Goal: Task Accomplishment & Management: Complete application form

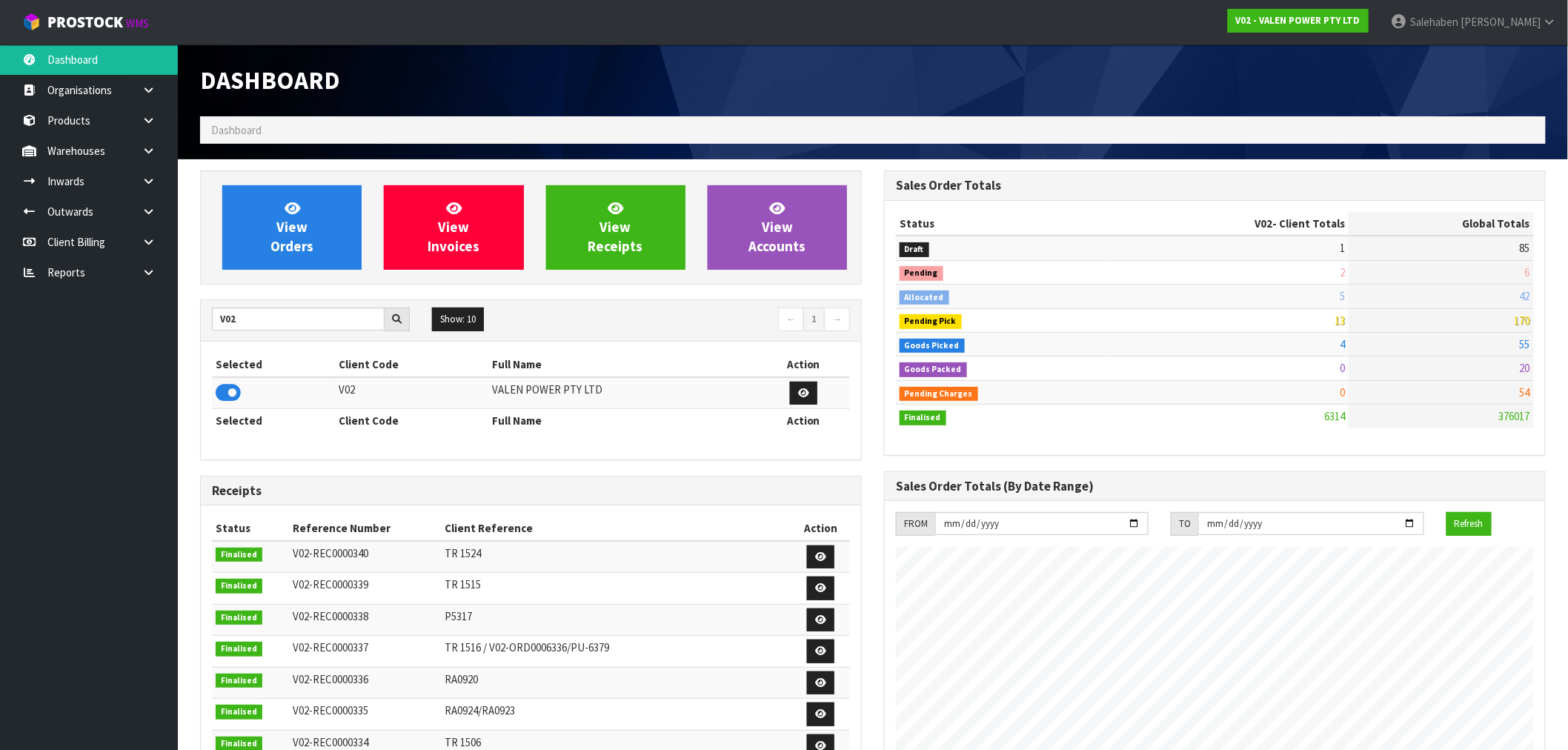
scroll to position [1123, 684]
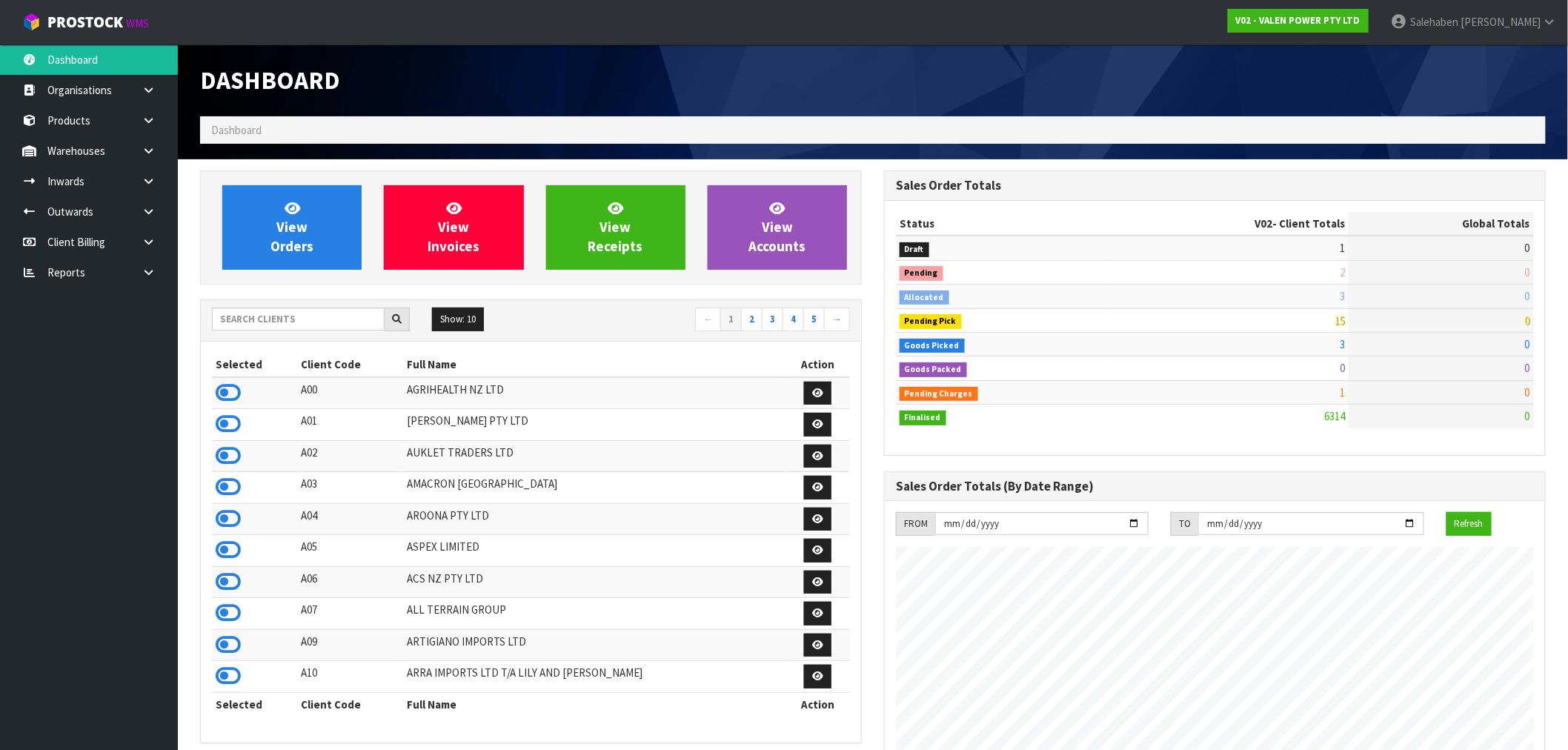
scroll to position [1123, 684]
click at [257, 320] on input "text" at bounding box center [298, 319] width 173 height 23
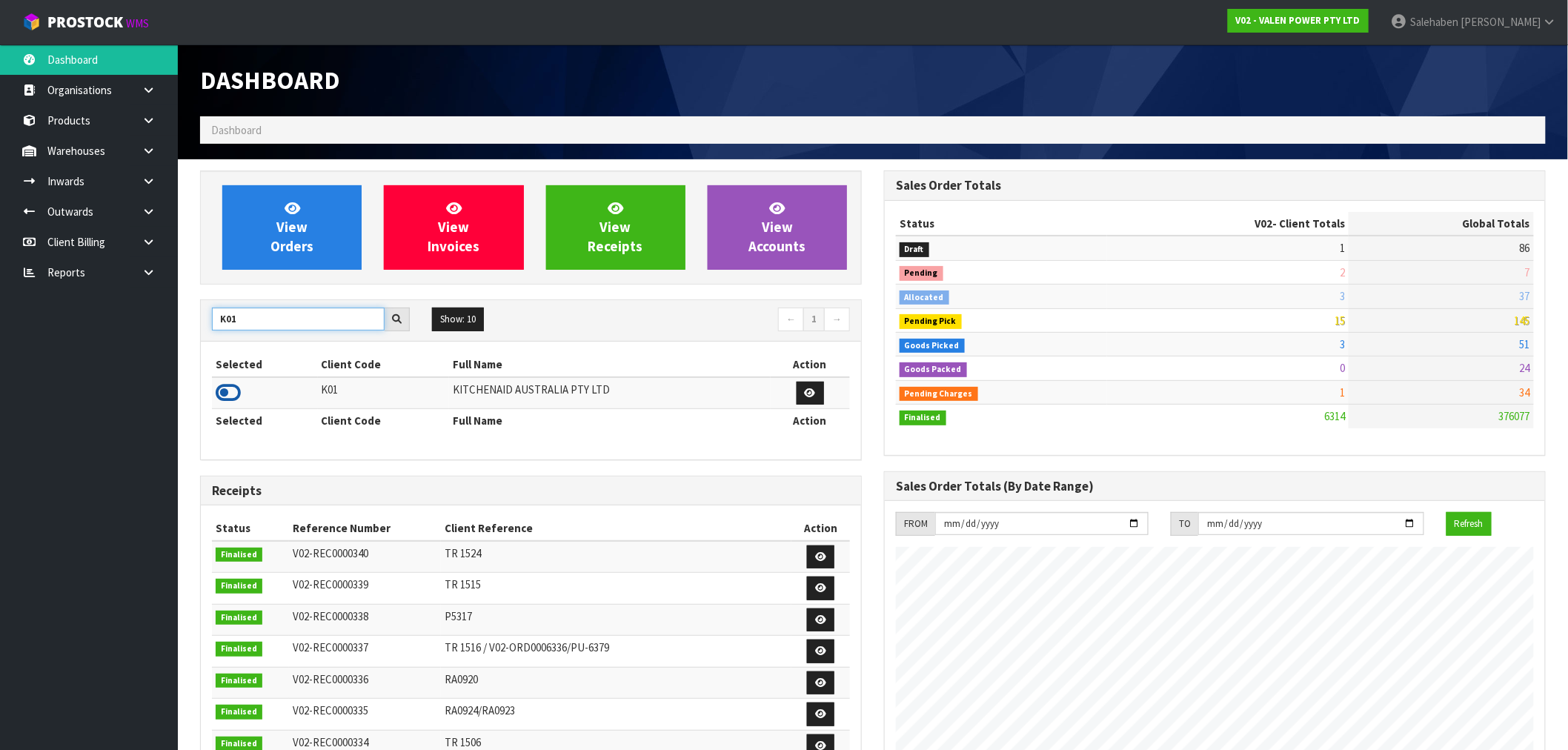
type input "K01"
click at [227, 397] on icon at bounding box center [228, 392] width 25 height 22
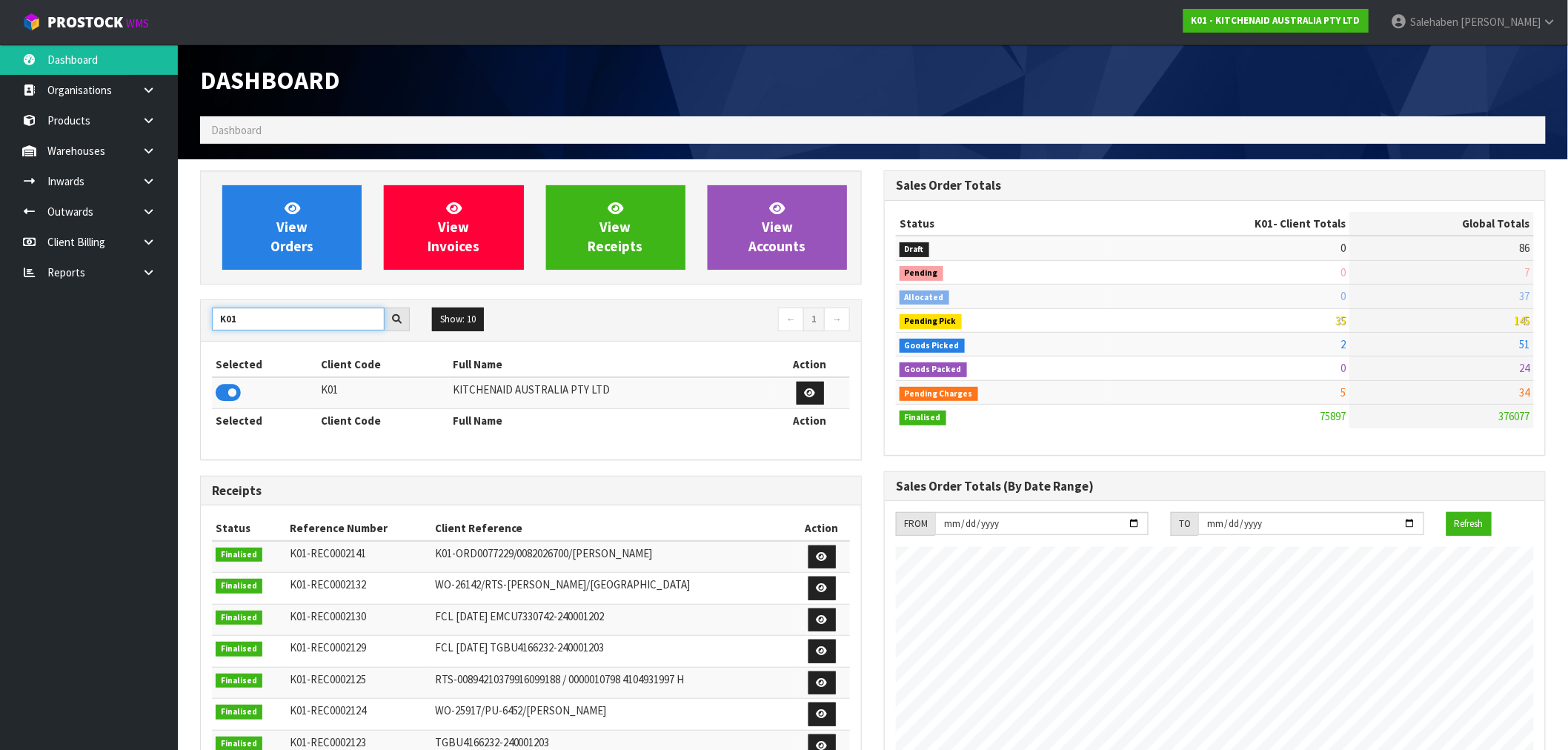
drag, startPoint x: 254, startPoint y: 321, endPoint x: 169, endPoint y: 346, distance: 88.6
click at [175, 343] on body "Toggle navigation ProStock WMS K01 - KITCHENAID AUSTRALIA PTY LTD [PERSON_NAME]…" at bounding box center [784, 375] width 1568 height 750
type input "N03"
click at [221, 391] on icon at bounding box center [228, 392] width 25 height 22
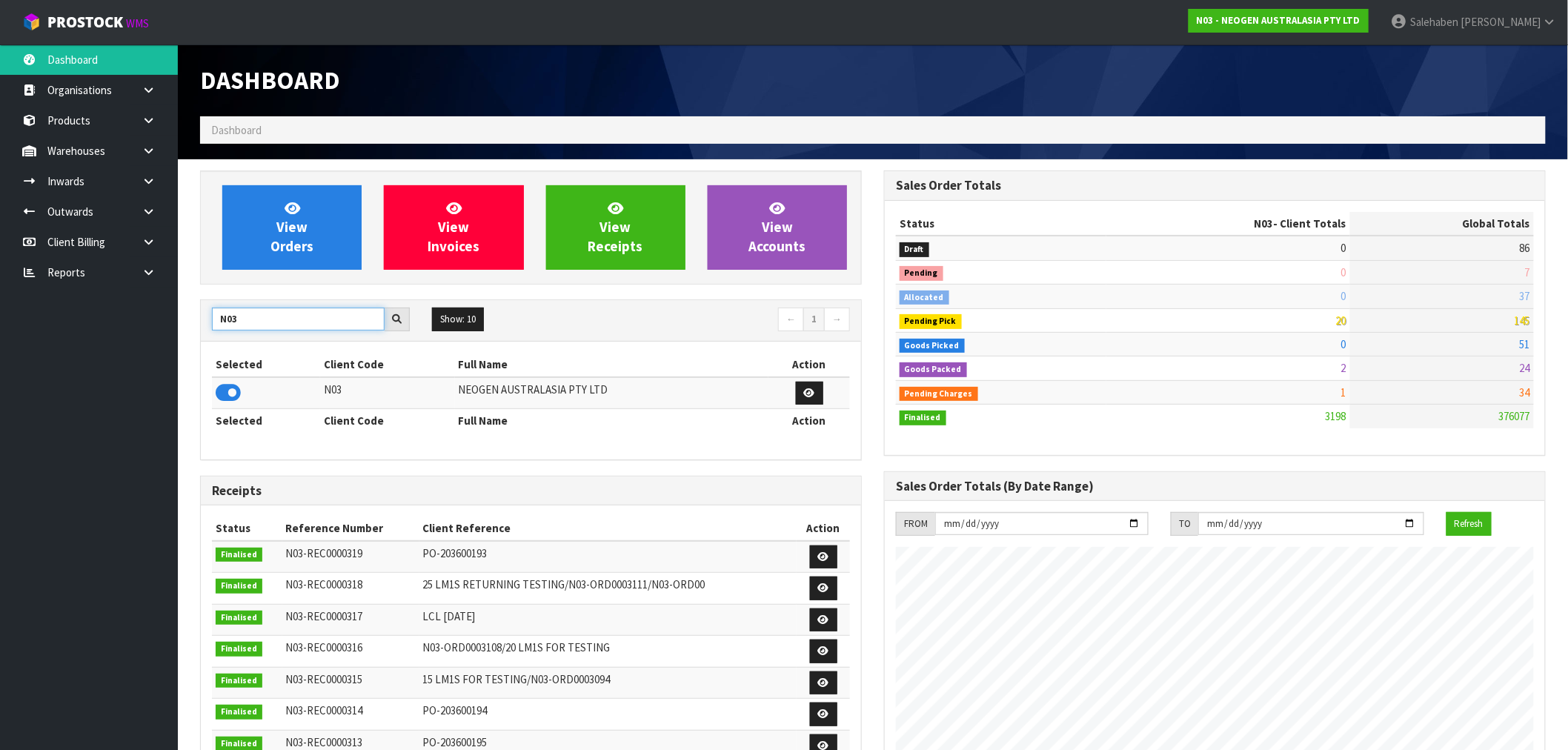
drag, startPoint x: 249, startPoint y: 317, endPoint x: 201, endPoint y: 327, distance: 49.0
click at [201, 327] on div "N03" at bounding box center [311, 319] width 220 height 23
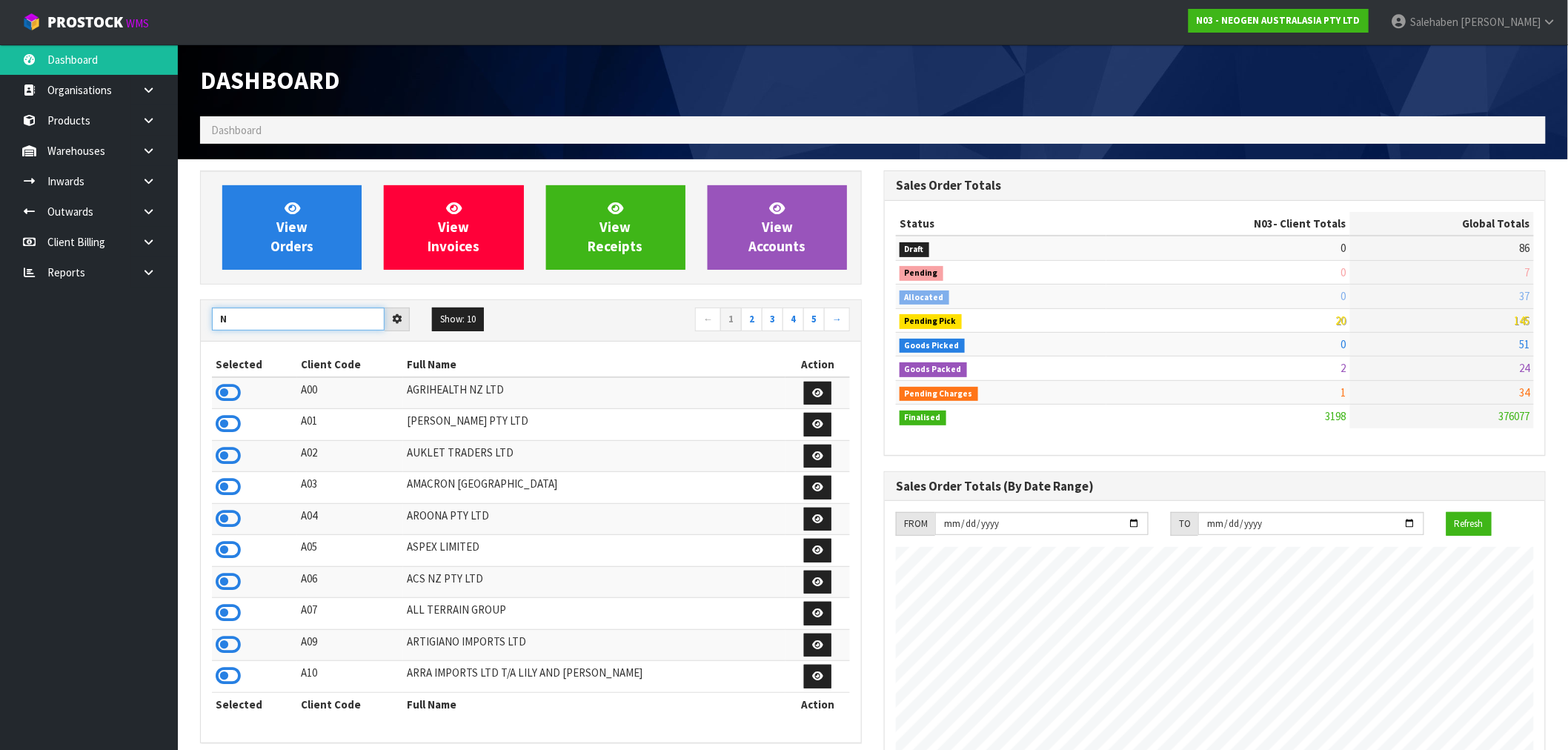
type input "N"
drag, startPoint x: 228, startPoint y: 392, endPoint x: 255, endPoint y: 370, distance: 34.8
click at [228, 391] on icon at bounding box center [228, 392] width 25 height 22
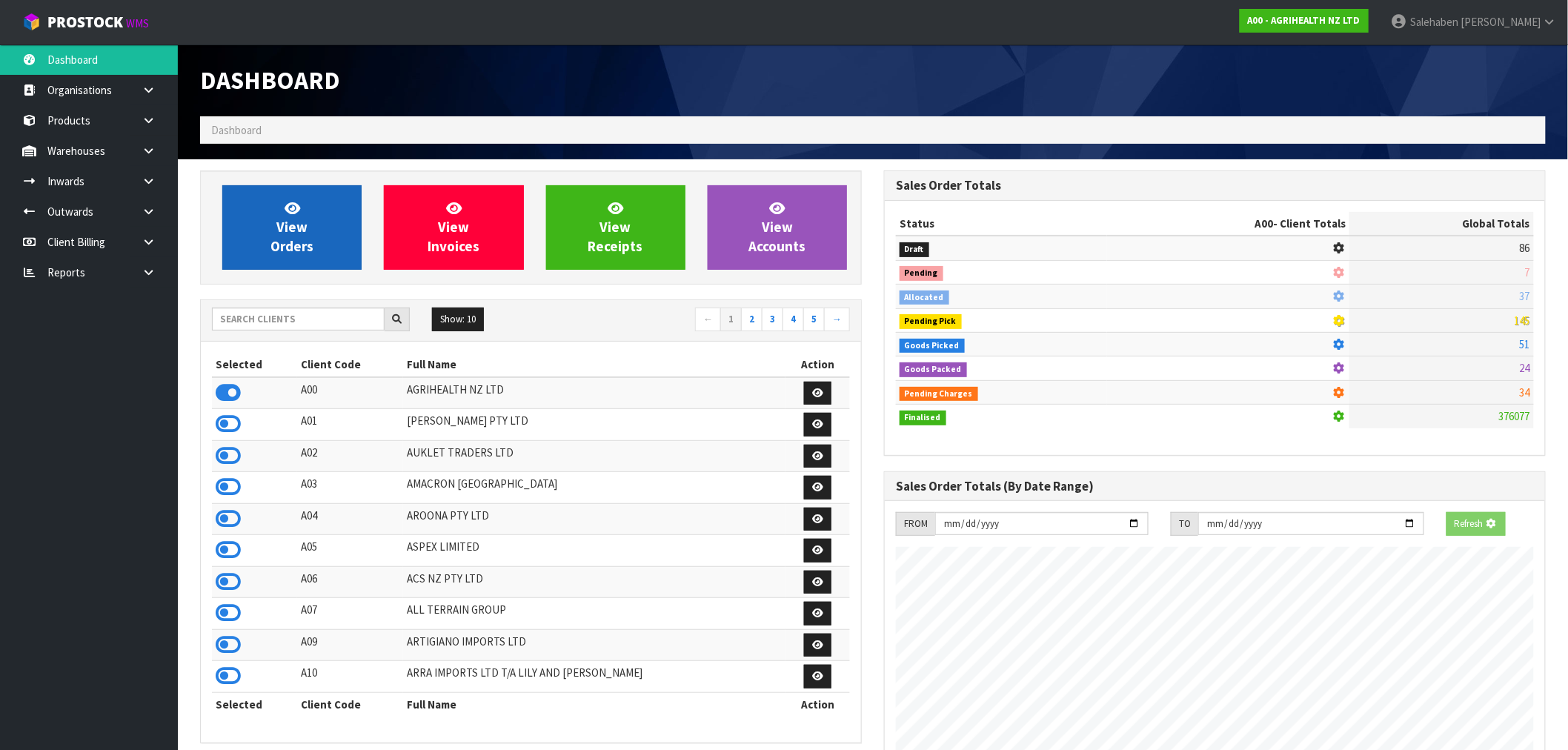
scroll to position [924, 684]
click at [286, 246] on span "View Orders" at bounding box center [292, 227] width 43 height 55
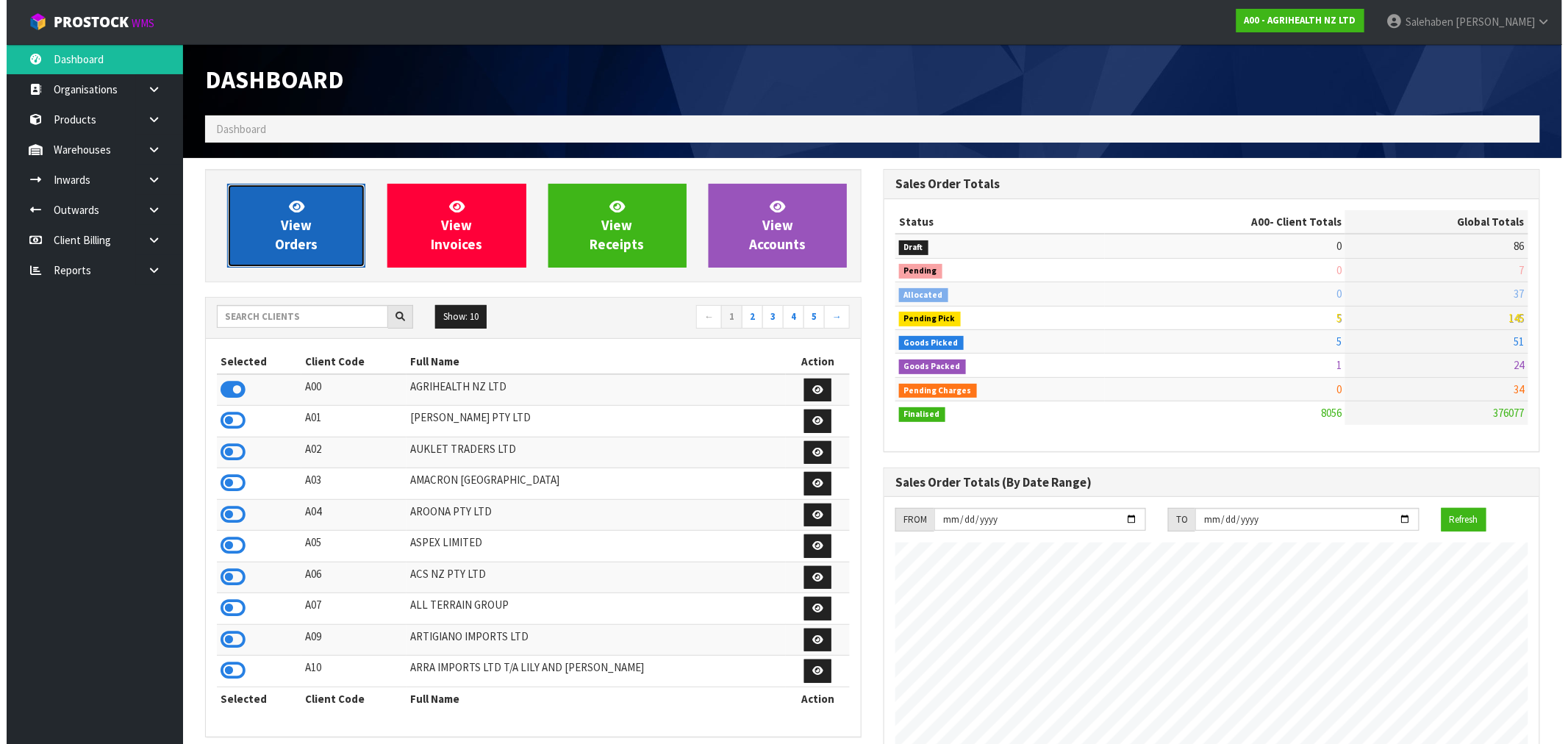
scroll to position [1114, 678]
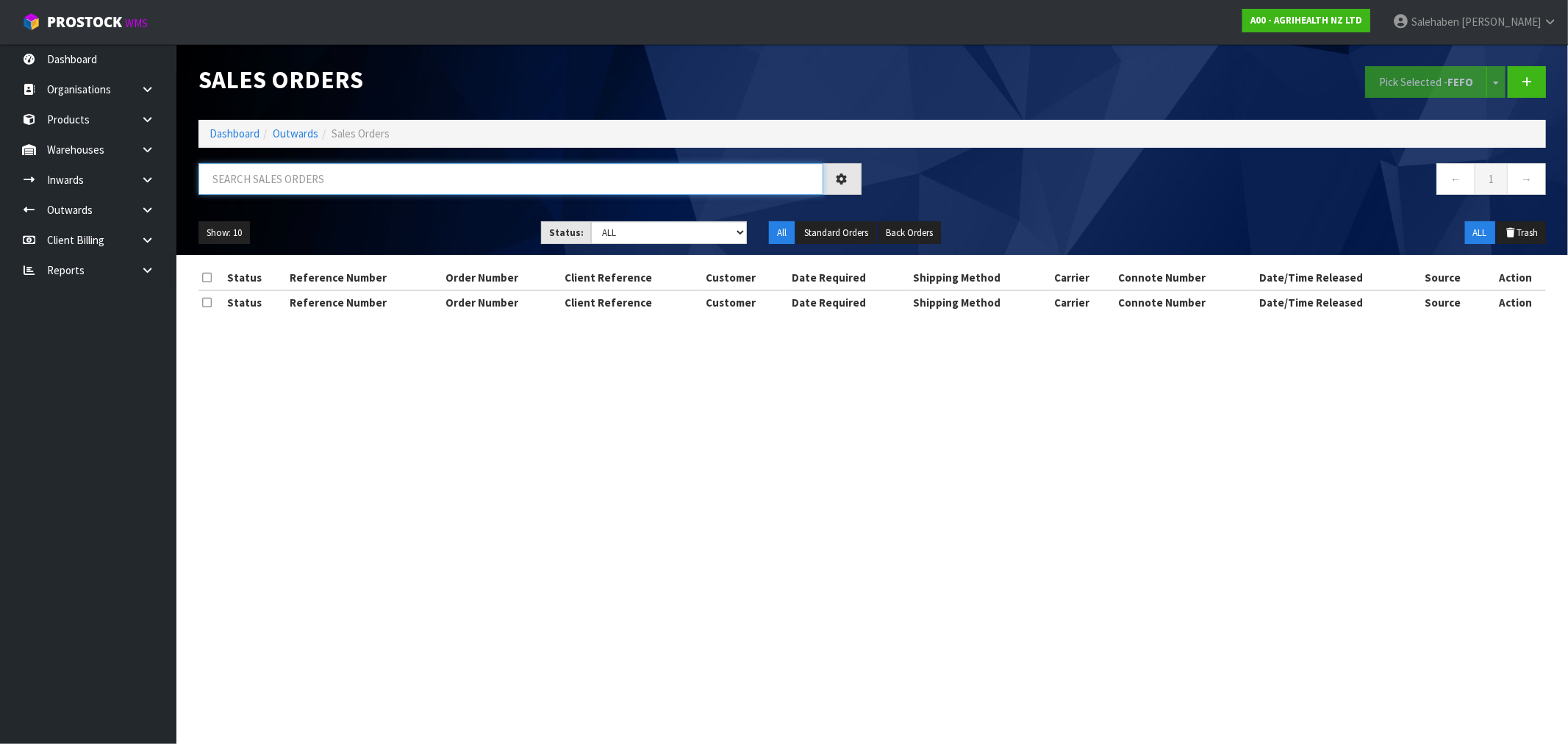
click at [237, 172] on input "text" at bounding box center [511, 179] width 625 height 32
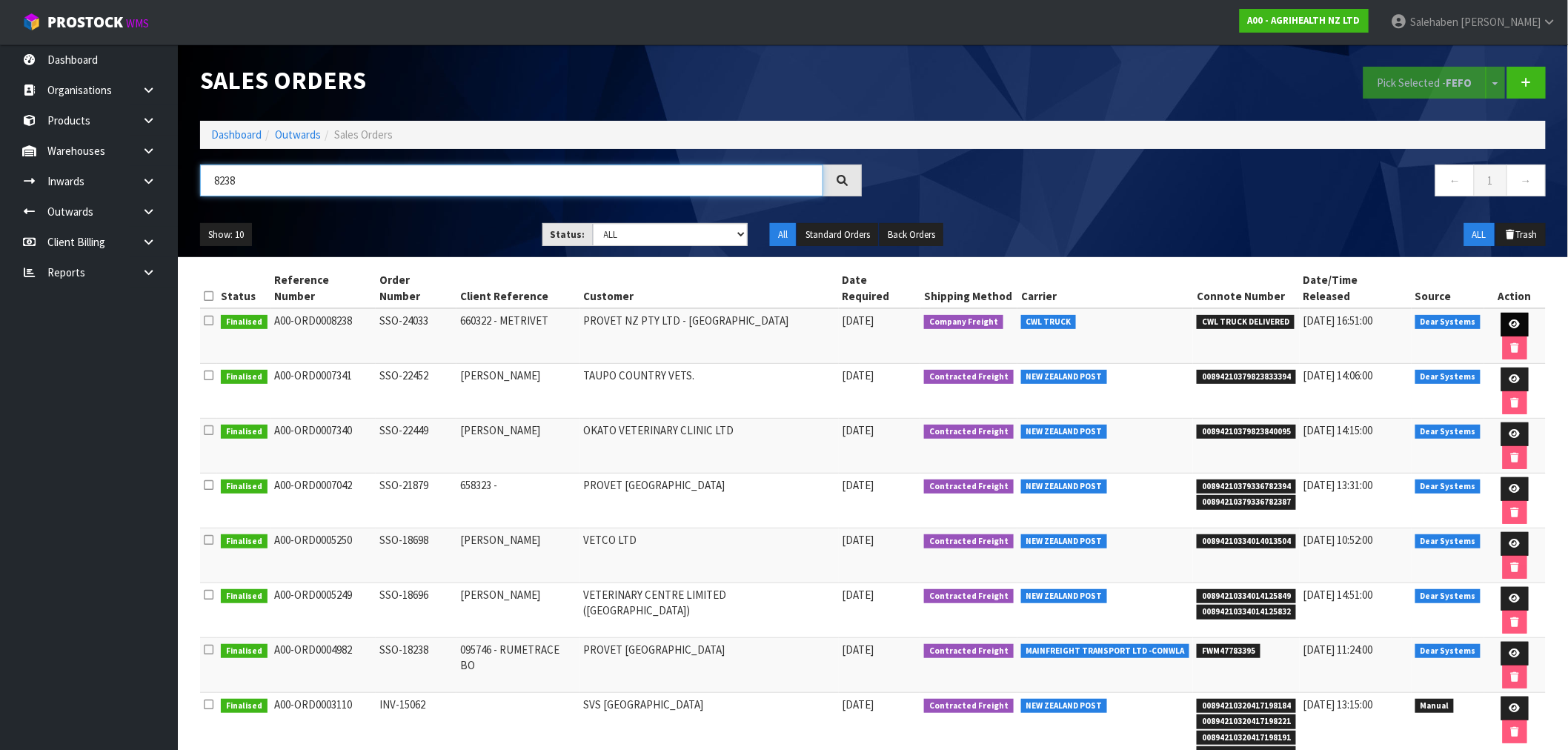
type input "8238"
click at [1501, 313] on link at bounding box center [1515, 324] width 27 height 23
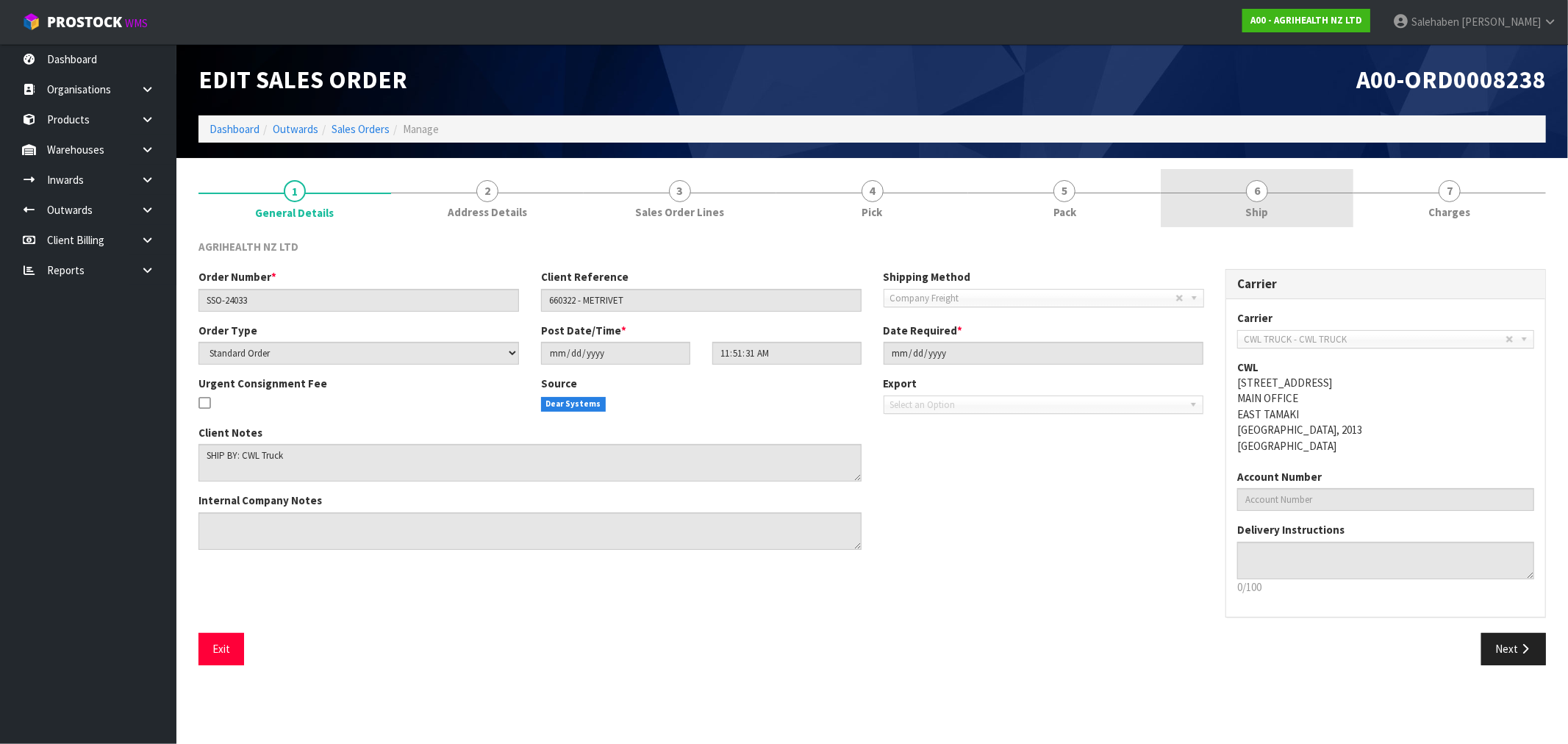
click at [1255, 206] on span "Ship" at bounding box center [1257, 212] width 23 height 16
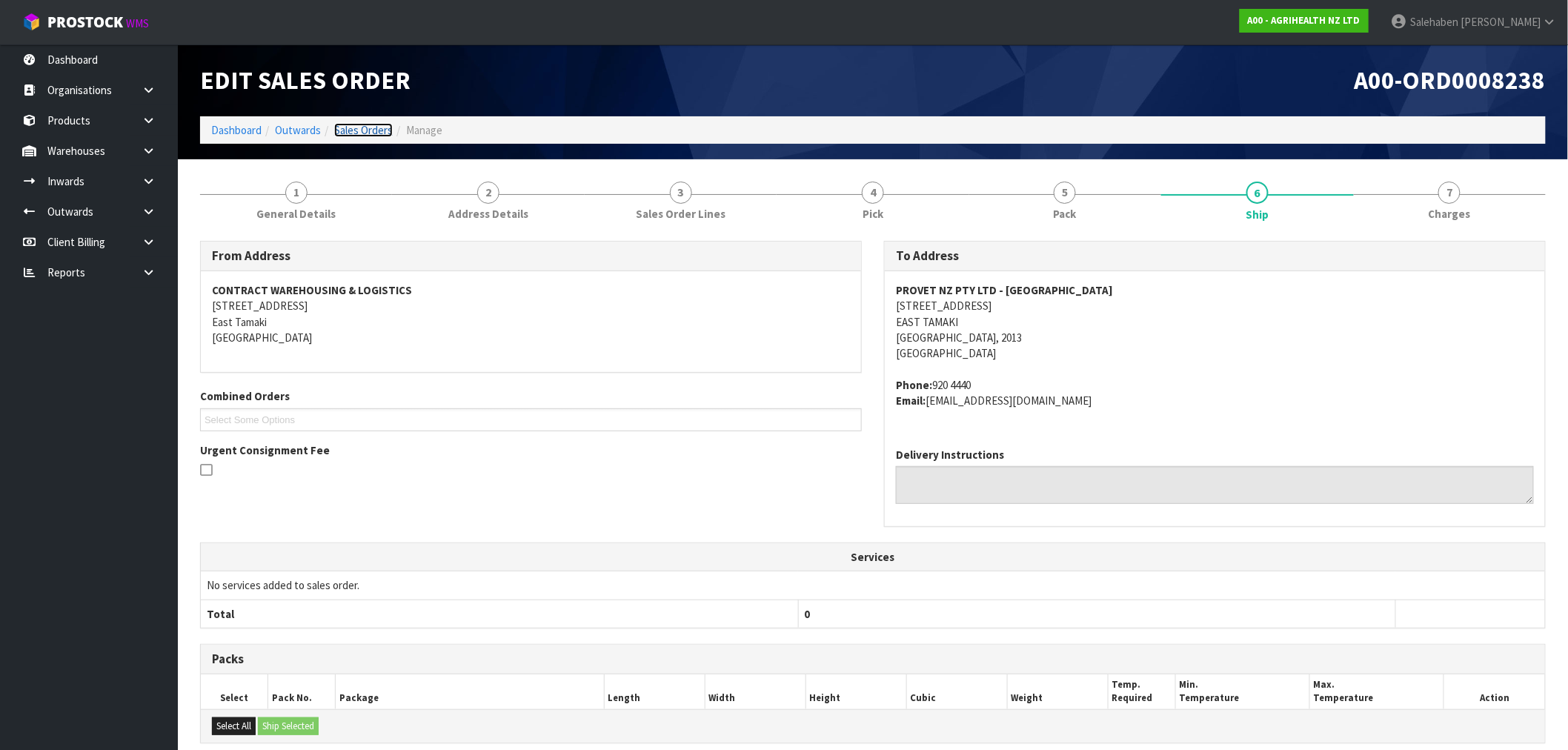
click at [338, 126] on link "Sales Orders" at bounding box center [363, 130] width 58 height 14
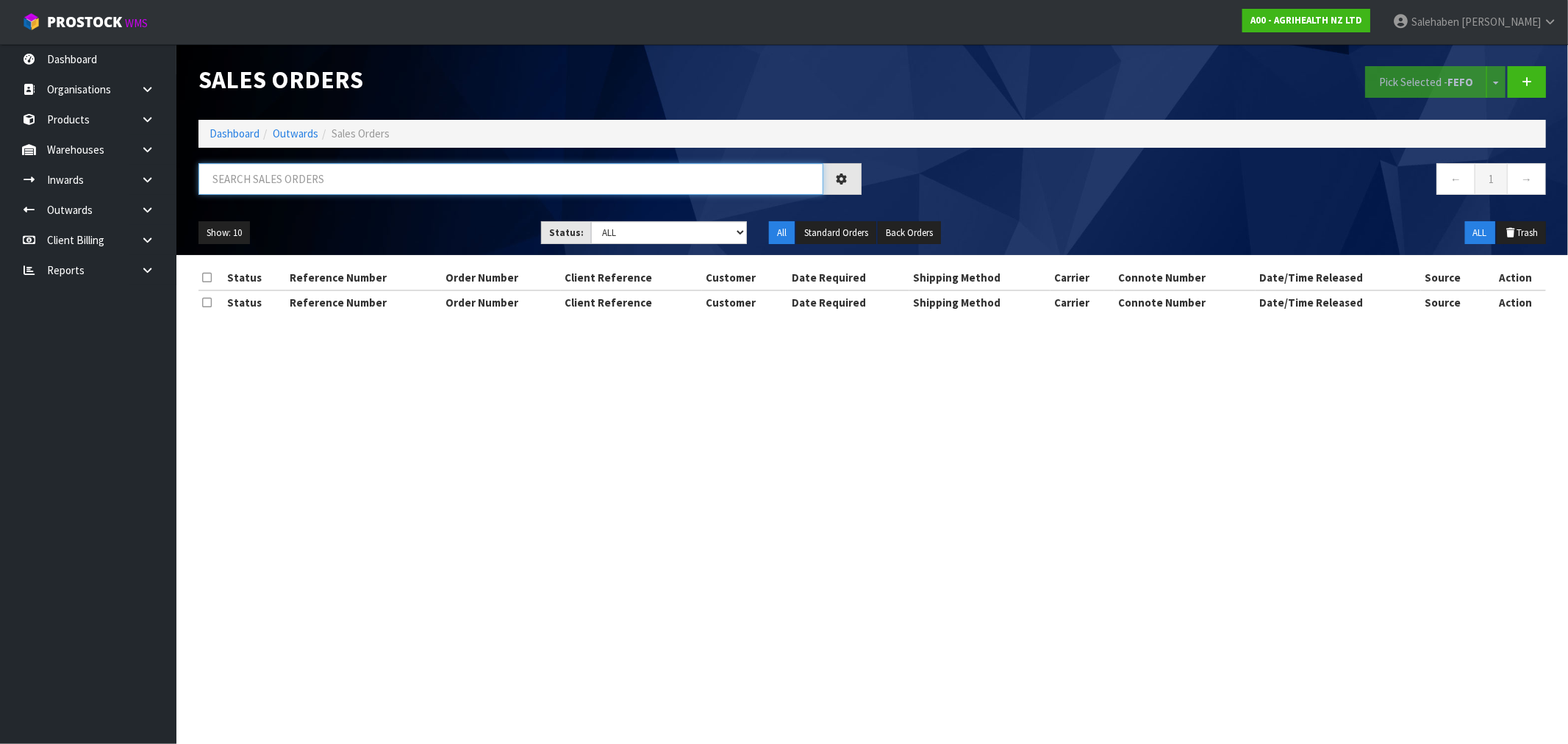
click at [304, 165] on input "text" at bounding box center [511, 179] width 625 height 32
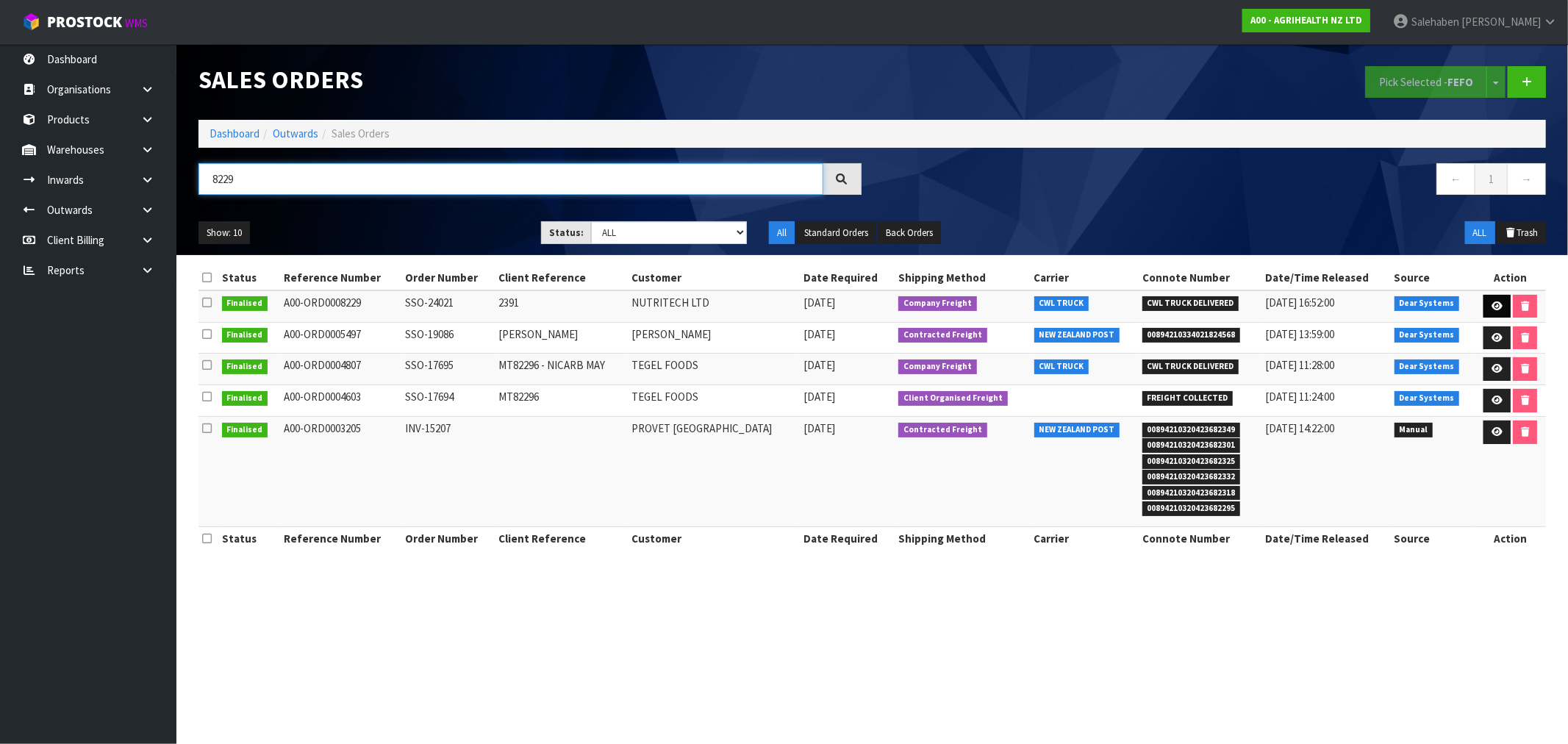
type input "8229"
click at [1497, 306] on icon at bounding box center [1497, 306] width 11 height 10
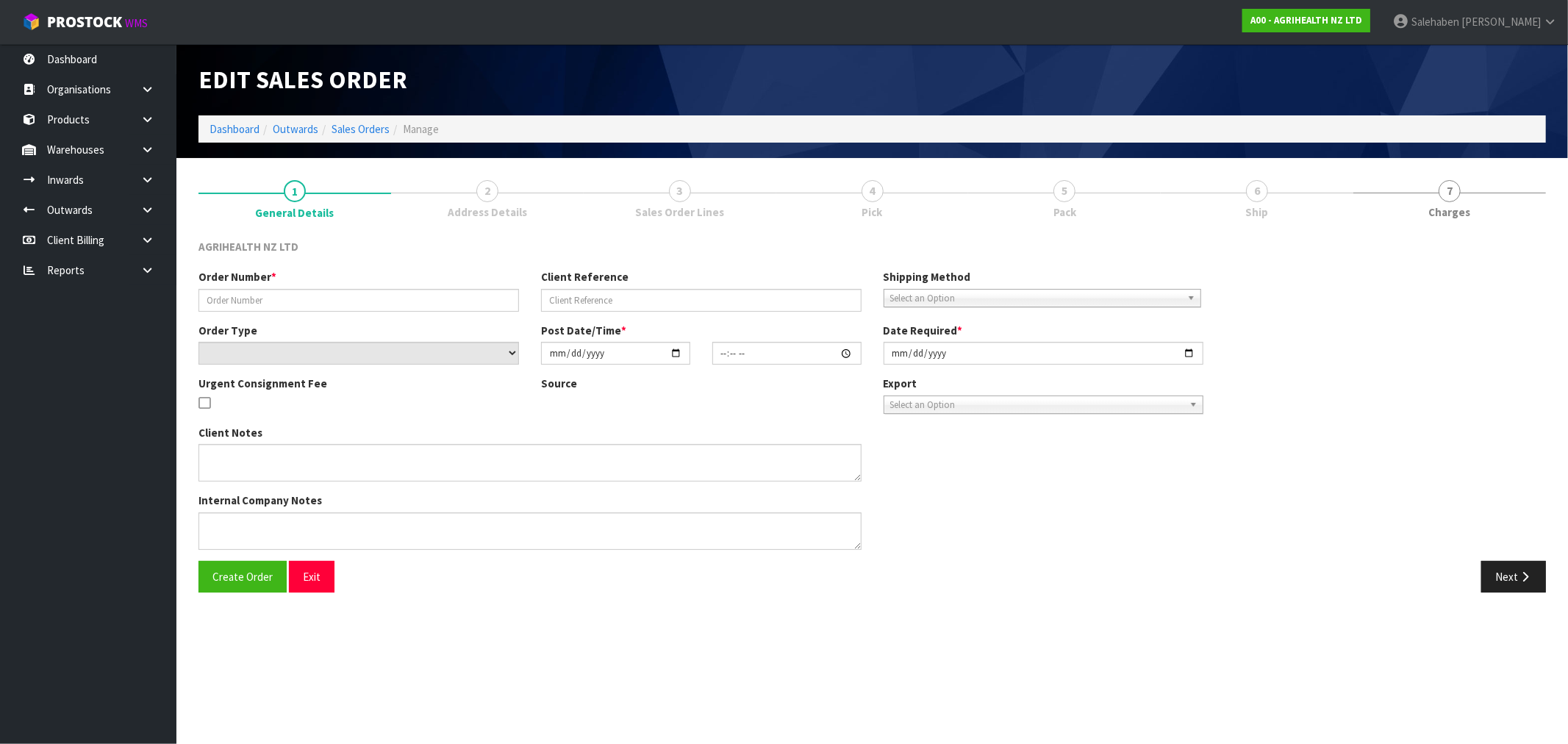
type input "SSO-24021"
type input "2391"
select select "number:0"
type input "[DATE]"
type input "10:02:24.000"
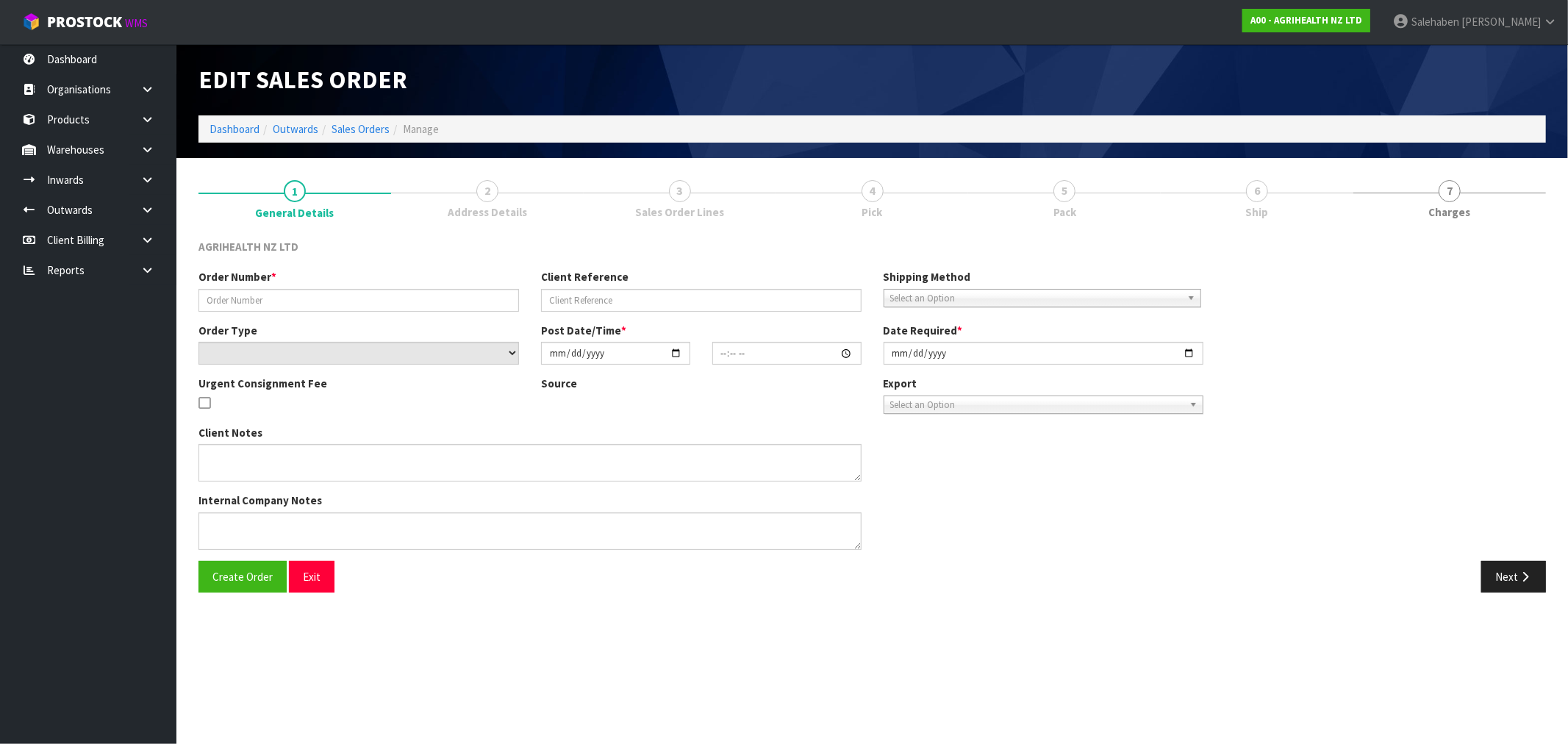
type input "[DATE]"
type textarea "SHIP BY: FREIGHT FOR DISPATCH PLEASE, VIA FREIGHT"
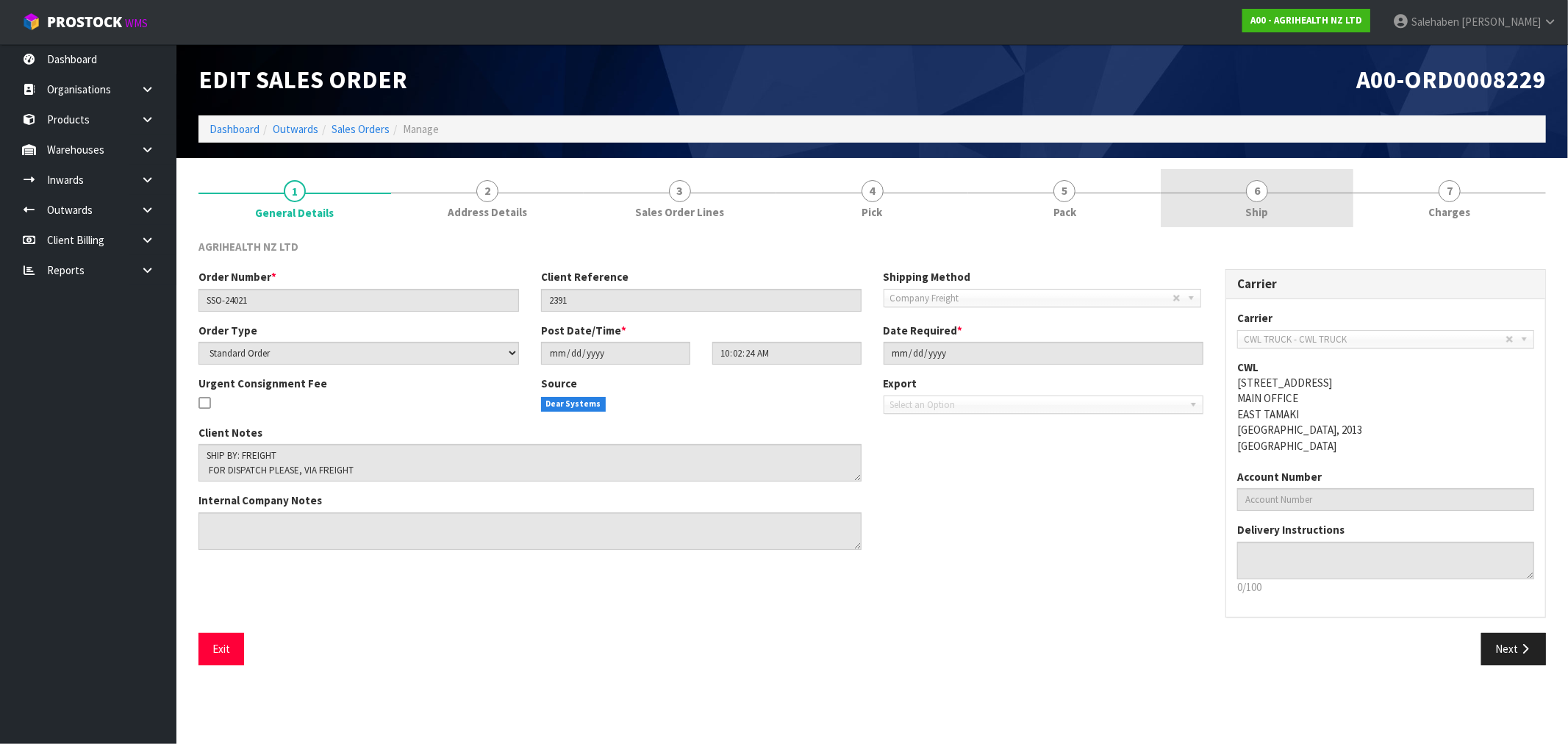
click at [1257, 213] on span "Ship" at bounding box center [1257, 212] width 23 height 16
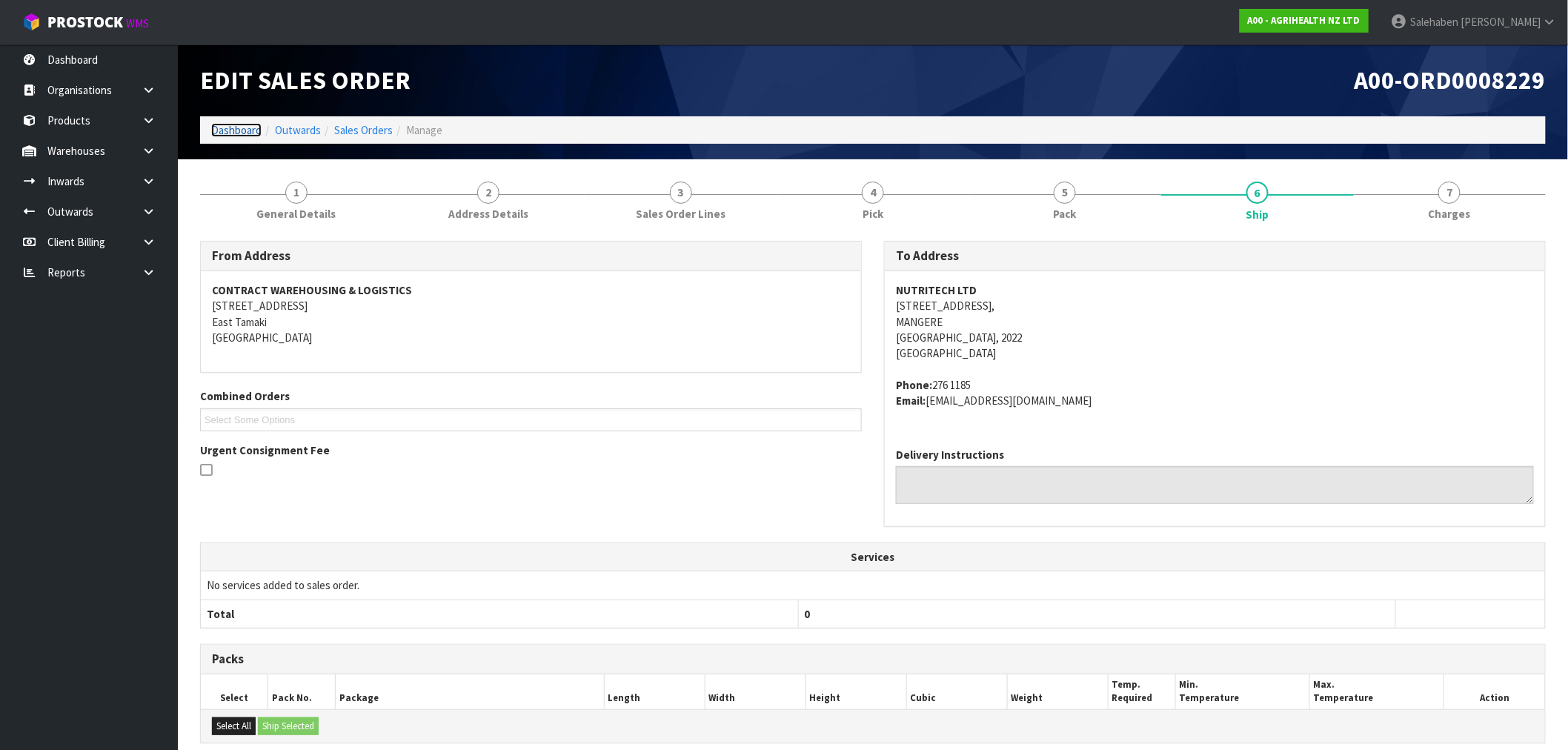
click at [234, 130] on link "Dashboard" at bounding box center [236, 130] width 51 height 14
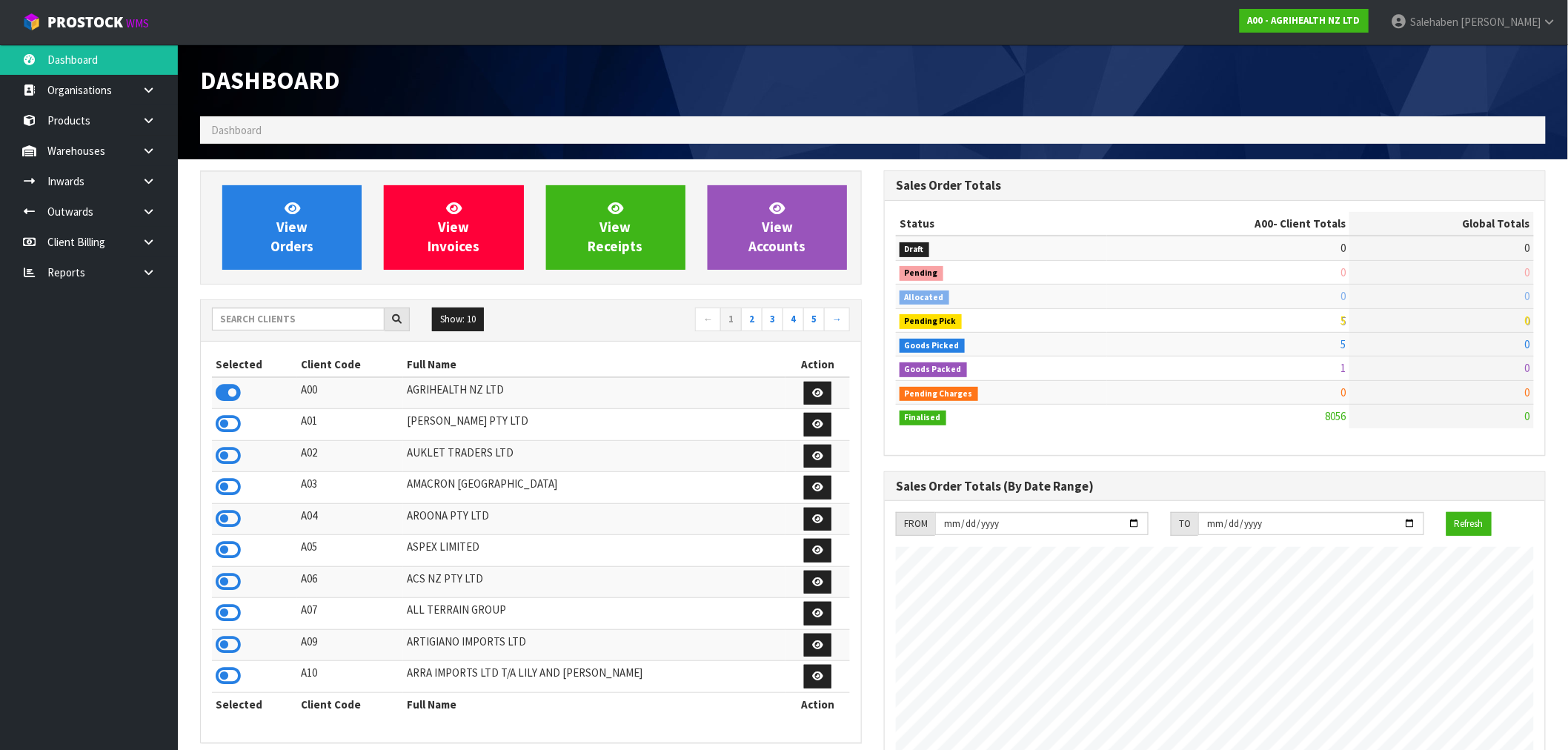
scroll to position [1123, 684]
click at [259, 317] on input "text" at bounding box center [298, 319] width 173 height 23
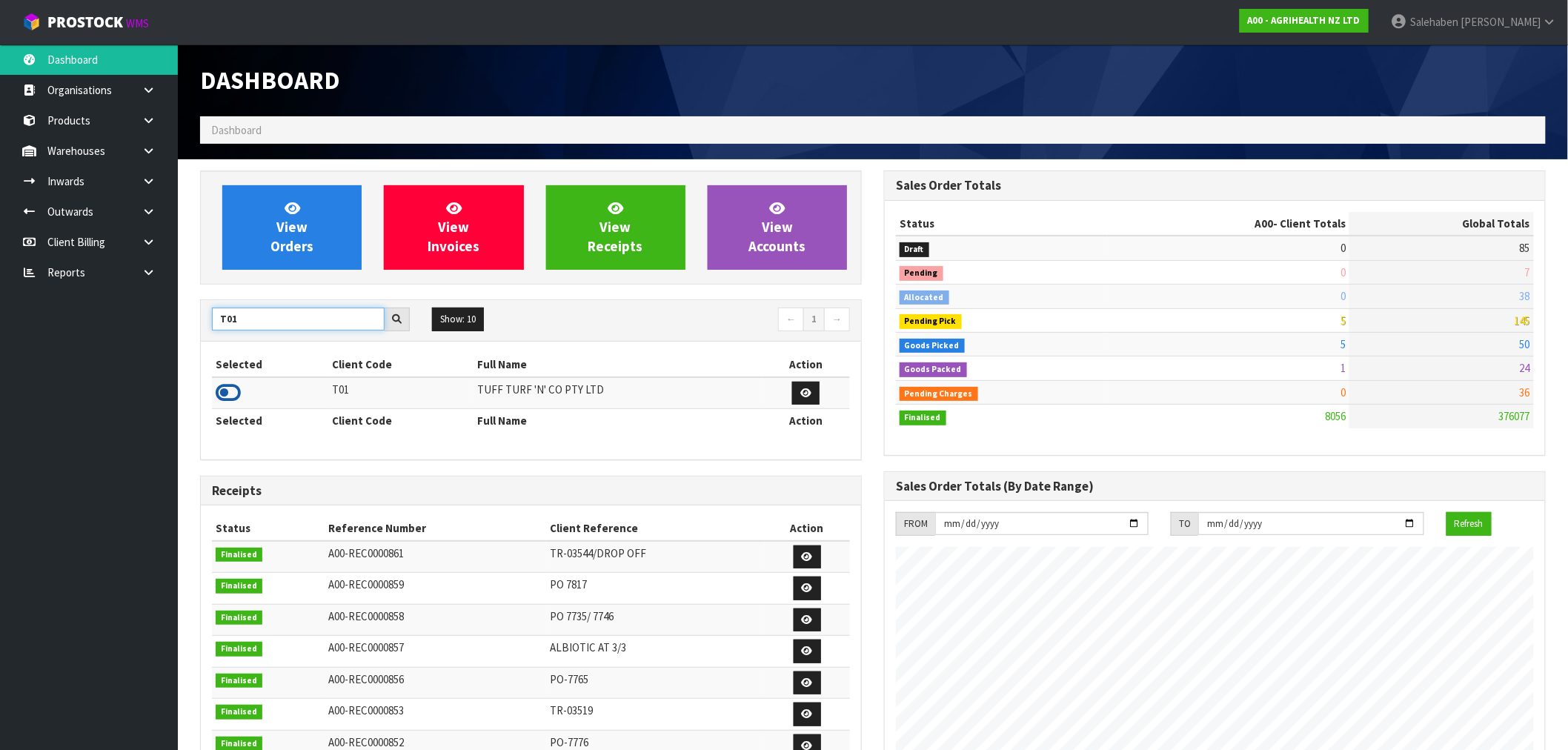
type input "T01"
click at [216, 393] on icon at bounding box center [228, 392] width 25 height 22
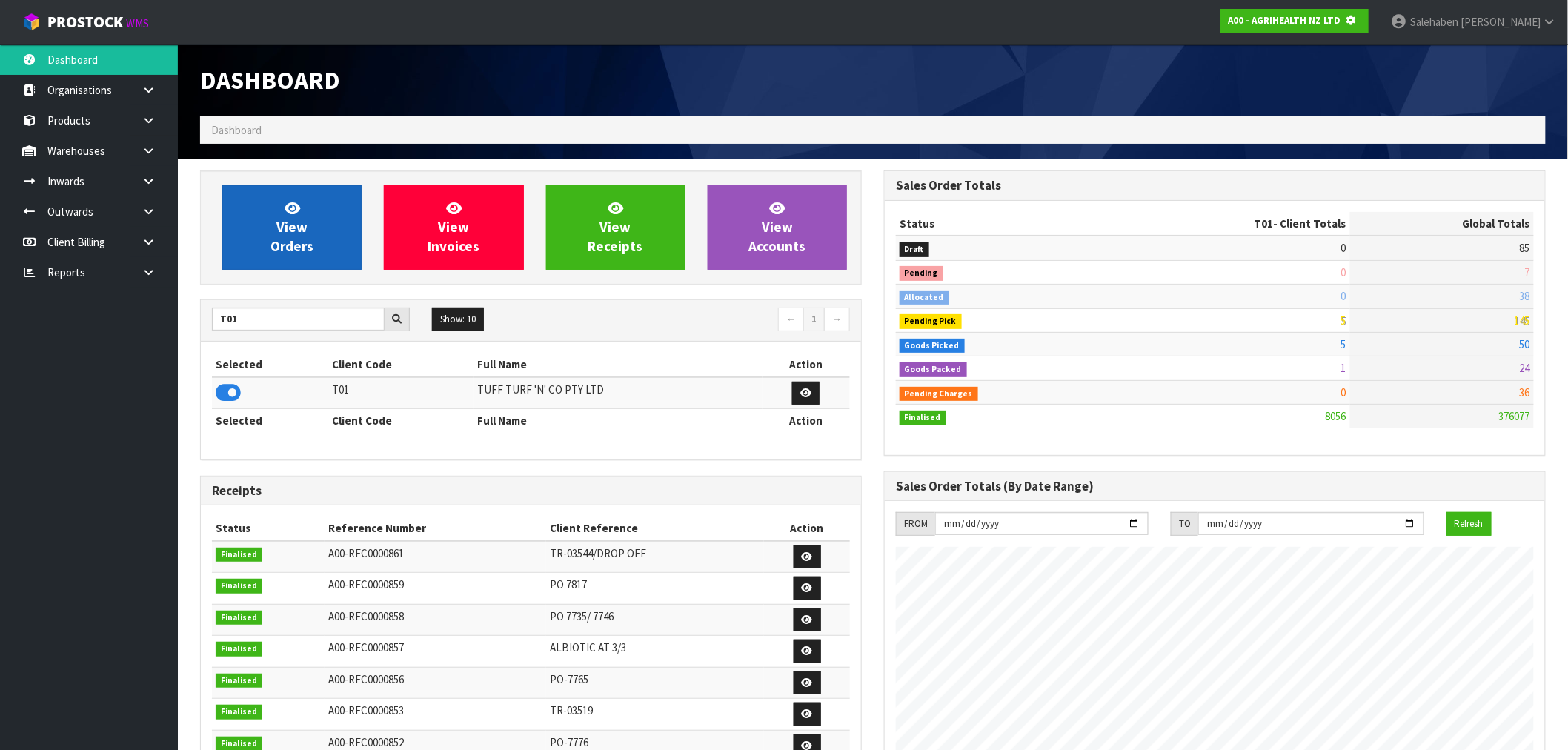
scroll to position [924, 684]
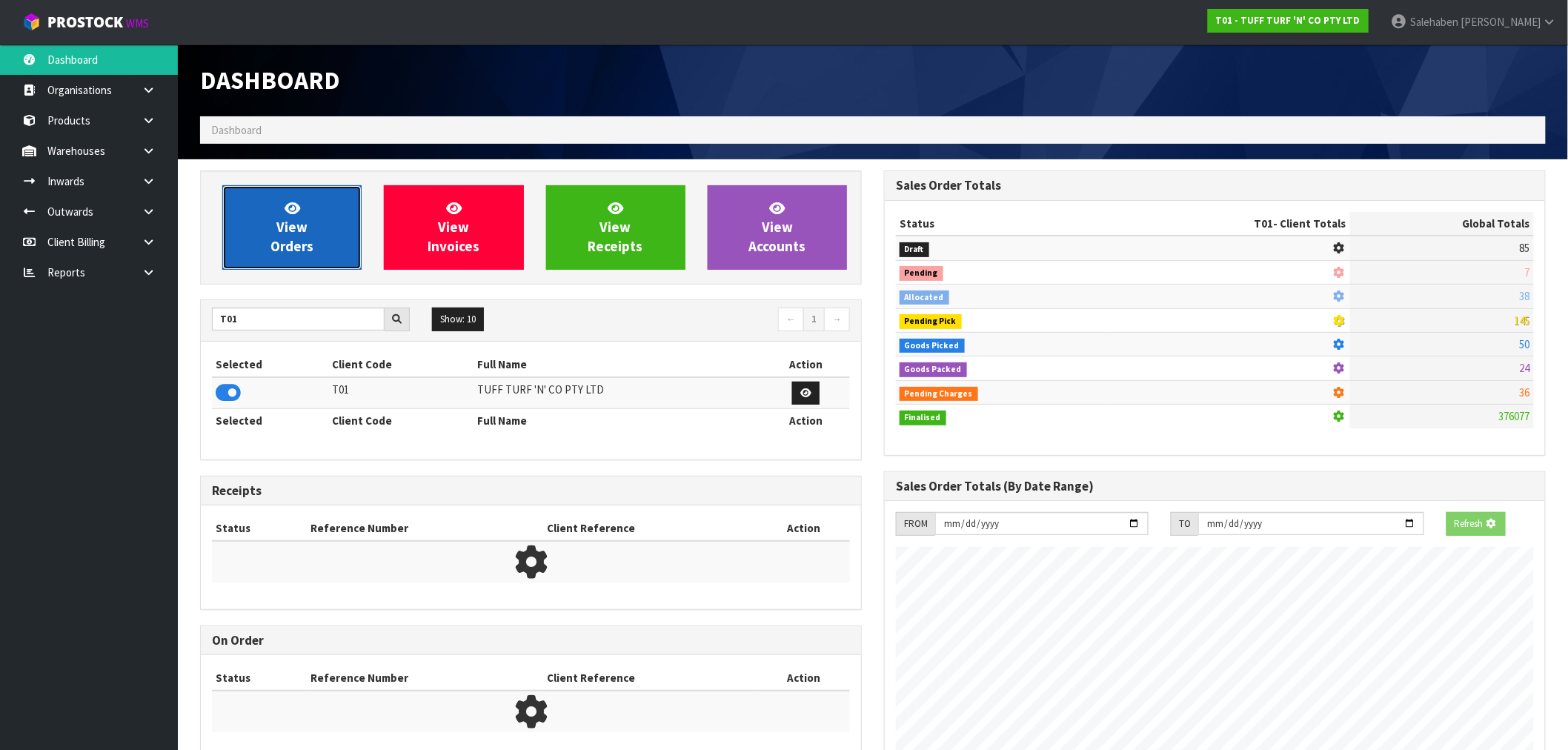
click at [283, 249] on span "View Orders" at bounding box center [292, 227] width 43 height 55
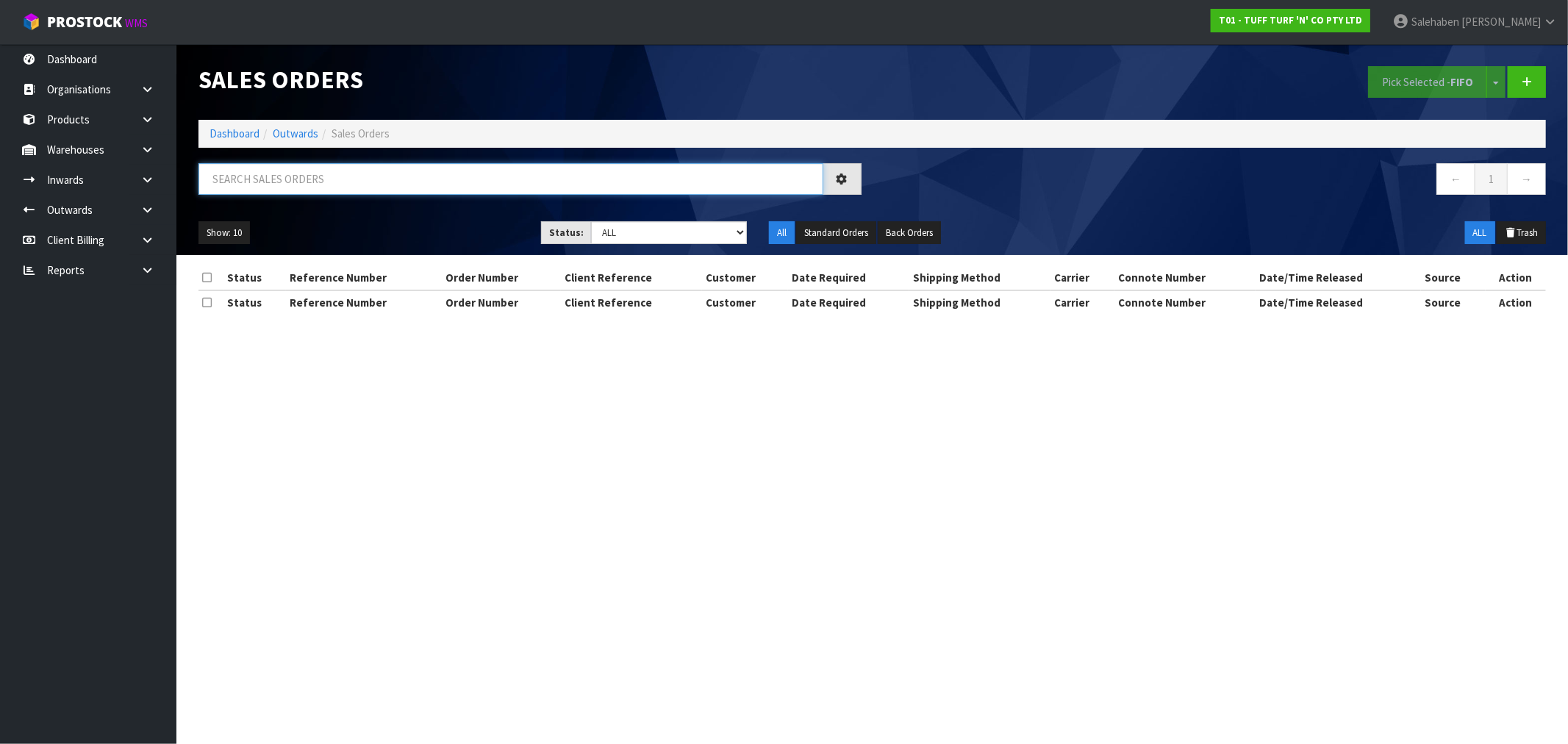
click at [269, 185] on input "text" at bounding box center [511, 179] width 625 height 32
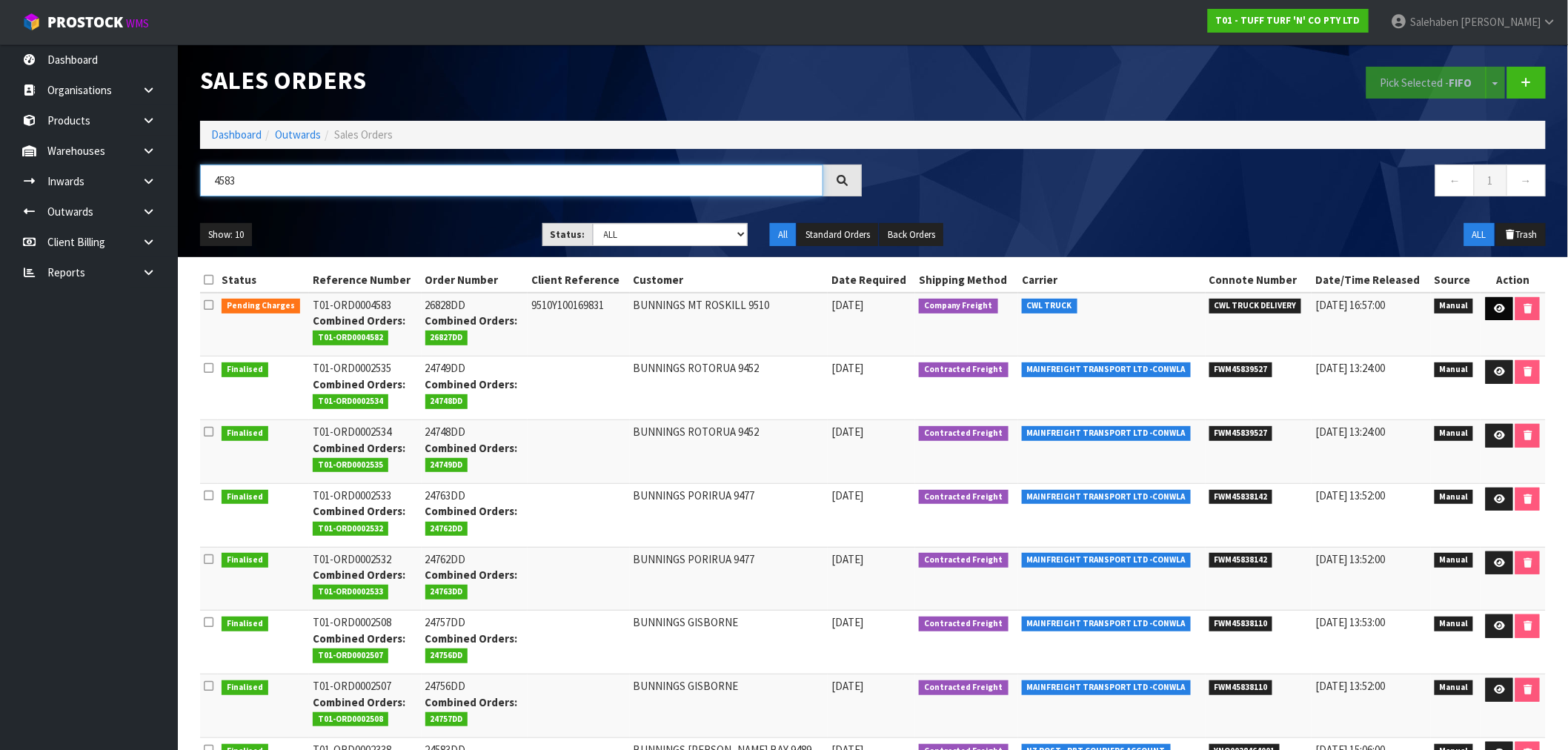
type input "4583"
click at [1501, 302] on link at bounding box center [1500, 308] width 27 height 23
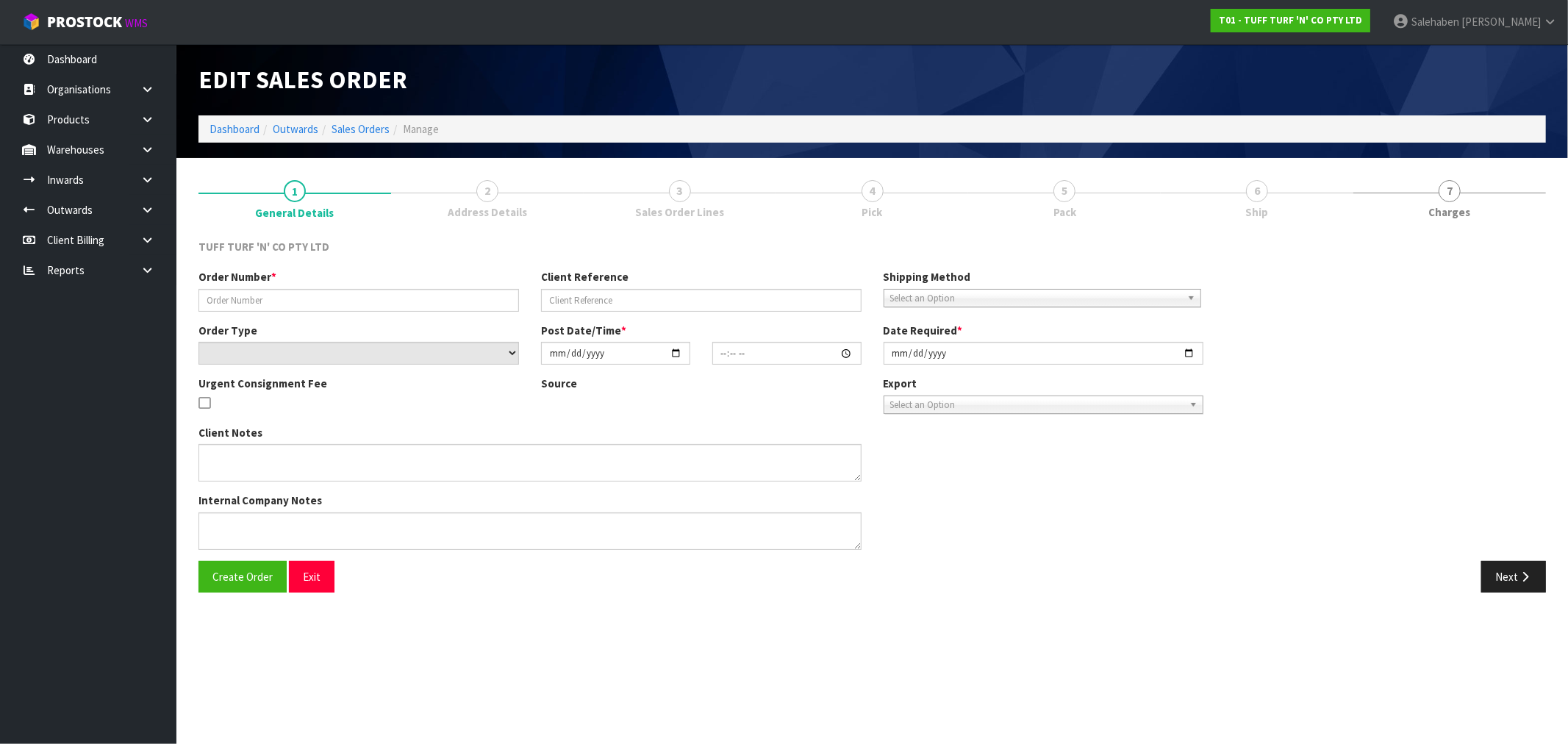
type input "26828DD"
type input "9510Y100169831"
select select "number:0"
type input "[DATE]"
type input "12:54:00.000"
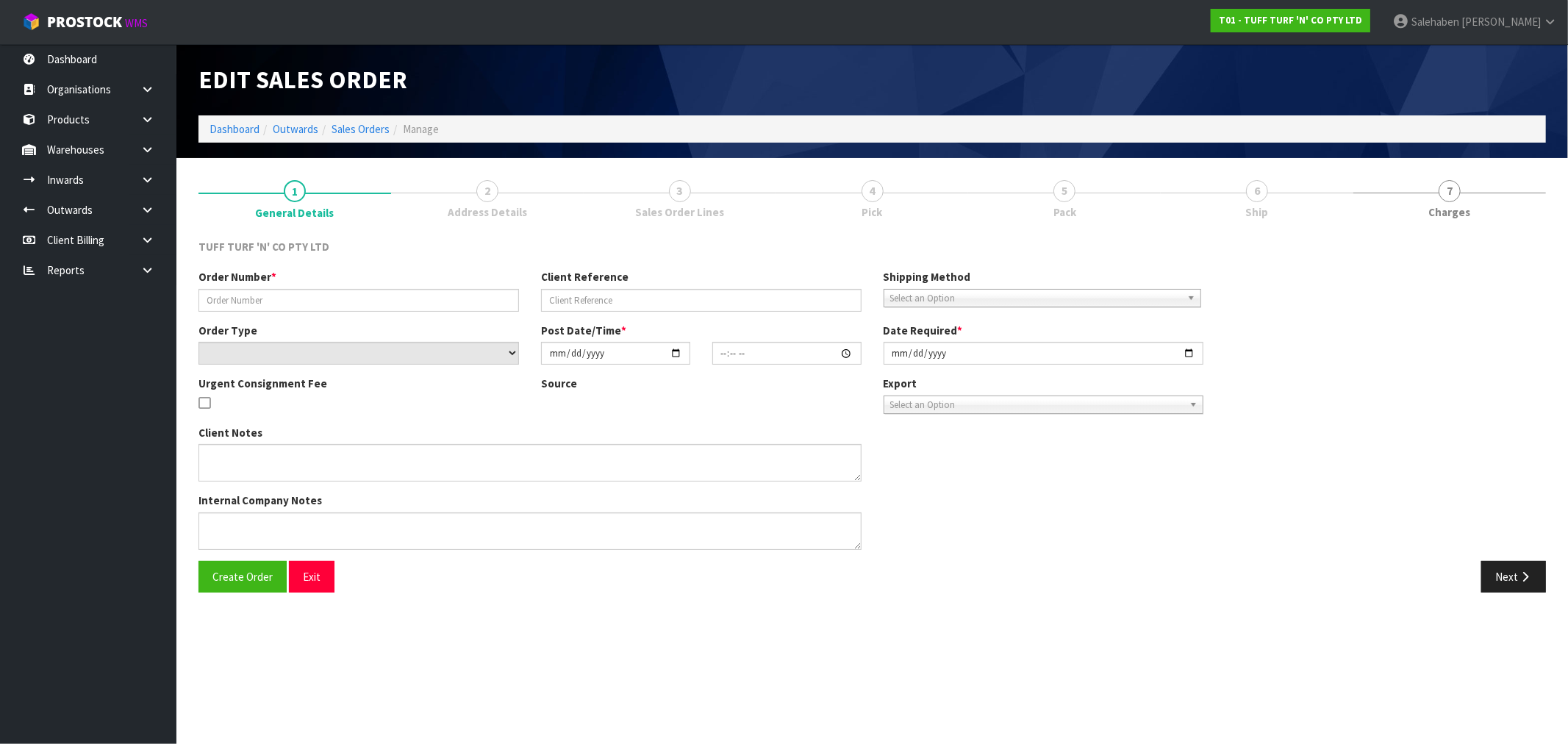
type input "[DATE]"
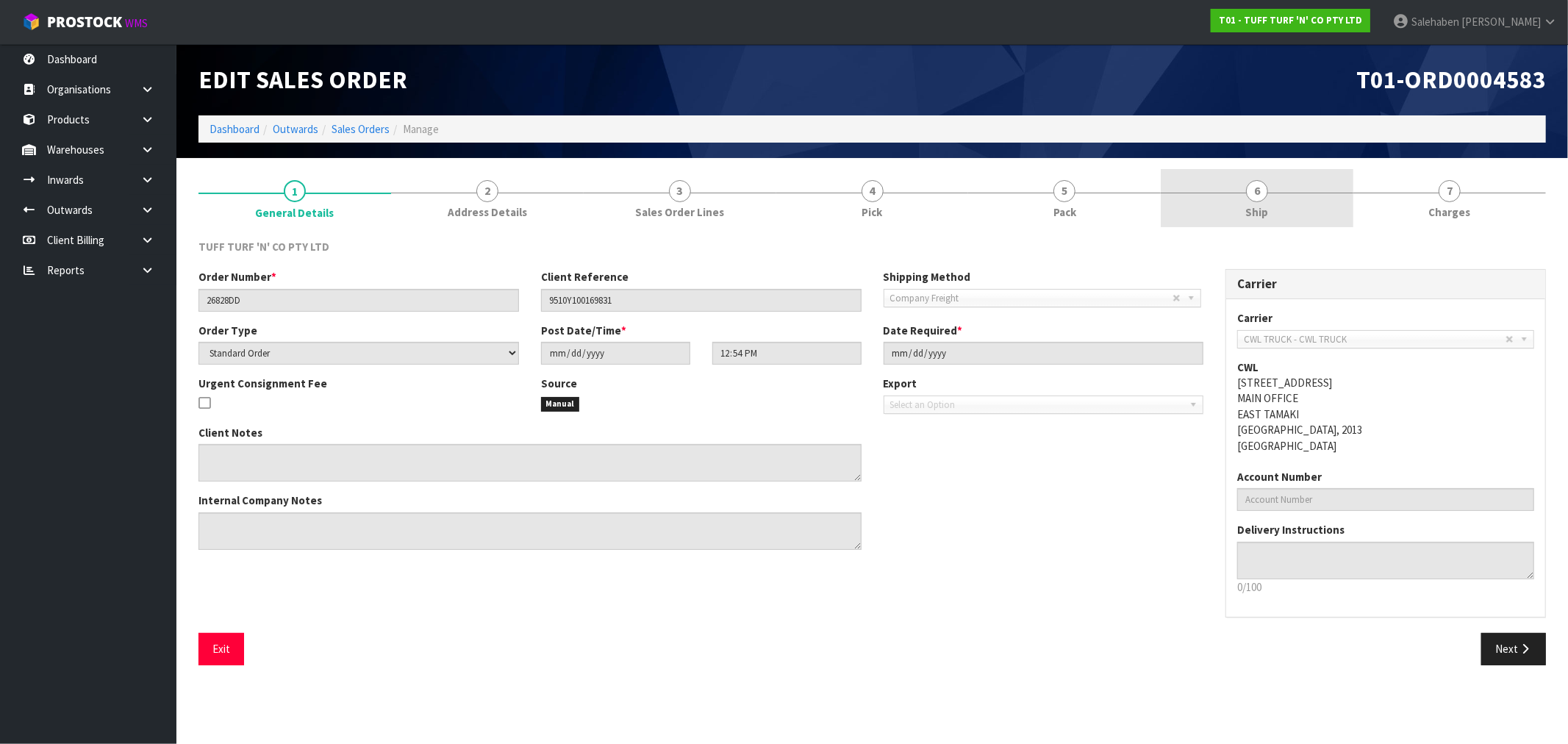
click at [1263, 195] on span "6" at bounding box center [1256, 191] width 22 height 22
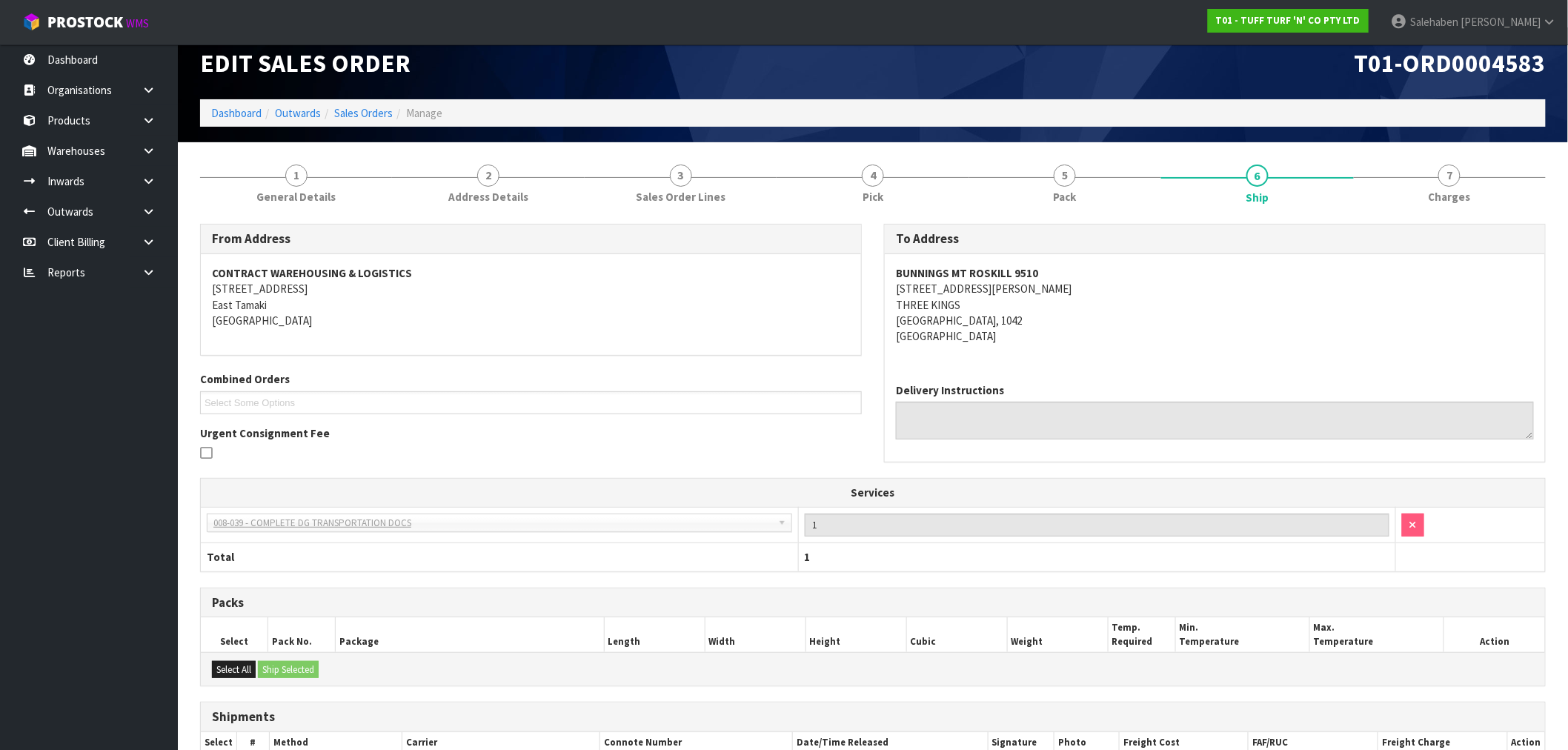
scroll to position [214, 0]
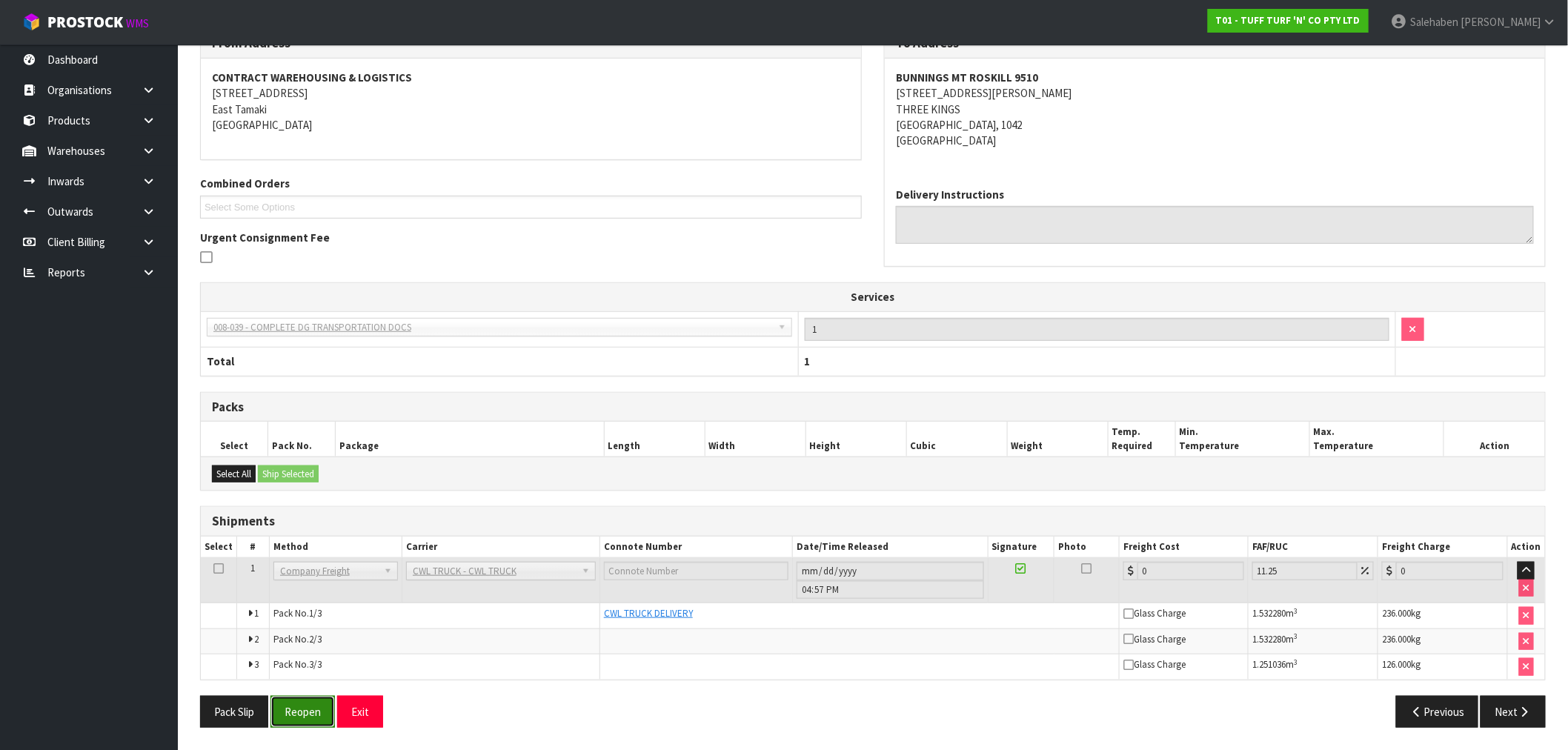
click at [308, 707] on button "Reopen" at bounding box center [302, 712] width 64 height 32
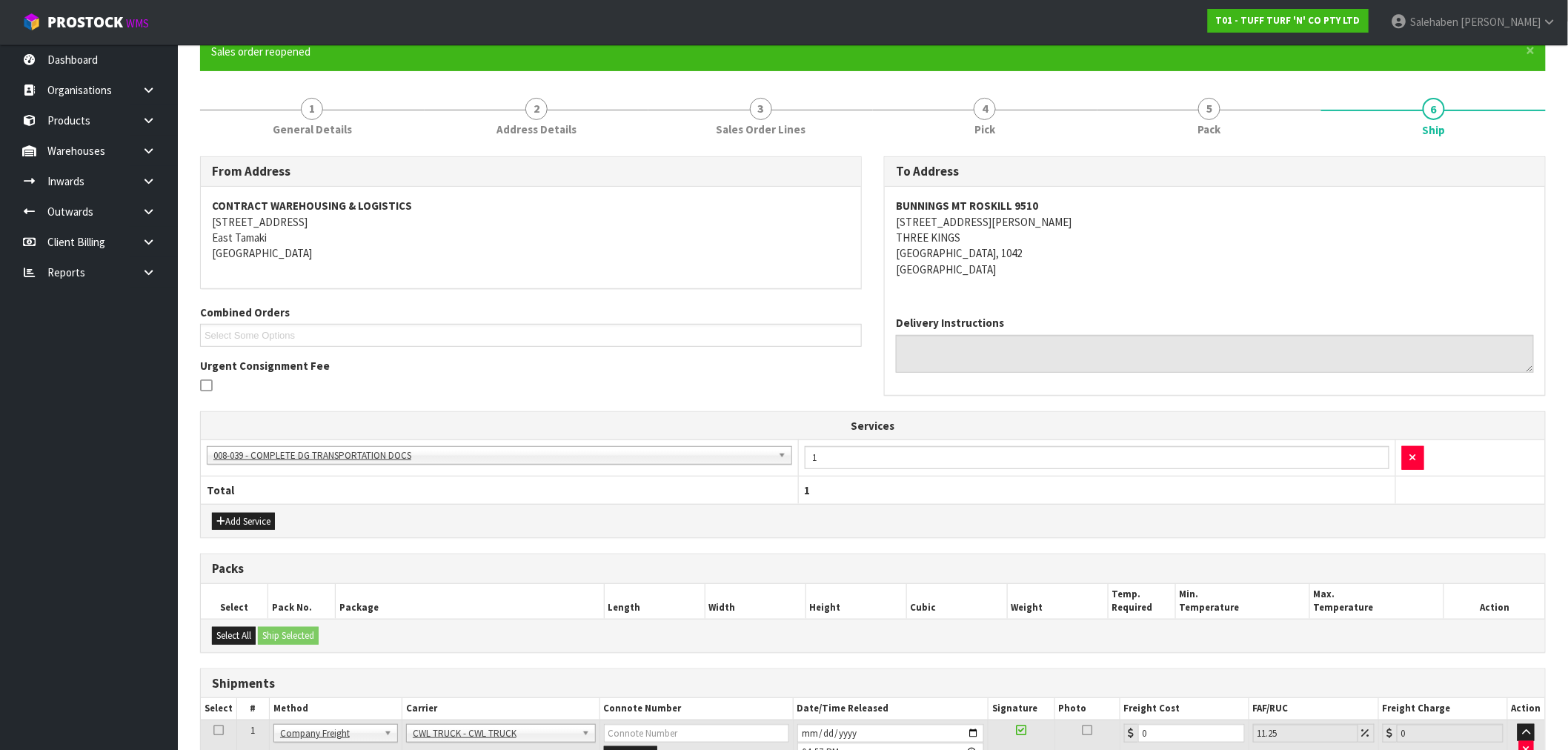
scroll to position [306, 0]
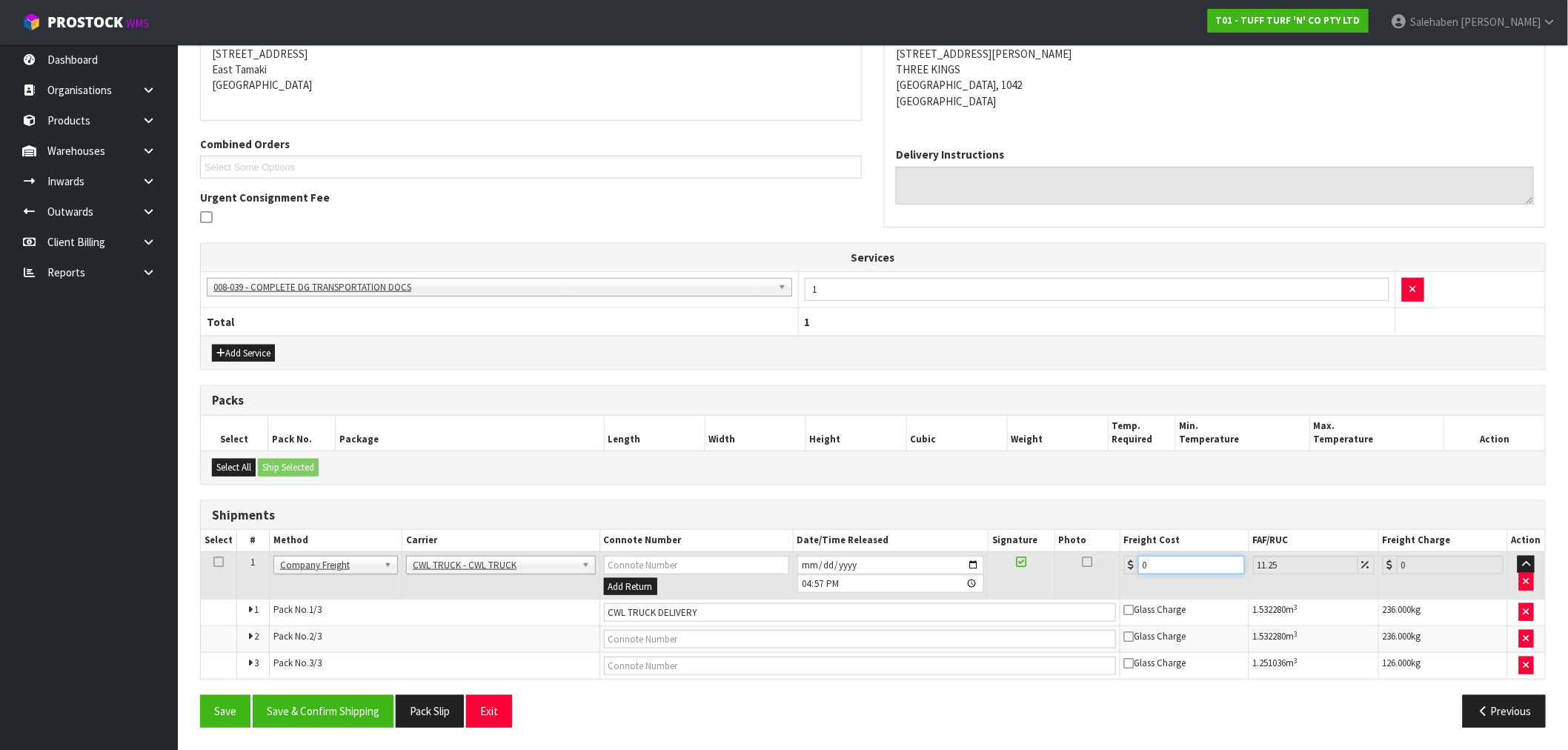
drag, startPoint x: 1161, startPoint y: 565, endPoint x: 1063, endPoint y: 588, distance: 100.7
click at [1065, 588] on tr "1 Client Local Pickup Customer Local Pickup Company Freight Contracted Freight …" at bounding box center [873, 576] width 1345 height 48
type input "1"
type input "1.11"
type input "13"
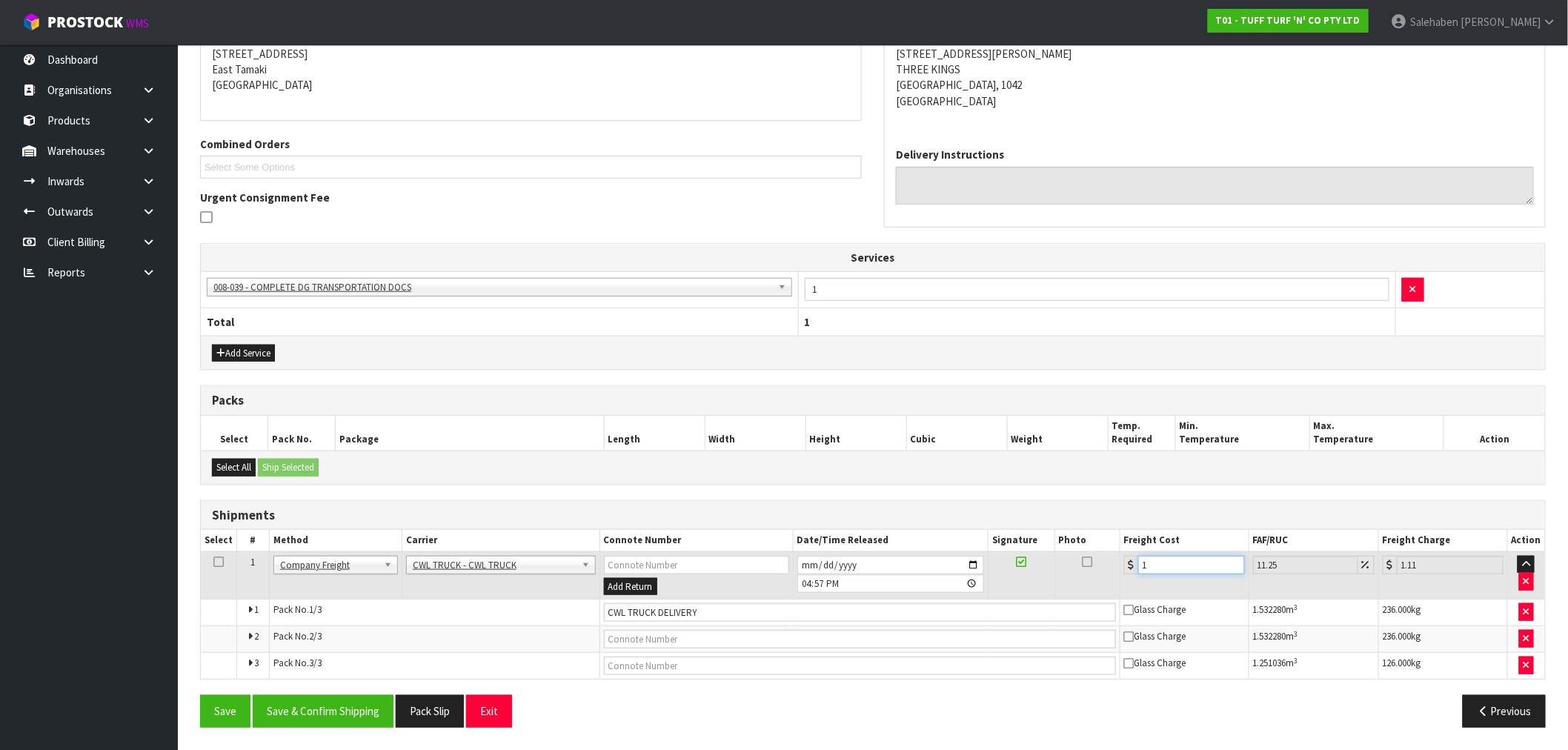
type input "14.46"
type input "133"
type input "147.96"
type input "133.1"
type input "148.07"
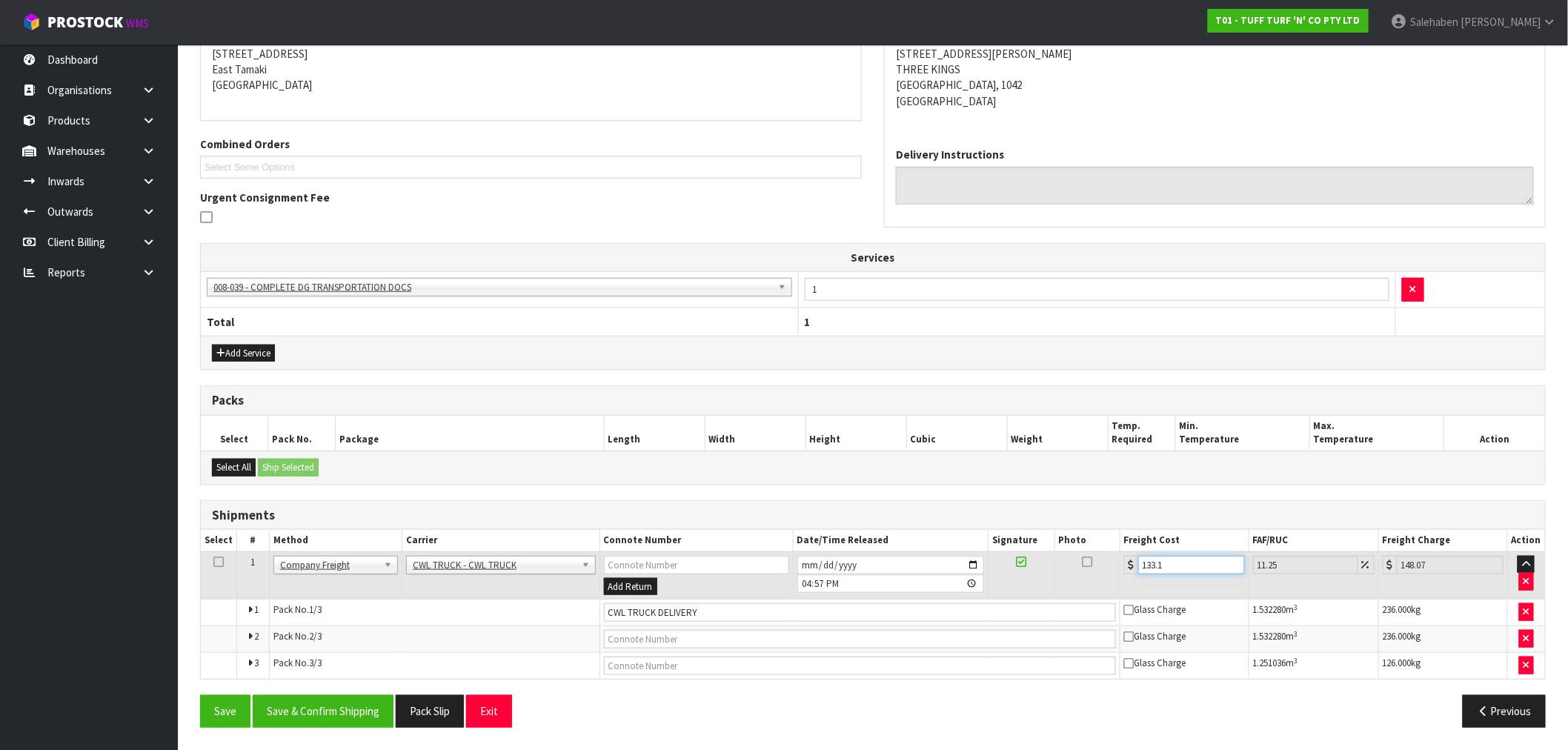
type input "133.14"
type input "148.12"
type input "133.14"
click at [328, 716] on button "Save & Confirm Shipping" at bounding box center [323, 711] width 141 height 32
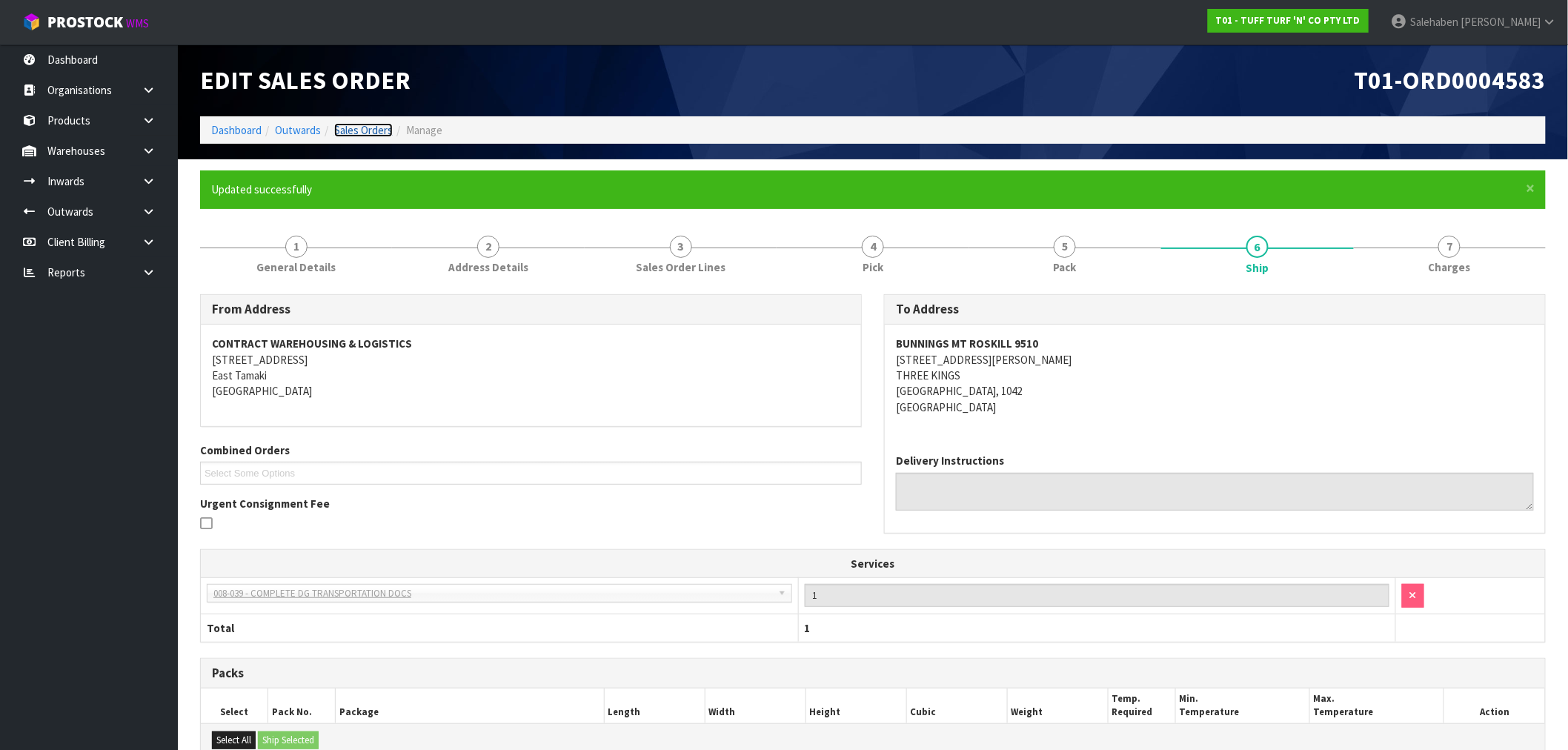
click at [351, 128] on link "Sales Orders" at bounding box center [363, 130] width 58 height 14
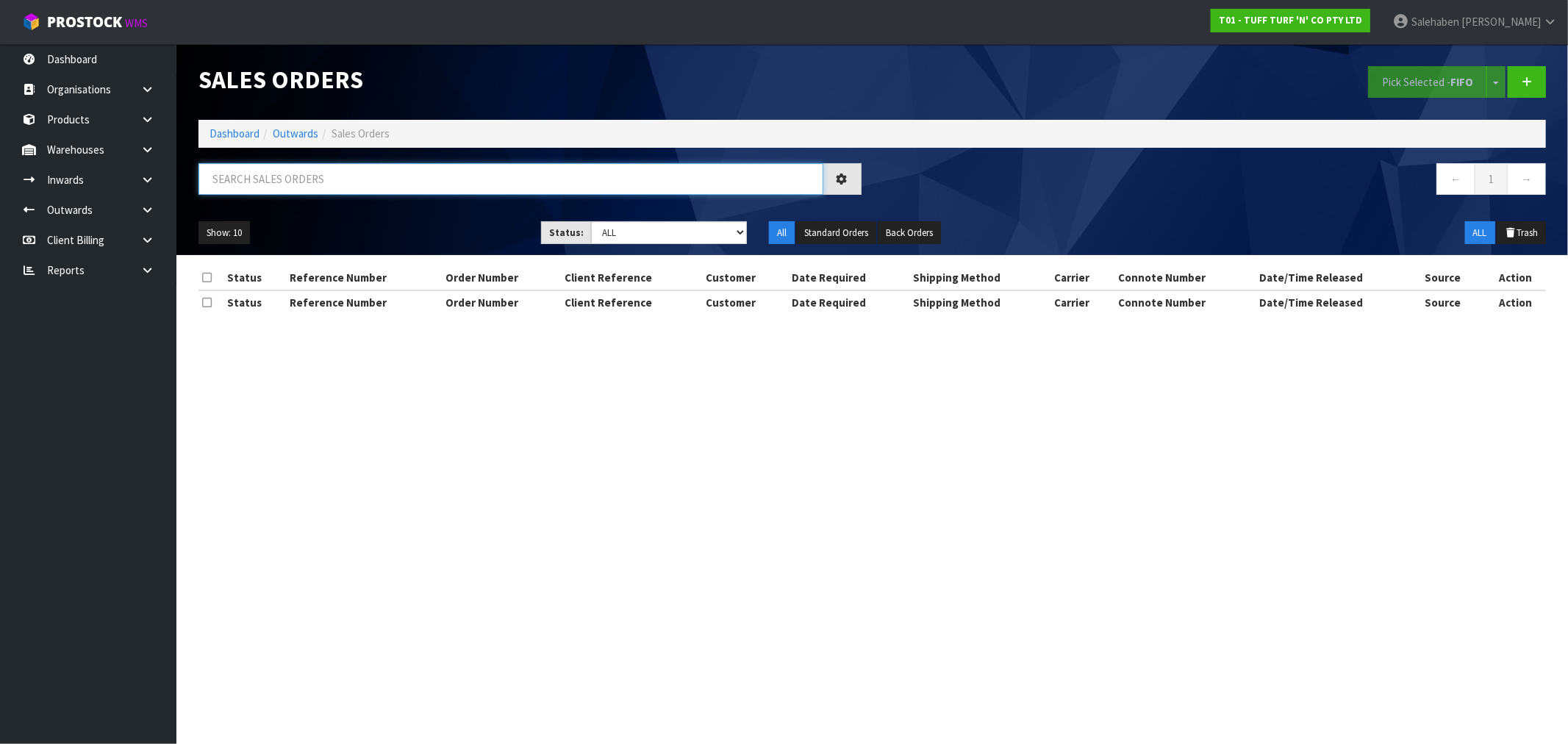
click at [321, 186] on input "text" at bounding box center [511, 179] width 625 height 32
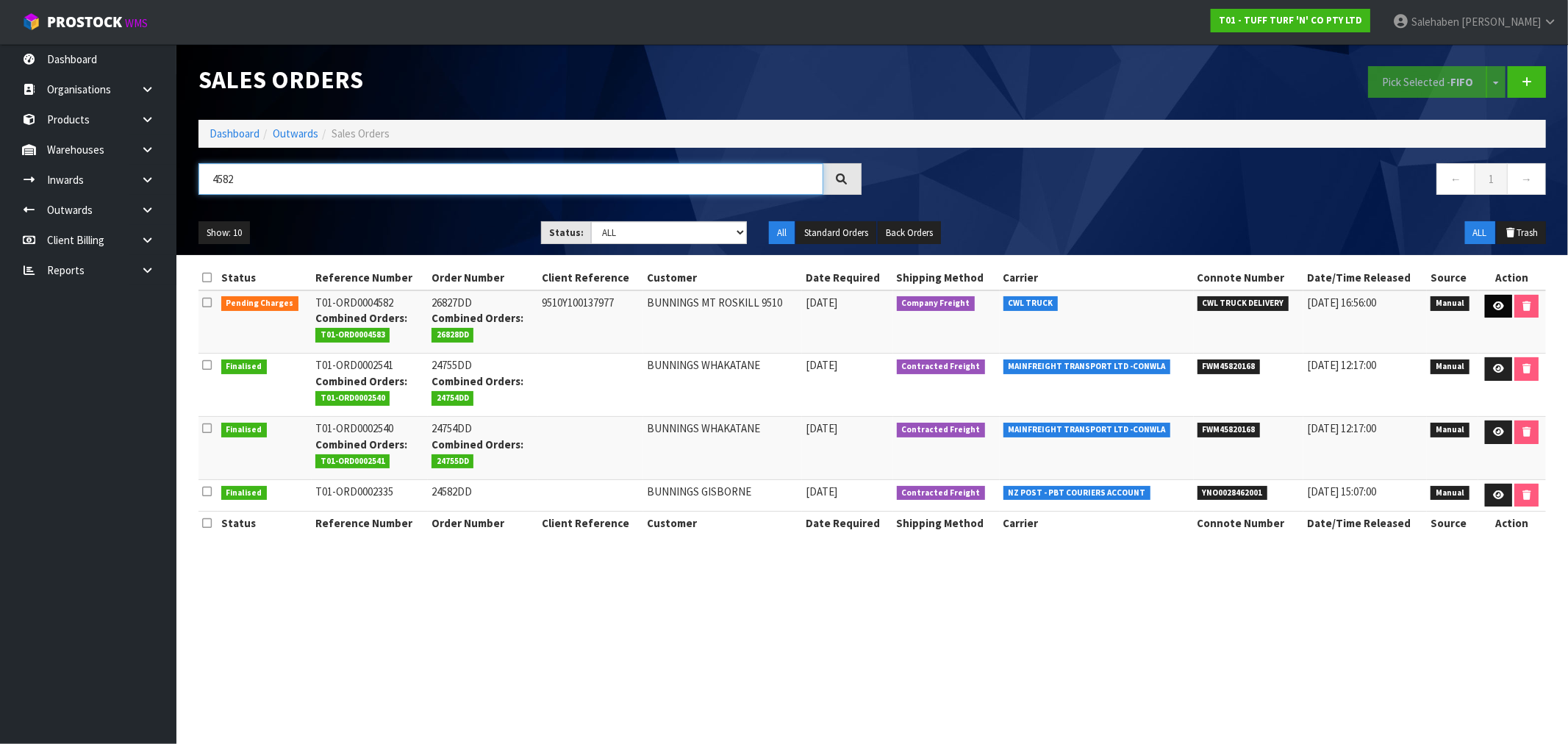
type input "4582"
click at [1496, 300] on link at bounding box center [1498, 306] width 27 height 23
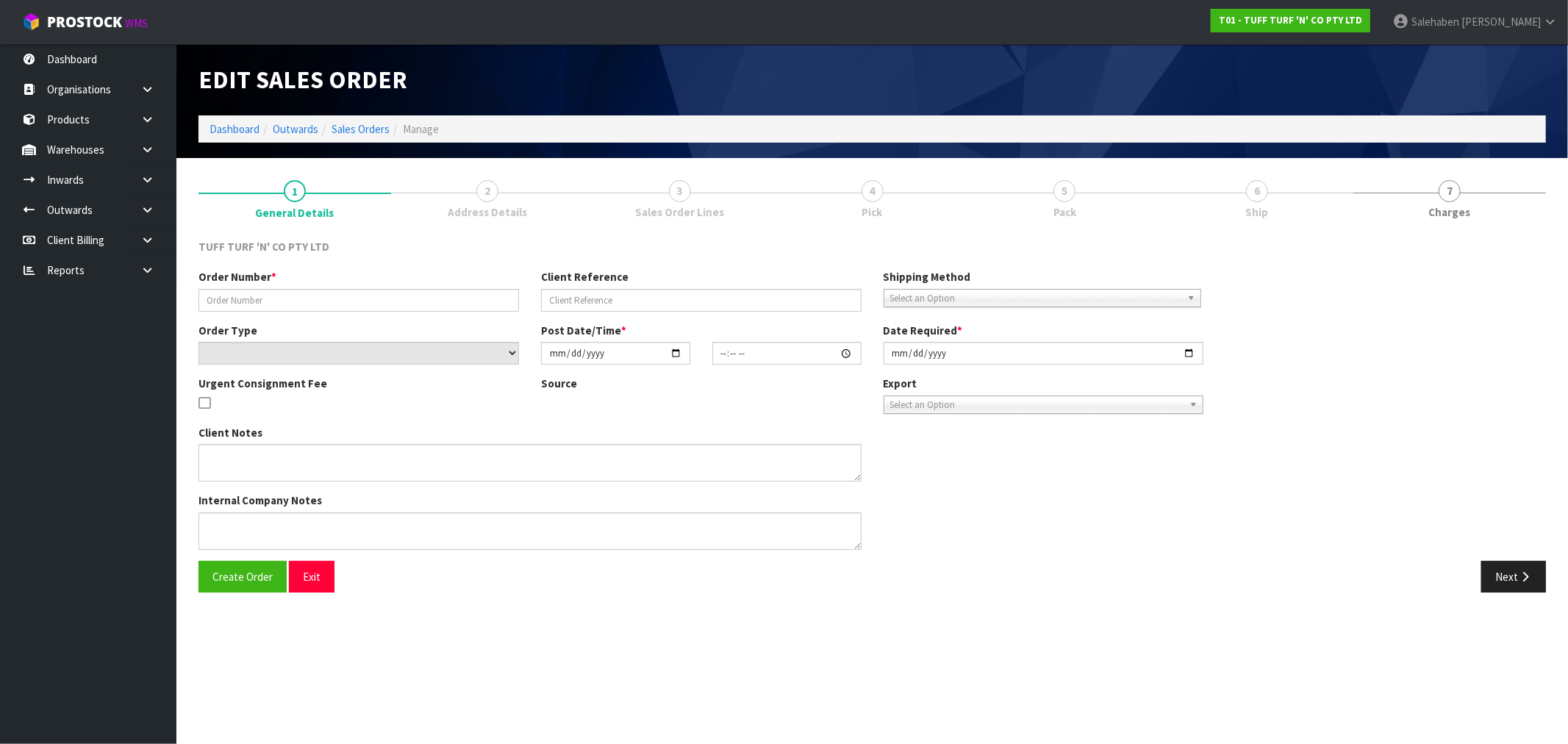
type input "26827DD"
type input "9510Y100137977"
select select "number:0"
type input "[DATE]"
type input "12:47:00.000"
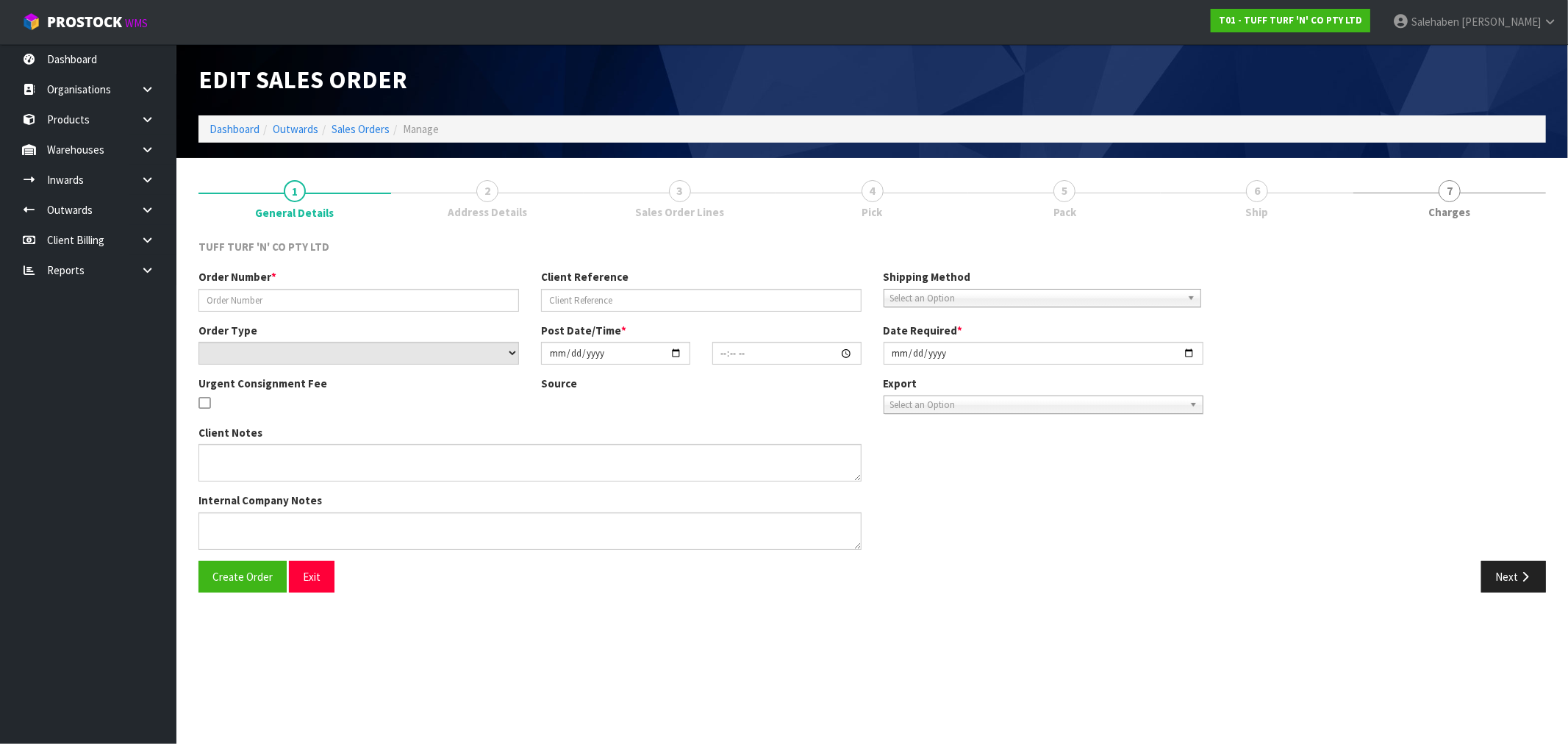
type input "[DATE]"
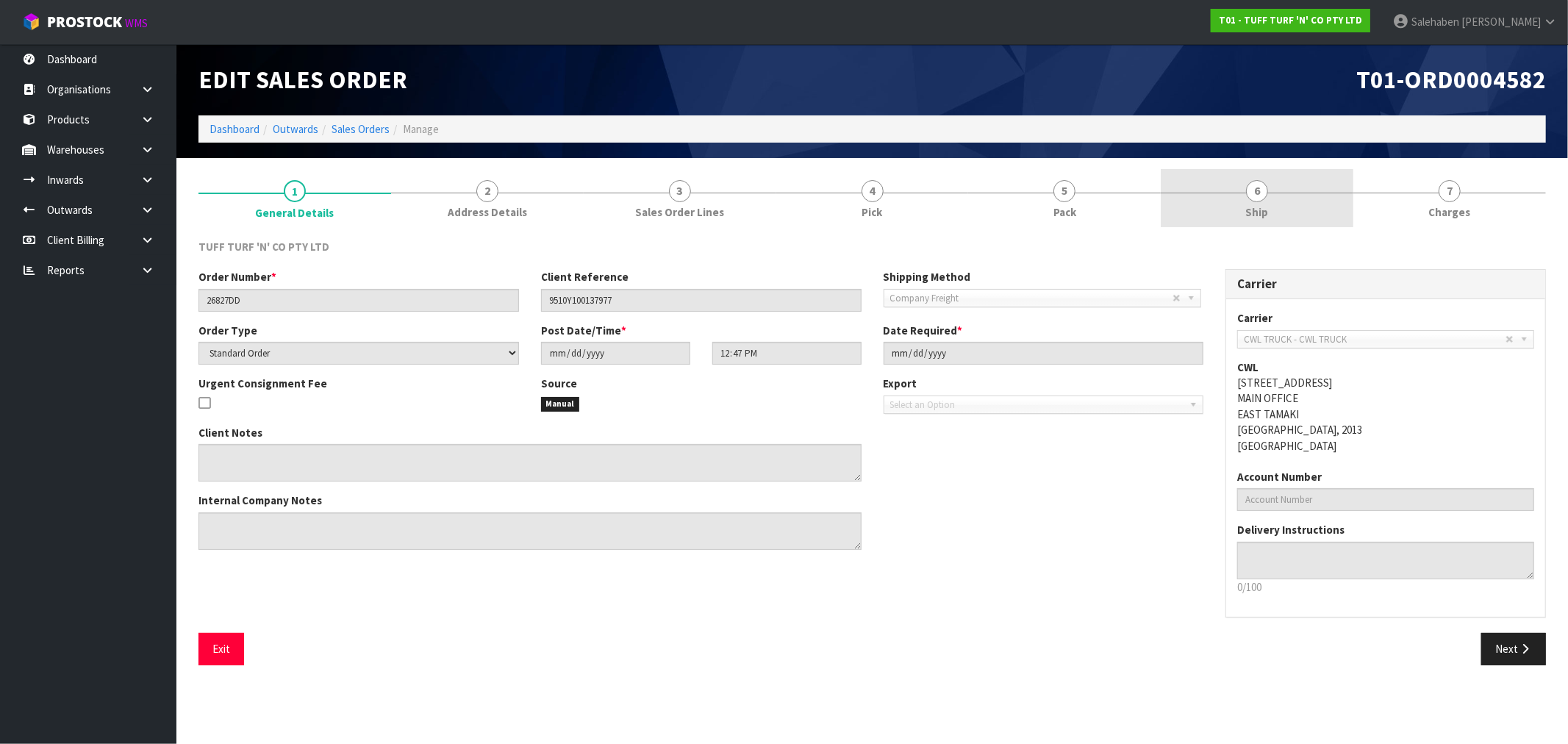
click at [1253, 208] on span "Ship" at bounding box center [1257, 212] width 23 height 16
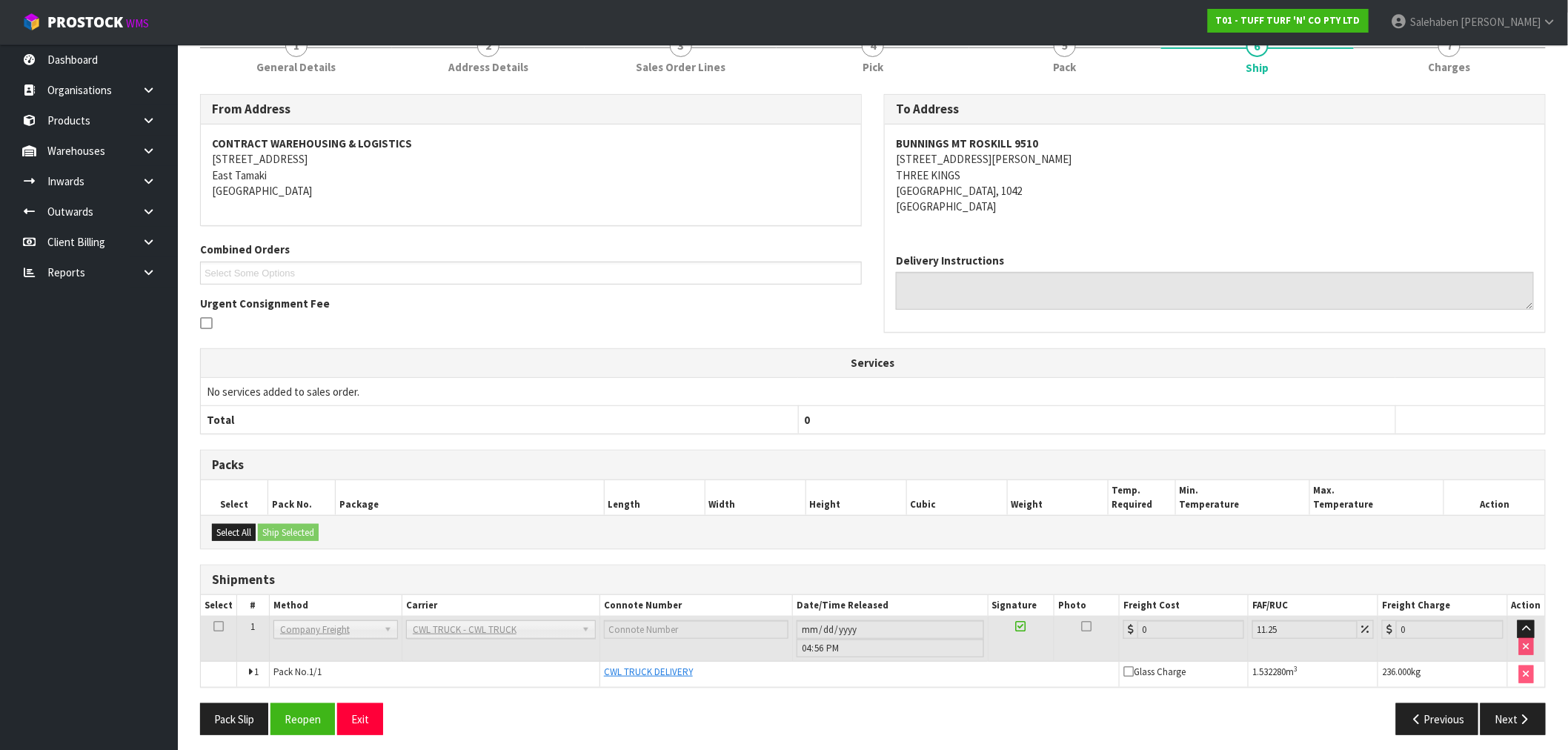
scroll to position [155, 0]
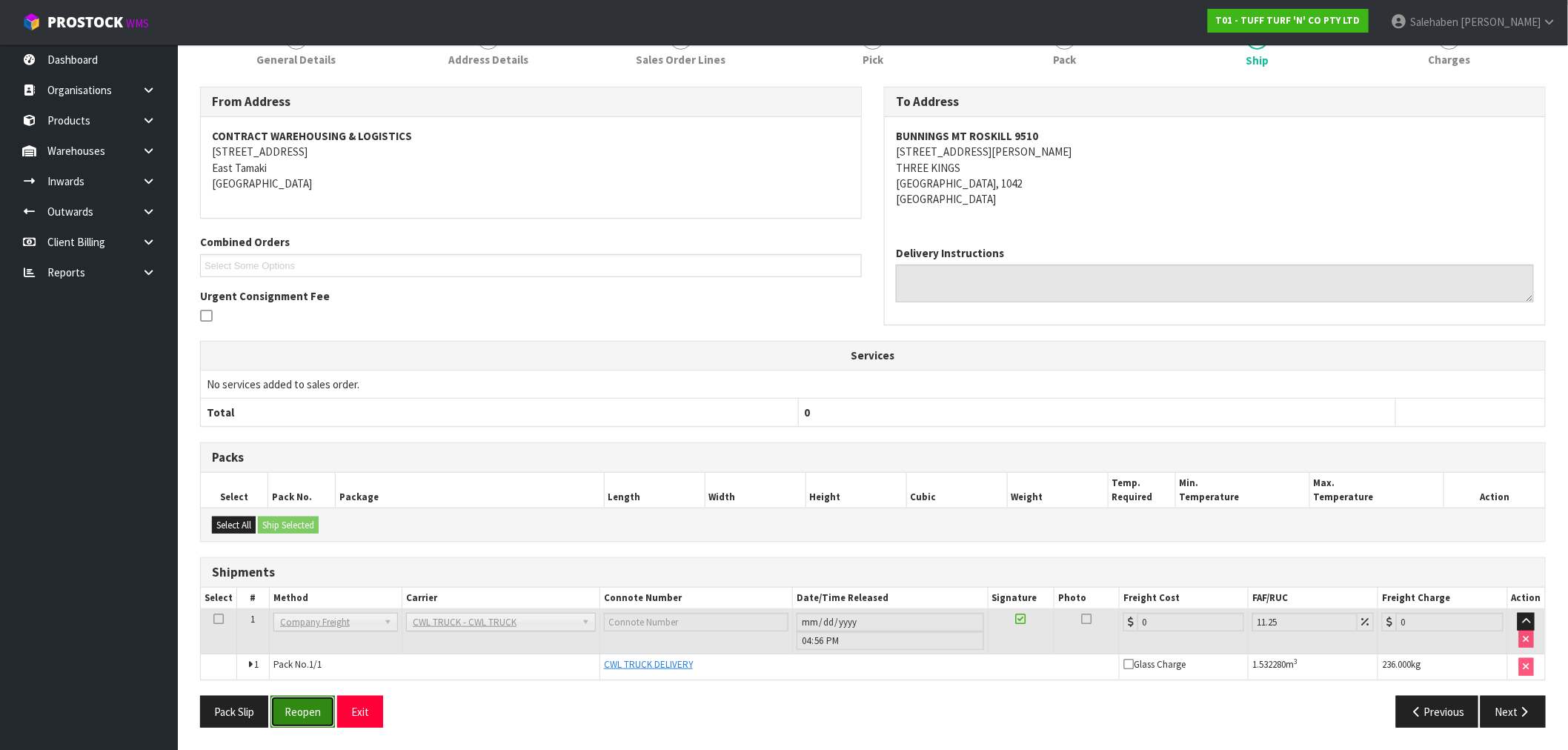
click at [299, 717] on button "Reopen" at bounding box center [302, 712] width 64 height 32
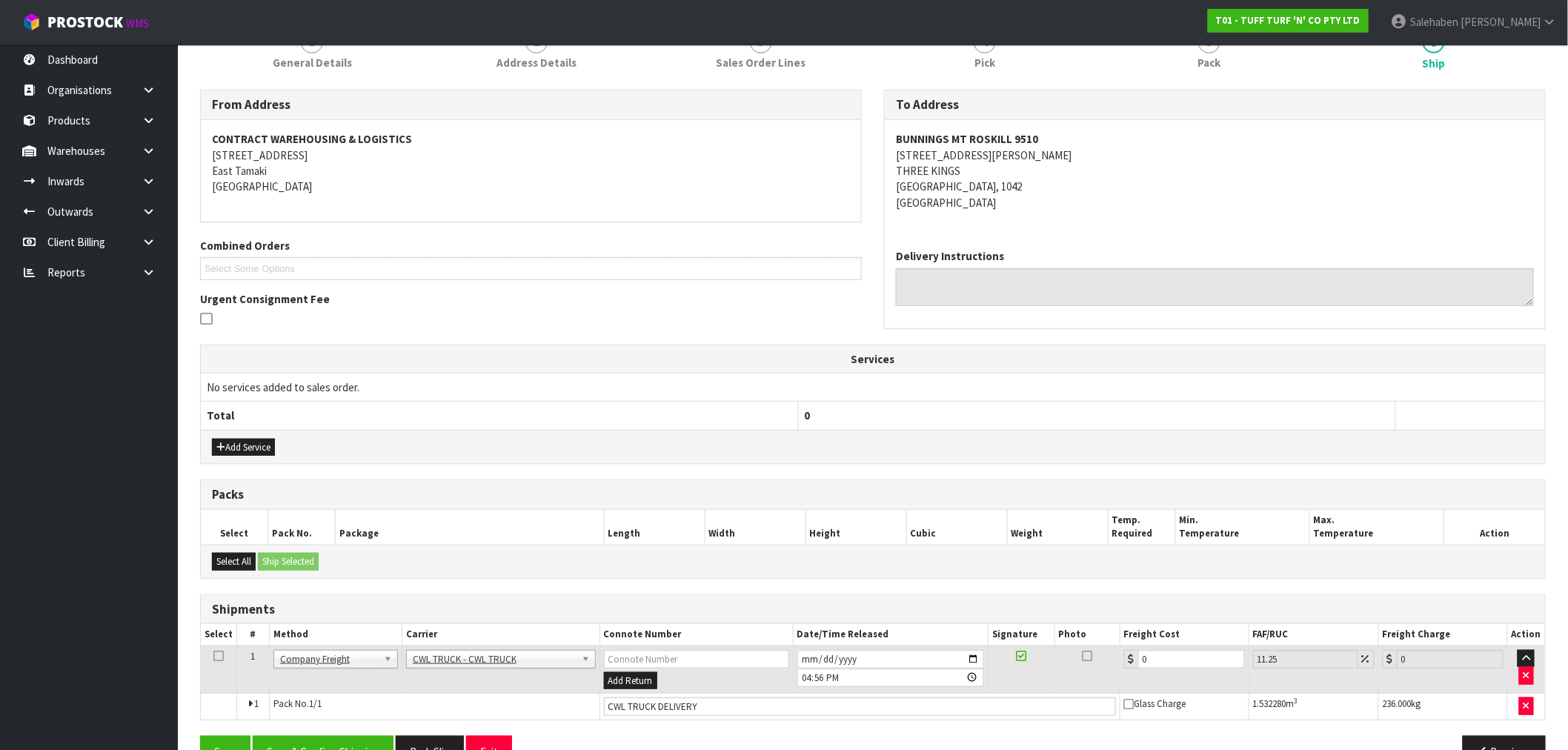
scroll to position [245, 0]
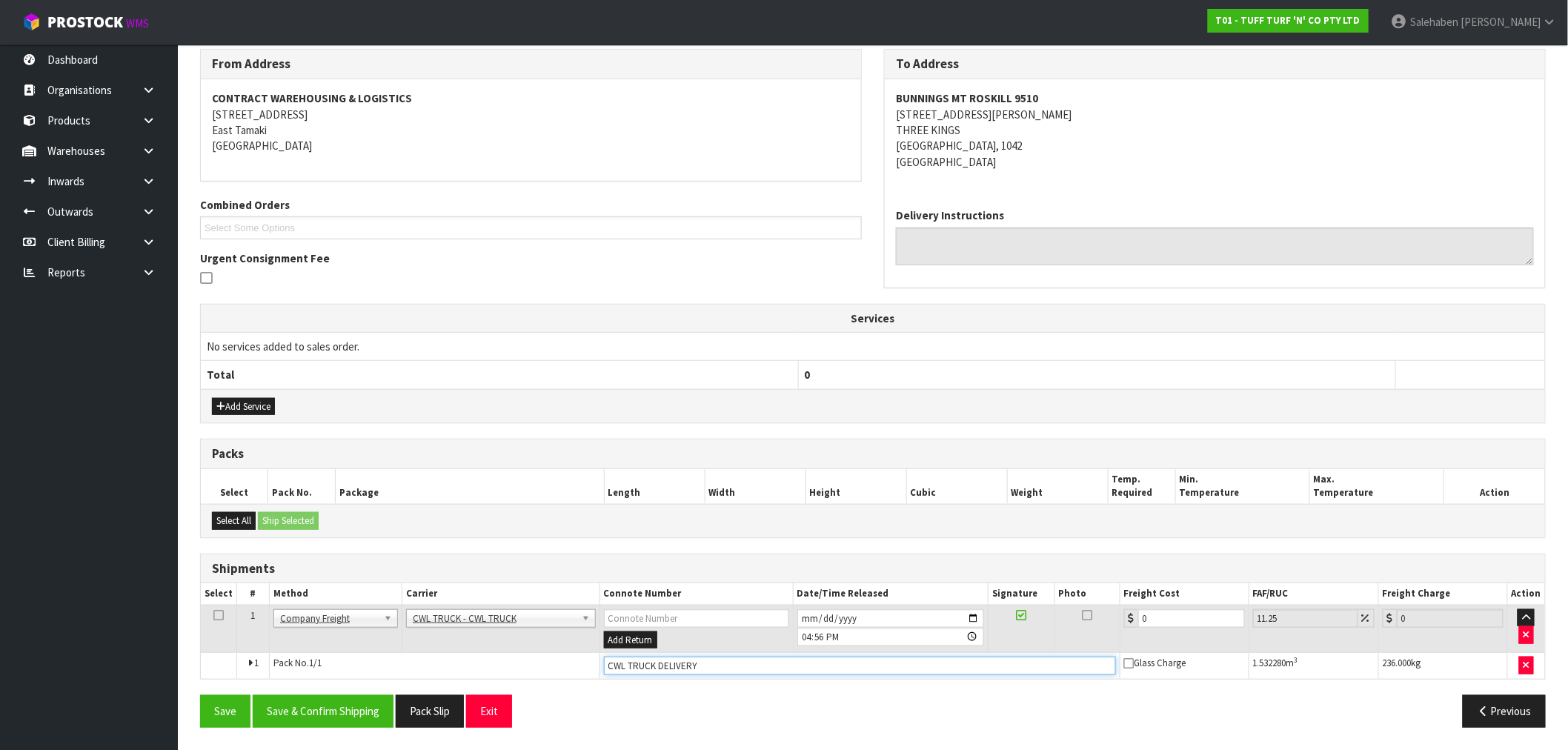
click at [730, 666] on input "CWL TRUCK DELIVERY" at bounding box center [860, 666] width 512 height 18
type input "CWL TRUCK DELIVERED"
click at [373, 710] on button "Save & Confirm Shipping" at bounding box center [323, 711] width 141 height 32
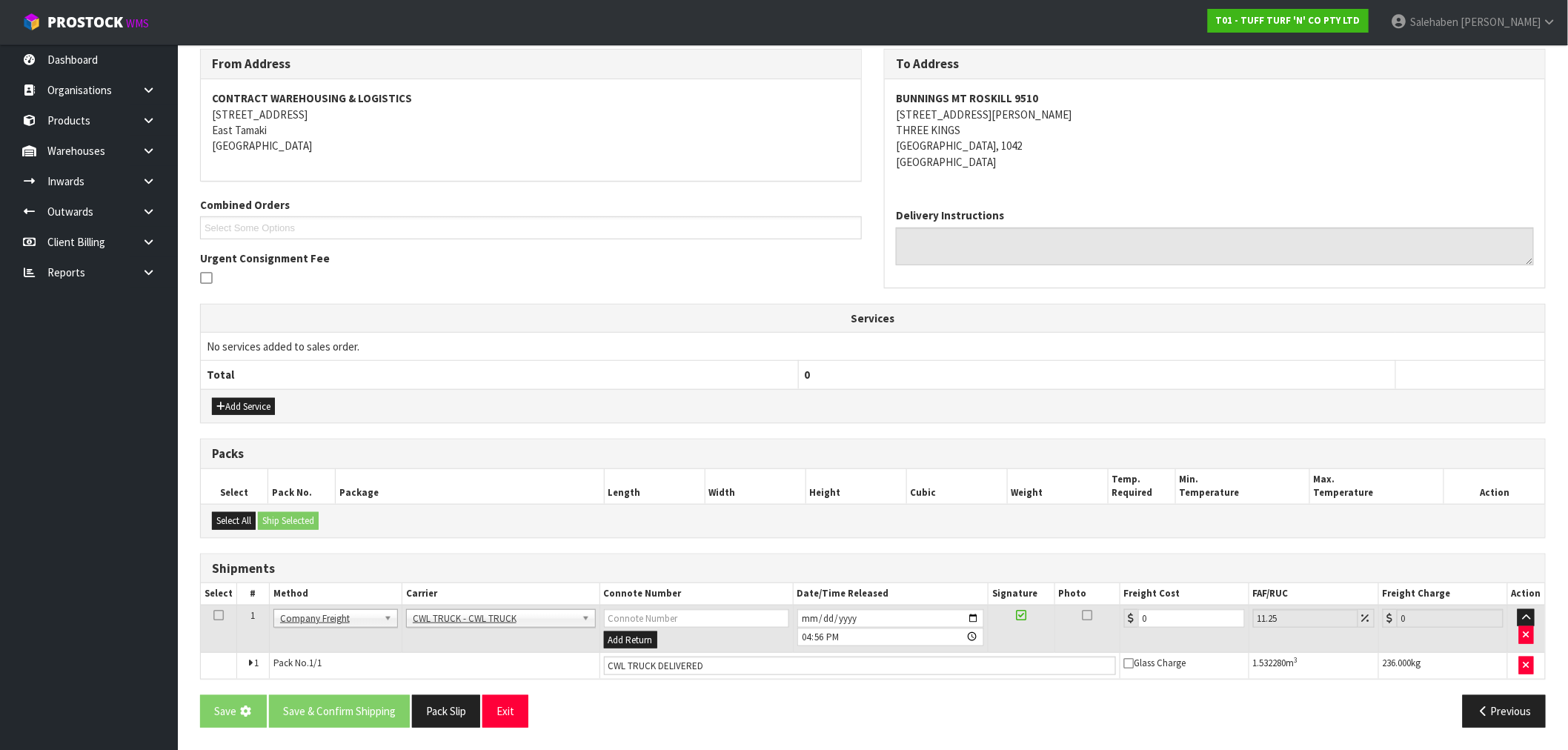
scroll to position [0, 0]
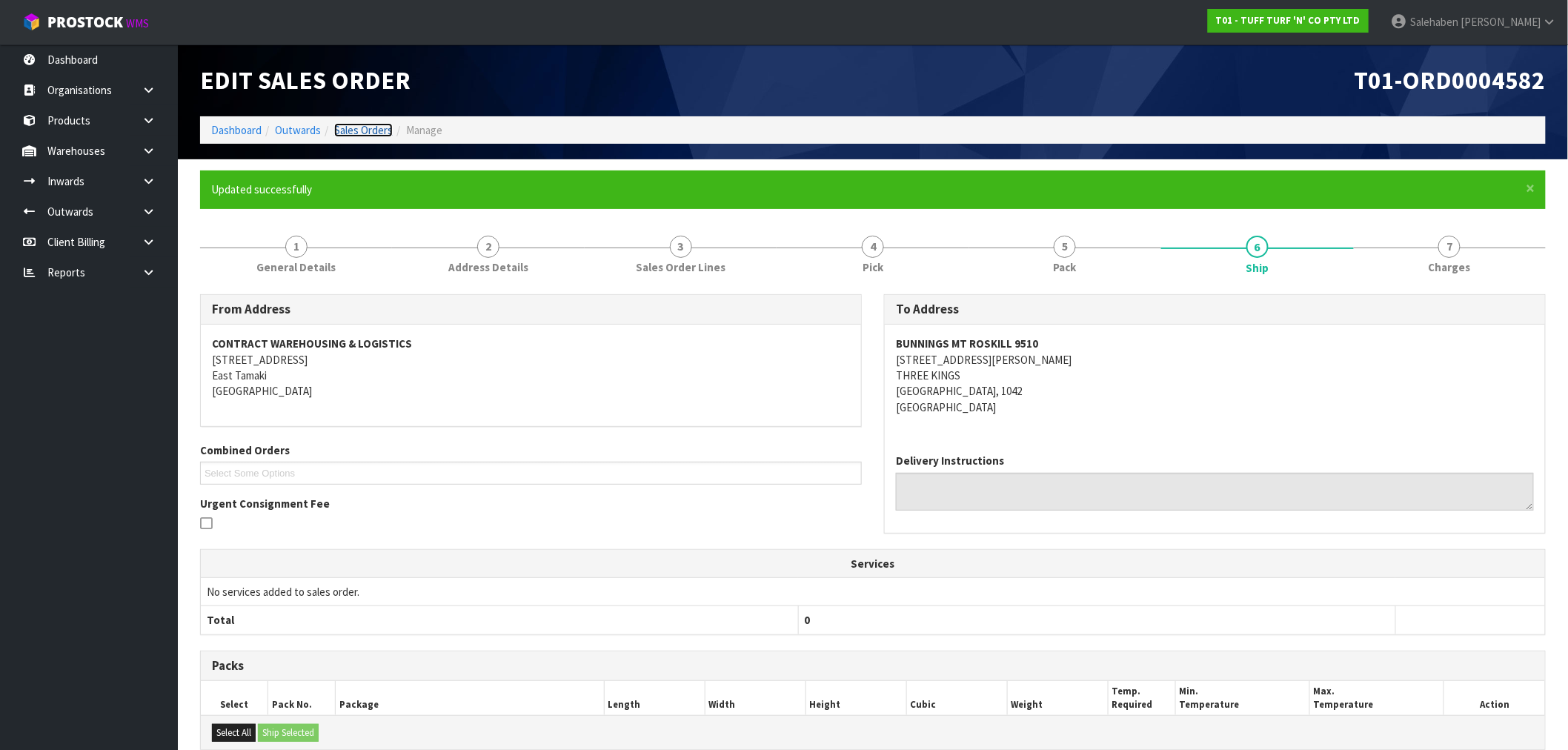
click at [358, 130] on link "Sales Orders" at bounding box center [363, 130] width 58 height 14
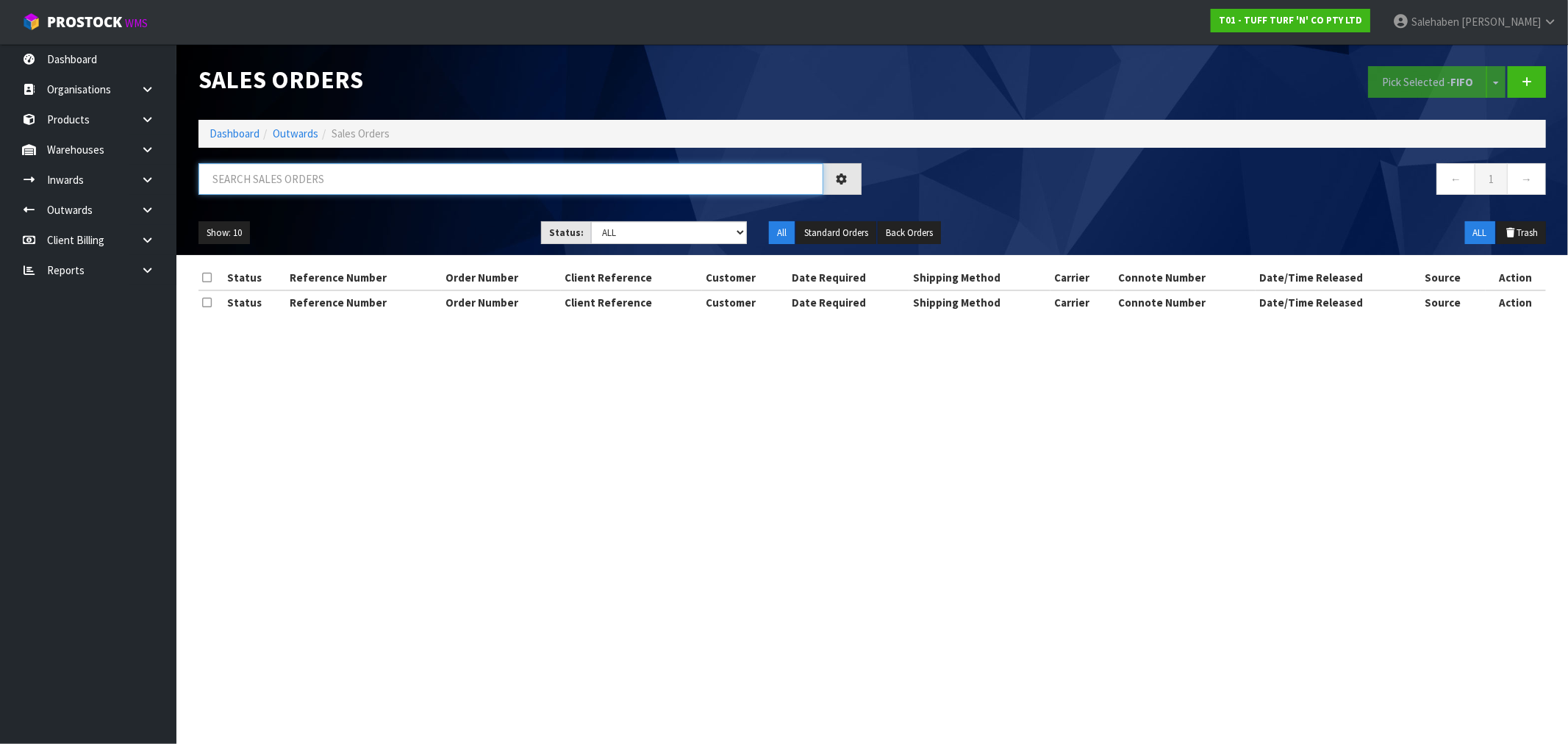
click at [332, 172] on input "text" at bounding box center [511, 179] width 625 height 32
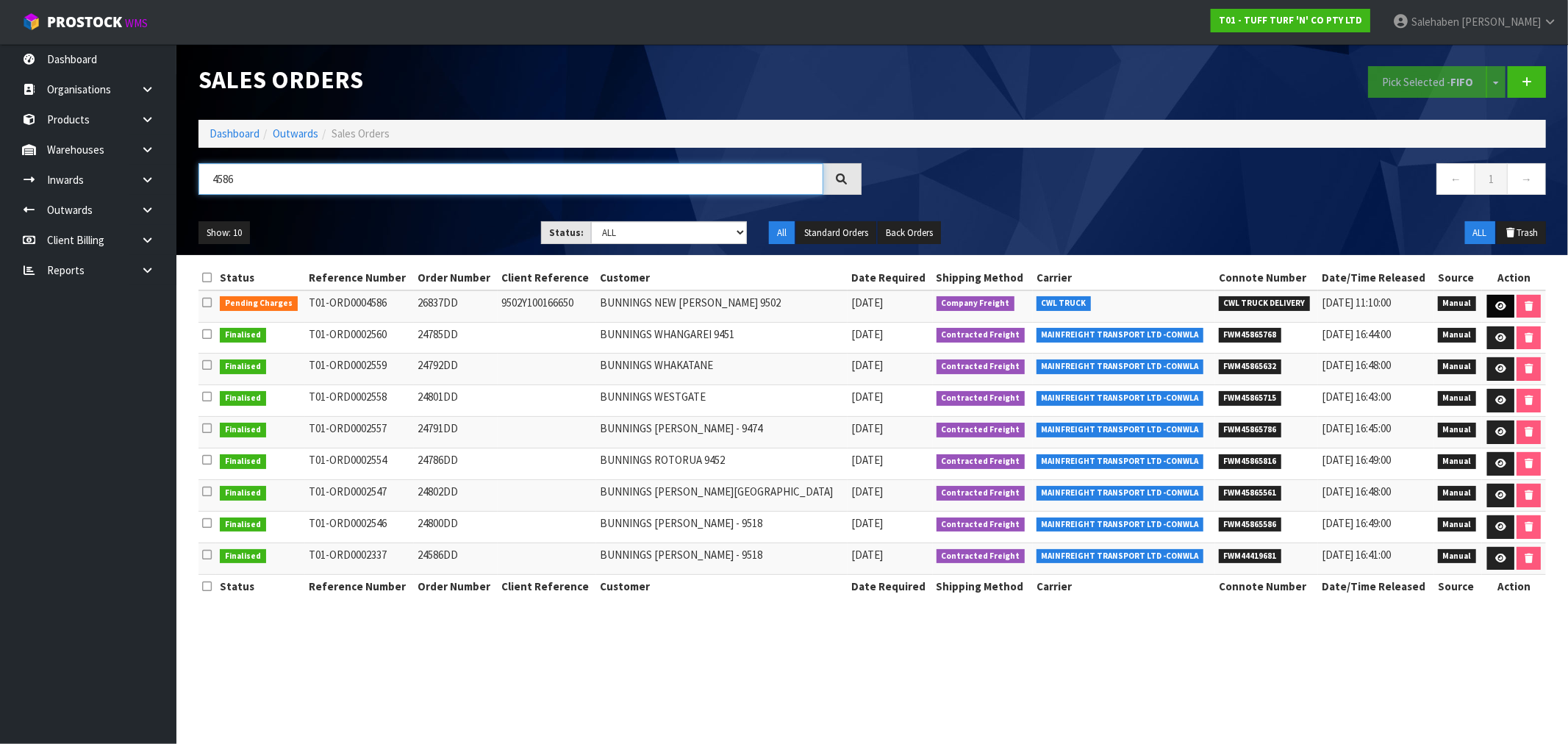
type input "4586"
click at [1495, 301] on icon at bounding box center [1500, 306] width 11 height 10
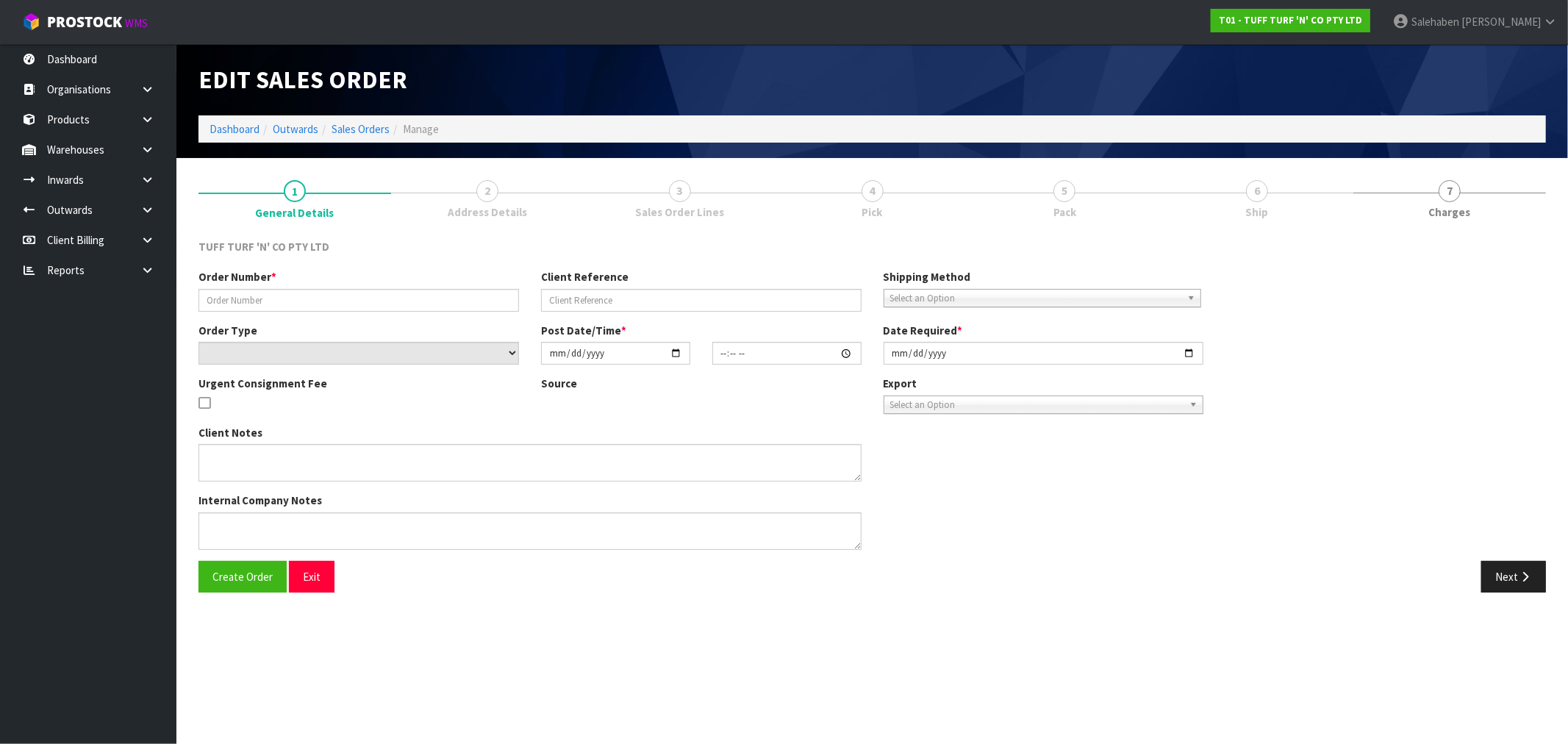
type input "26837DD"
type input "9502Y100166650"
select select "number:0"
type input "[DATE]"
type input "13:15:00.000"
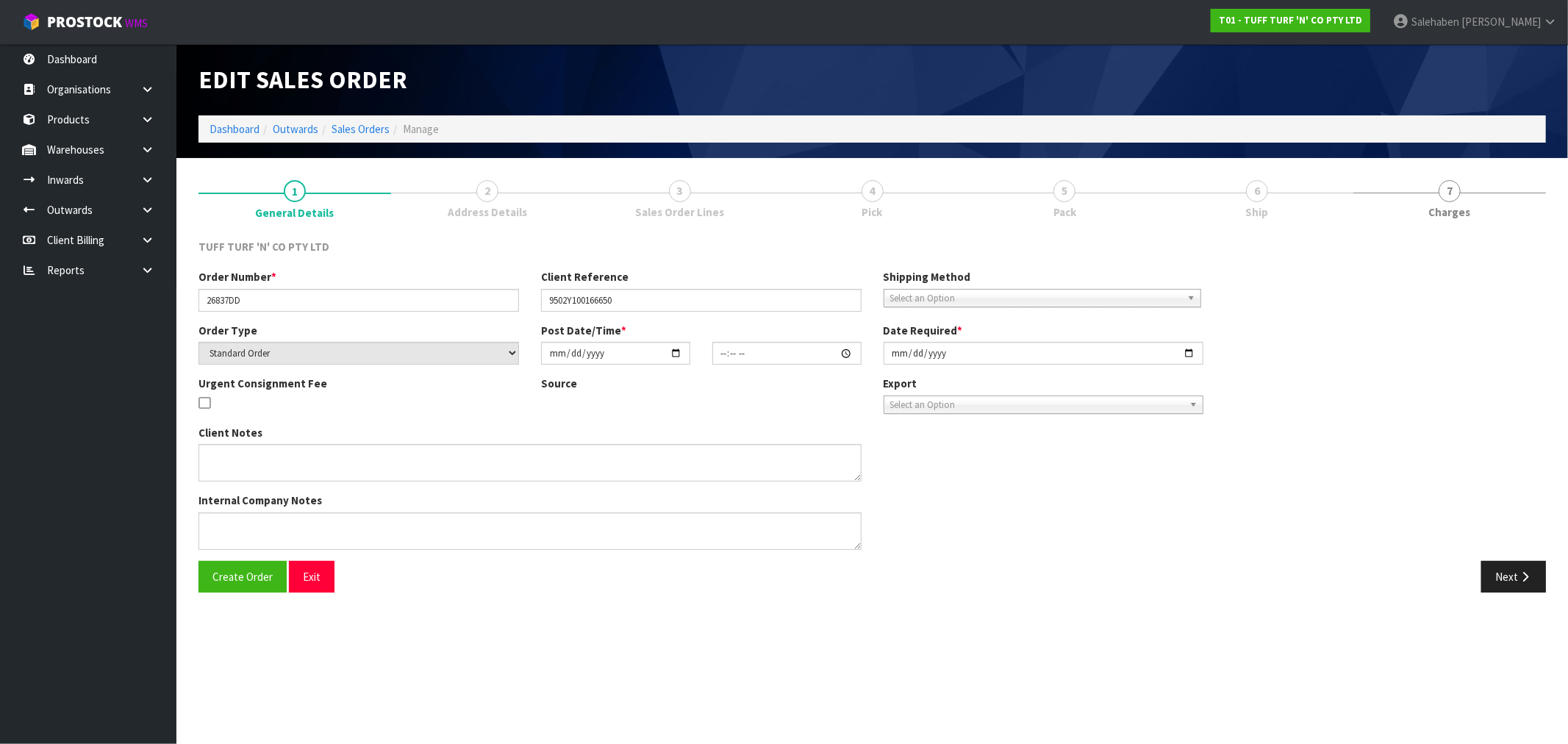
type input "[DATE]"
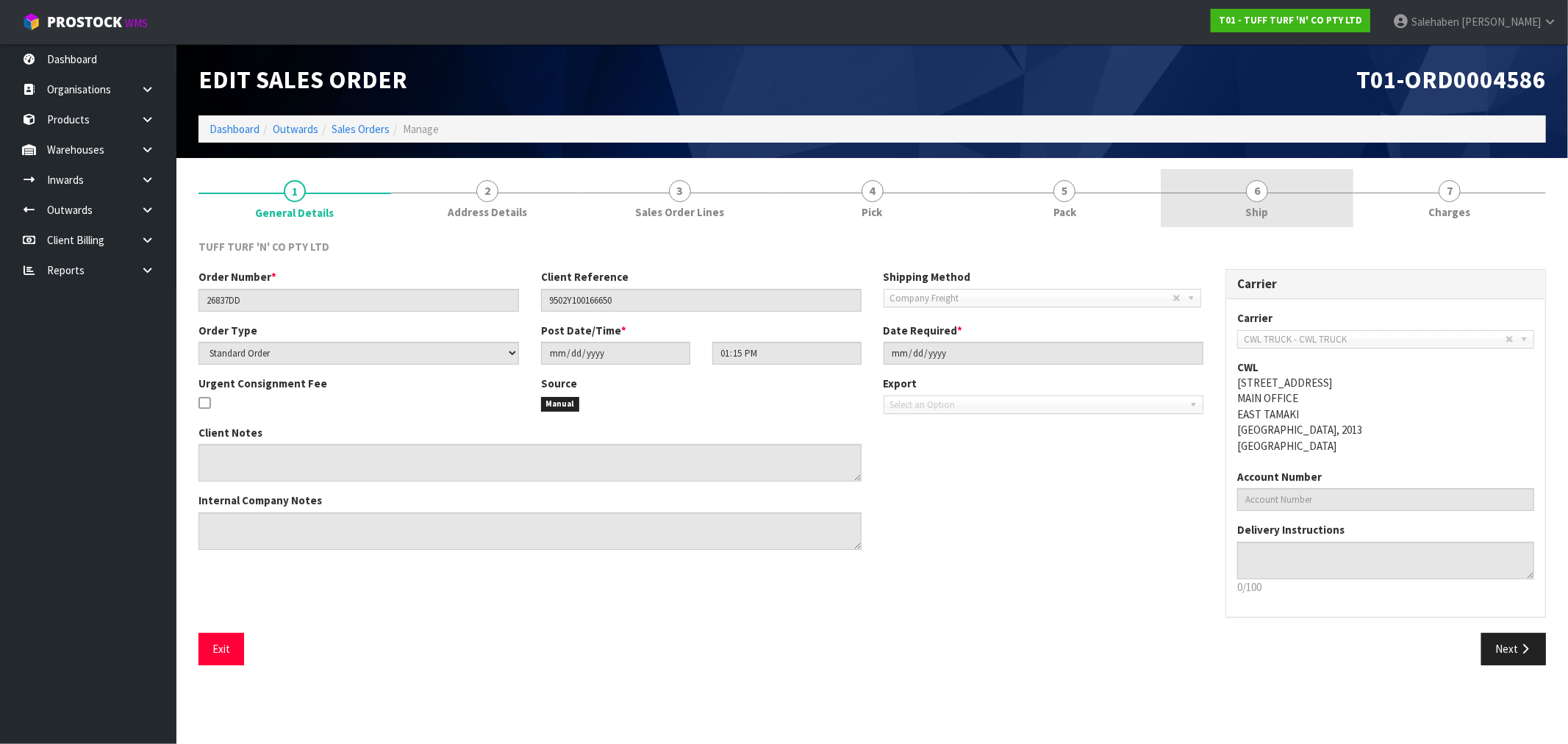
click at [1258, 203] on link "6 Ship" at bounding box center [1257, 198] width 192 height 58
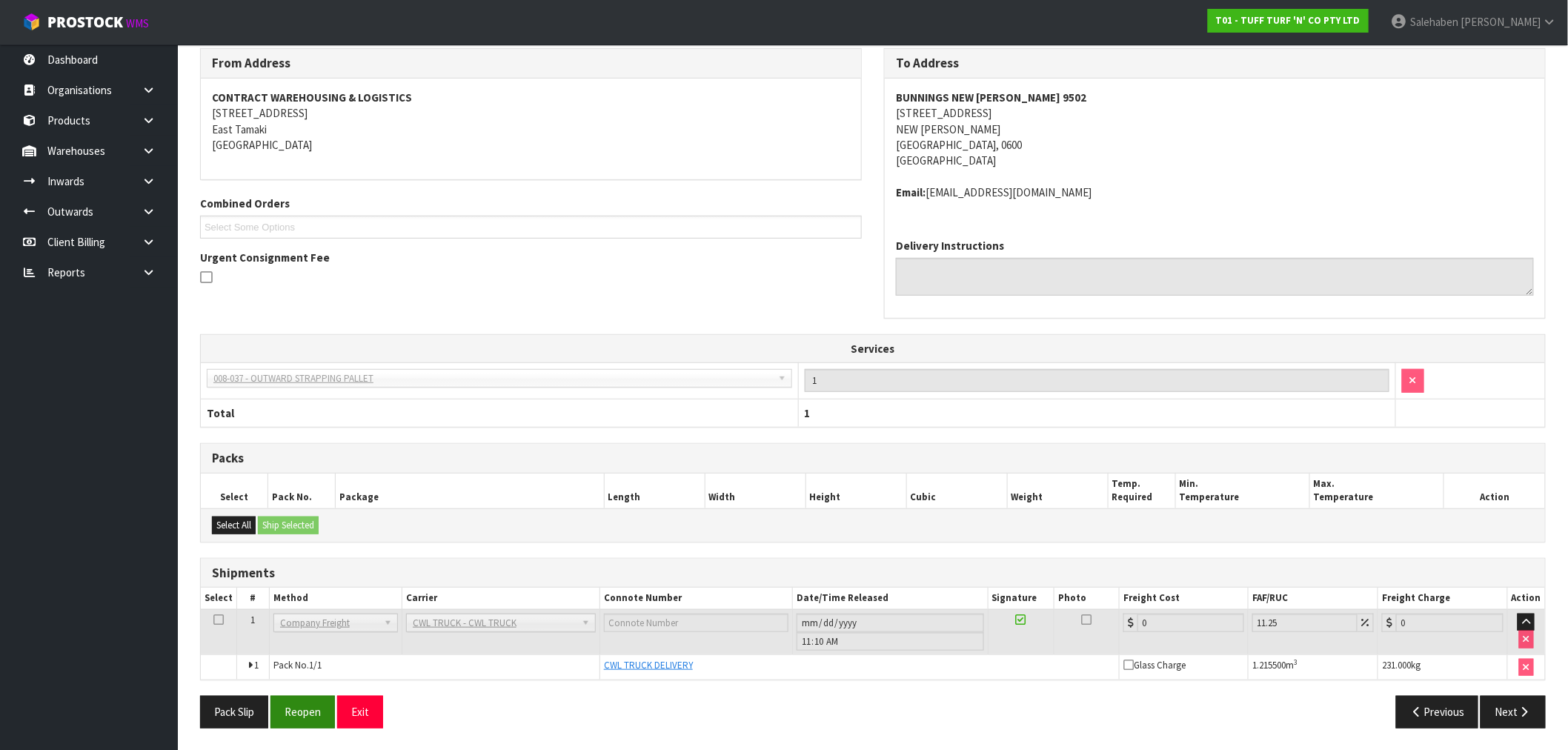
scroll to position [193, 0]
drag, startPoint x: 320, startPoint y: 712, endPoint x: 307, endPoint y: 723, distance: 17.0
click at [319, 713] on button "Reopen" at bounding box center [302, 711] width 64 height 32
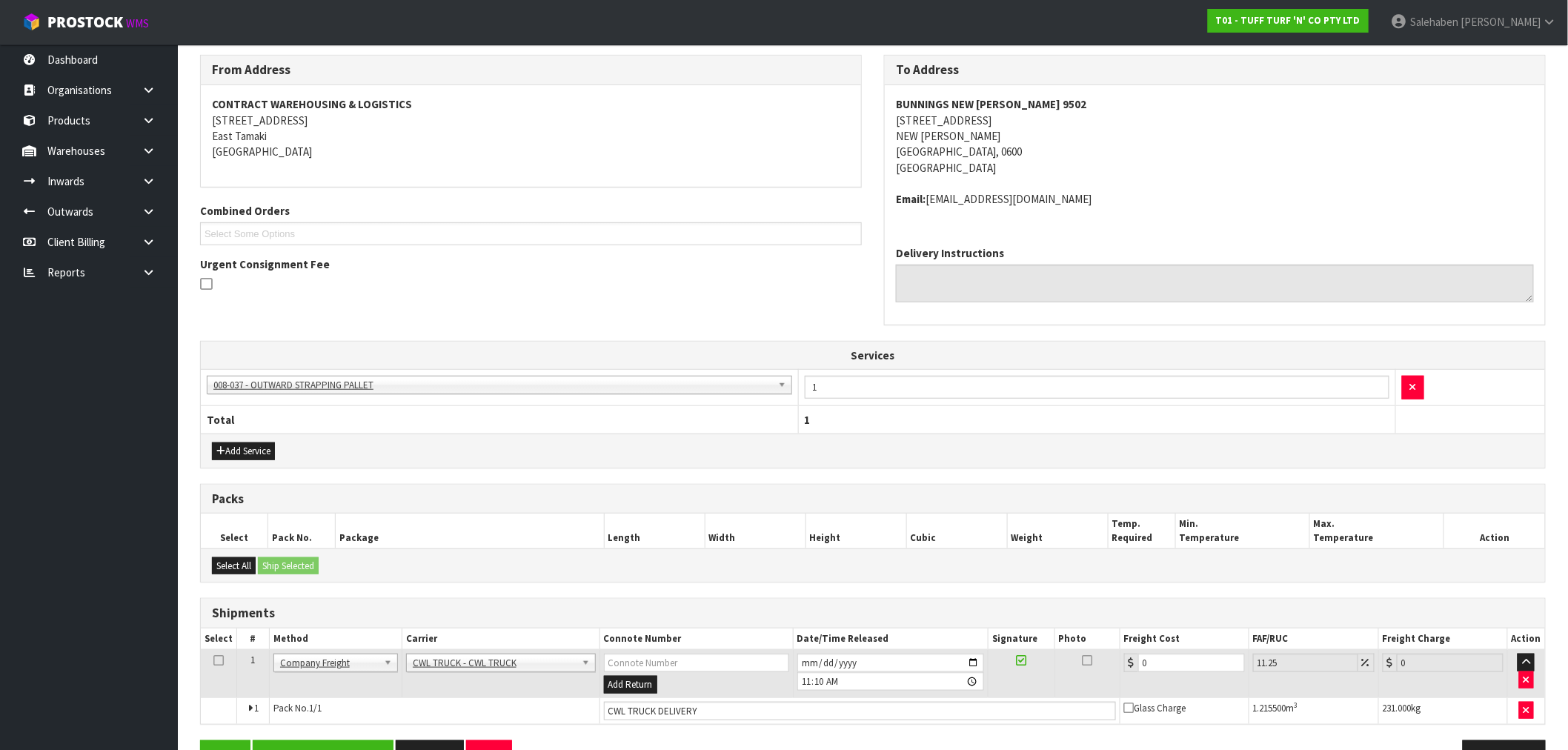
scroll to position [248, 0]
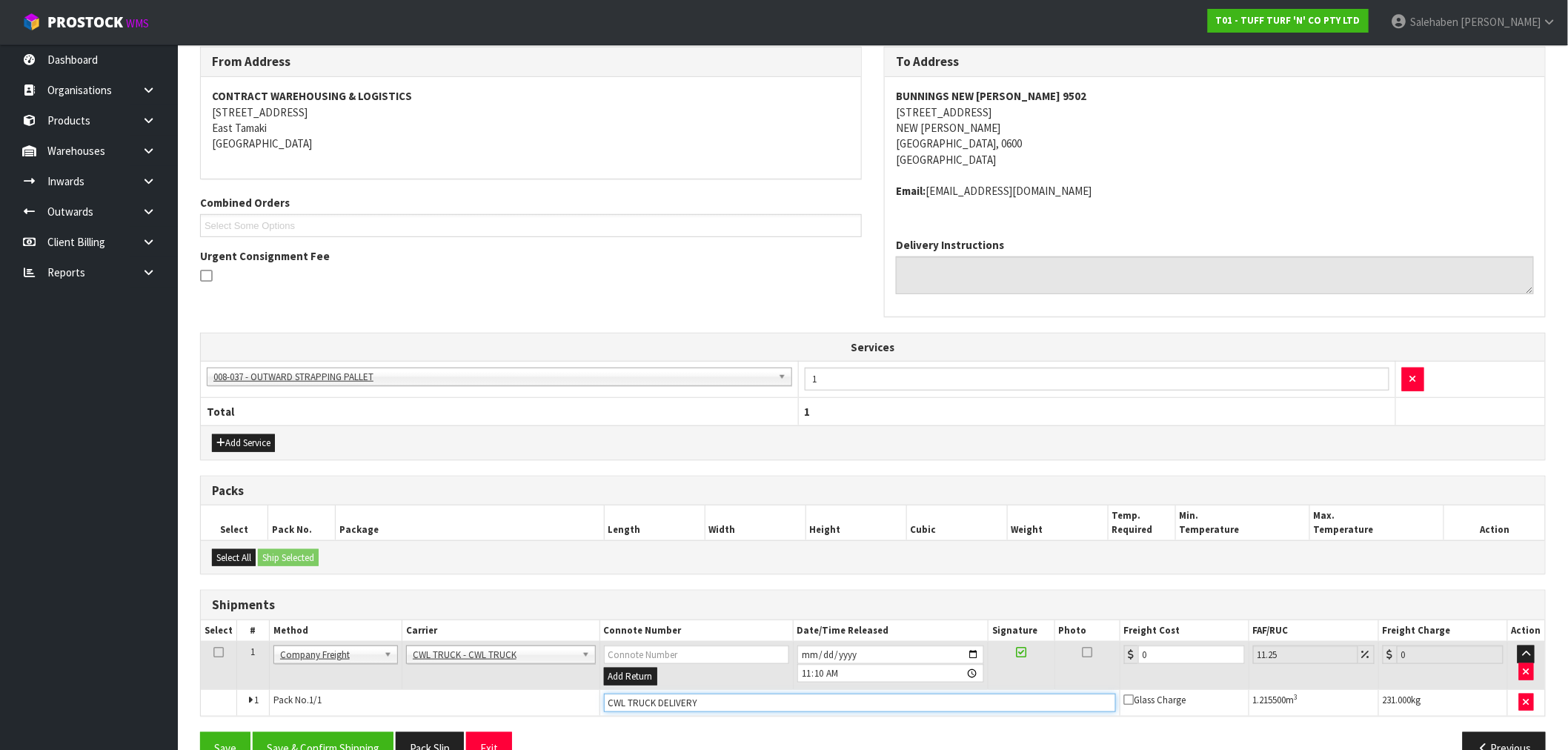
drag, startPoint x: 743, startPoint y: 702, endPoint x: 722, endPoint y: 717, distance: 25.8
click at [735, 708] on input "CWL TRUCK DELIVERY" at bounding box center [860, 703] width 512 height 18
type input "CWL TRUCK DELIVERED"
drag, startPoint x: 1131, startPoint y: 670, endPoint x: 1052, endPoint y: 699, distance: 84.2
click at [1085, 683] on tr "1 Client Local Pickup Customer Local Pickup Company Freight Contracted Freight …" at bounding box center [873, 666] width 1345 height 48
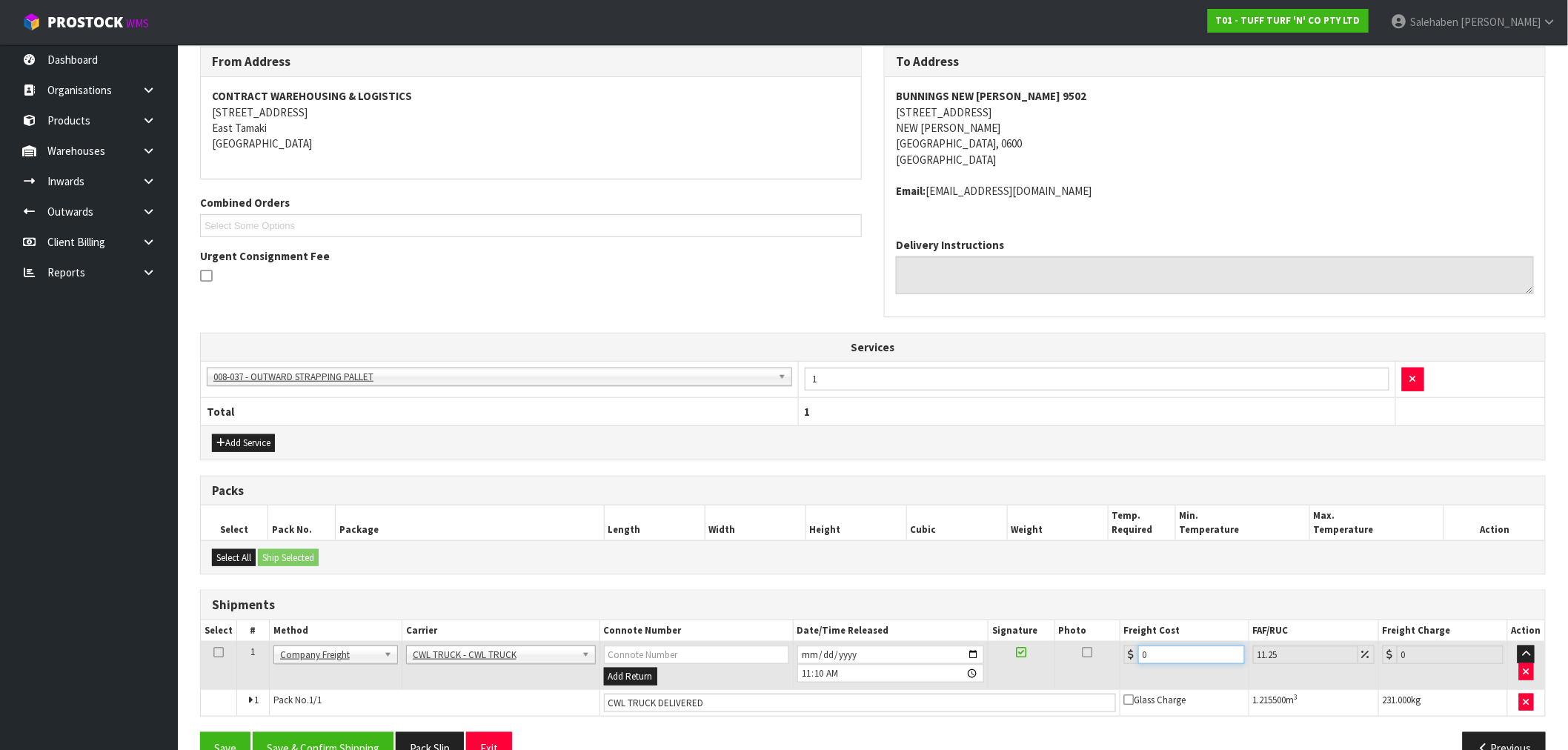
type input "5"
type input "5.56"
type input "52"
type input "57.85"
type input "52.2"
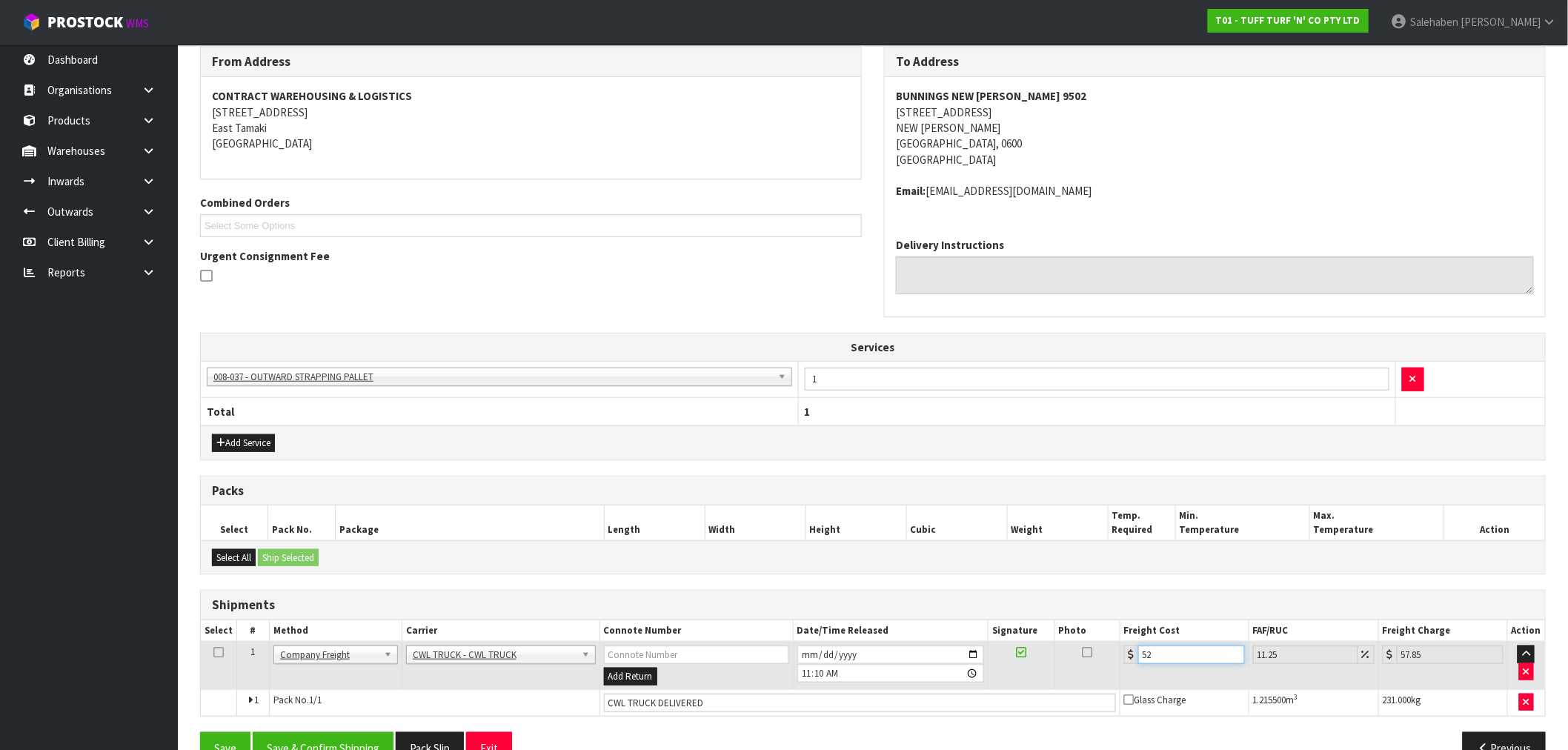
type input "58.07"
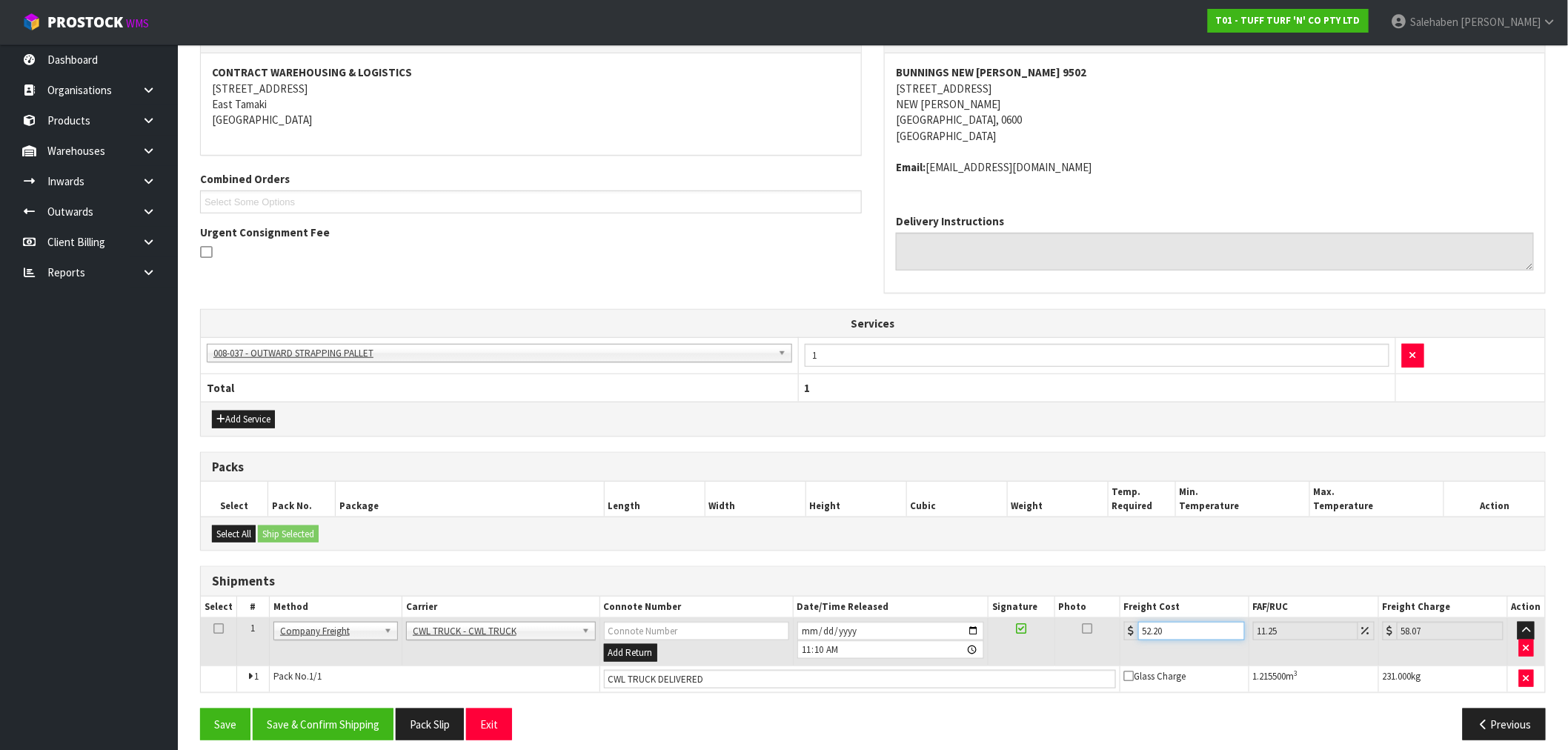
scroll to position [284, 0]
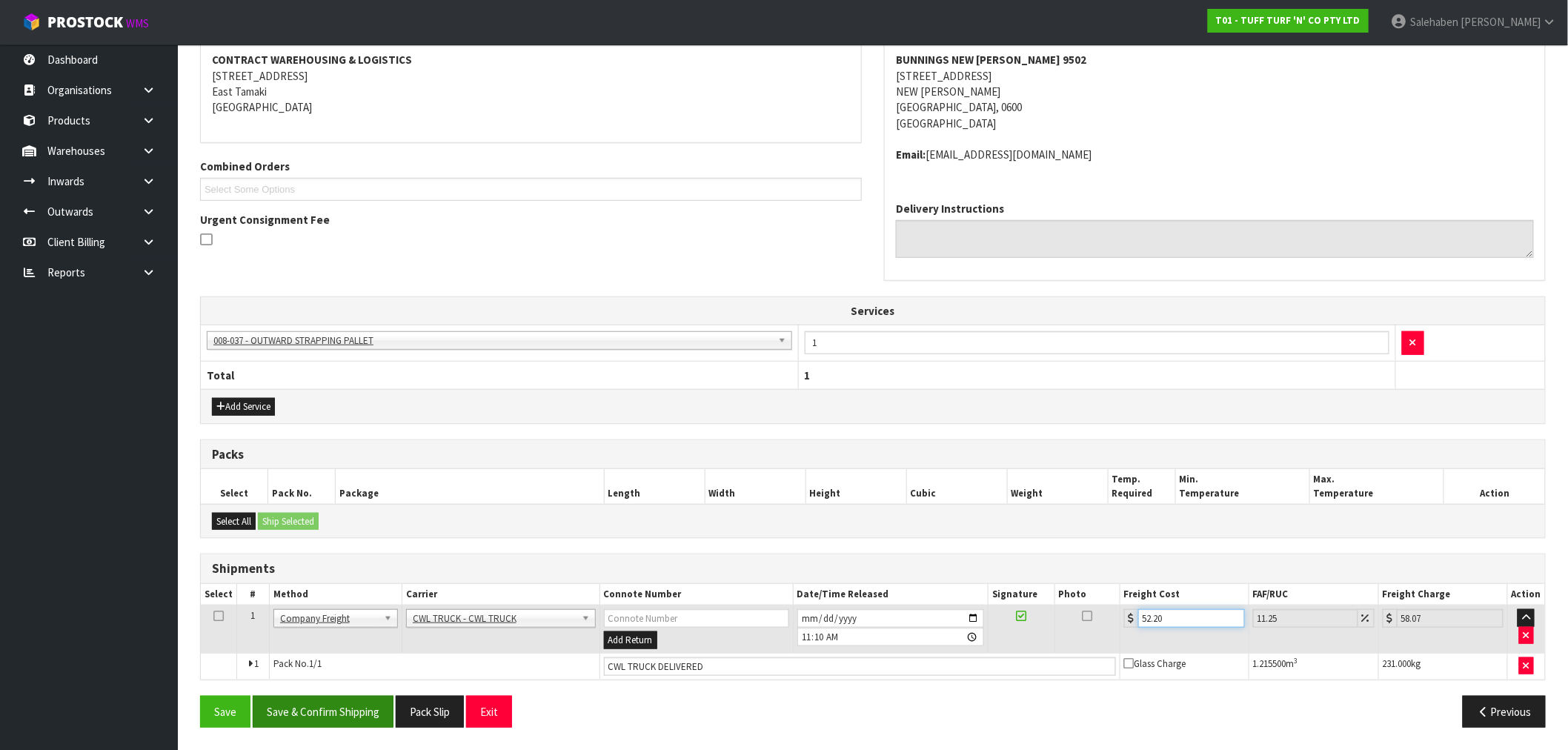
type input "52.20"
click at [330, 708] on button "Save & Confirm Shipping" at bounding box center [323, 712] width 141 height 32
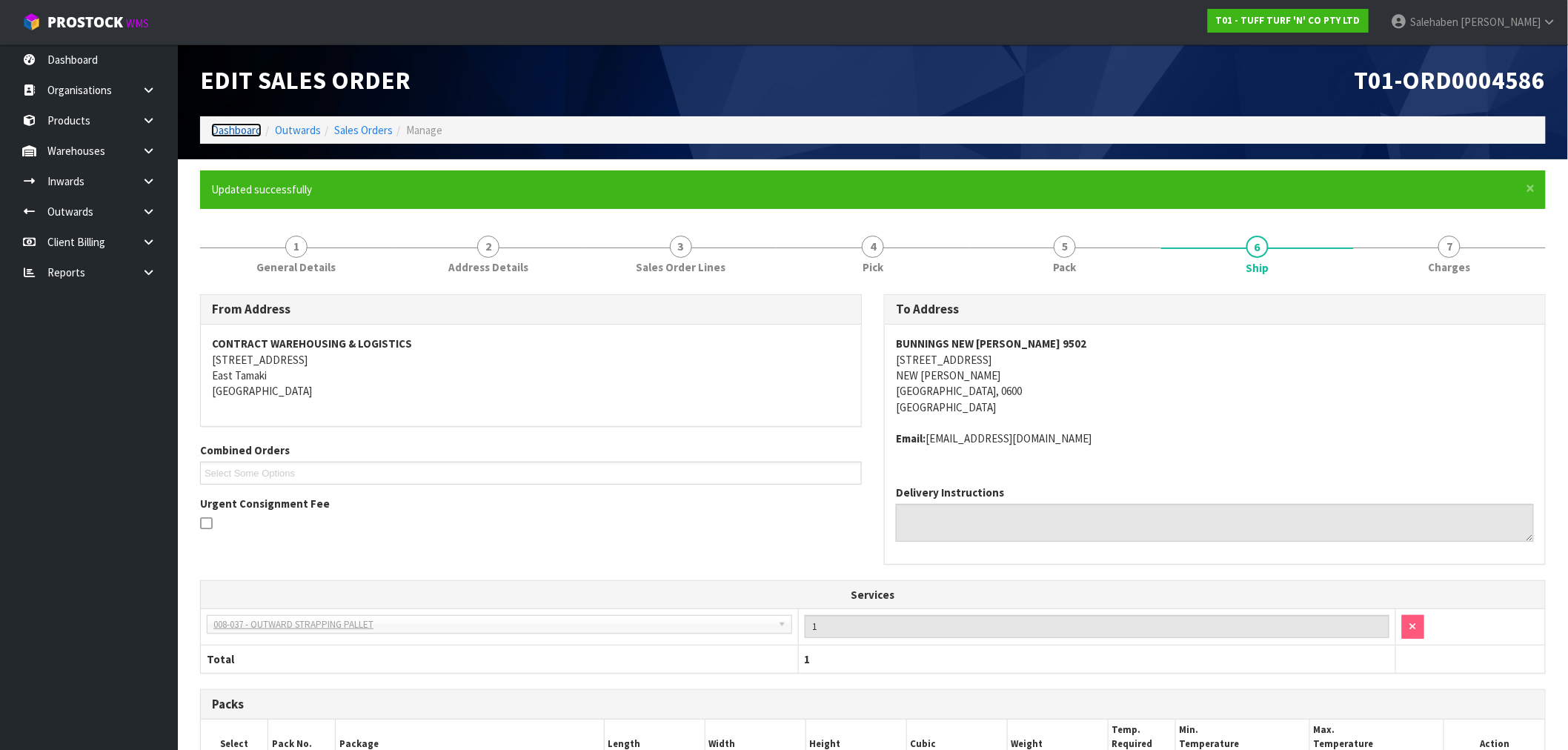
click at [249, 130] on link "Dashboard" at bounding box center [236, 130] width 51 height 14
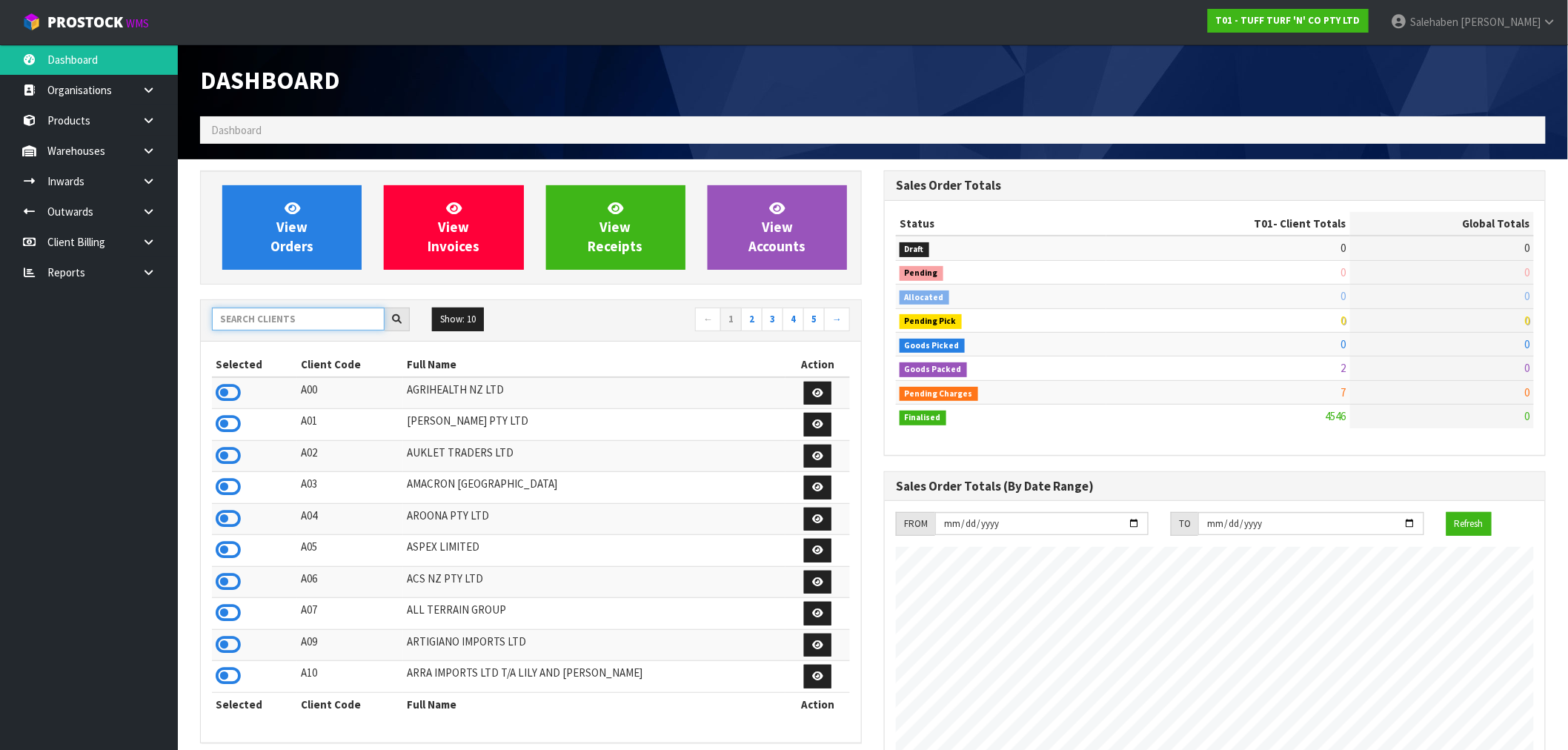
scroll to position [1123, 684]
click at [249, 320] on input "text" at bounding box center [298, 319] width 173 height 23
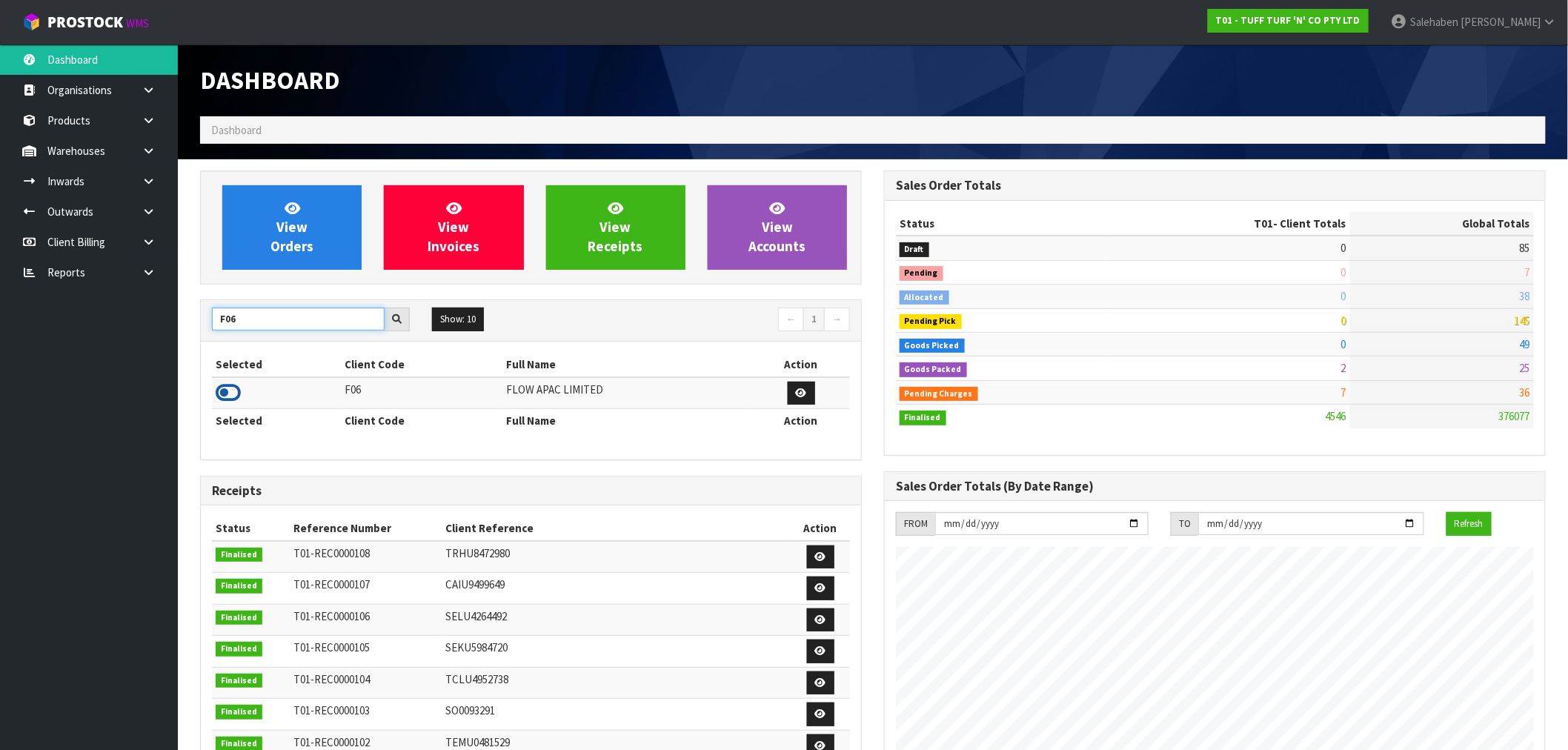
type input "F06"
click at [220, 398] on icon at bounding box center [228, 392] width 25 height 22
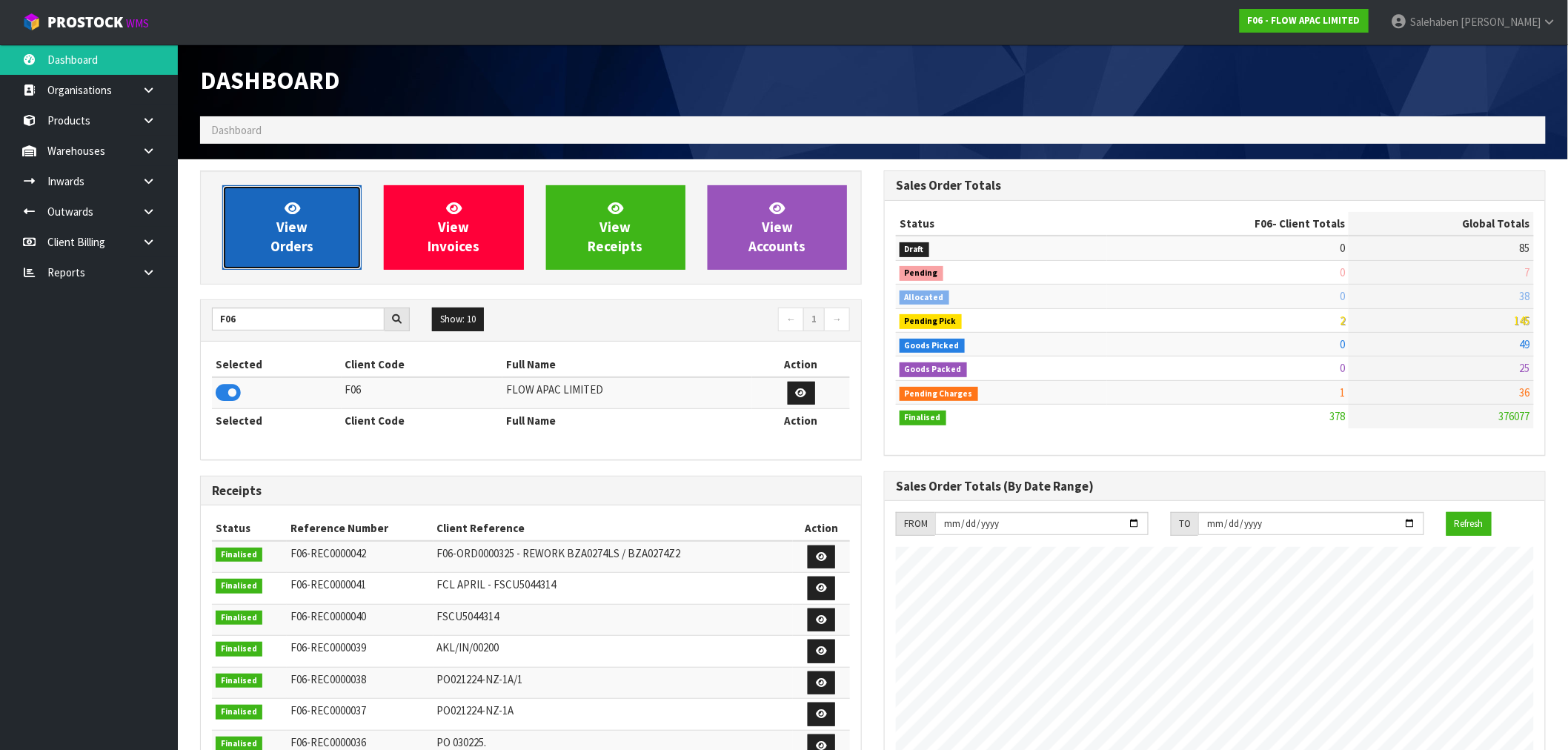
click at [296, 237] on span "View Orders" at bounding box center [292, 227] width 43 height 55
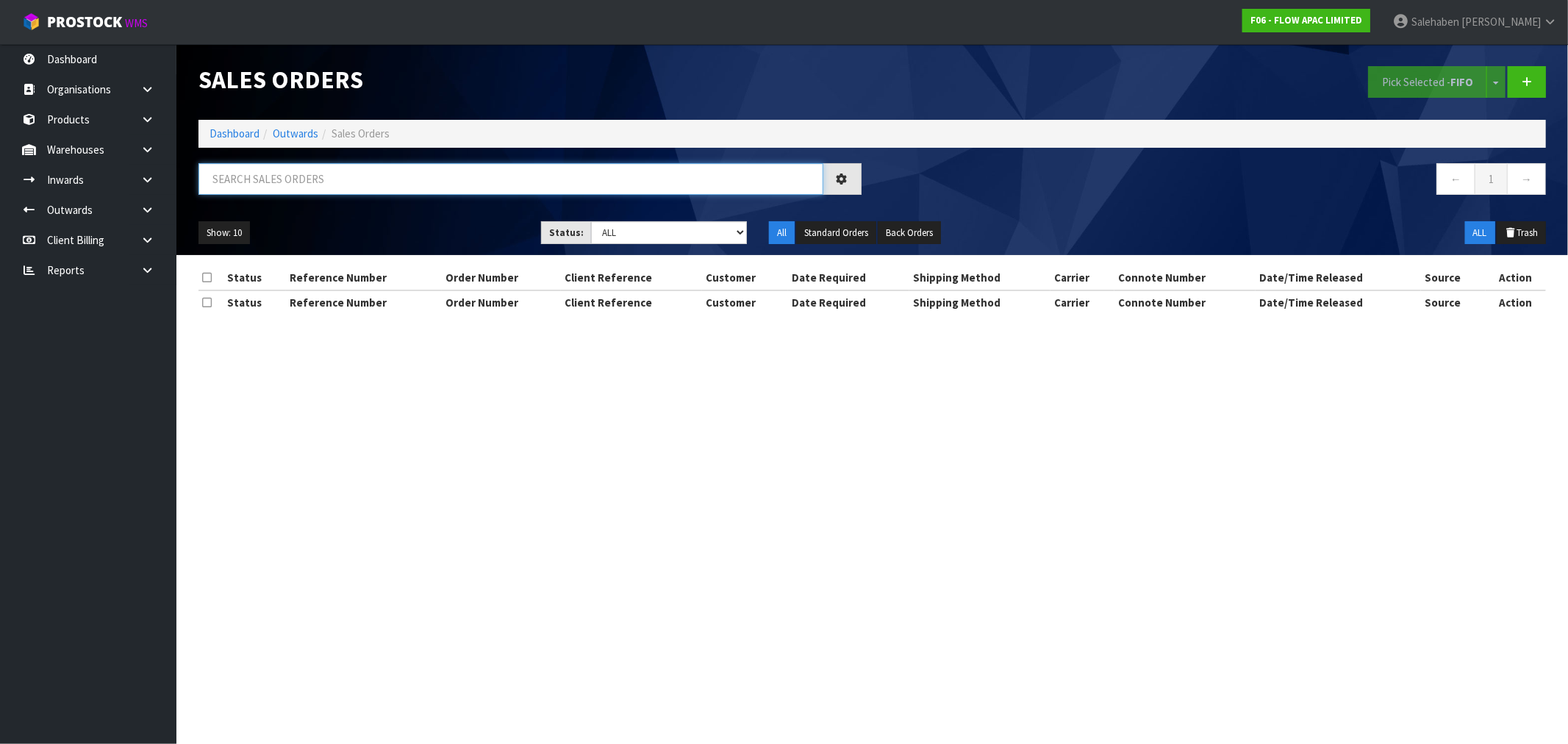
click at [274, 186] on input "text" at bounding box center [511, 179] width 625 height 32
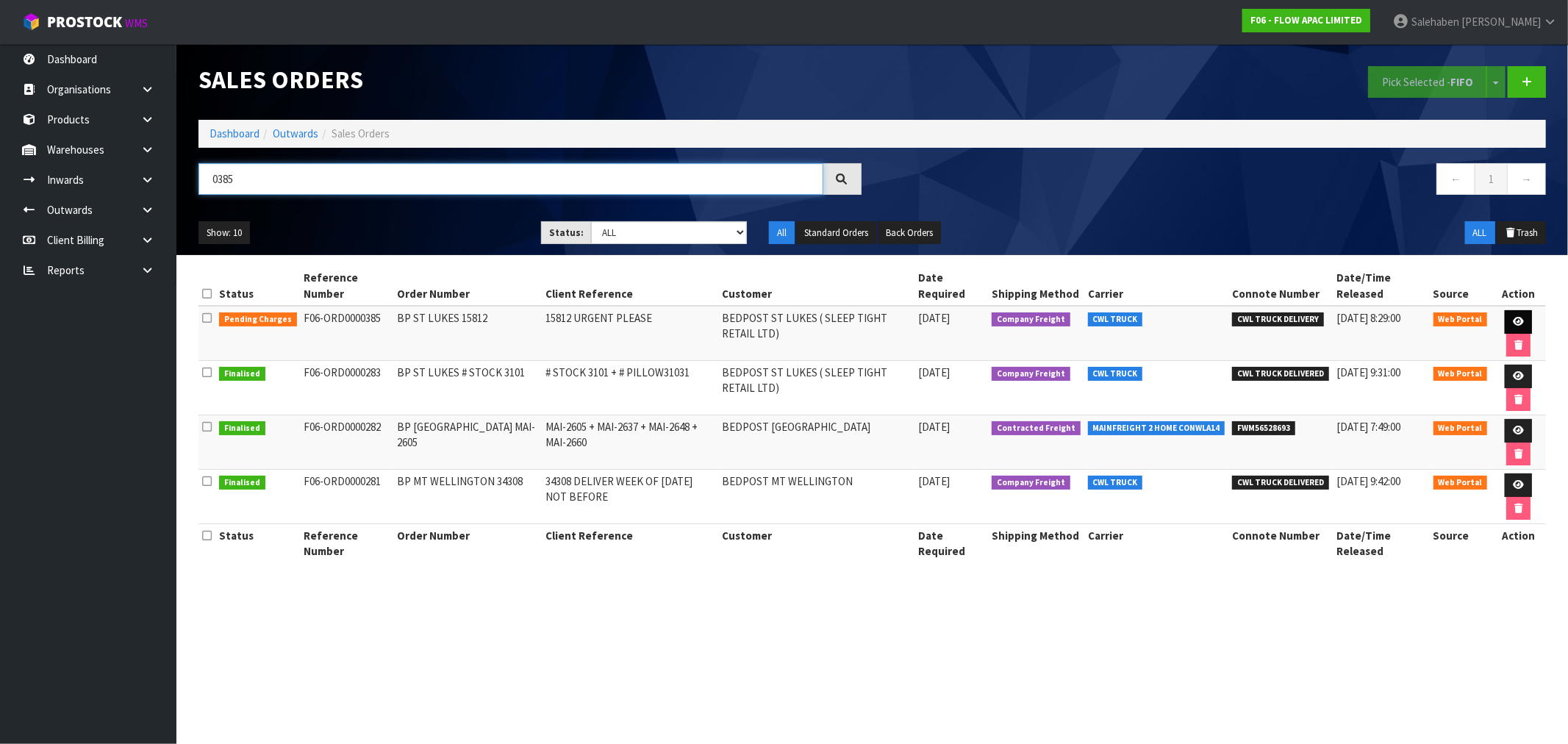
type input "0385"
click at [1516, 322] on icon at bounding box center [1518, 322] width 11 height 10
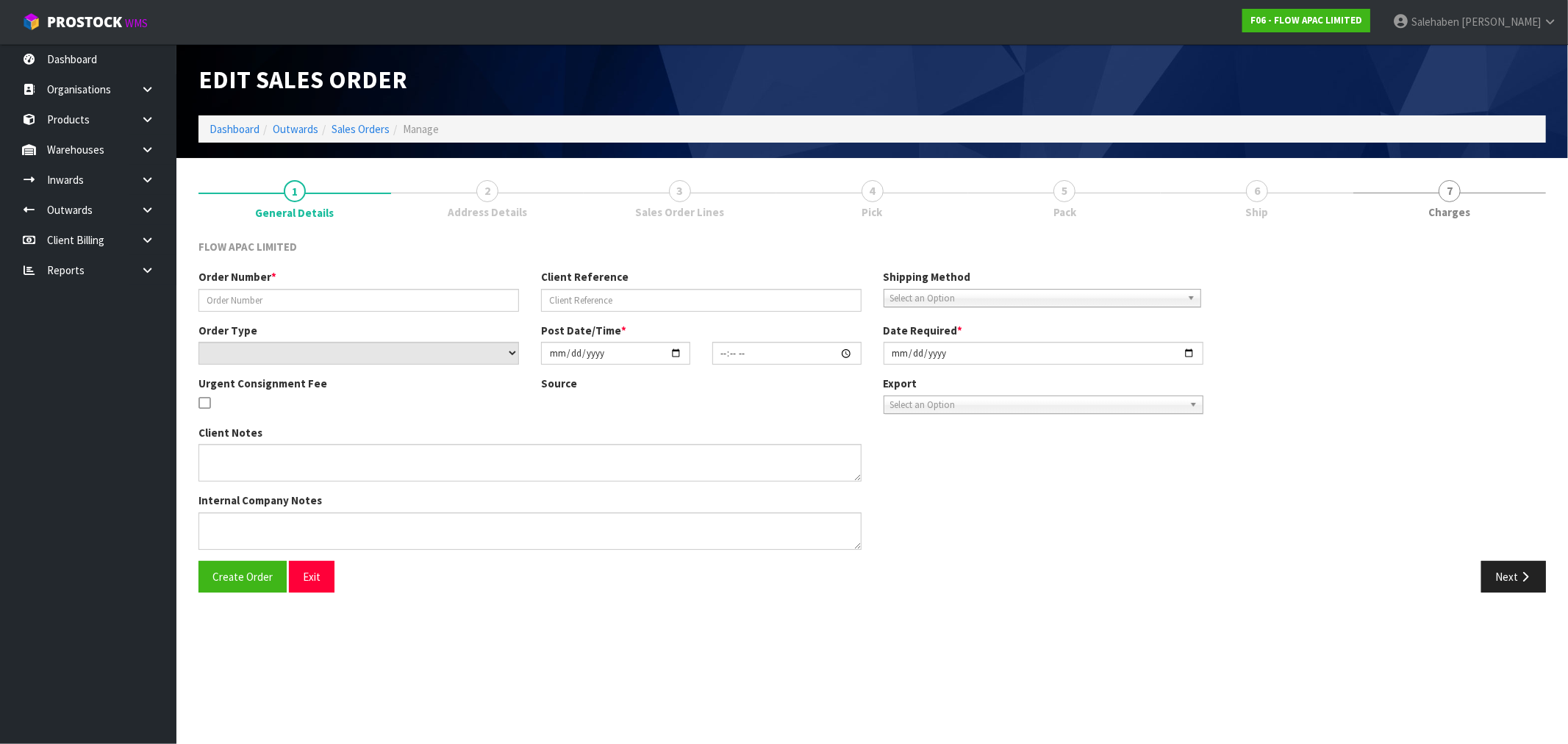
type input "BP ST LUKES 15812"
type input "15812 URGENT PLEASE"
select select "number:0"
type input "[DATE]"
type input "01:16:00.000"
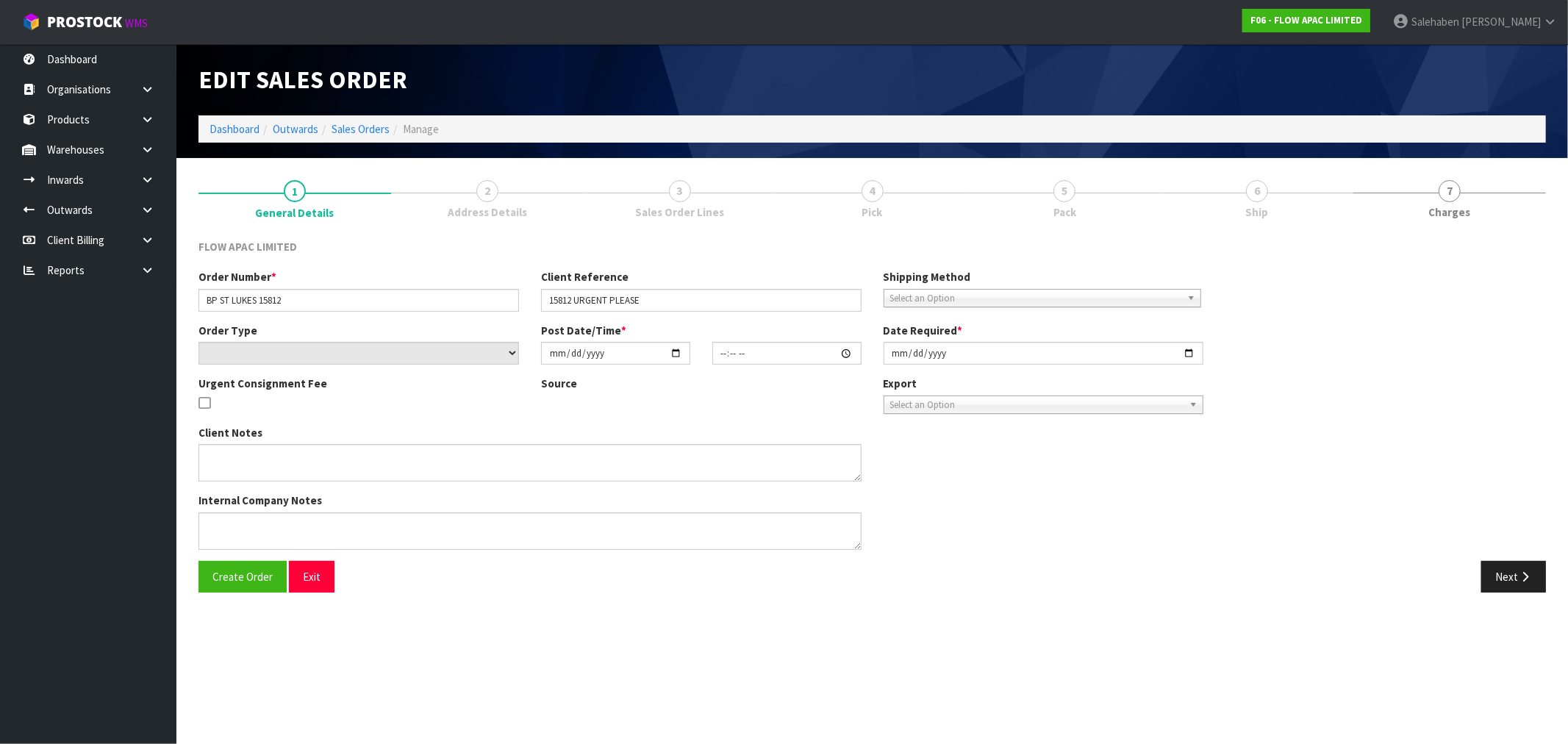
type input "[DATE]"
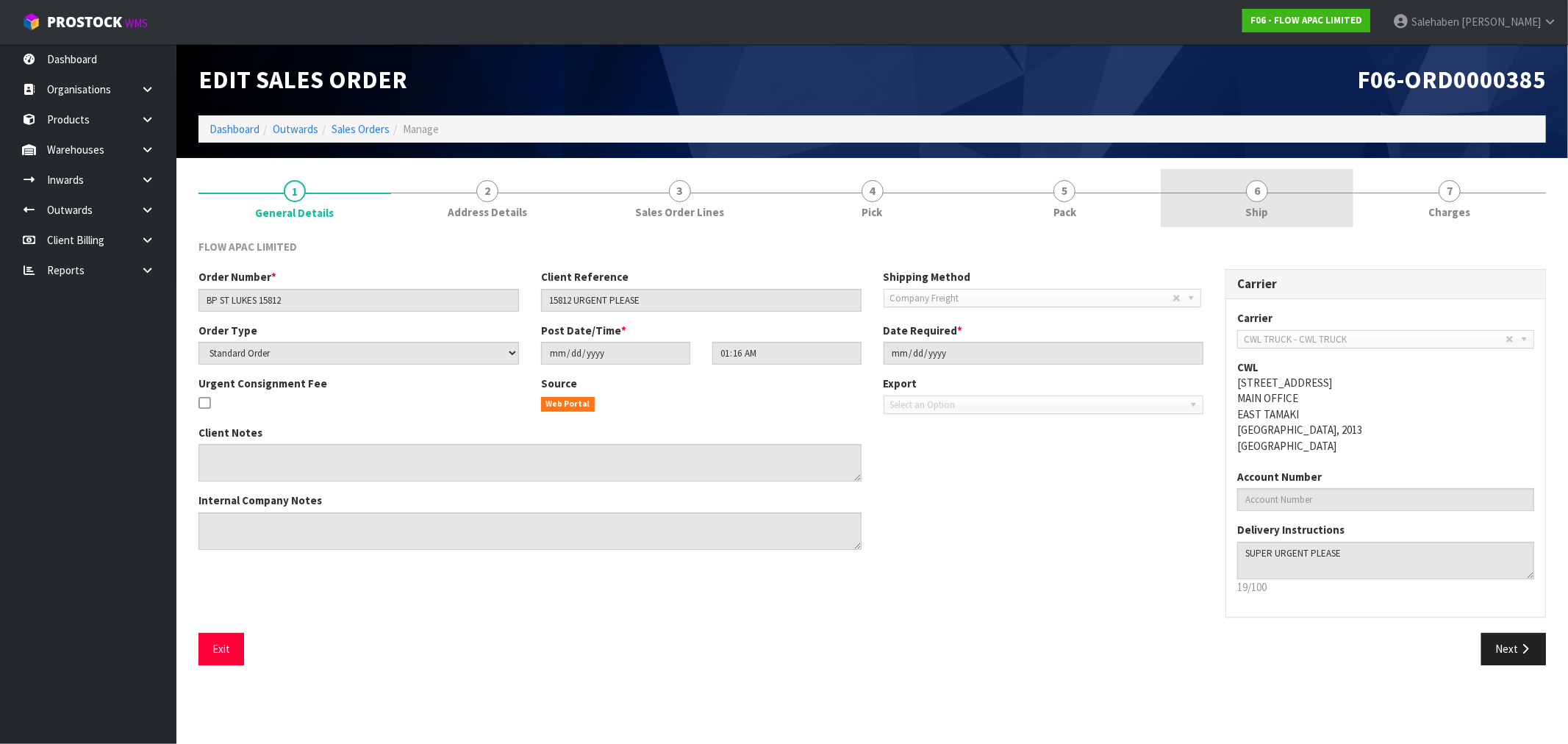
click at [1252, 210] on span "Ship" at bounding box center [1257, 212] width 23 height 16
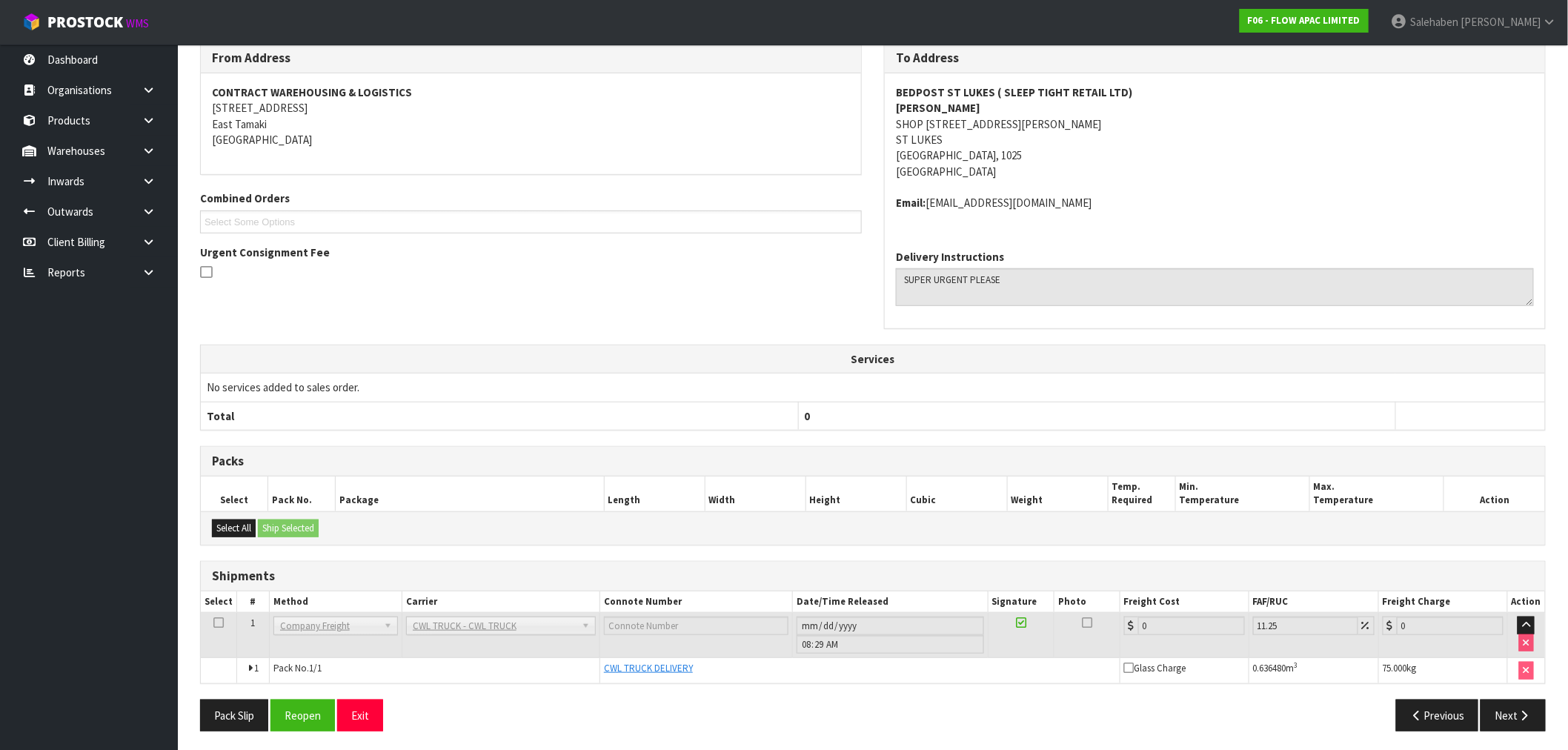
scroll to position [202, 0]
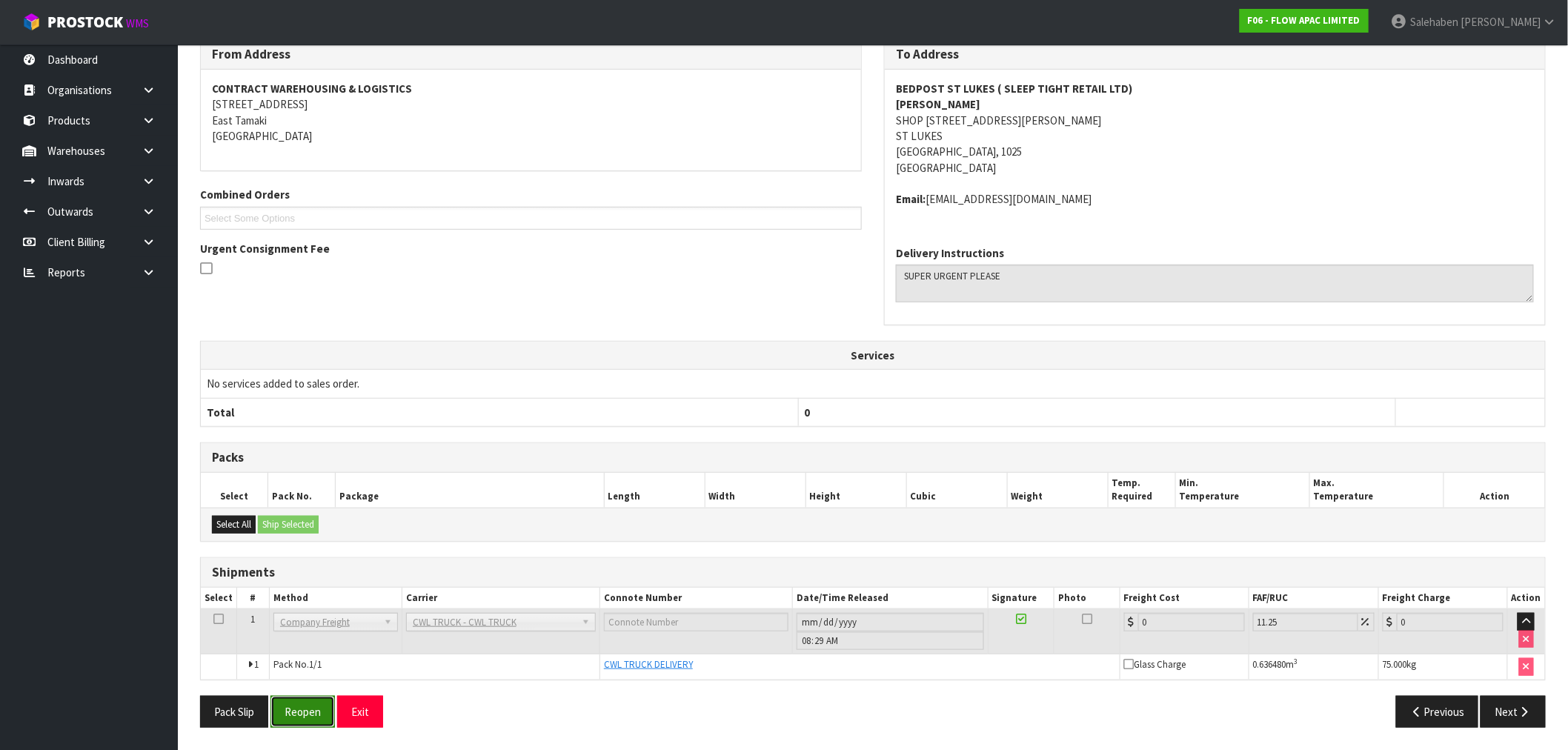
click at [296, 722] on button "Reopen" at bounding box center [302, 712] width 64 height 32
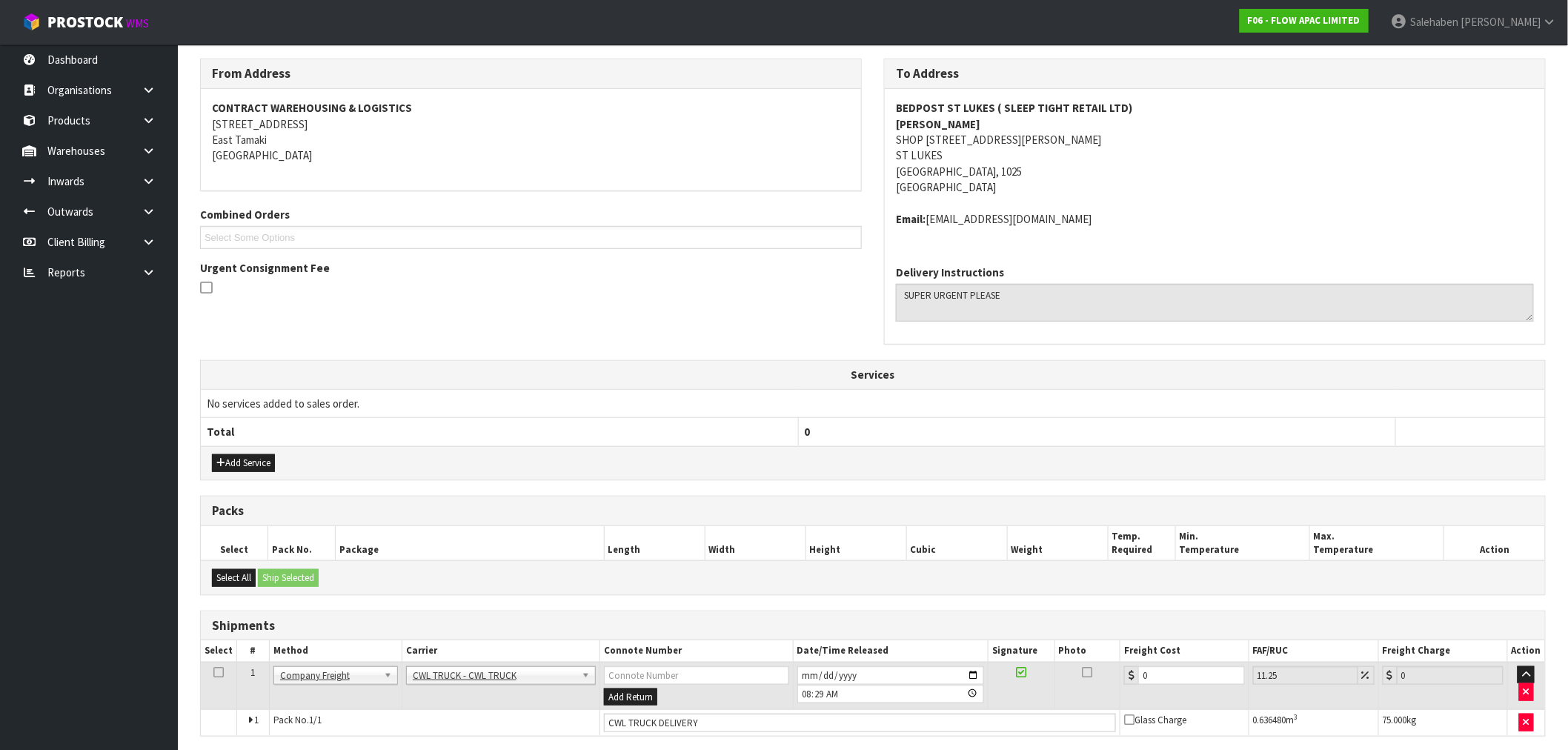
scroll to position [256, 0]
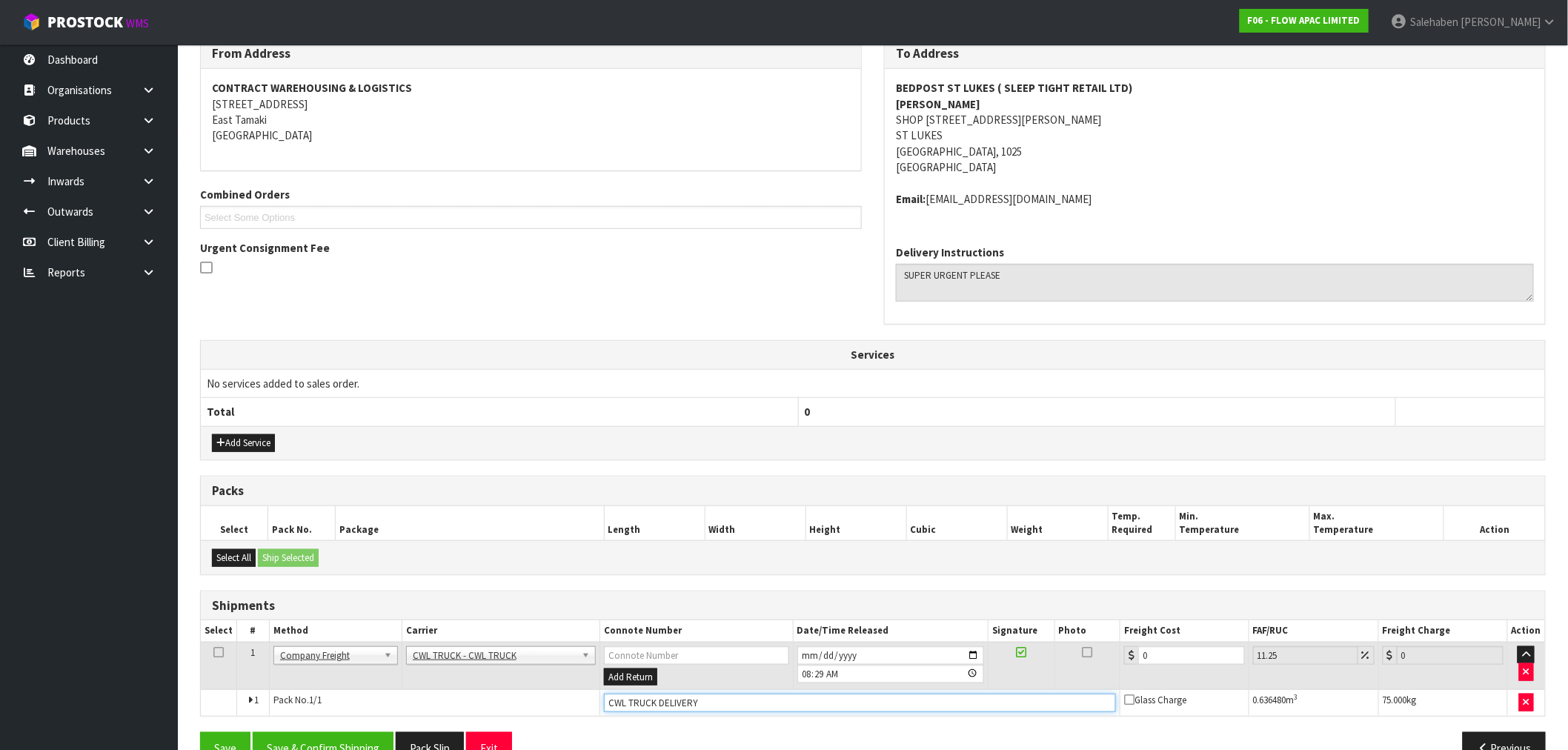
click at [729, 703] on input "CWL TRUCK DELIVERY" at bounding box center [860, 703] width 512 height 18
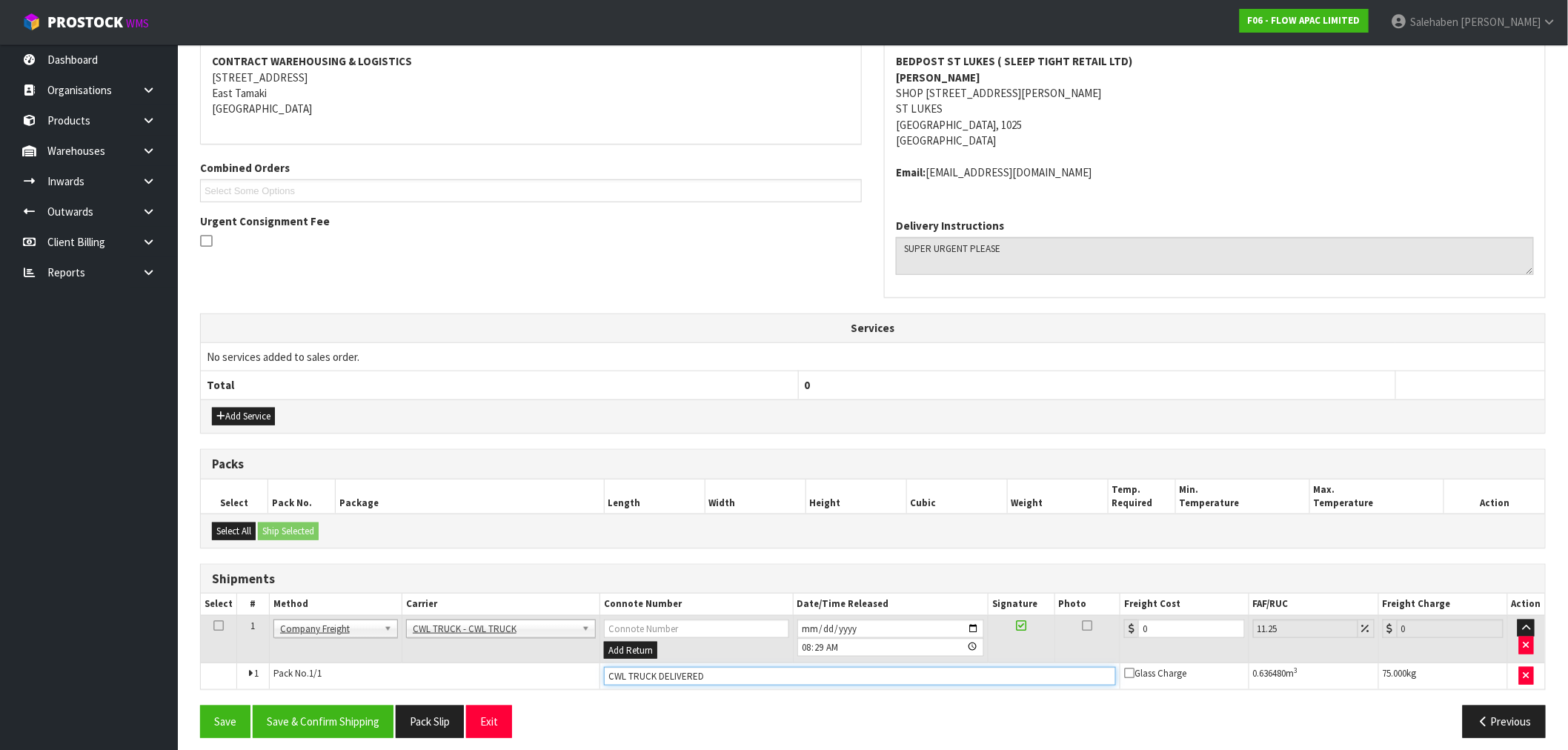
scroll to position [292, 0]
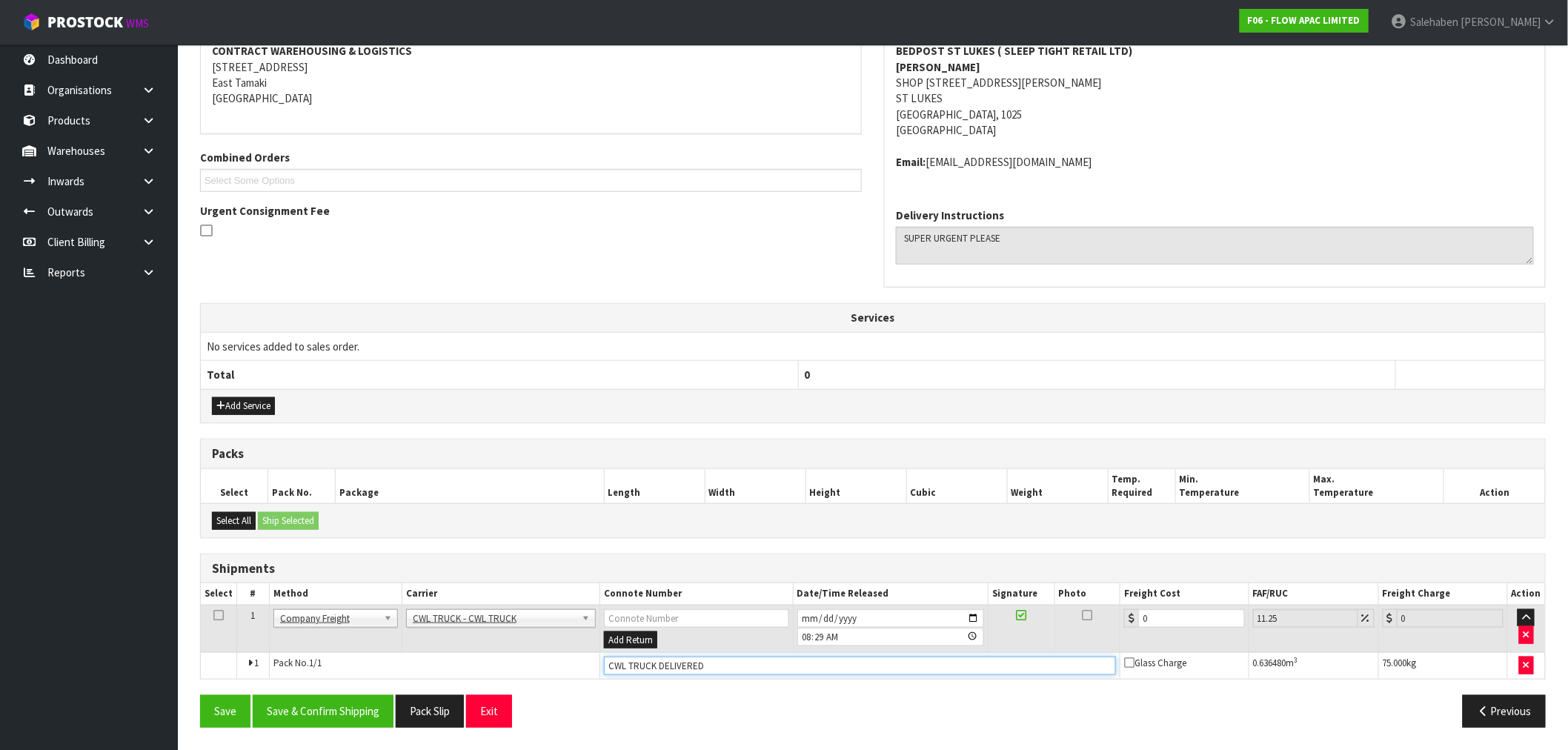
type input "CWL TRUCK DELIVERED"
drag, startPoint x: 1153, startPoint y: 623, endPoint x: 968, endPoint y: 671, distance: 191.1
click at [988, 661] on tbody "1 Client Local Pickup Customer Local Pickup Company Freight Contracted Freight …" at bounding box center [873, 642] width 1345 height 74
type input "6"
type input "6.68"
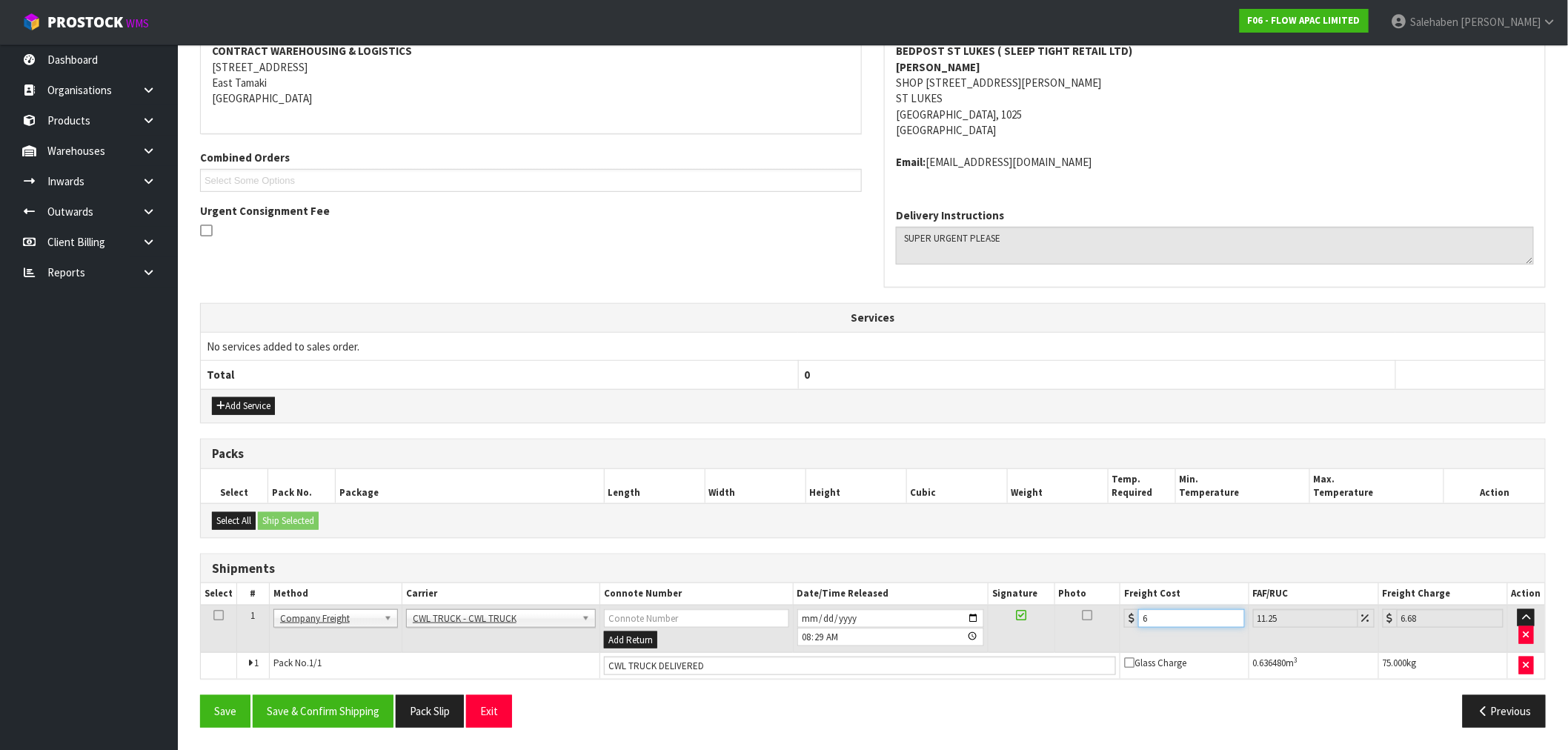
type input "62"
type input "68.98"
type input "62.6"
type input "69.64"
type input "62.68"
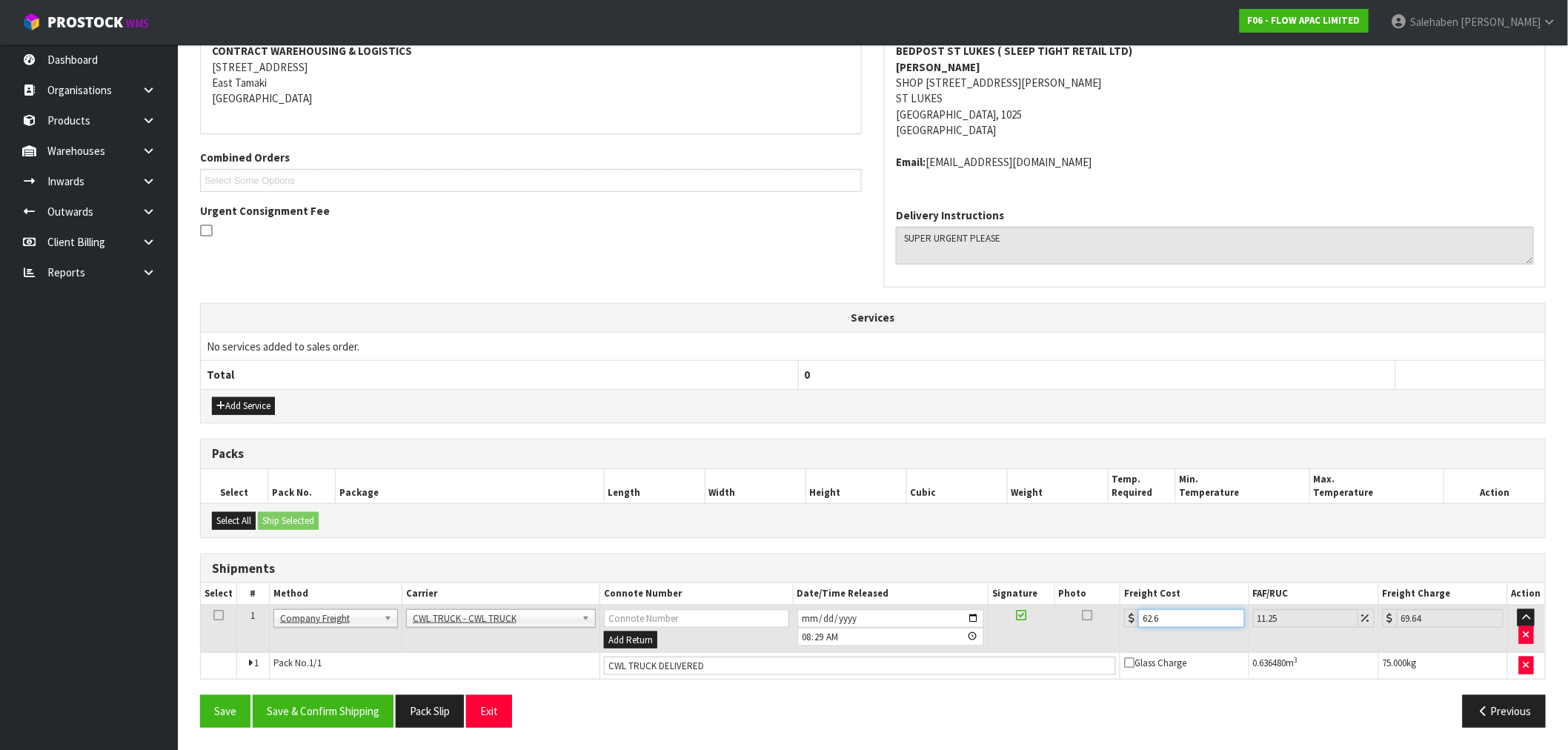
type input "69.73"
type input "62.68"
click at [311, 710] on button "Save & Confirm Shipping" at bounding box center [323, 711] width 141 height 32
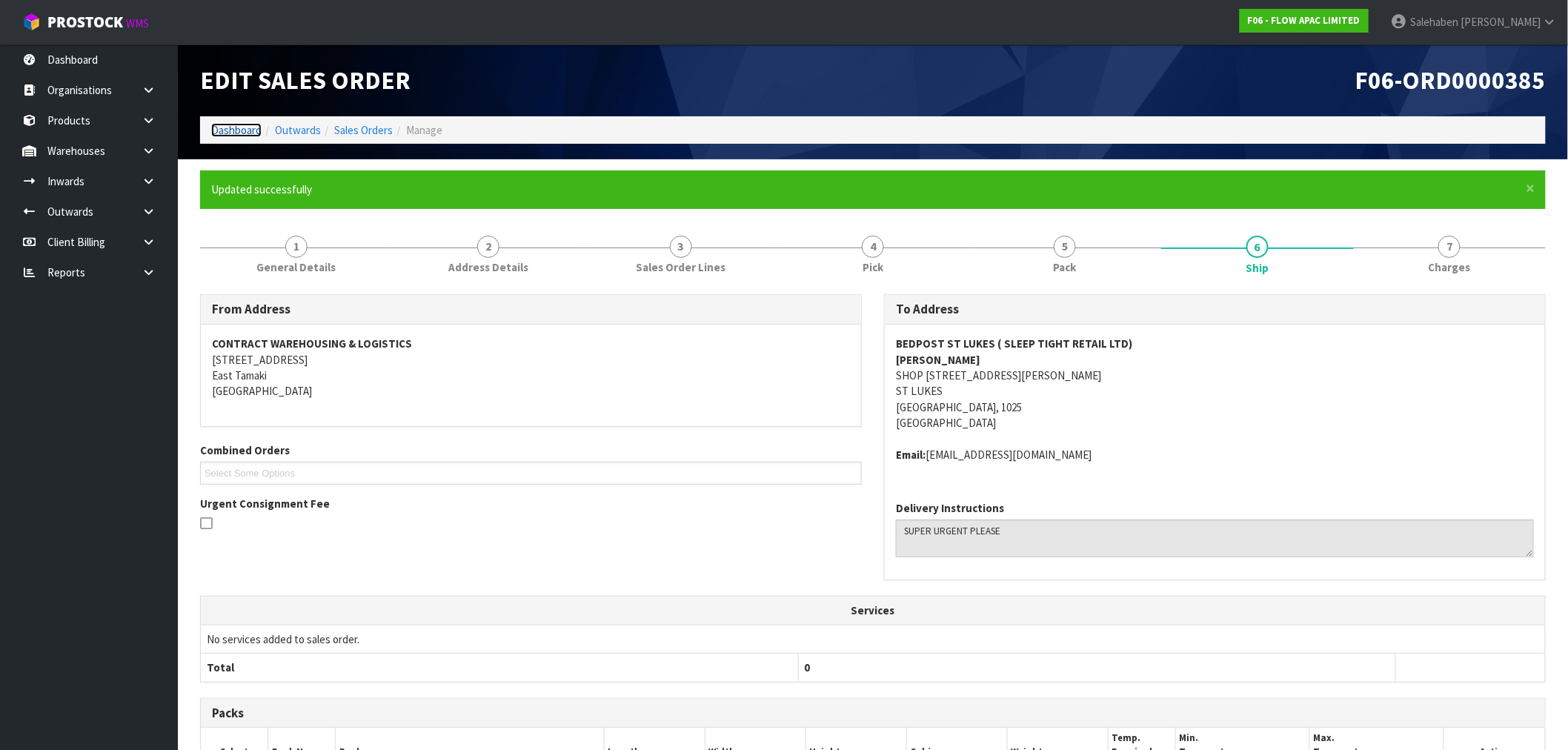
click at [240, 136] on link "Dashboard" at bounding box center [236, 130] width 51 height 14
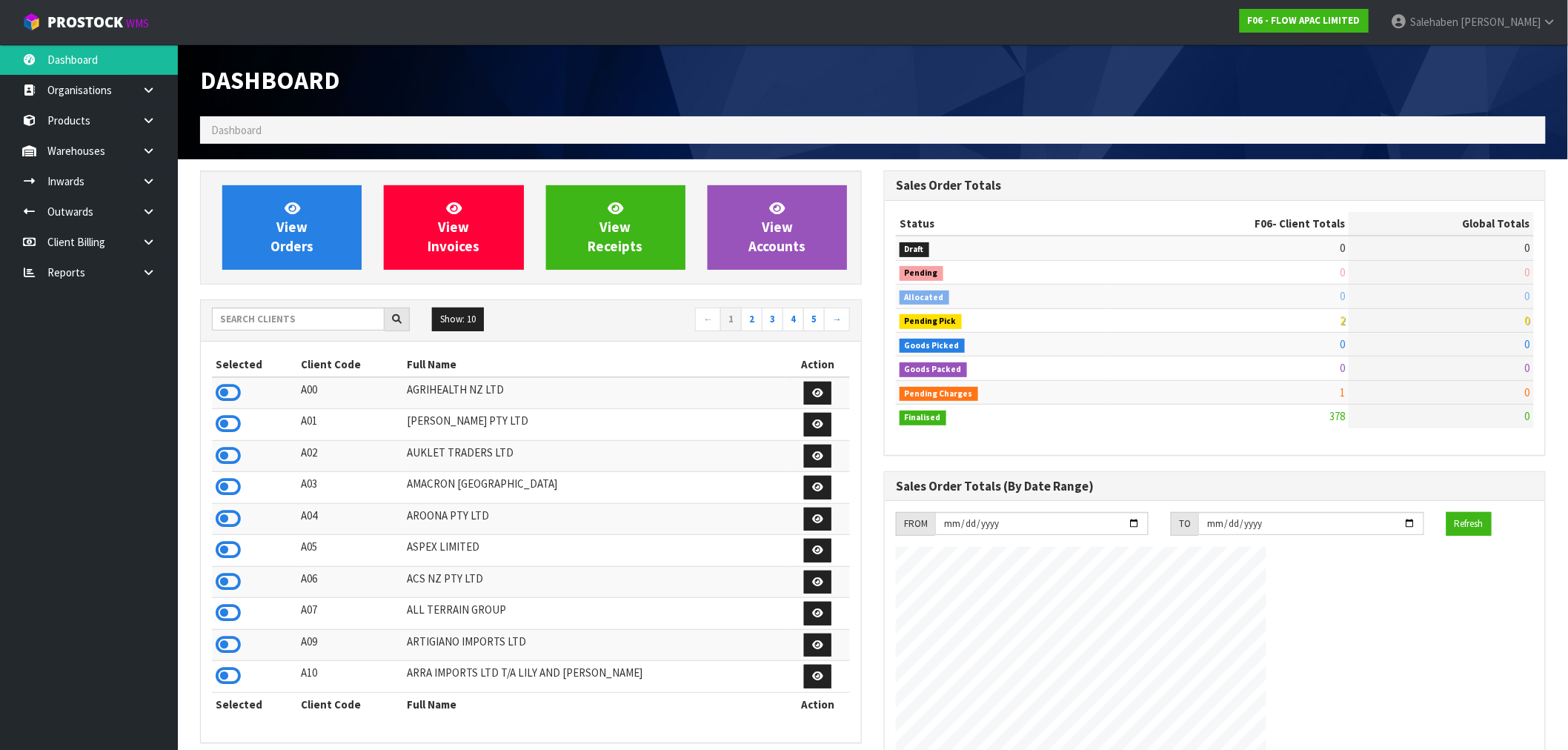
scroll to position [1123, 684]
click at [293, 314] on input "text" at bounding box center [298, 319] width 173 height 23
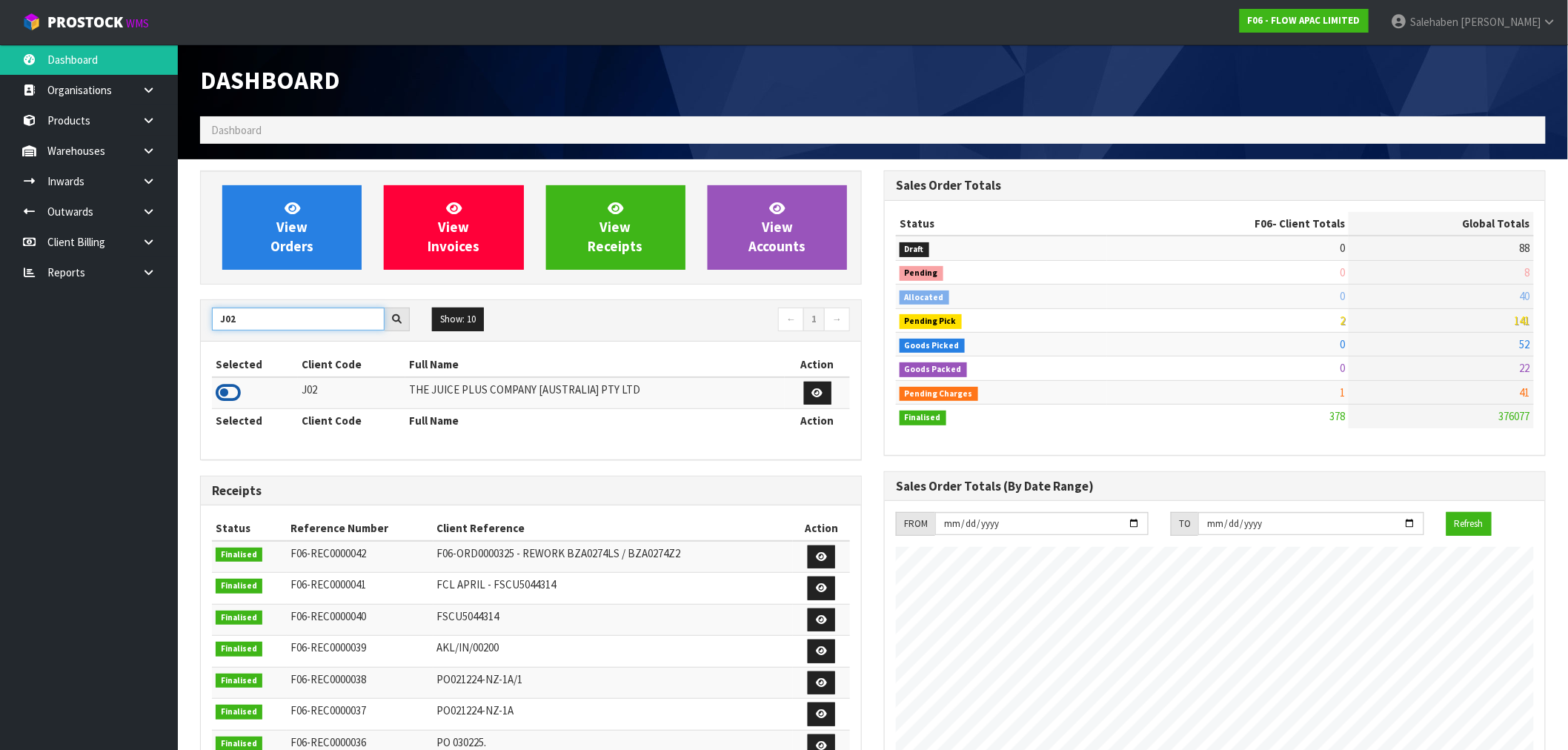
type input "J02"
click at [228, 402] on icon at bounding box center [228, 392] width 25 height 22
drag, startPoint x: 255, startPoint y: 319, endPoint x: 168, endPoint y: 339, distance: 89.3
click at [176, 339] on body "Toggle navigation ProStock WMS J02 - THE JUICE PLUS COMPANY [AUSTRALIA] PTY LTD…" at bounding box center [784, 375] width 1568 height 750
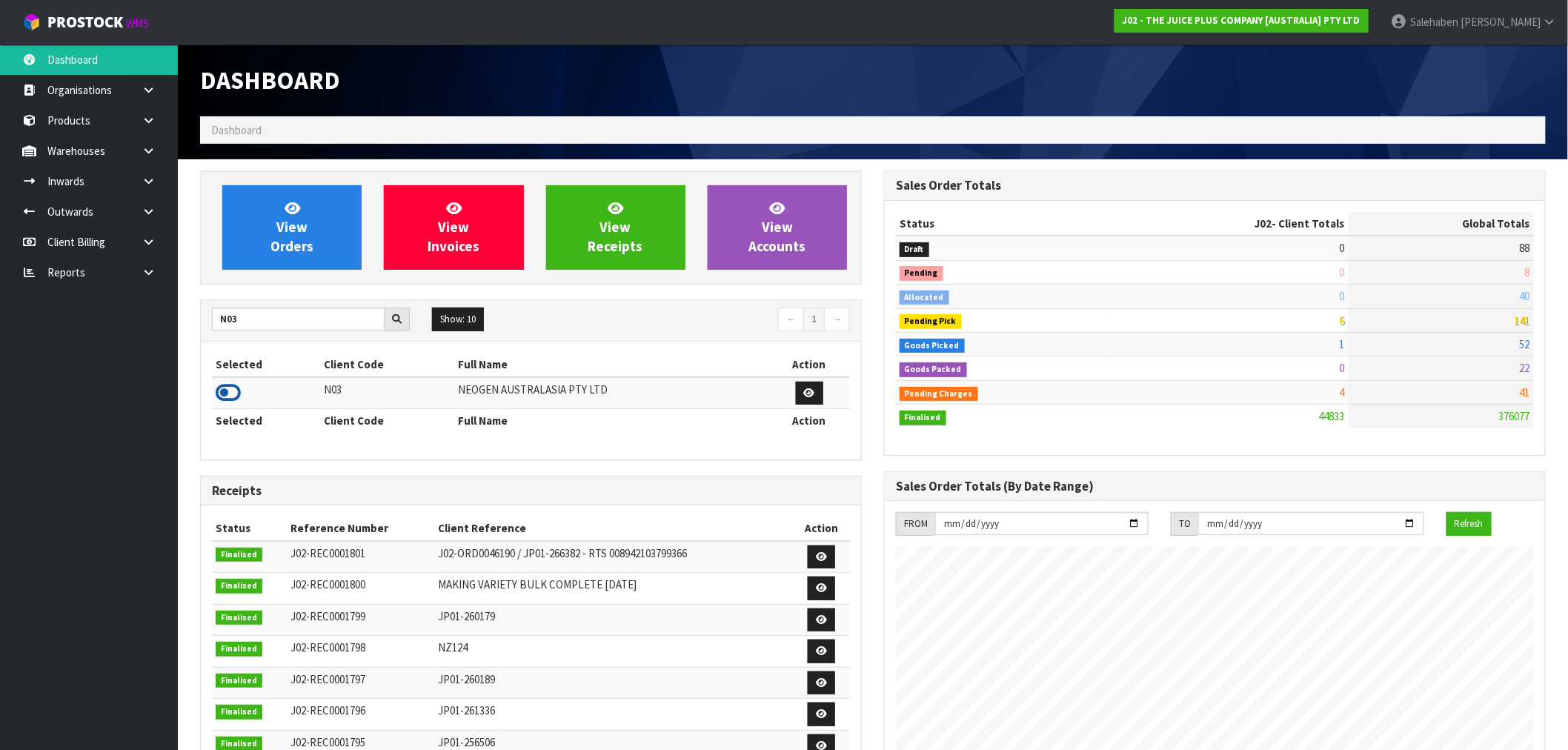
click at [220, 395] on icon at bounding box center [228, 392] width 25 height 22
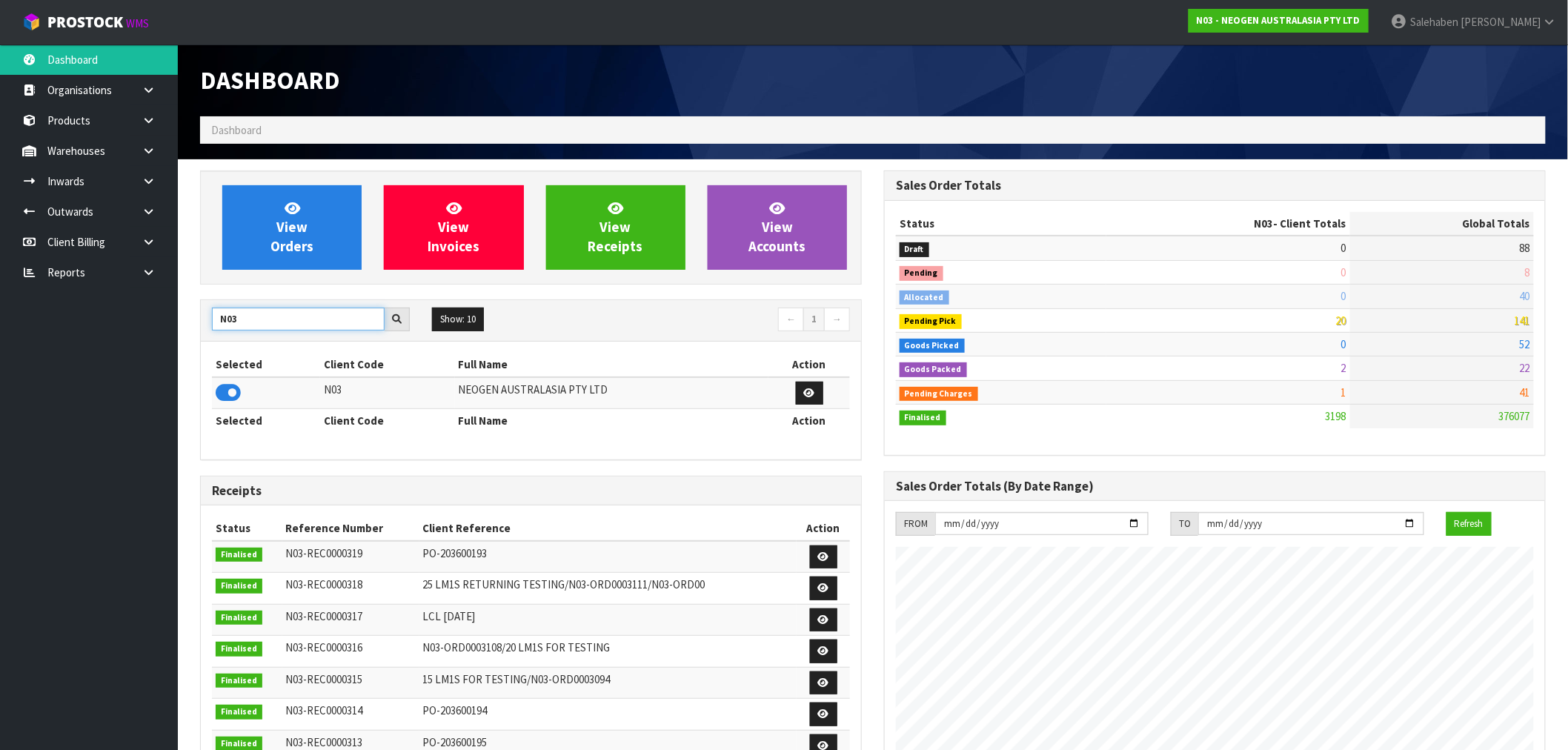
drag, startPoint x: 267, startPoint y: 317, endPoint x: 189, endPoint y: 323, distance: 78.2
click at [189, 323] on div "View Orders View Invoices View Receipts View Accounts N03 Show: 10 5 10 25 50 ←…" at bounding box center [530, 605] width 684 height 868
type input "N04"
click at [224, 392] on icon at bounding box center [228, 392] width 25 height 22
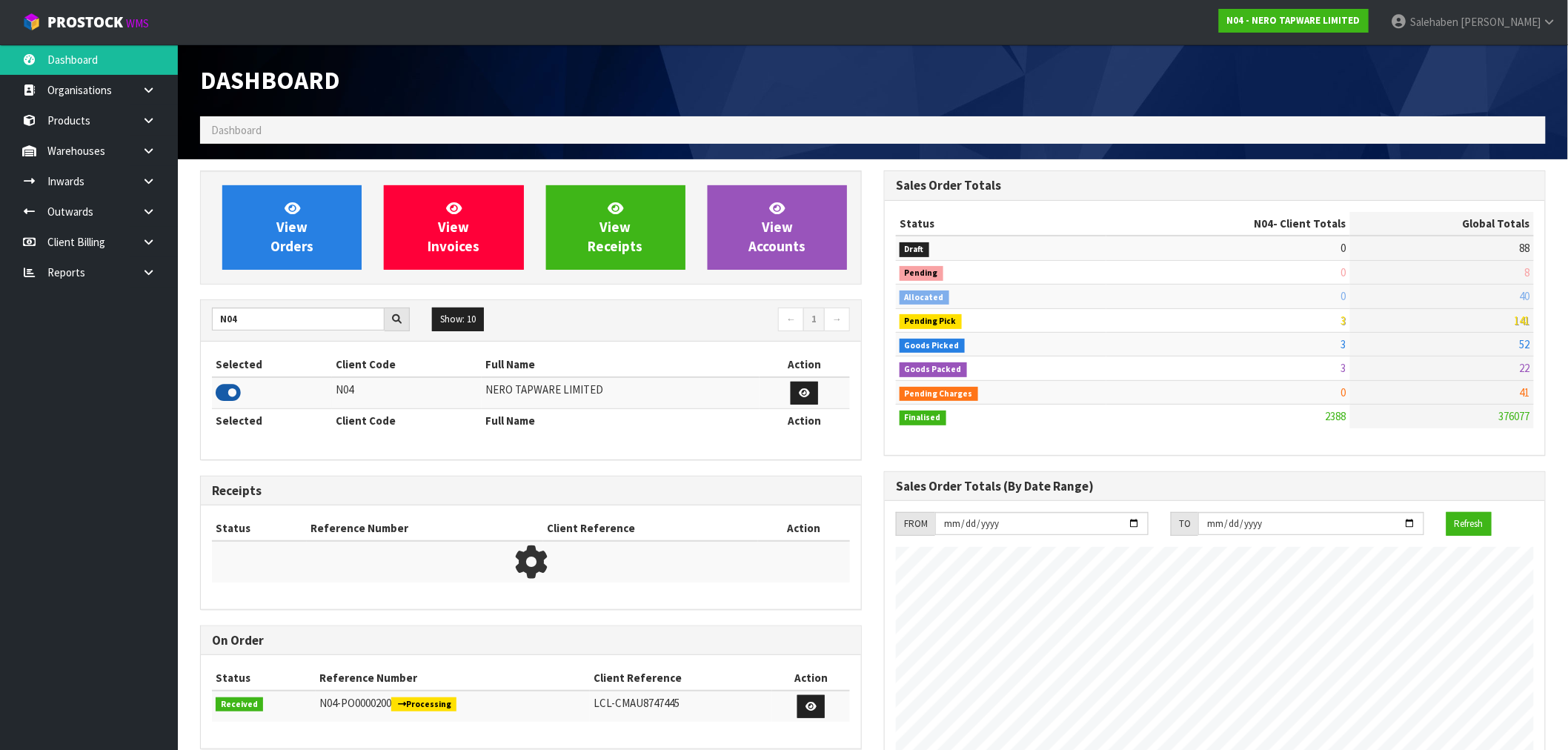
scroll to position [1155, 684]
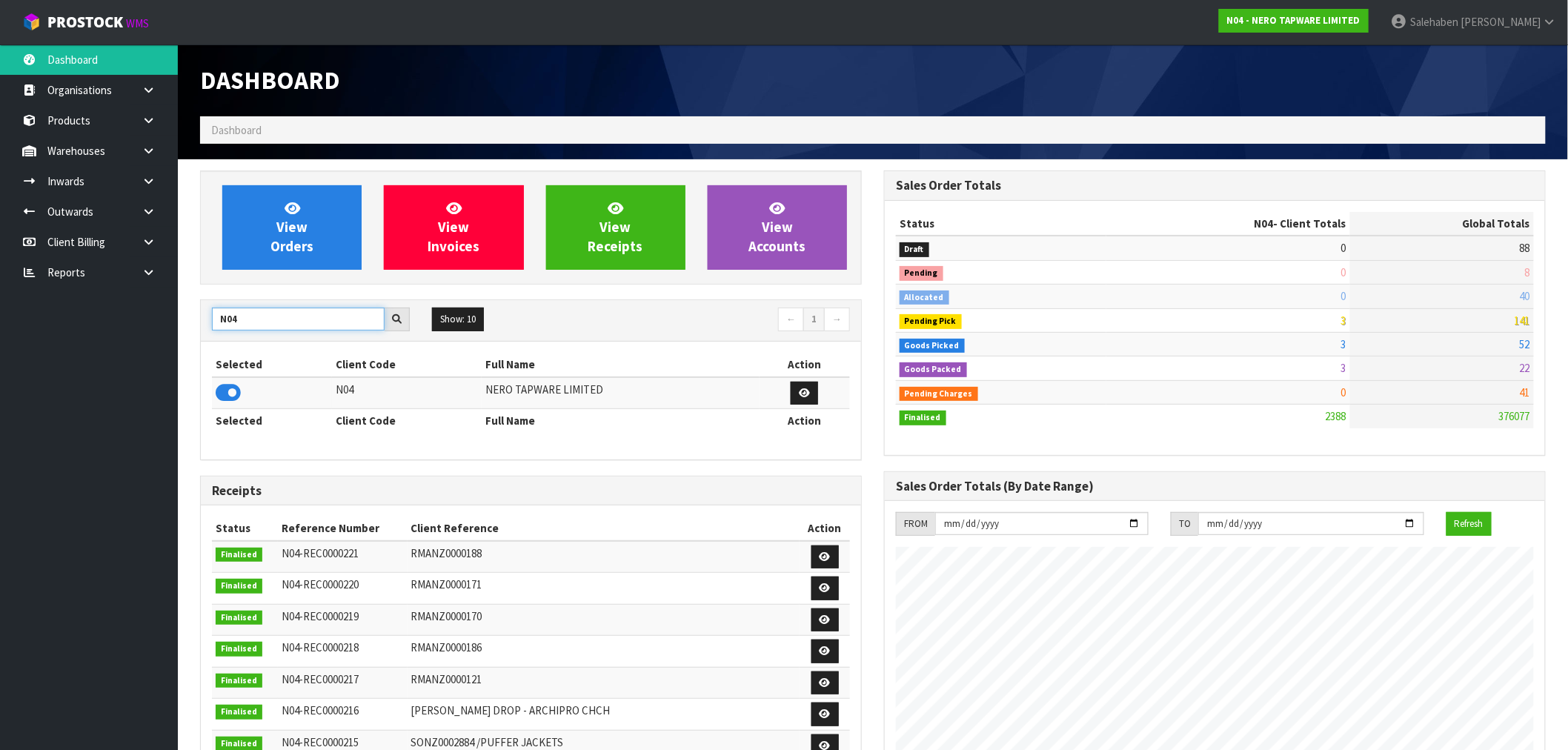
drag, startPoint x: 253, startPoint y: 310, endPoint x: 211, endPoint y: 327, distance: 45.3
click at [212, 327] on input "N04" at bounding box center [298, 319] width 173 height 23
type input "Y01"
click at [226, 395] on icon at bounding box center [228, 392] width 25 height 22
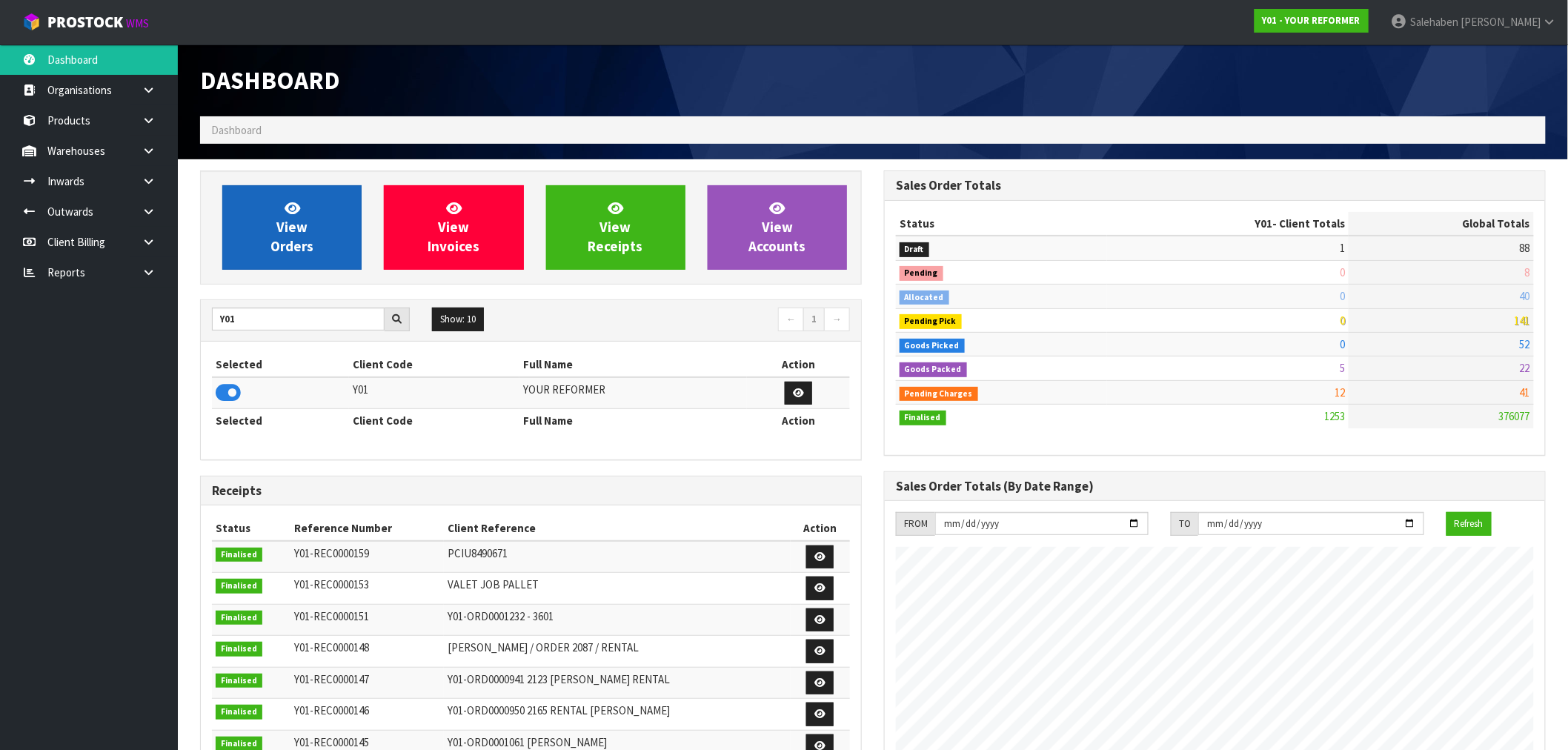
scroll to position [1123, 684]
click at [286, 223] on span "View Orders" at bounding box center [292, 227] width 43 height 55
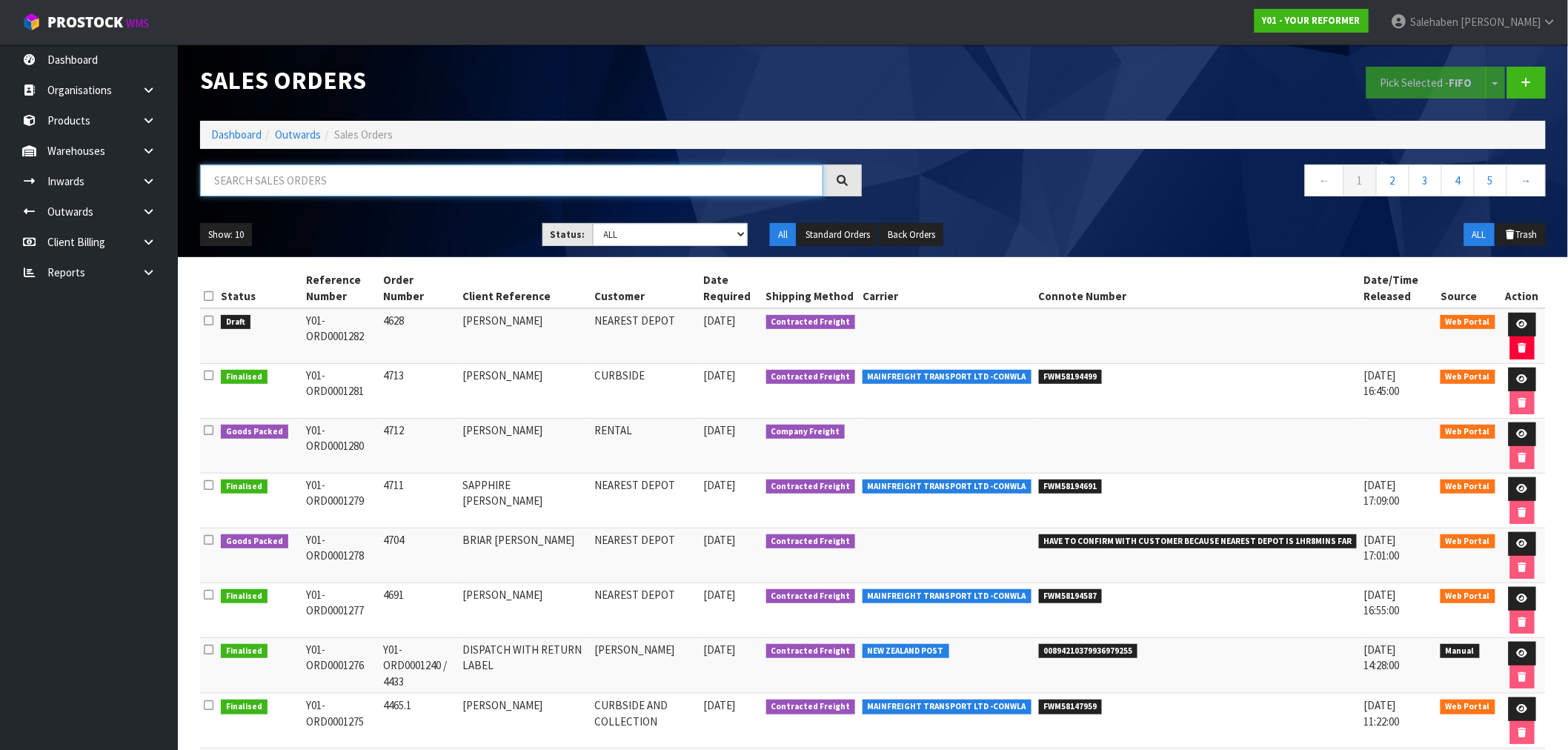
click at [328, 184] on input "text" at bounding box center [511, 180] width 623 height 32
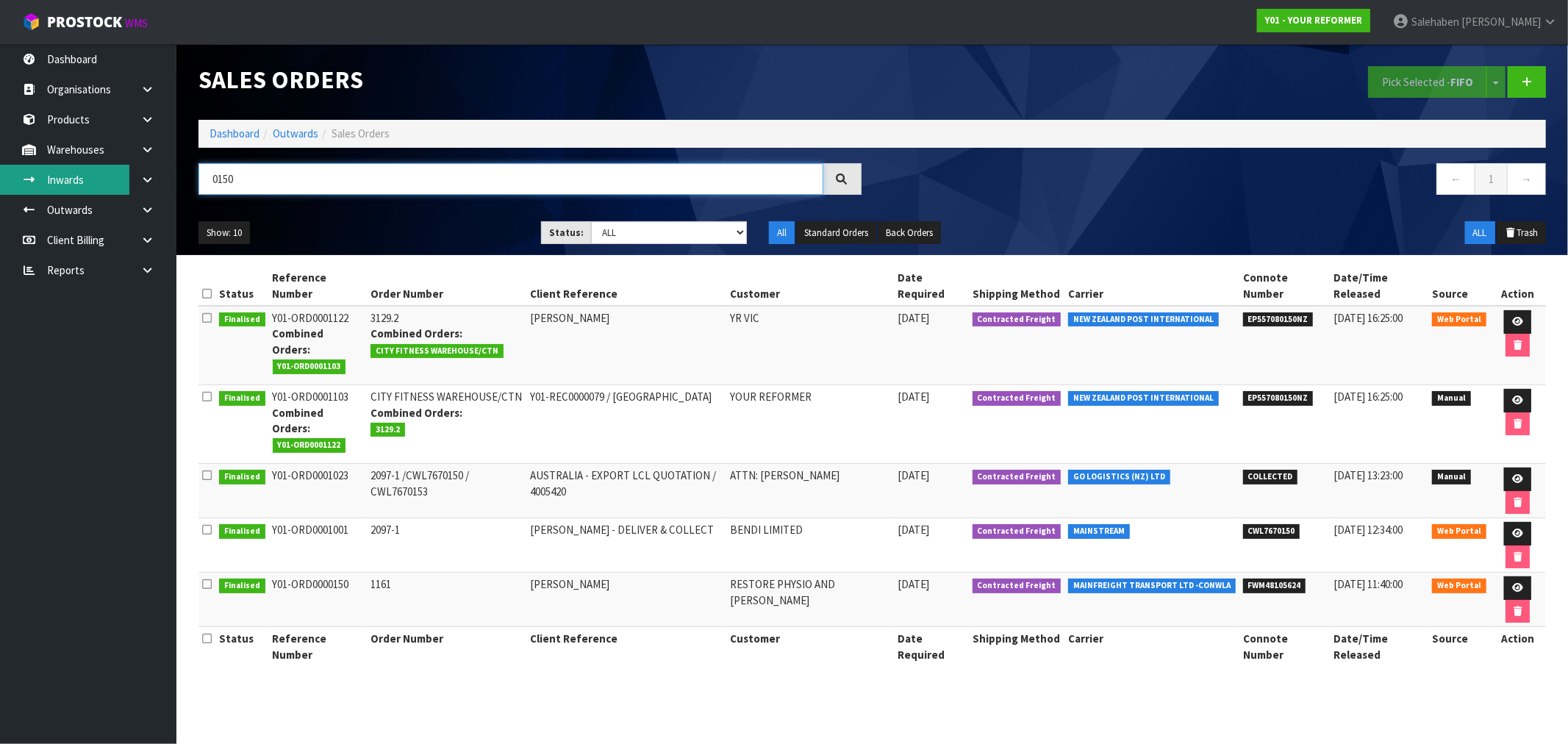
type input "0150"
click at [69, 167] on link "Inwards" at bounding box center [88, 180] width 177 height 30
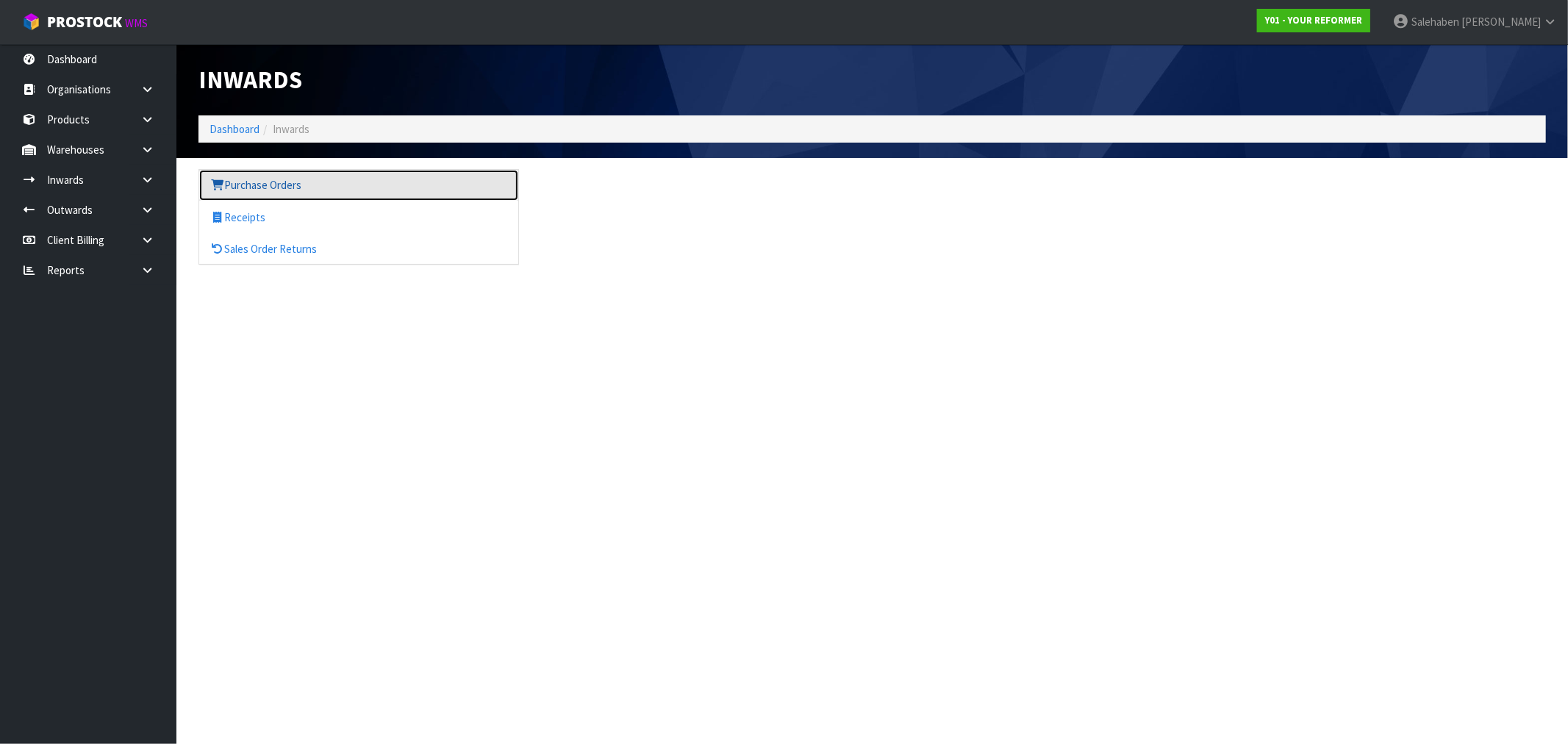
click at [260, 186] on link "Purchase Orders" at bounding box center [358, 185] width 319 height 30
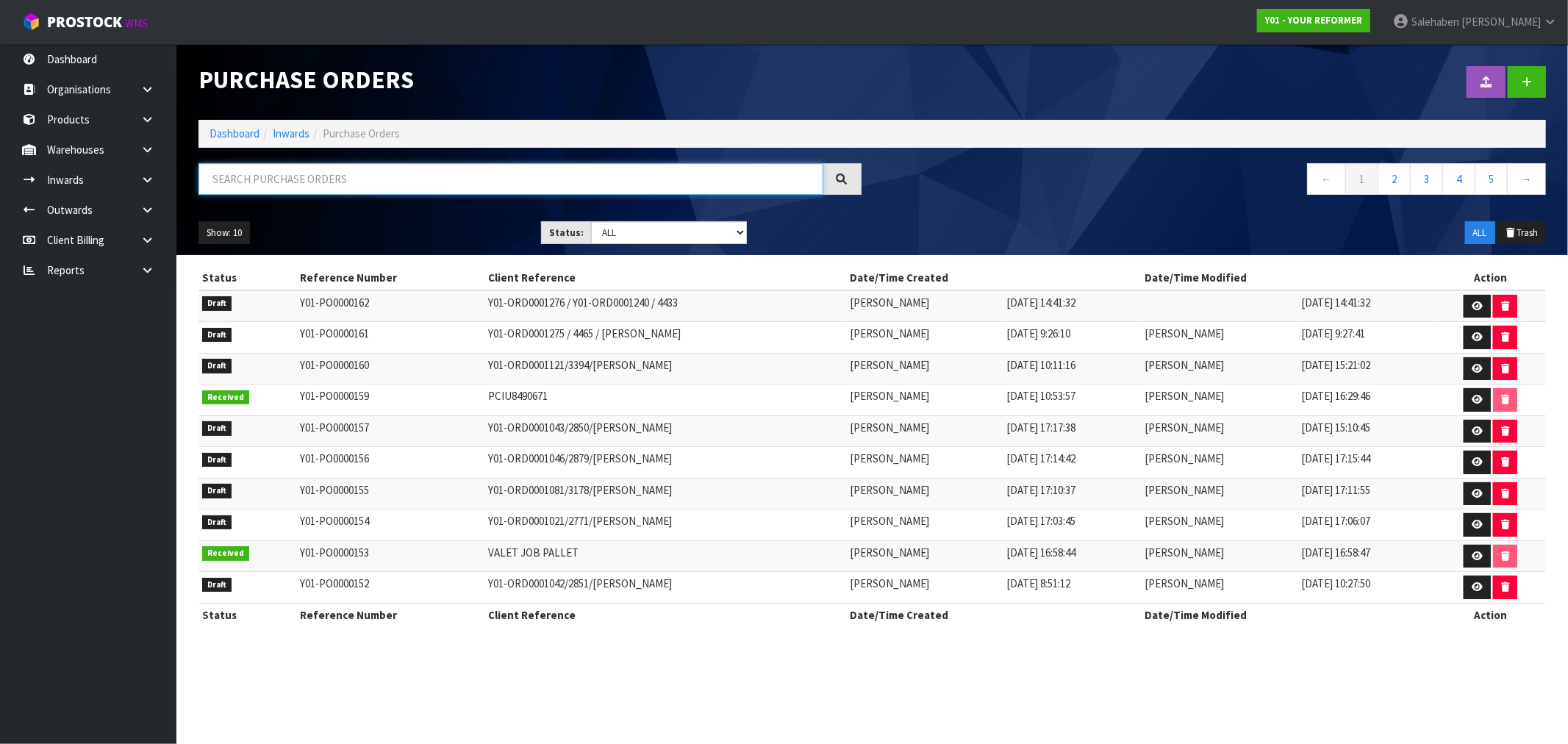
click at [289, 183] on input "text" at bounding box center [511, 179] width 625 height 32
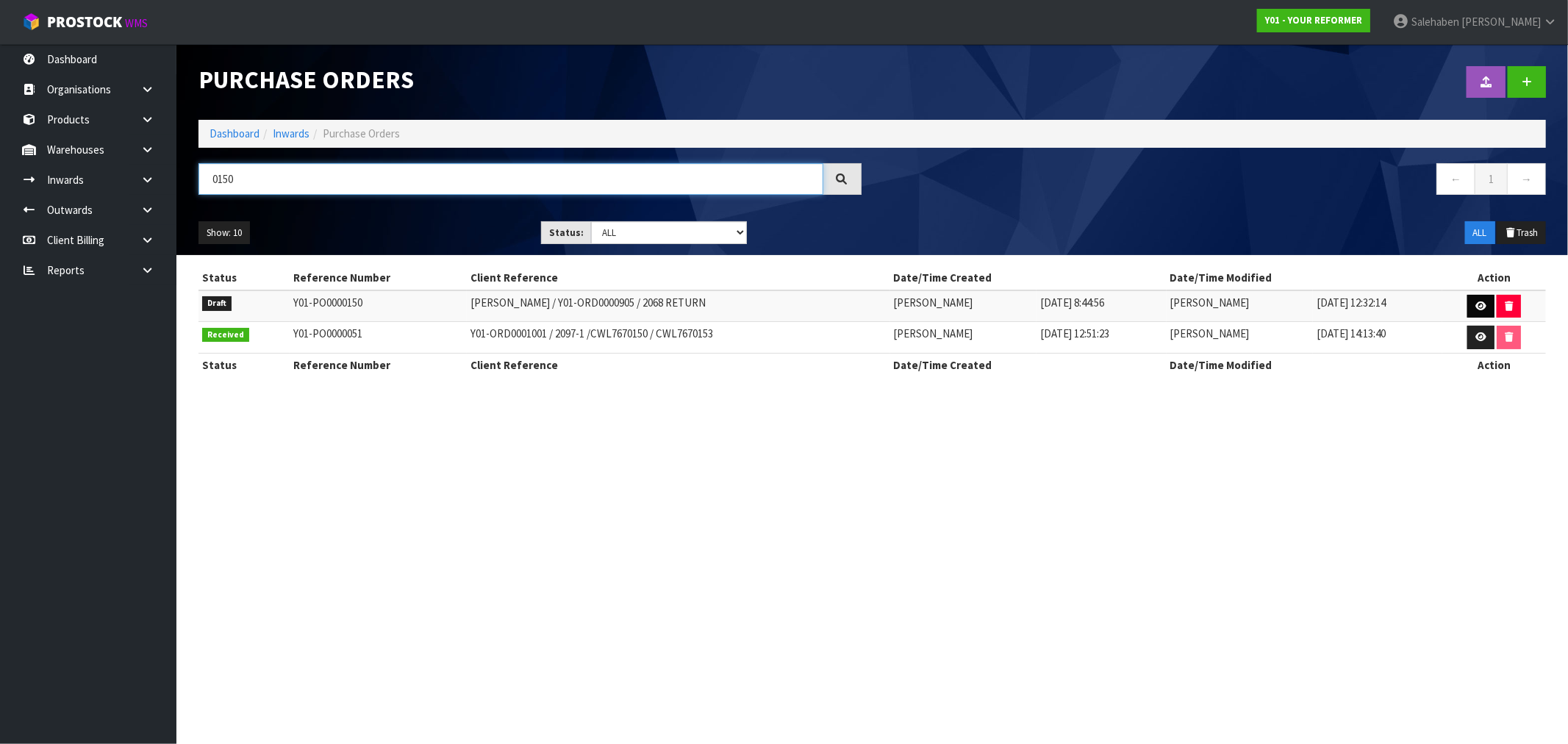
type input "0150"
click at [1482, 302] on icon at bounding box center [1481, 306] width 11 height 10
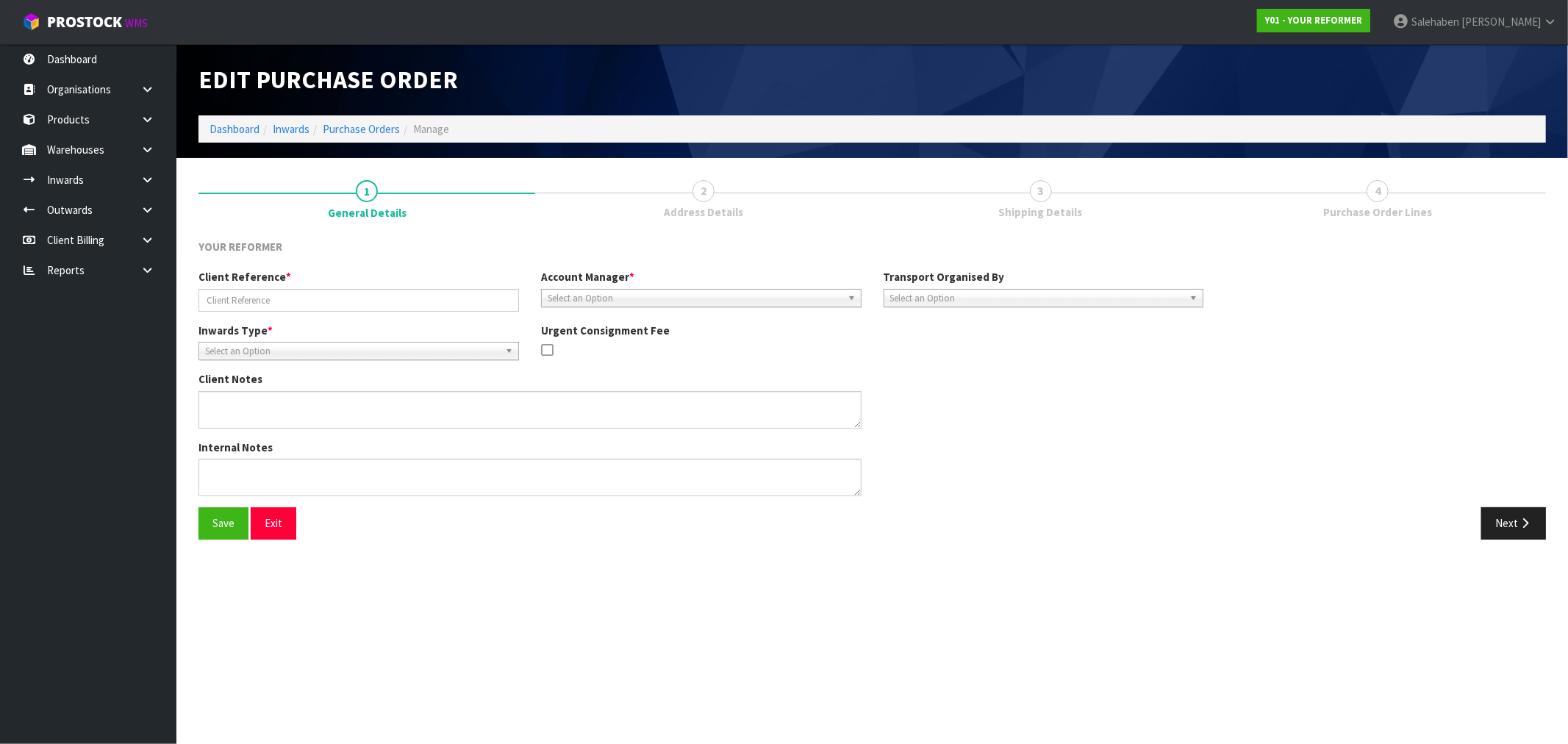
type input "[PERSON_NAME] / Y01-ORD0000905 / 2068 RETURN"
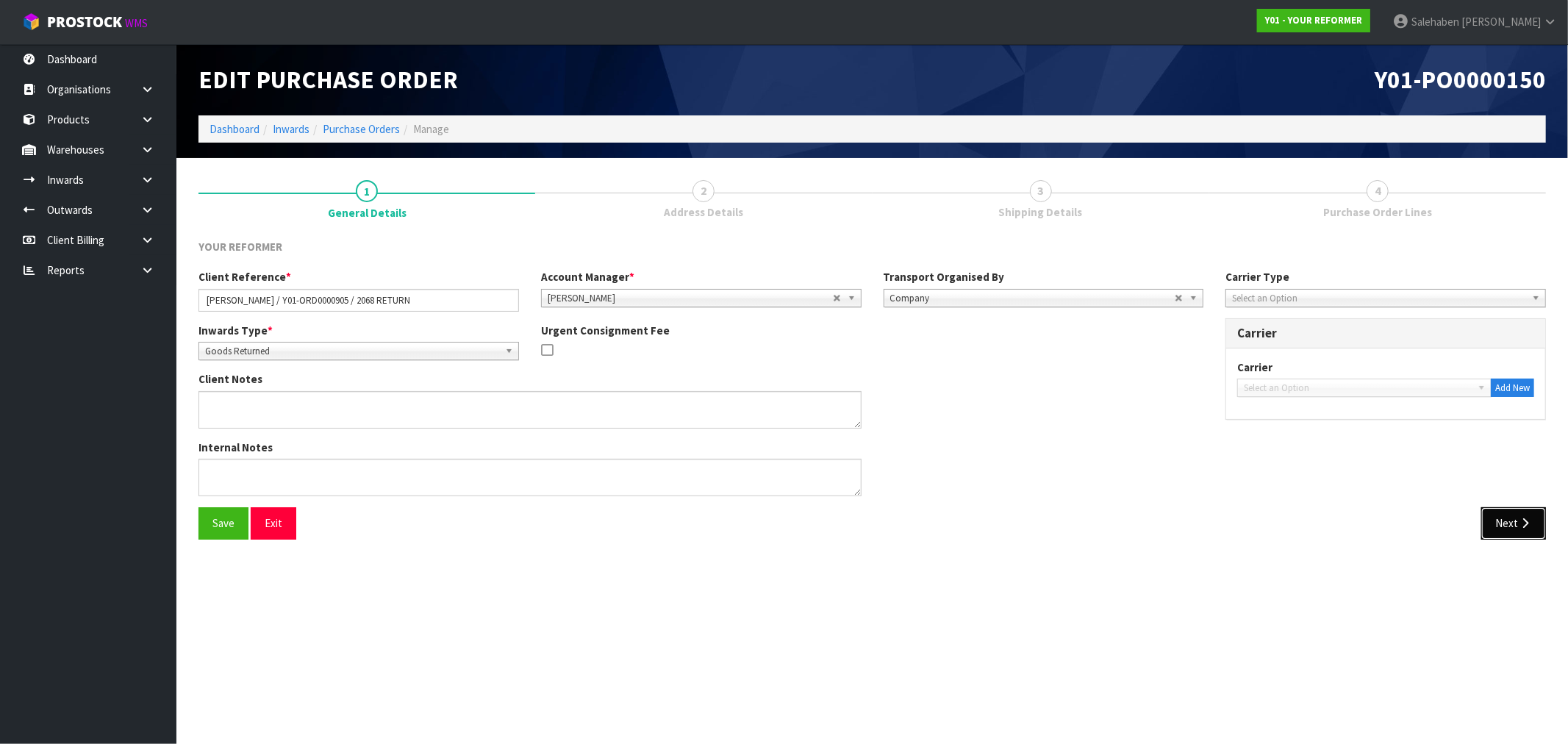
click at [1518, 525] on icon "button" at bounding box center [1524, 523] width 14 height 11
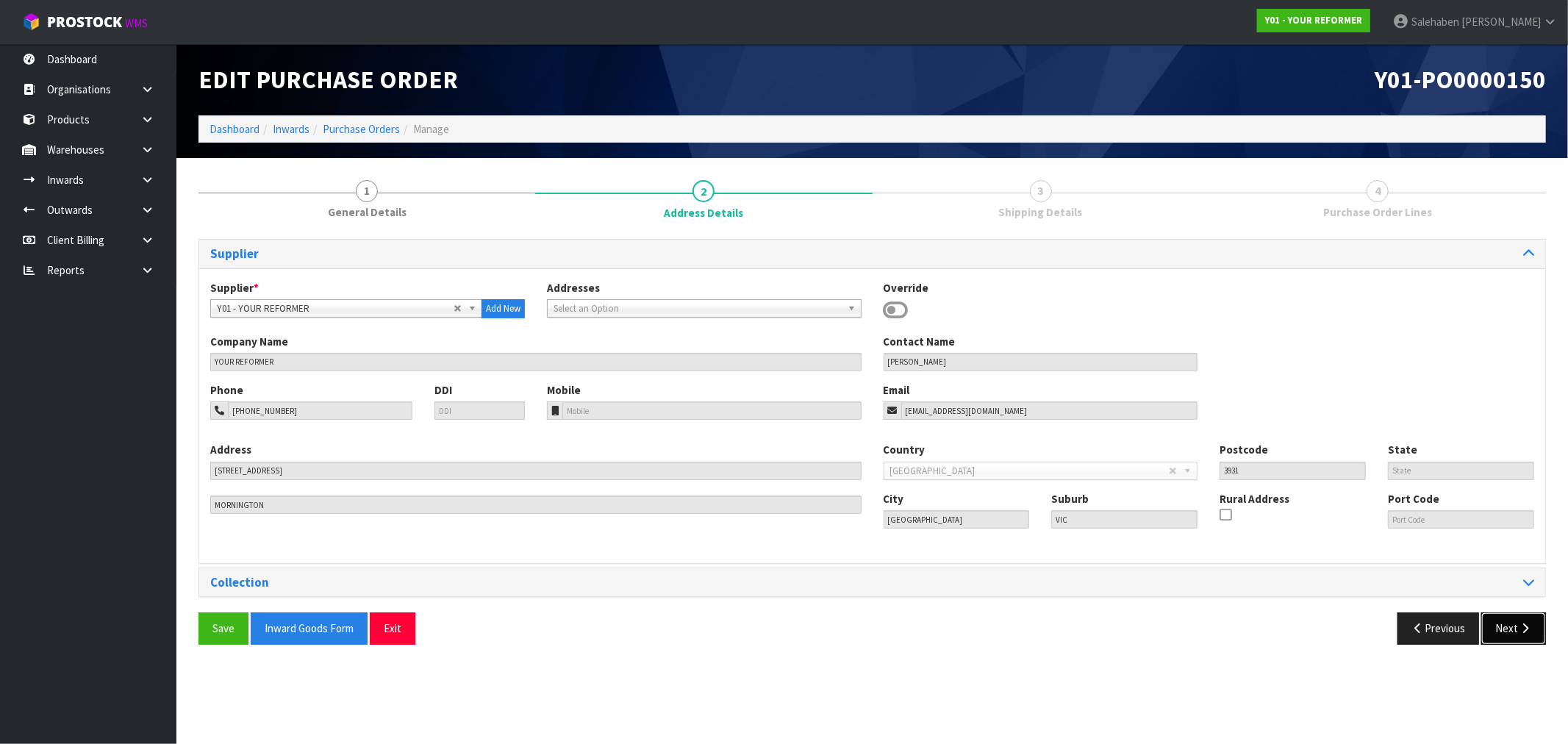
click at [1509, 630] on button "Next" at bounding box center [1514, 628] width 65 height 32
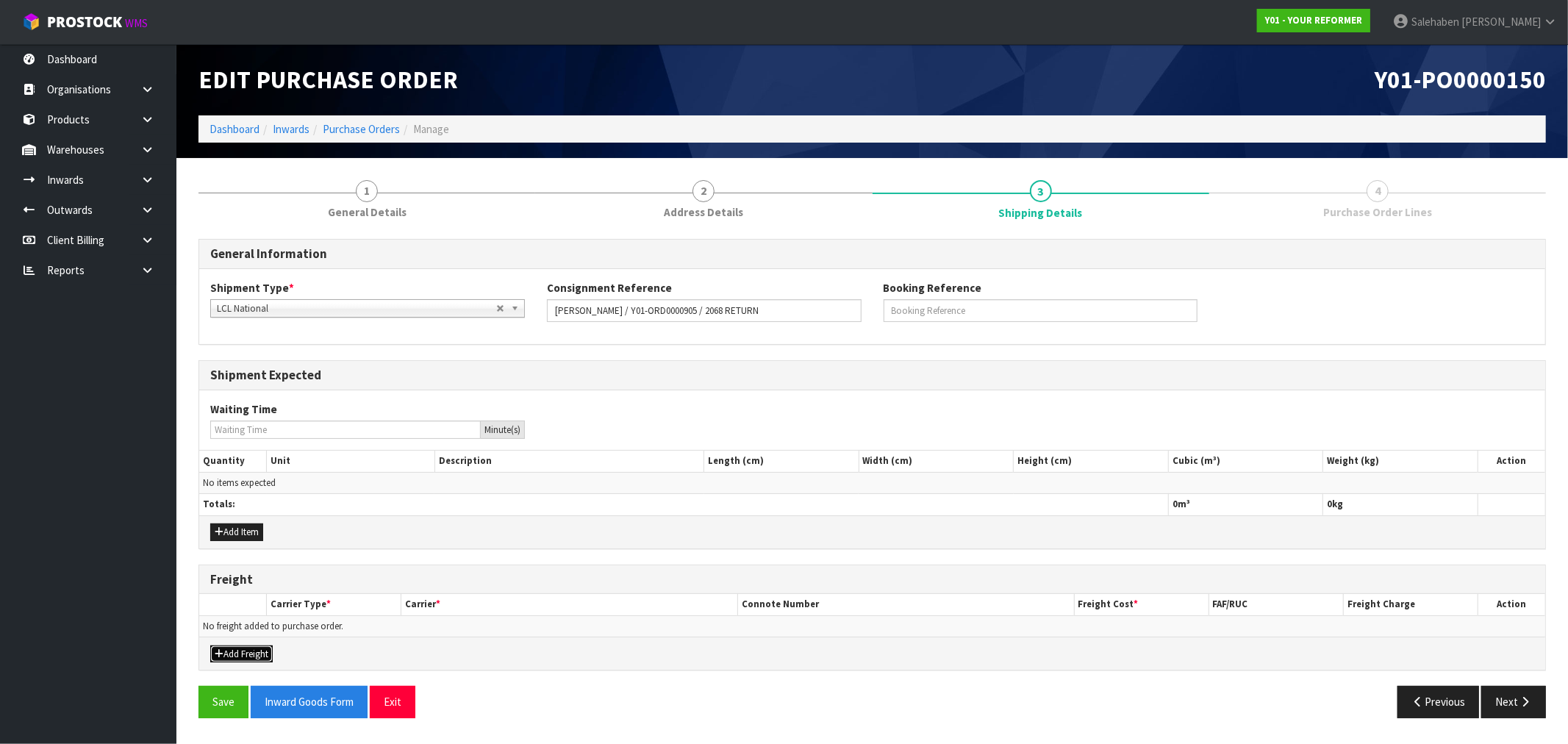
click at [247, 655] on button "Add Freight" at bounding box center [241, 654] width 62 height 17
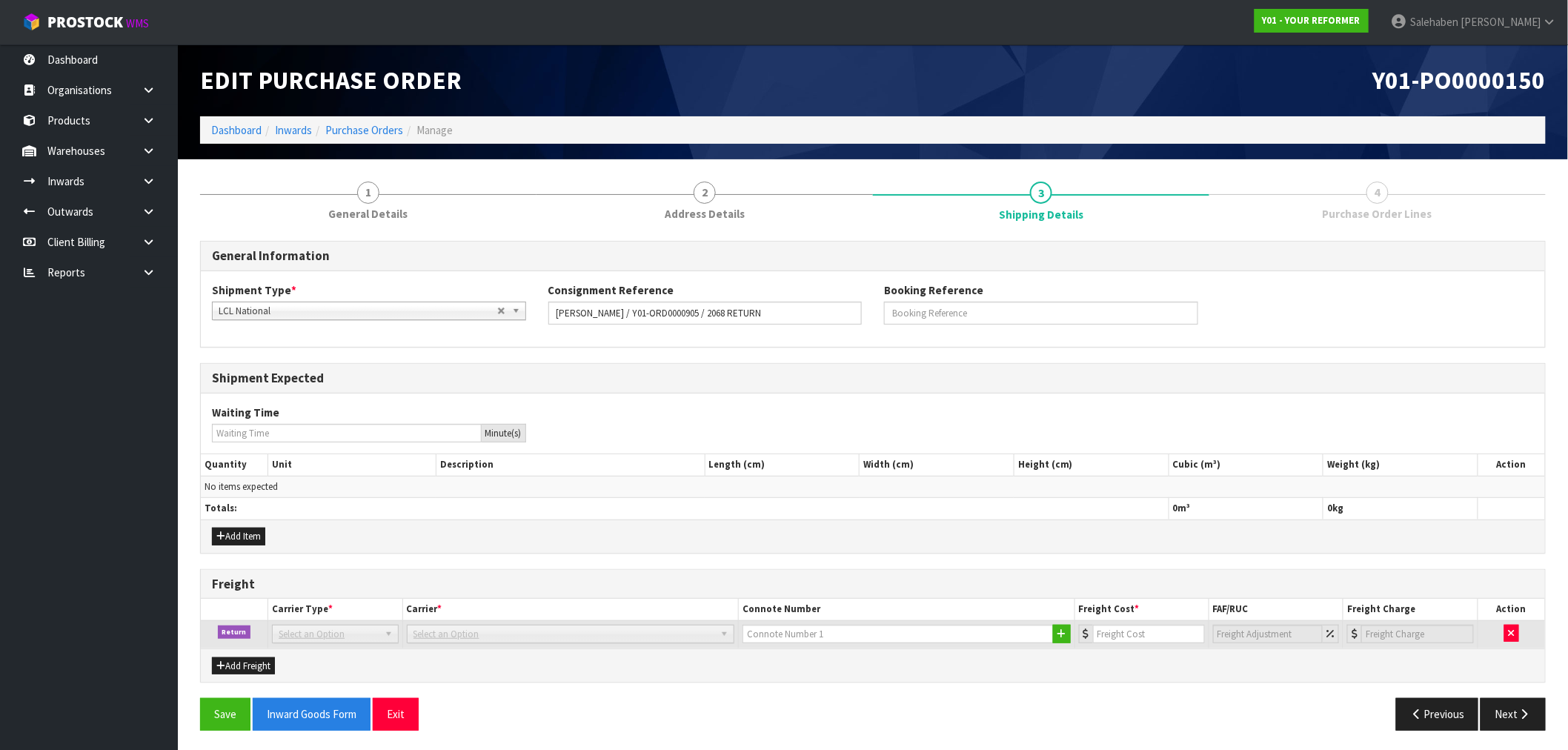
click at [486, 633] on span "Select an Option" at bounding box center [564, 634] width 301 height 17
click at [486, 634] on span "Select an Option" at bounding box center [564, 634] width 301 height 17
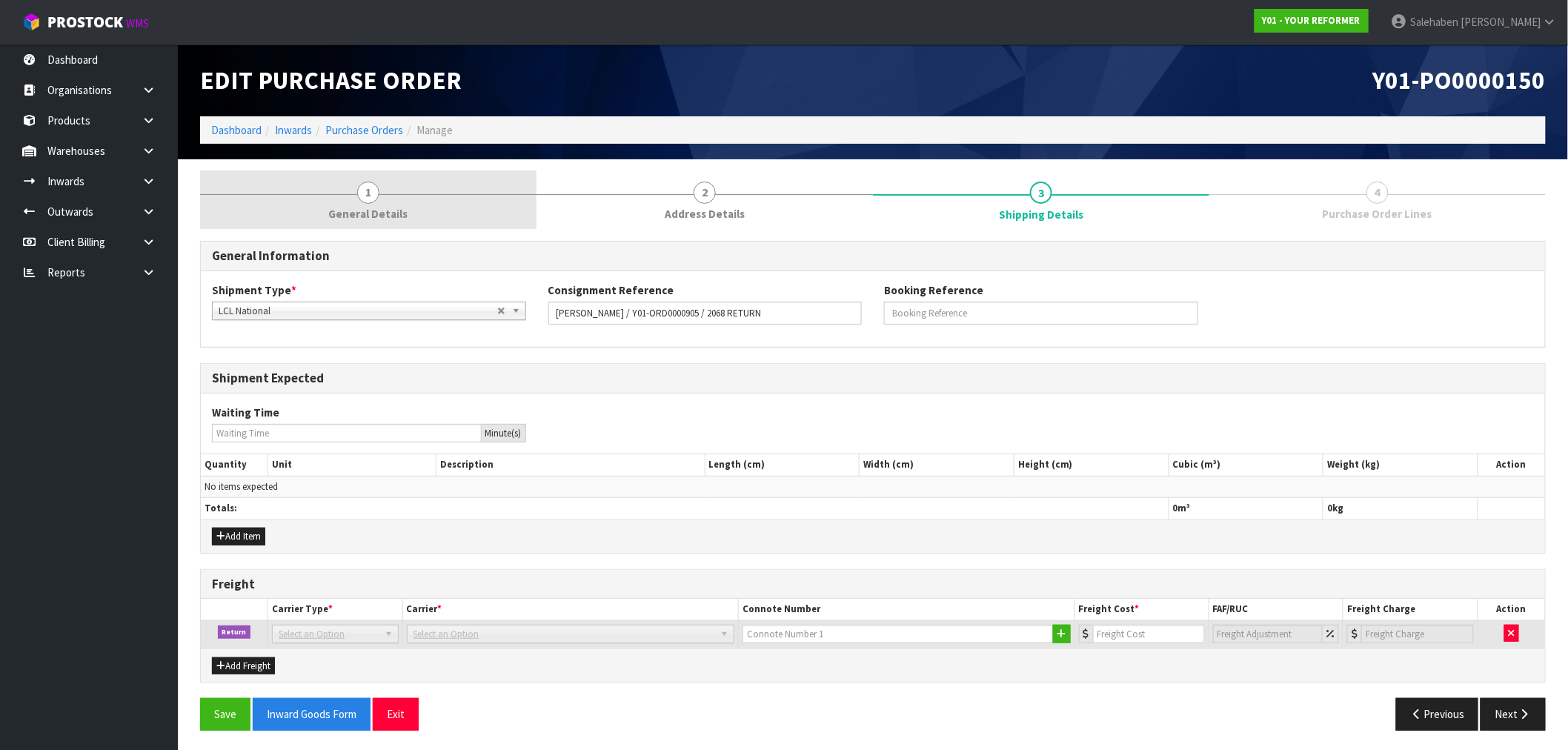
click at [373, 195] on span "1" at bounding box center [368, 192] width 22 height 22
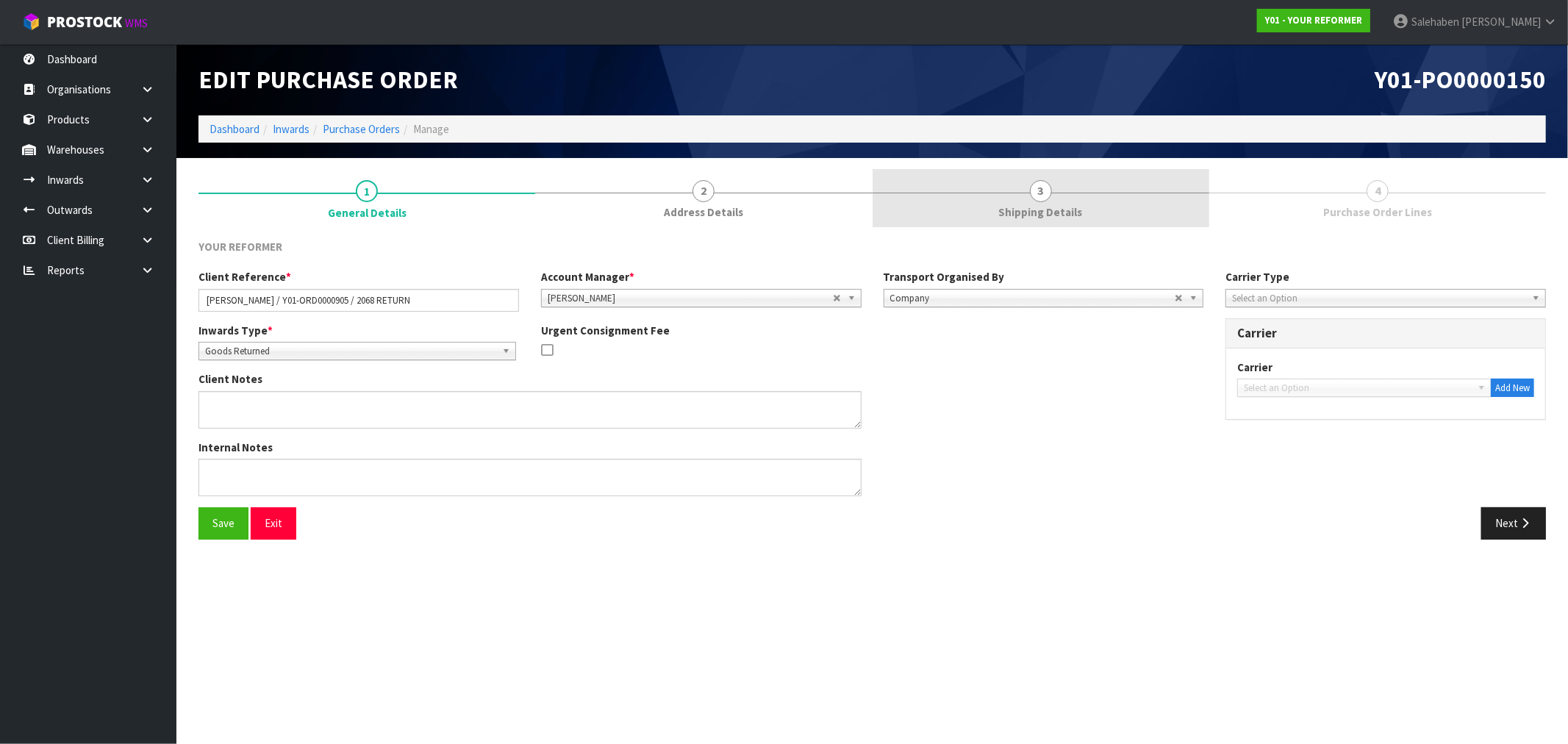
click at [1035, 202] on link "3 Shipping Details" at bounding box center [1041, 198] width 337 height 58
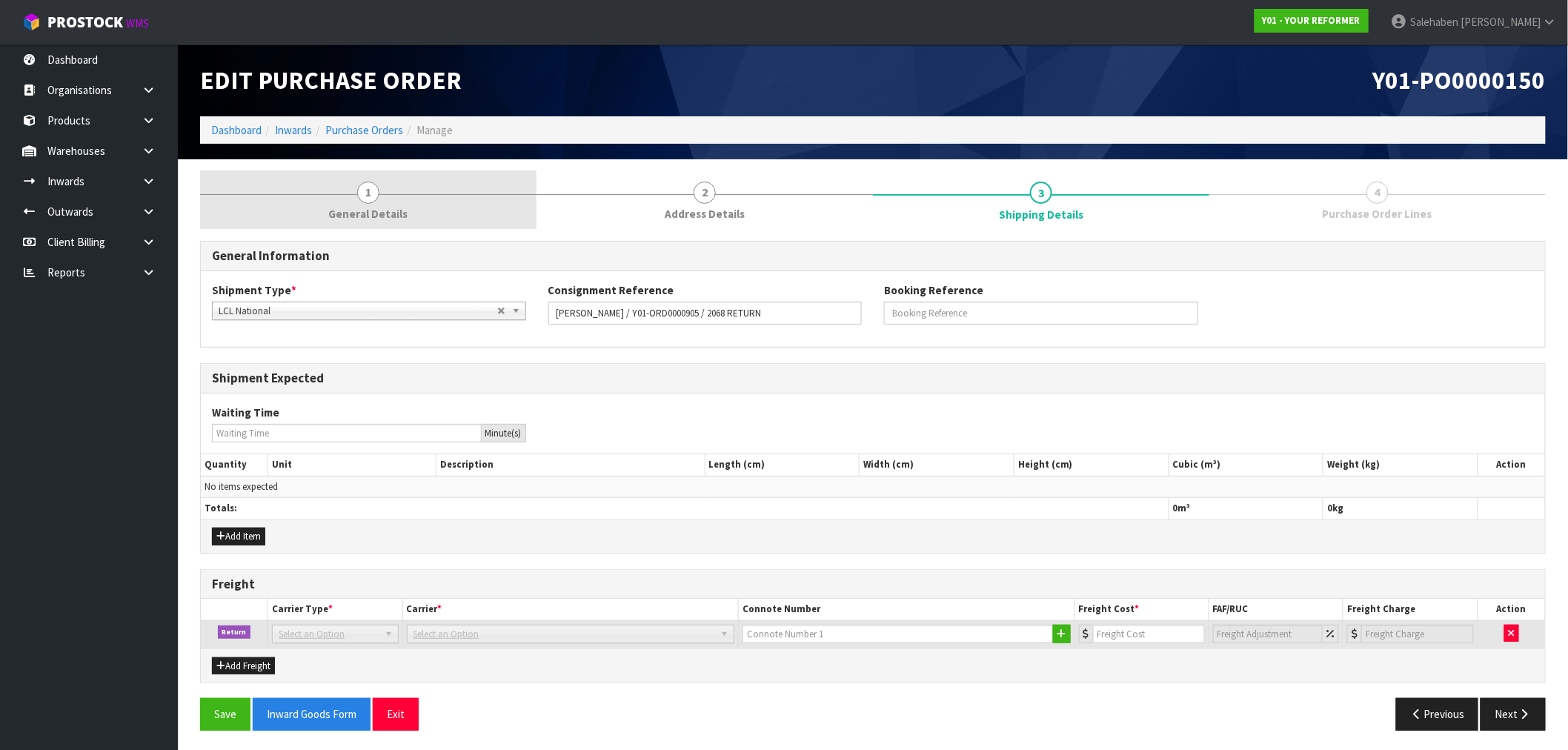
click at [358, 203] on link "1 General Details" at bounding box center [368, 199] width 336 height 58
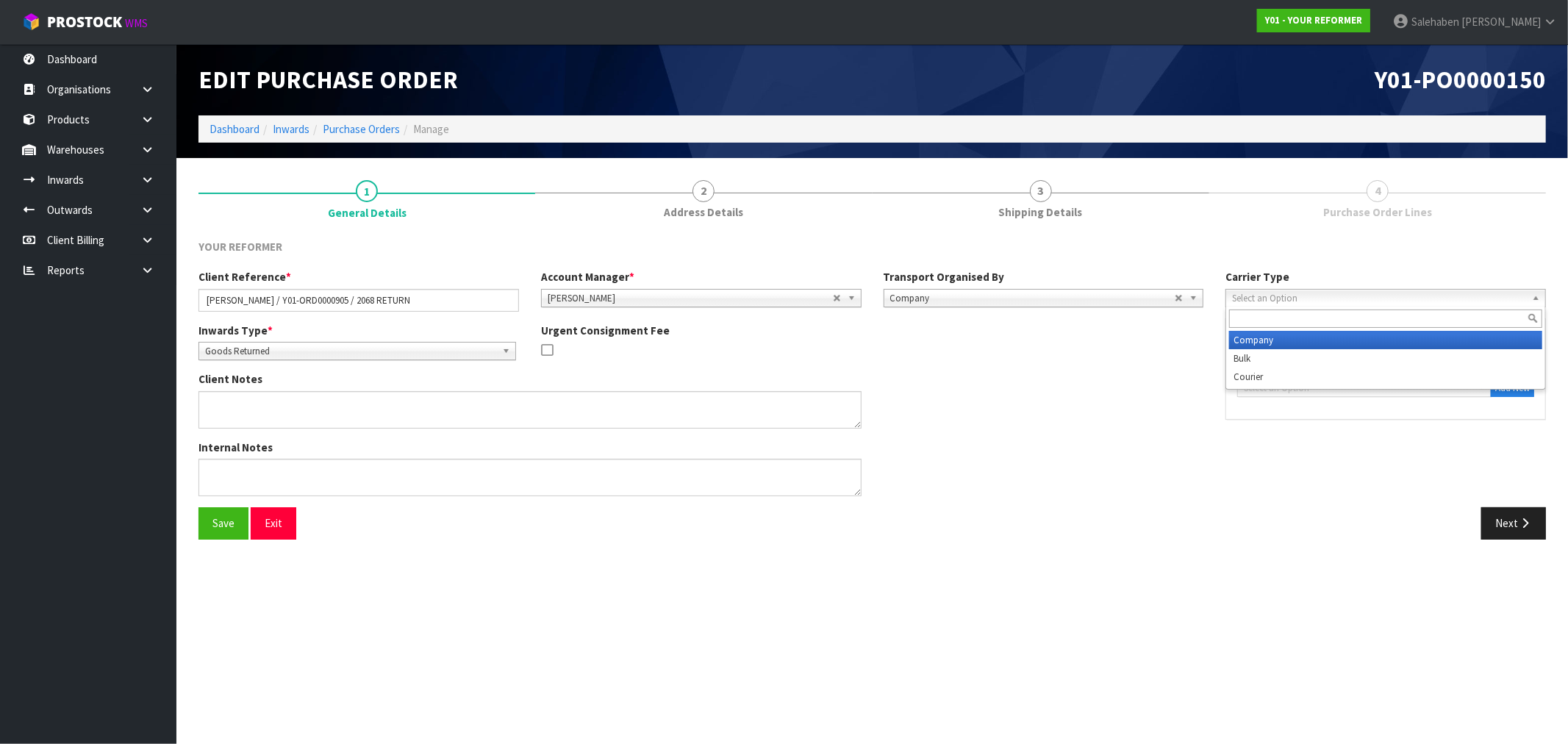
click at [1536, 296] on b at bounding box center [1539, 298] width 14 height 17
click at [1263, 340] on li "Company" at bounding box center [1385, 340] width 313 height 18
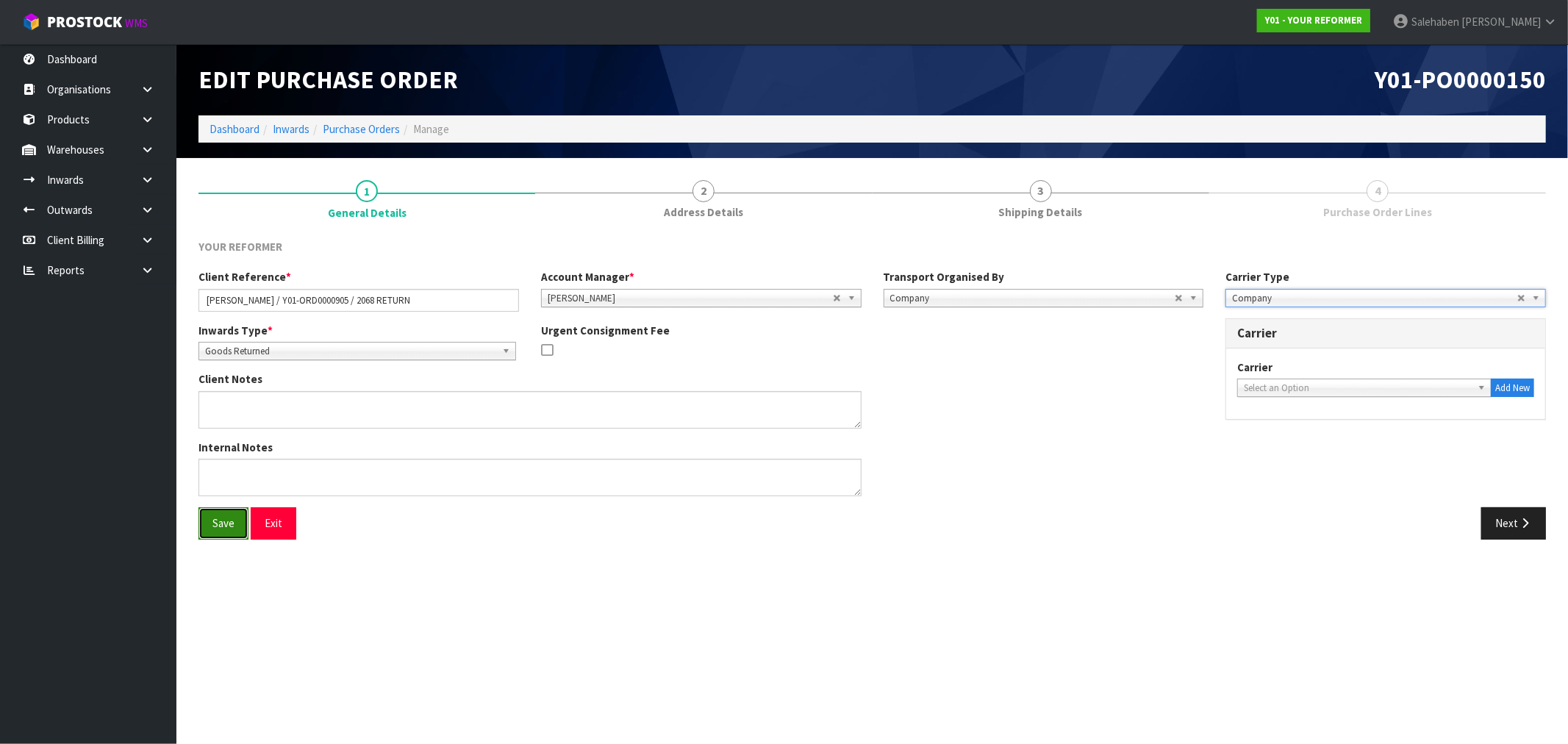
click at [225, 522] on button "Save" at bounding box center [223, 523] width 50 height 32
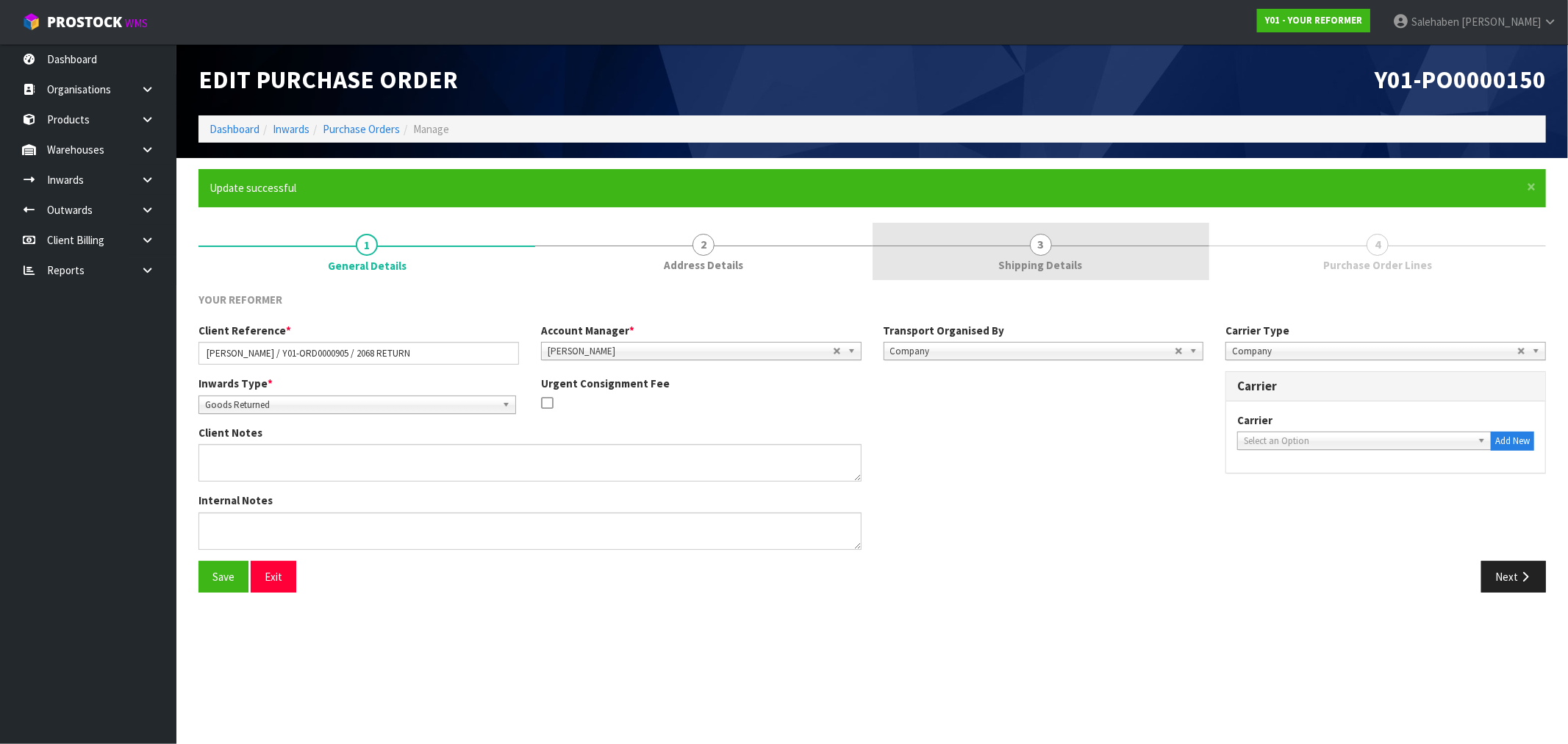
click at [1049, 272] on span "Shipping Details" at bounding box center [1041, 265] width 84 height 16
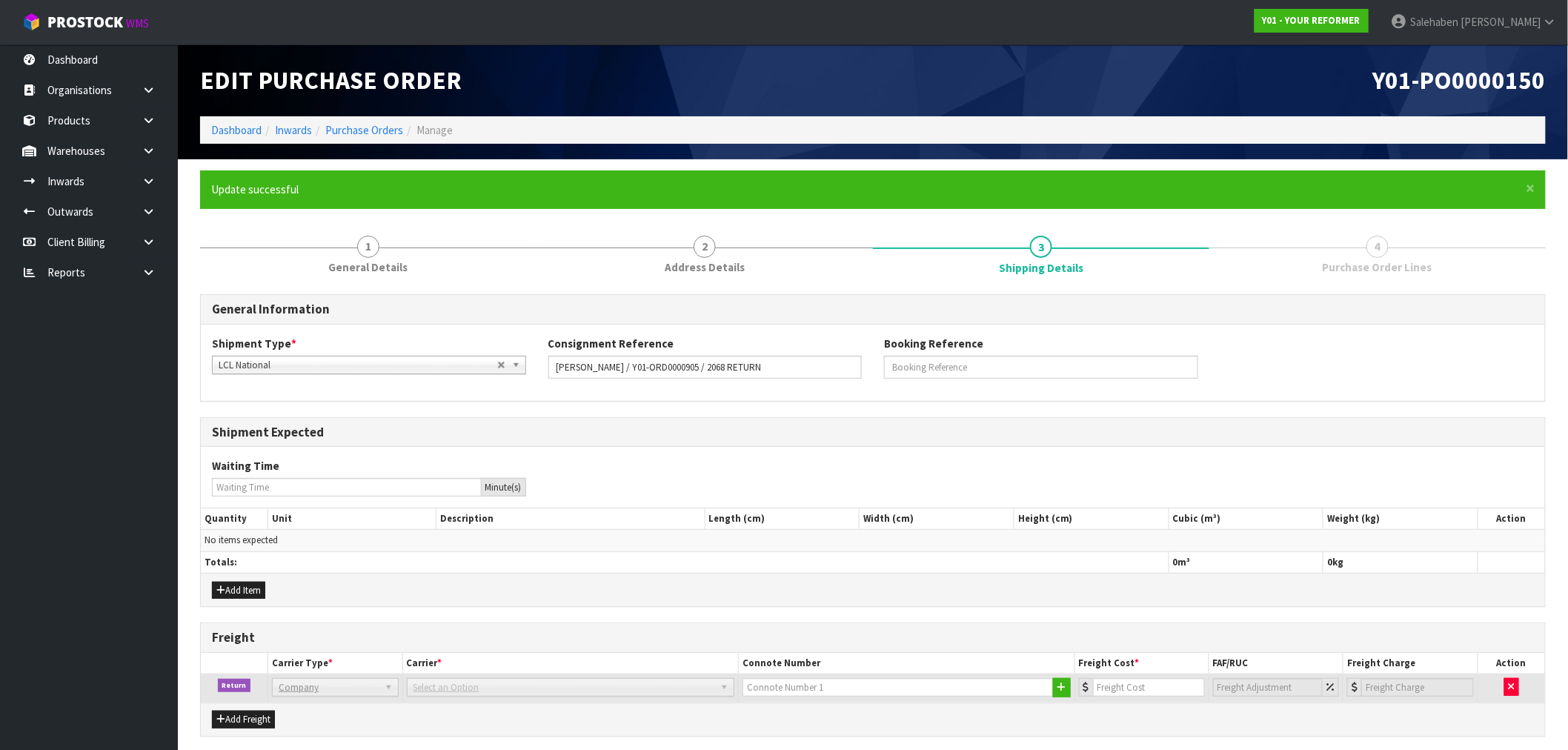
click at [446, 689] on span "Select an Option" at bounding box center [564, 687] width 301 height 17
drag, startPoint x: 323, startPoint y: 690, endPoint x: 333, endPoint y: 688, distance: 10.2
click at [323, 689] on span "Company" at bounding box center [328, 687] width 99 height 17
click at [533, 686] on span "Select an Option" at bounding box center [564, 687] width 301 height 17
click at [728, 686] on b at bounding box center [727, 687] width 14 height 17
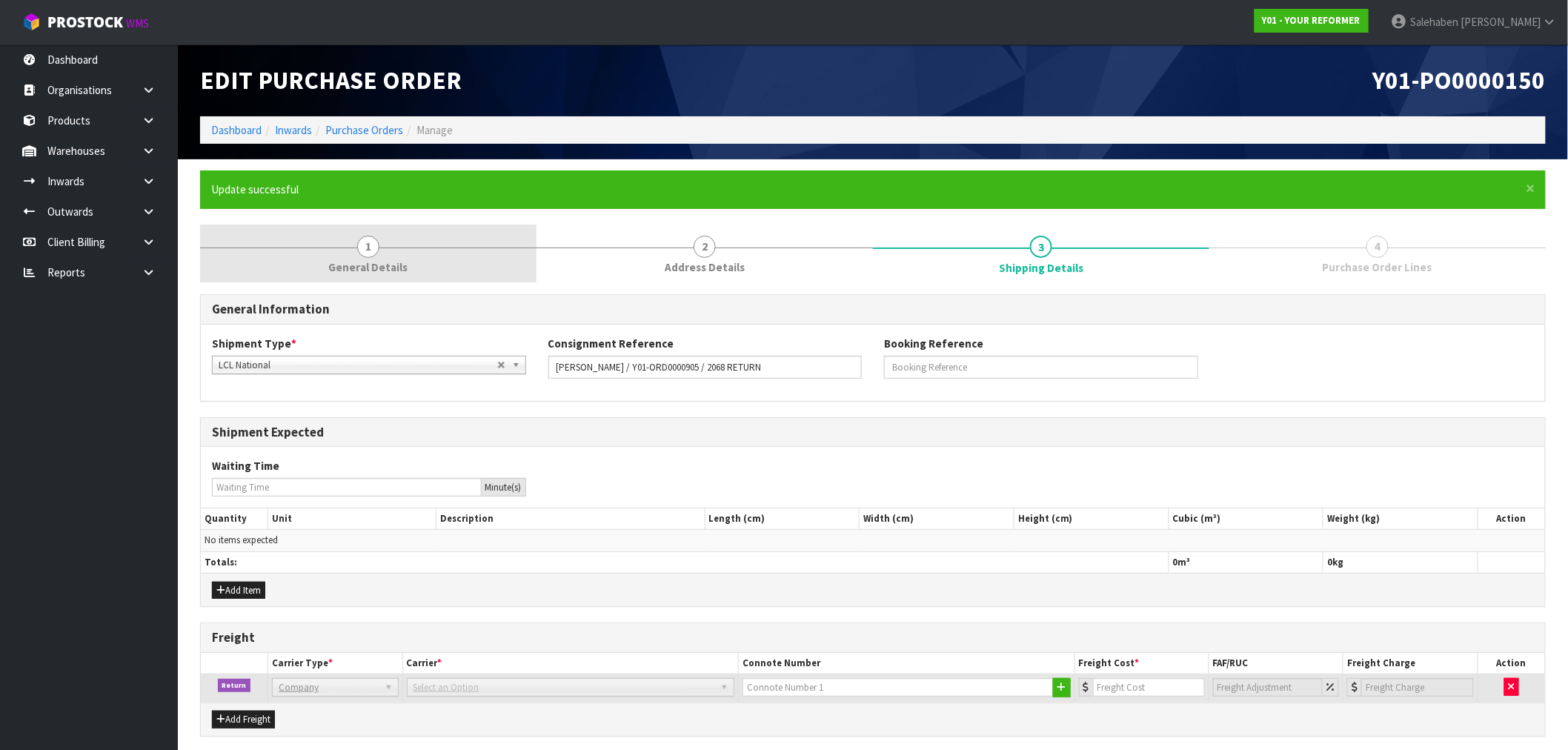
click at [360, 259] on span "General Details" at bounding box center [368, 267] width 80 height 16
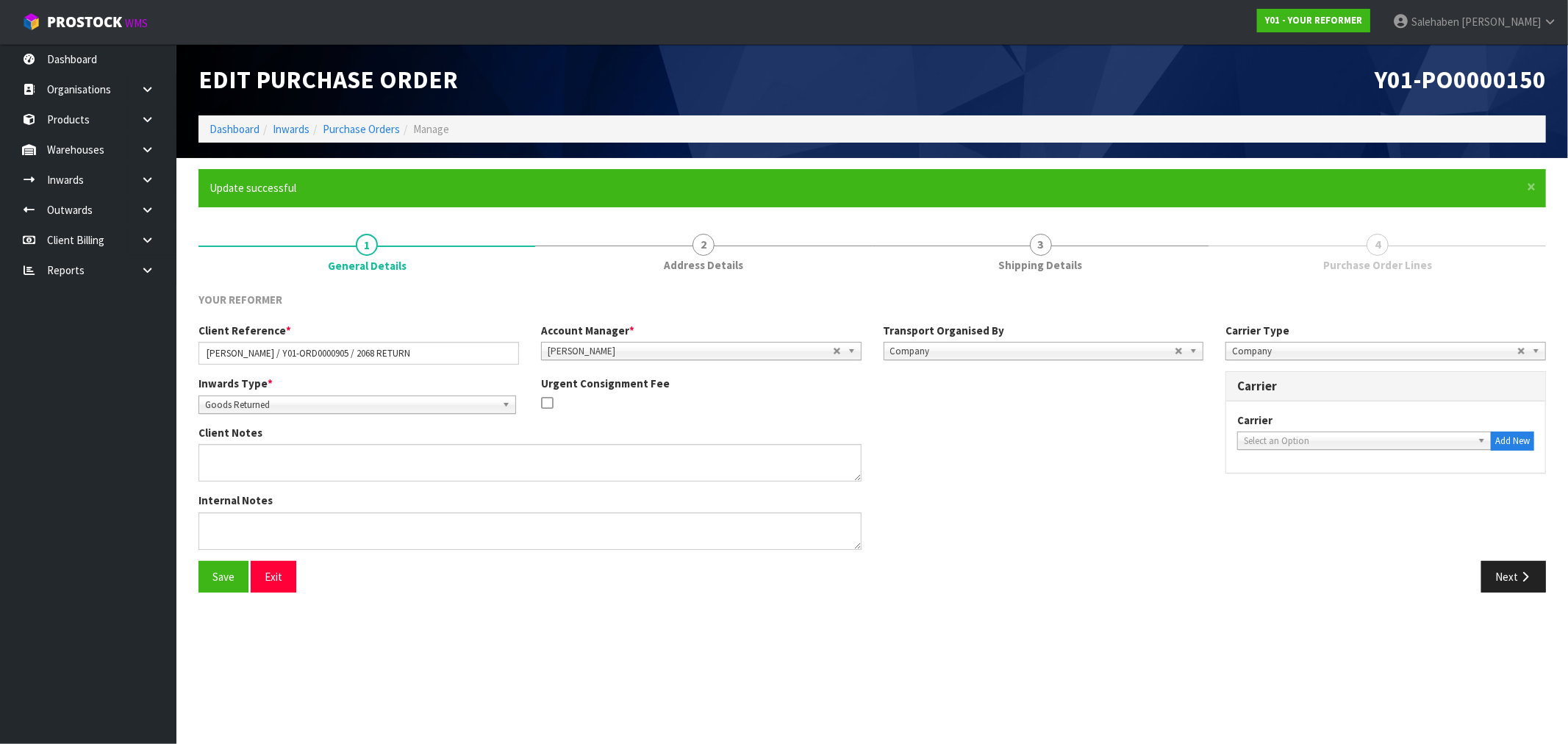
click at [1480, 439] on b at bounding box center [1485, 440] width 14 height 17
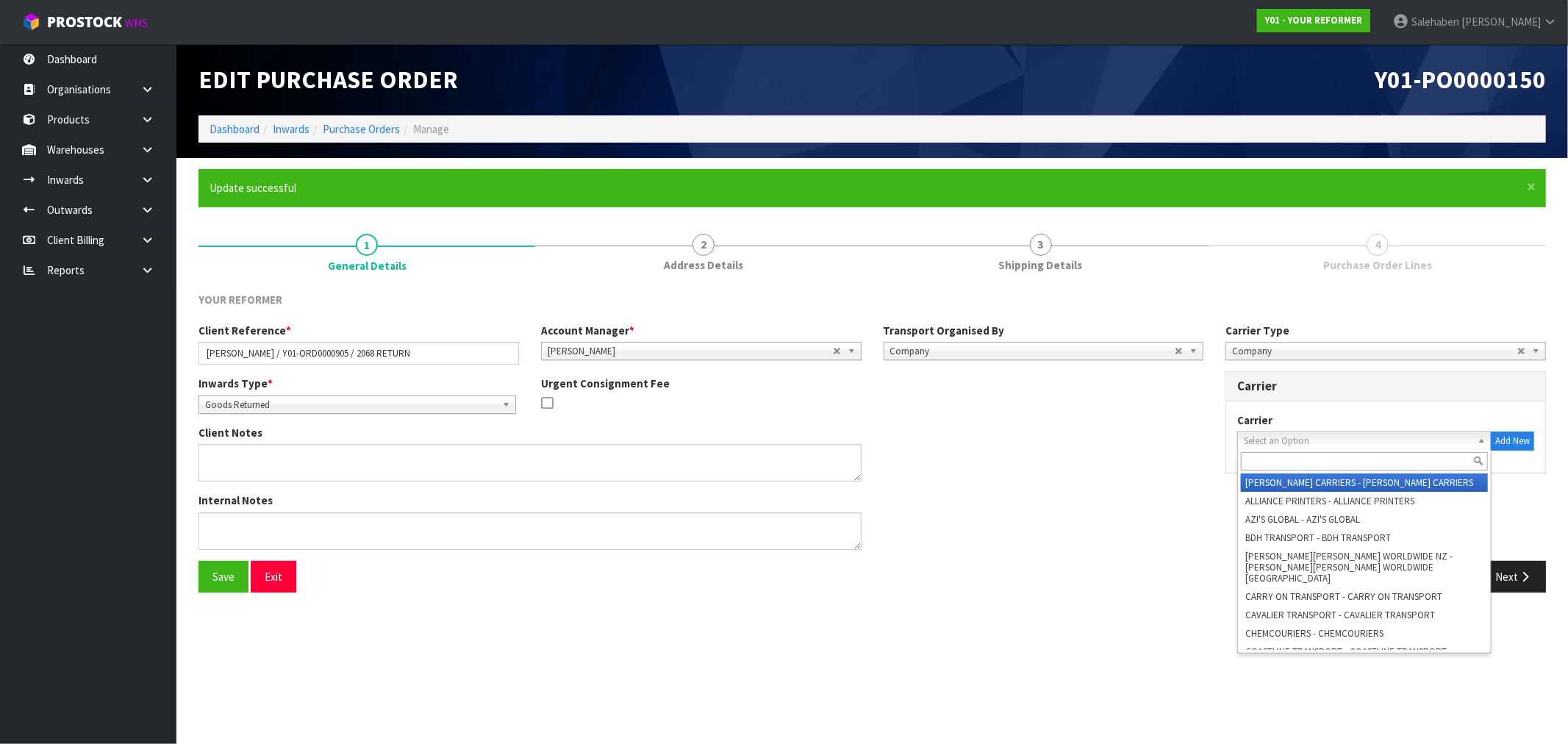
click at [1310, 465] on input "text" at bounding box center [1364, 461] width 247 height 18
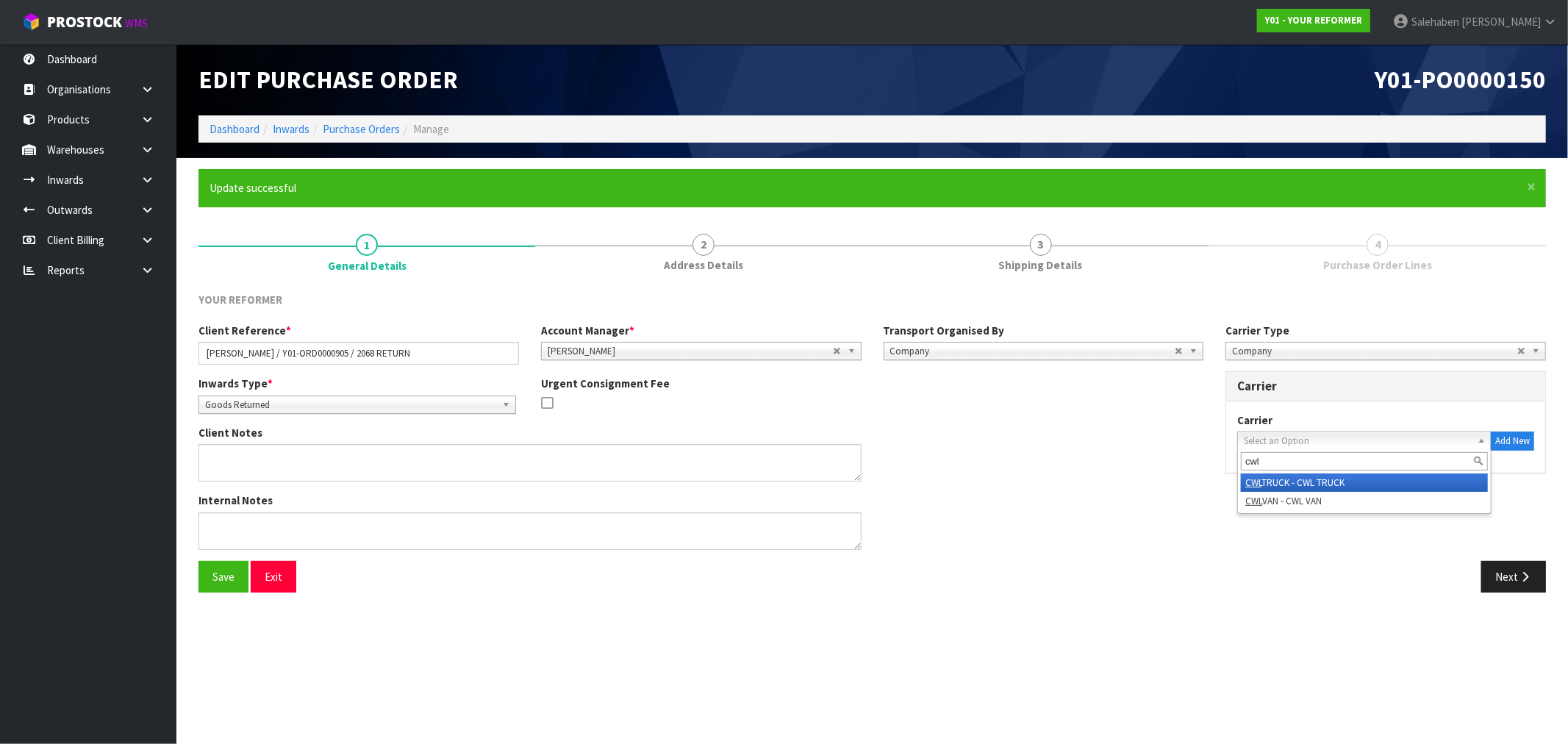
type input "cwl"
click at [1309, 488] on li "CWL TRUCK - CWL TRUCK" at bounding box center [1364, 482] width 247 height 18
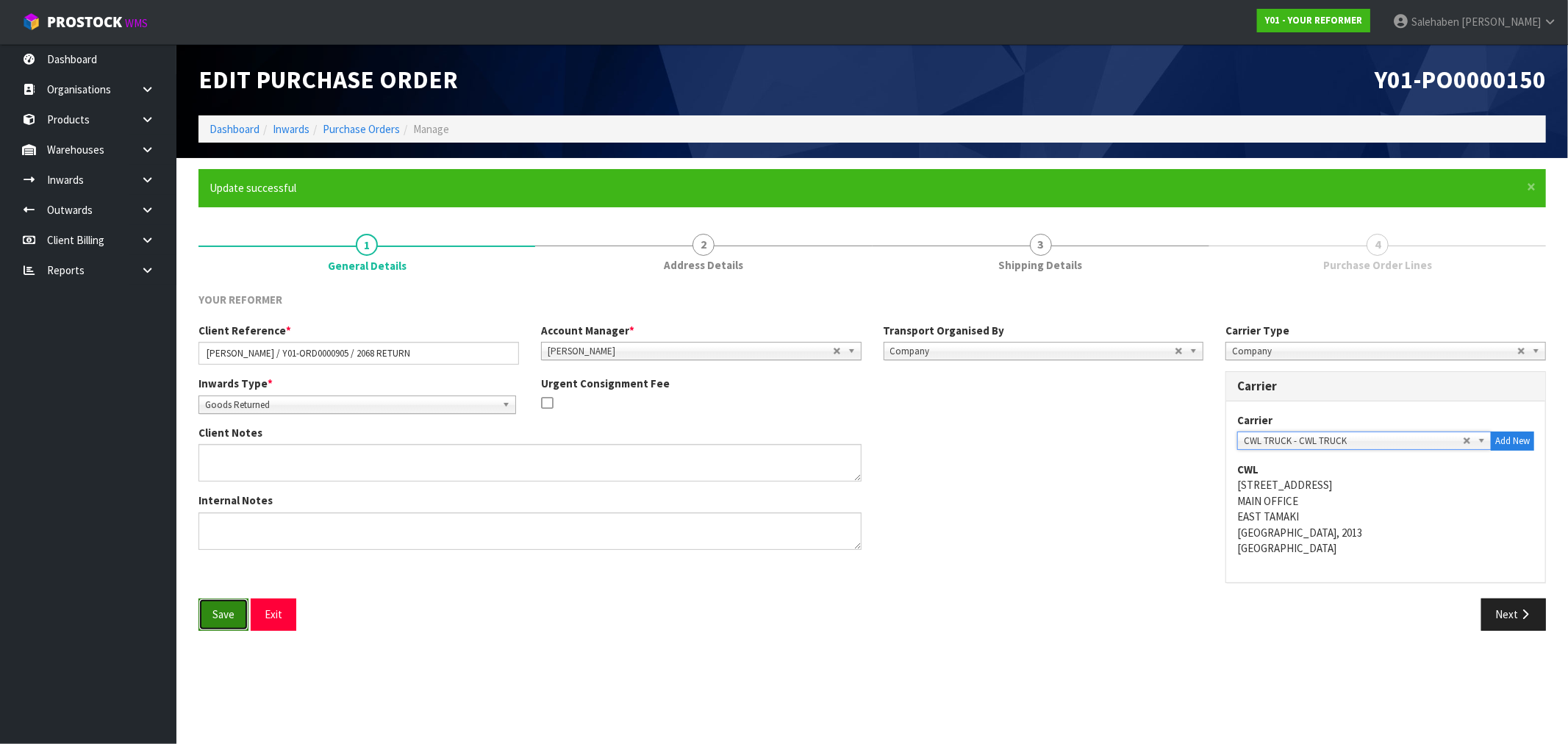
click at [218, 618] on button "Save" at bounding box center [223, 614] width 50 height 32
drag, startPoint x: 1510, startPoint y: 603, endPoint x: 546, endPoint y: 581, distance: 964.3
click at [1509, 606] on button "Next" at bounding box center [1514, 614] width 65 height 32
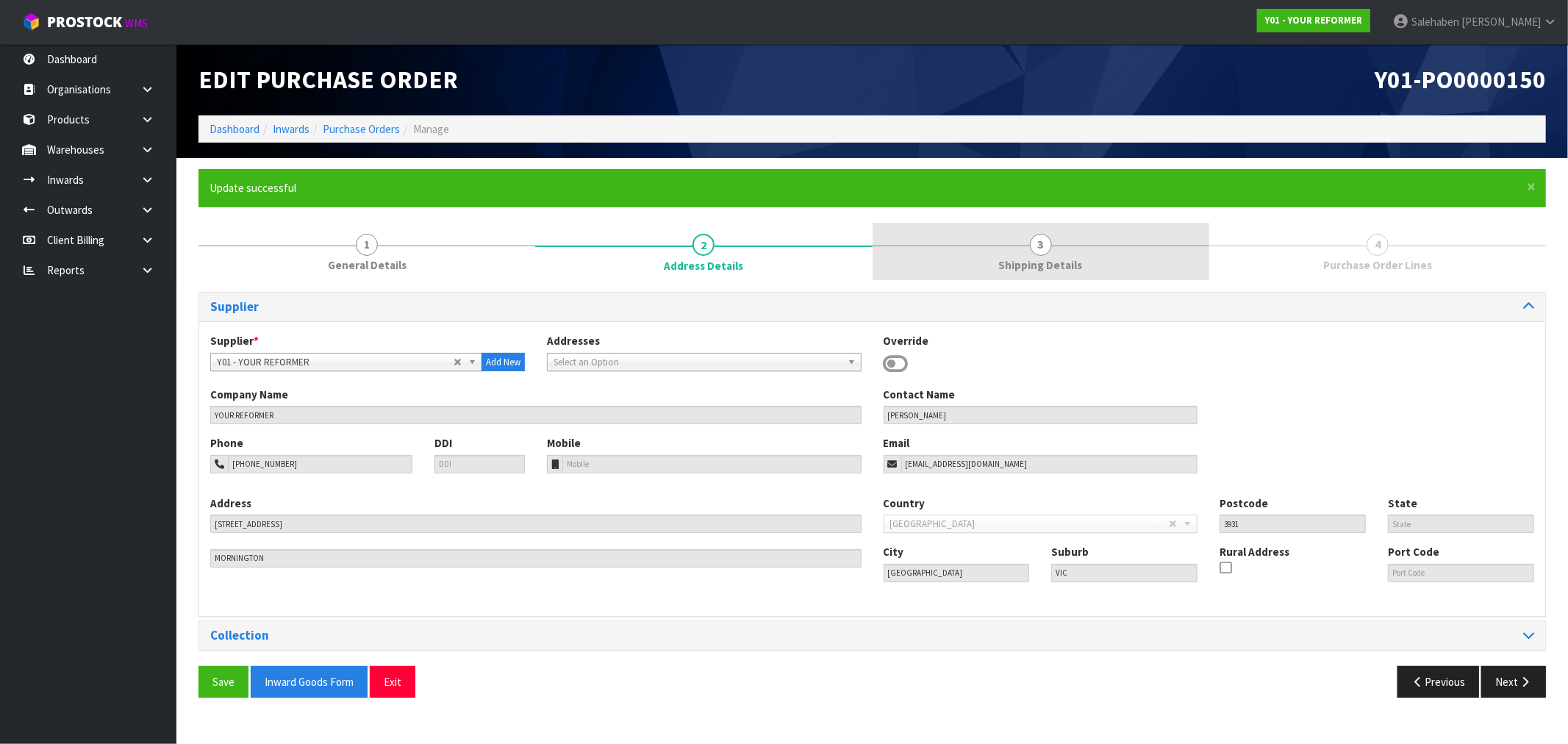
click at [1044, 255] on span "3" at bounding box center [1041, 244] width 22 height 22
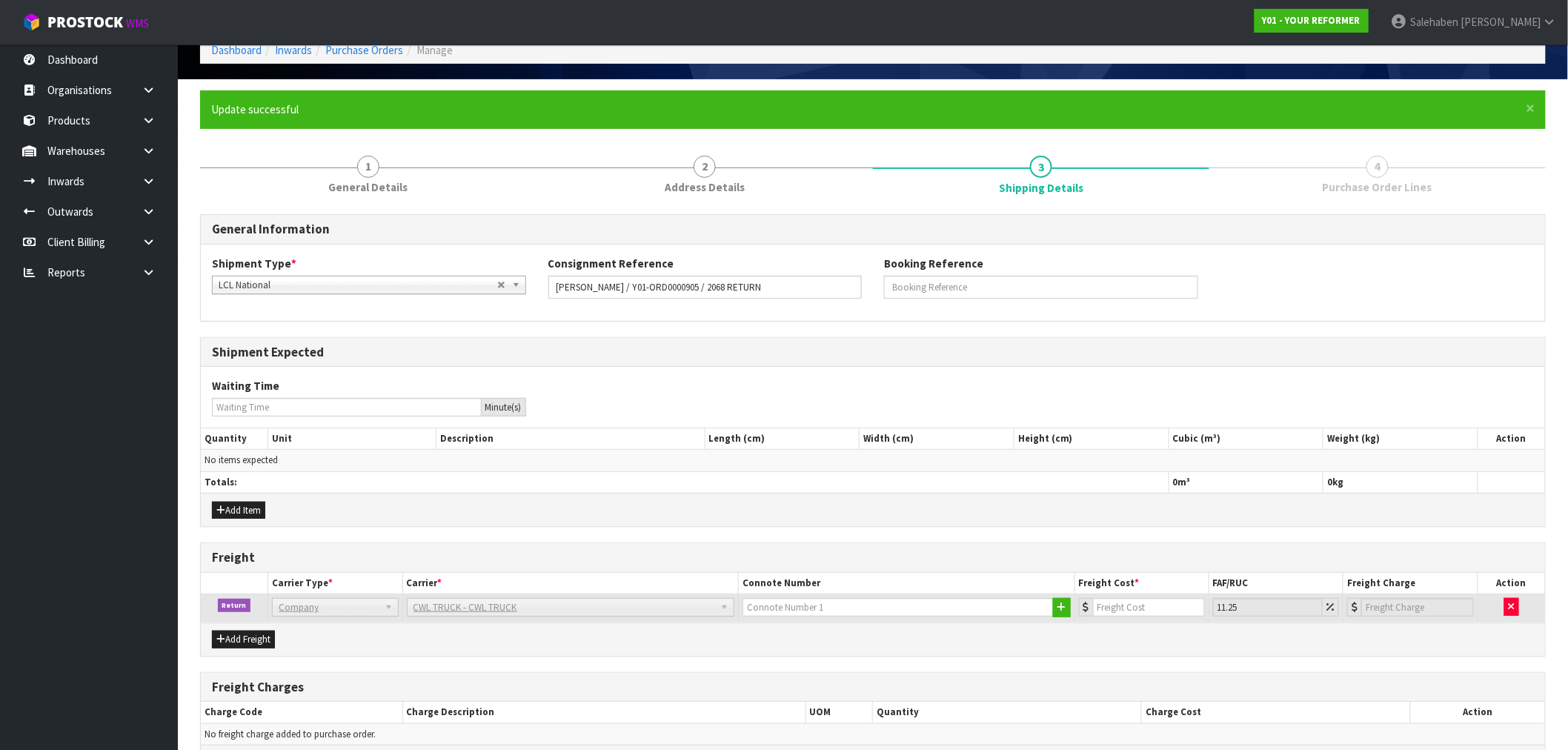
scroll to position [180, 0]
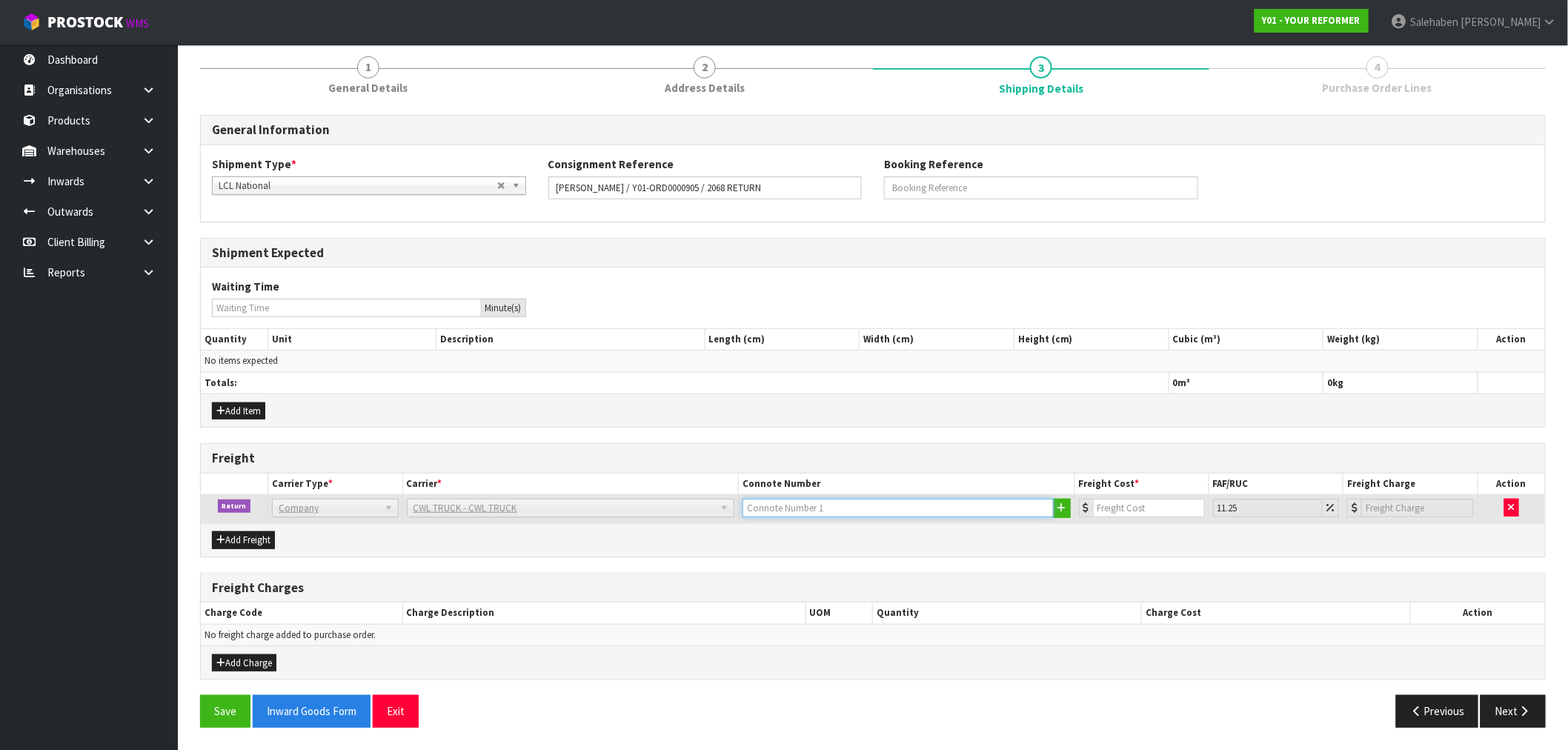
click at [802, 504] on input "text" at bounding box center [898, 508] width 311 height 18
type input "CWL TRUCK COLLECTED"
click at [1129, 510] on input "number" at bounding box center [1149, 508] width 112 height 18
type input "1"
type input "1.11"
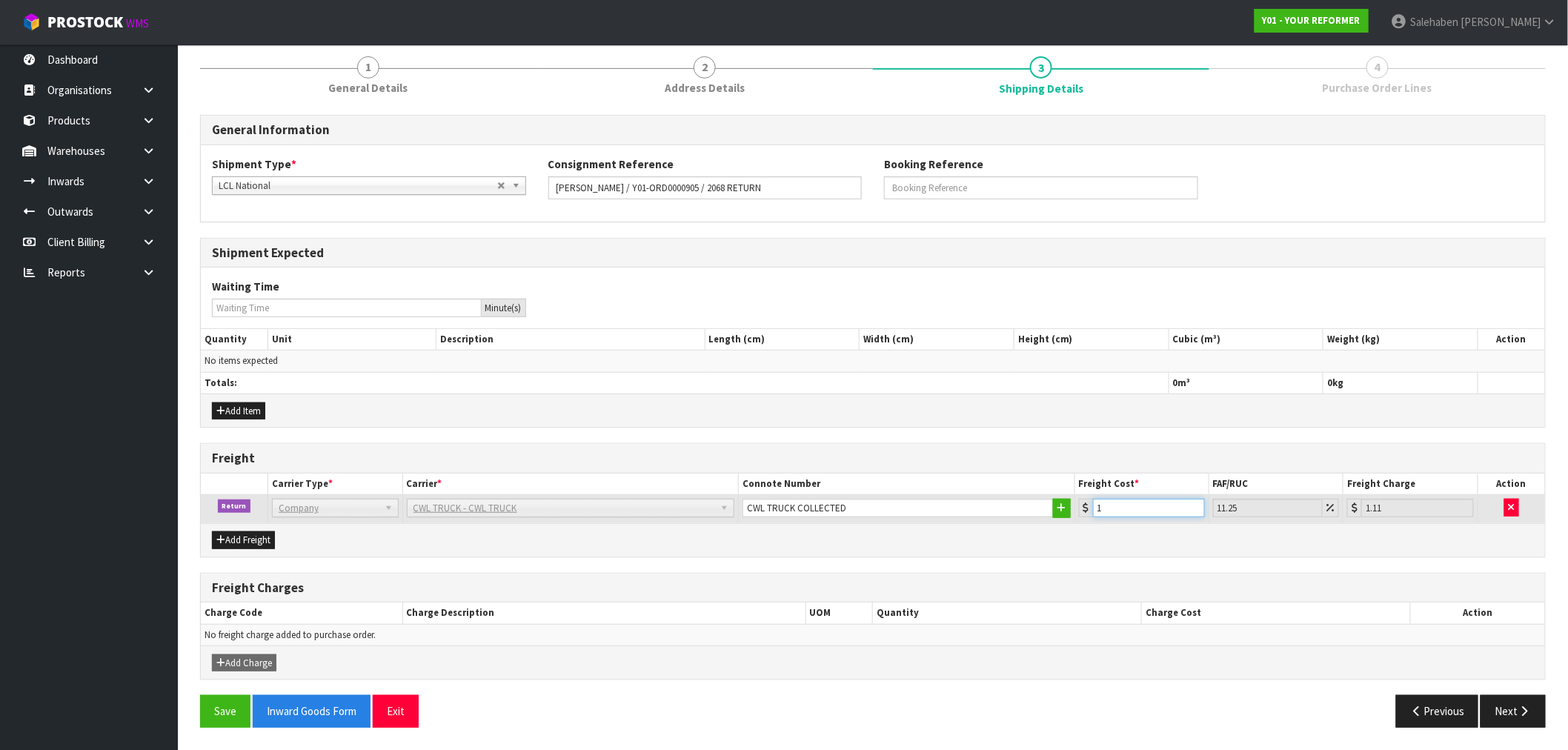
type input "14"
type input "15.58"
type input "149"
type input "165.76"
type input "149.5"
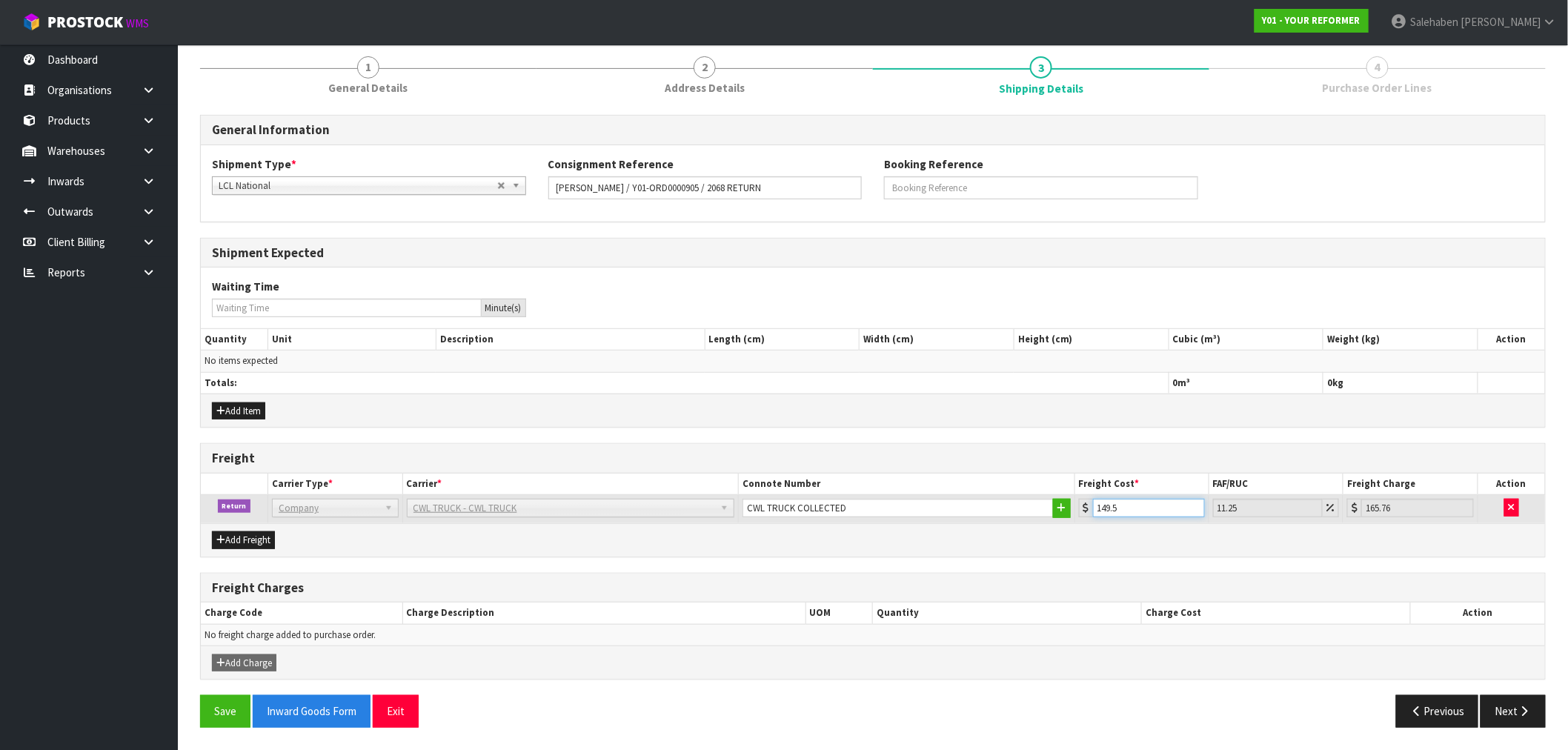
type input "166.32"
type input "149.5"
click at [230, 708] on button "Save" at bounding box center [225, 711] width 51 height 32
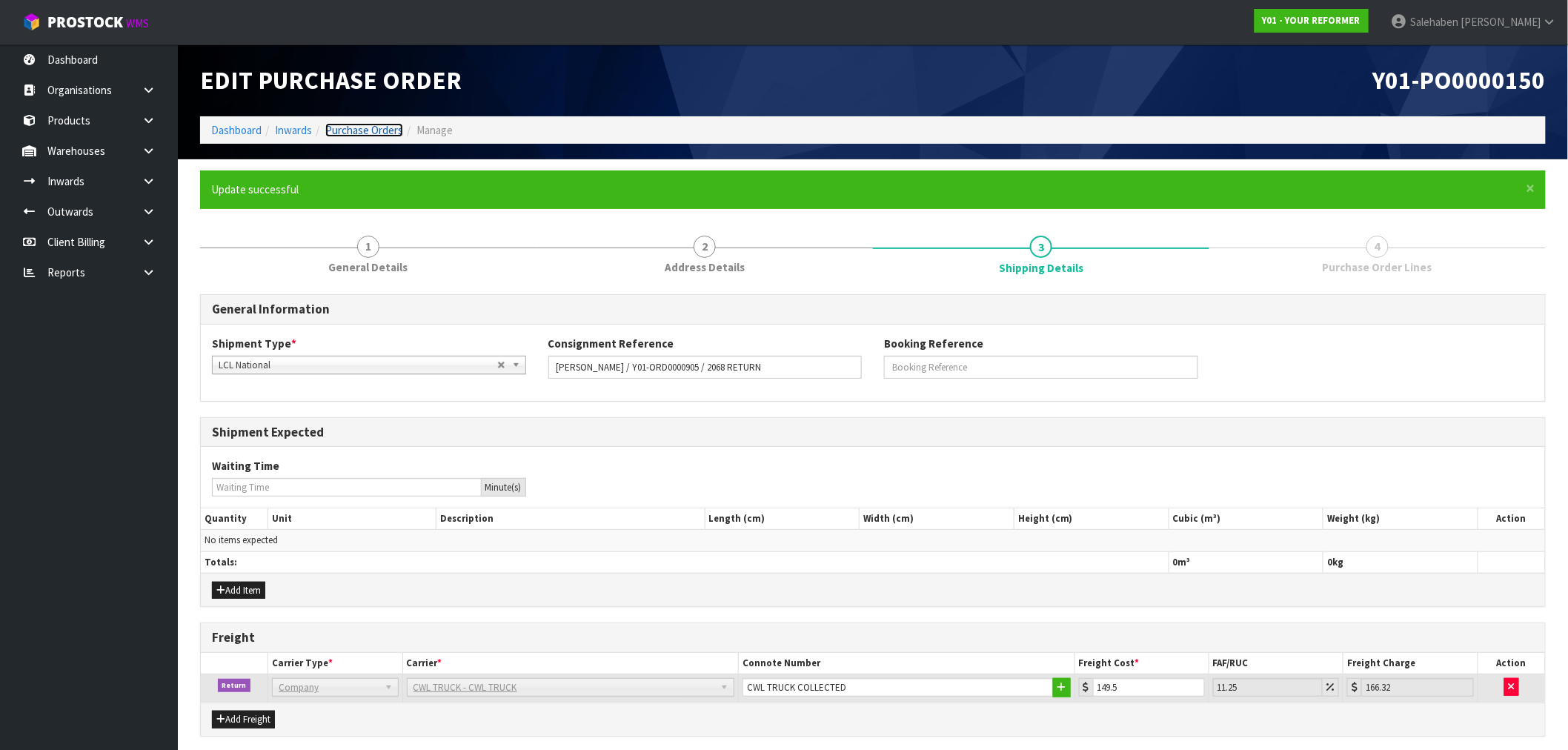
click at [356, 128] on link "Purchase Orders" at bounding box center [364, 130] width 78 height 14
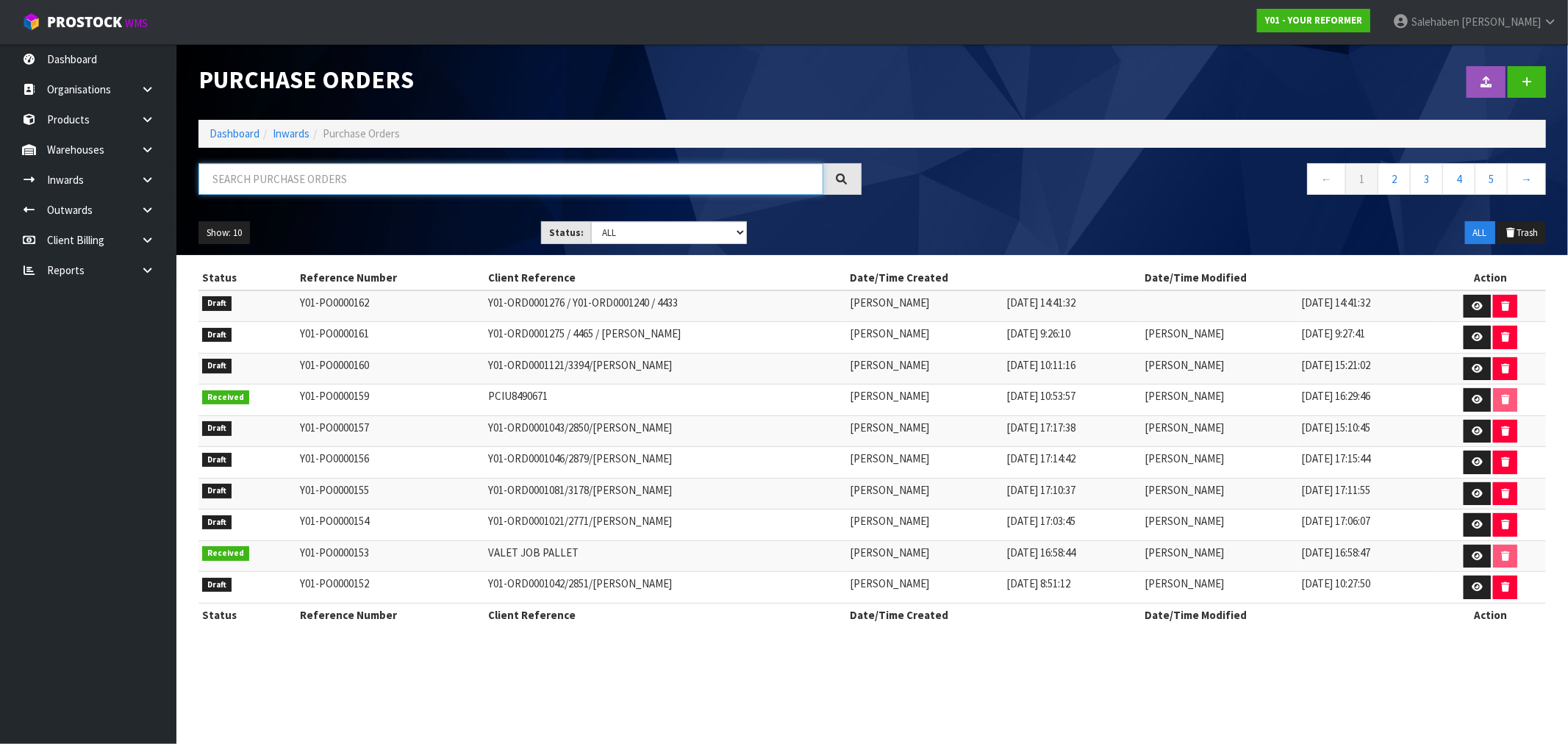
click at [312, 180] on input "text" at bounding box center [511, 179] width 625 height 32
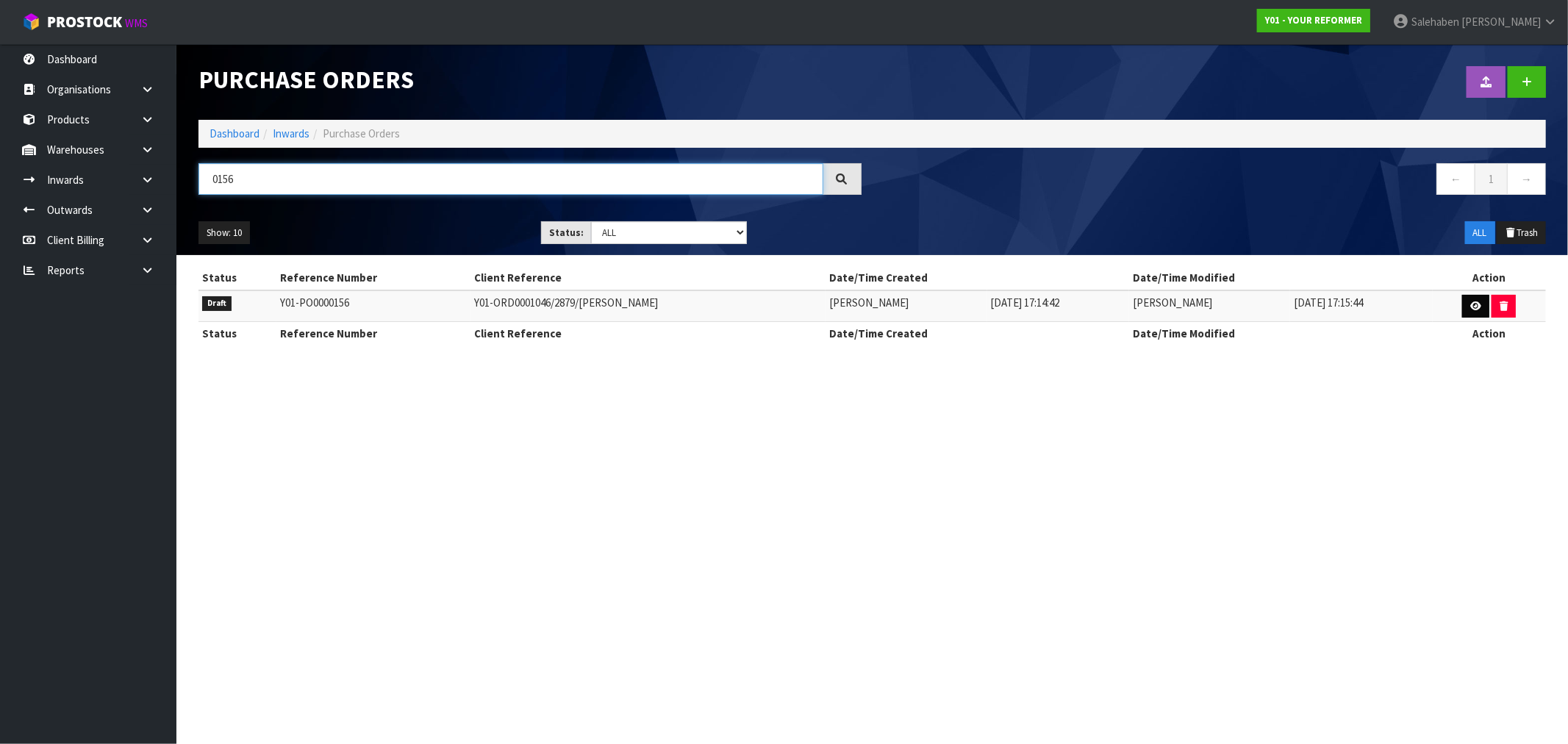
type input "0156"
click at [1473, 306] on icon at bounding box center [1476, 306] width 11 height 10
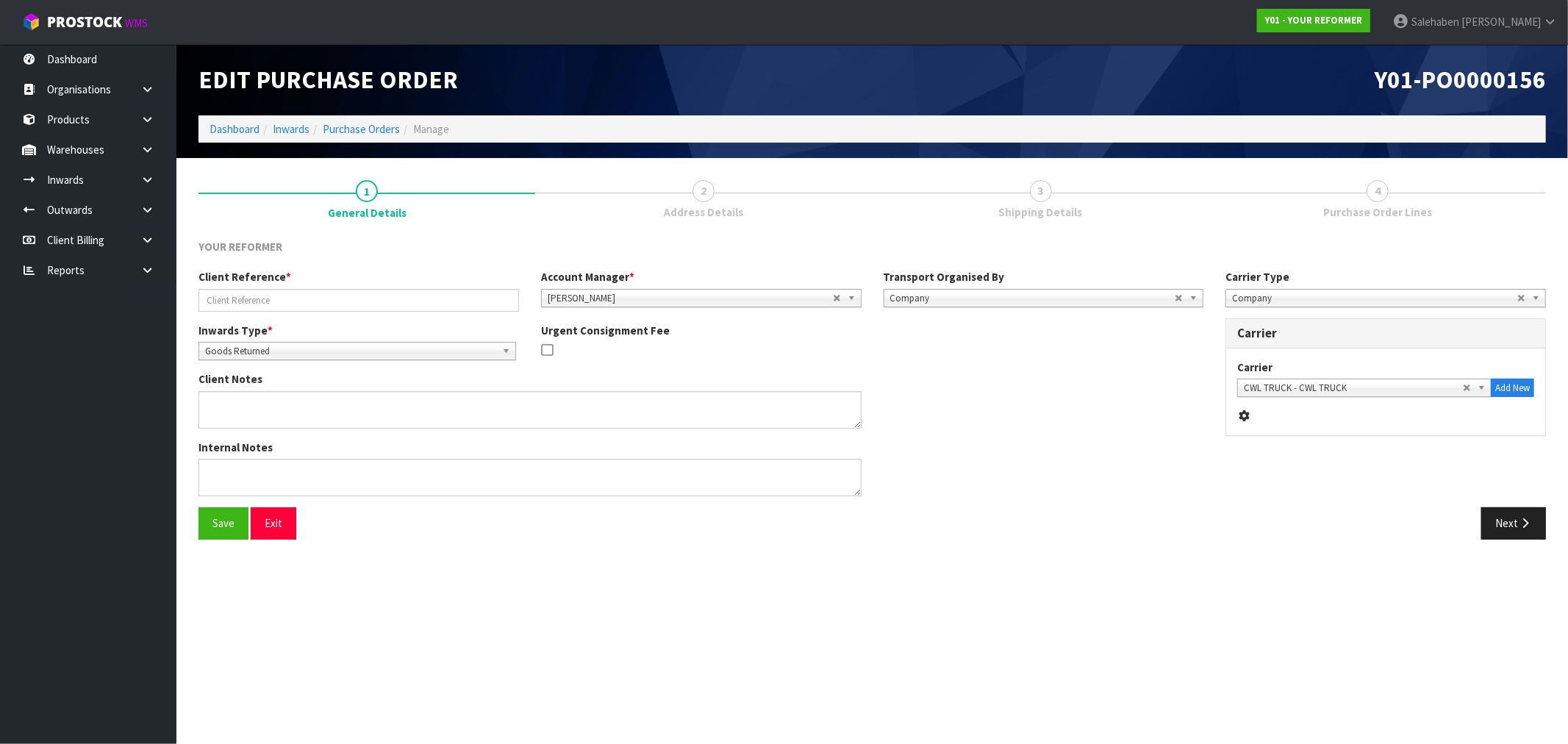
type input "Y01-ORD0001046/2879/[PERSON_NAME]"
type textarea "Y01-ORD0001046 [PERSON_NAME] [STREET_ADDRESS] [PHONE_NUMBER]"
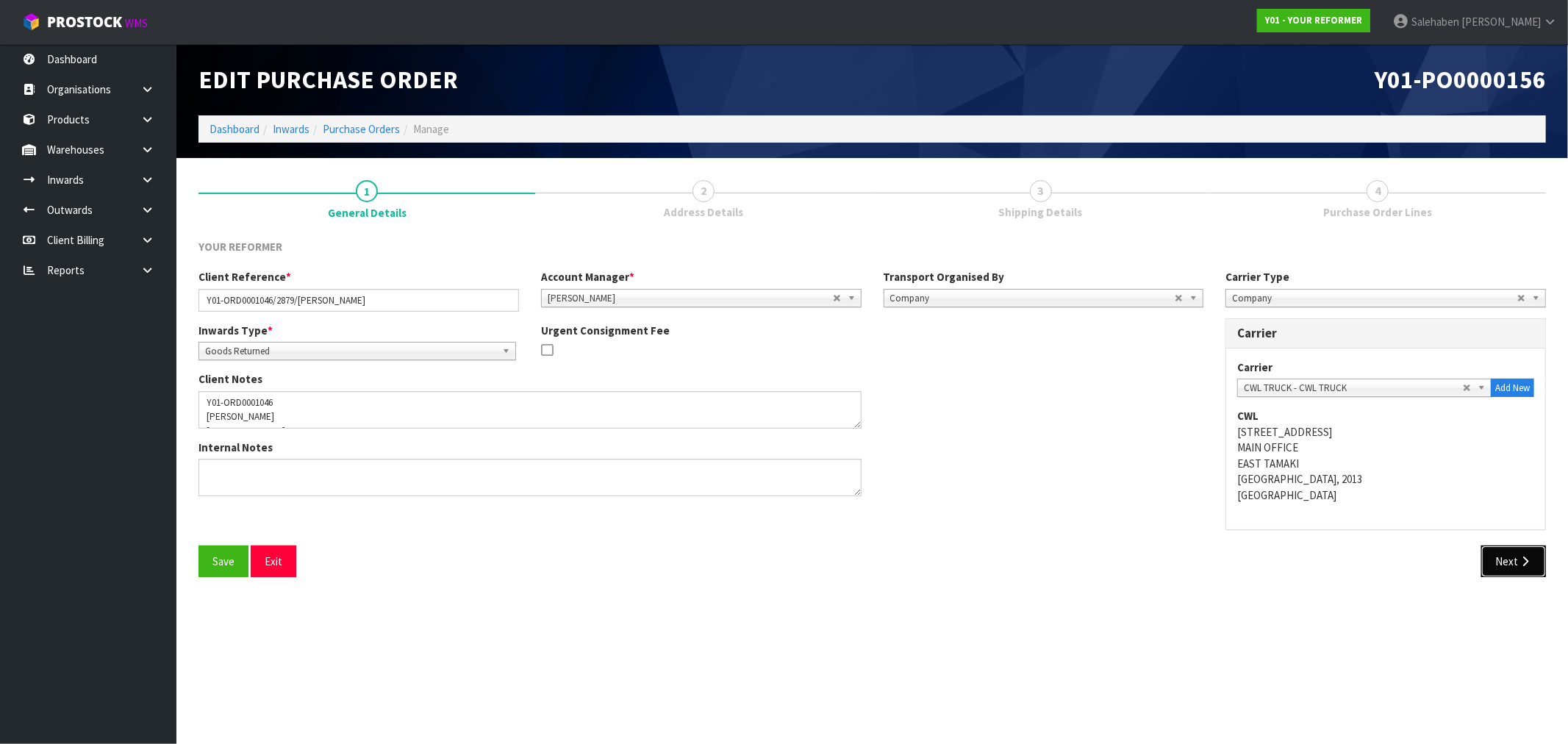
click at [1515, 563] on button "Next" at bounding box center [1514, 561] width 65 height 32
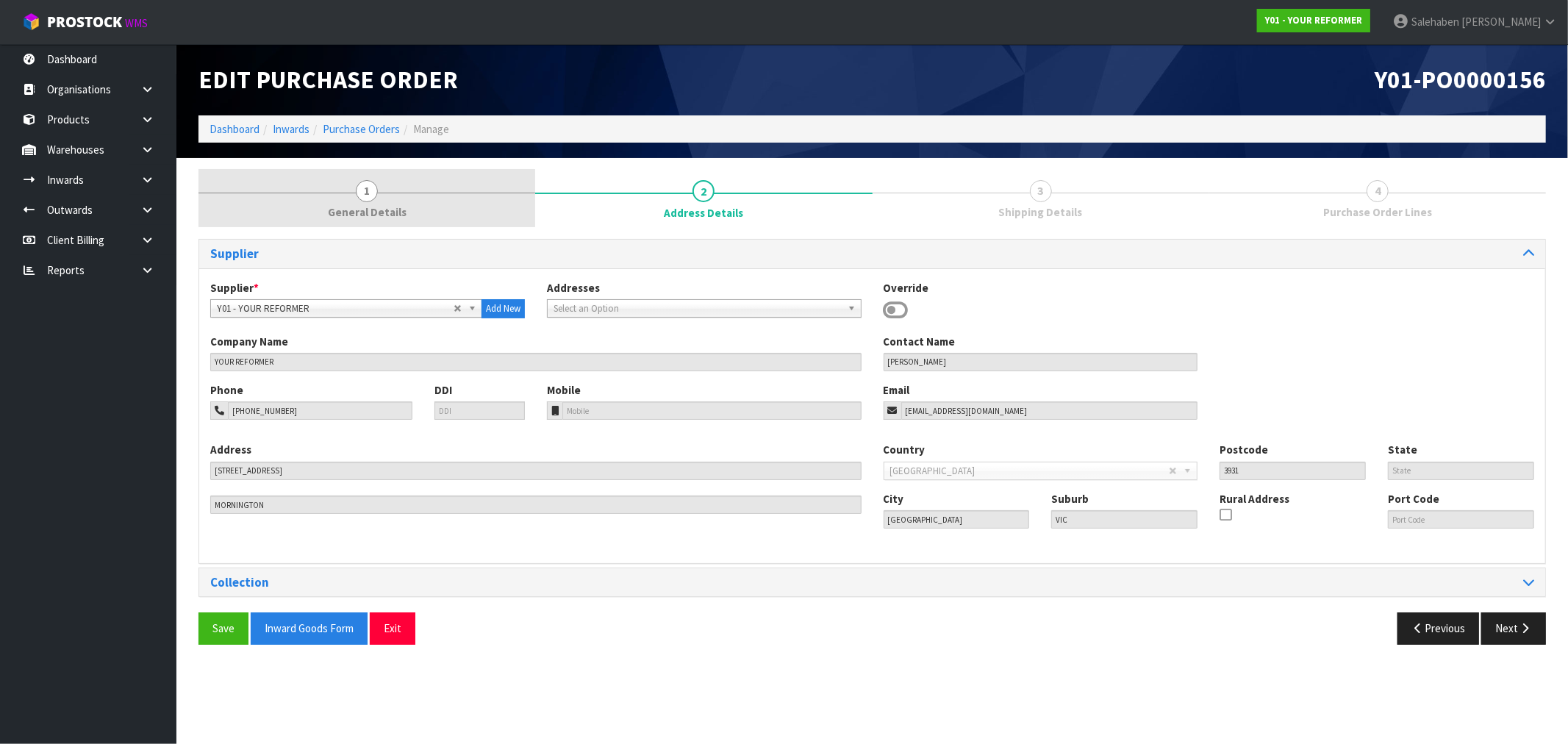
click at [361, 198] on span "1" at bounding box center [367, 191] width 22 height 22
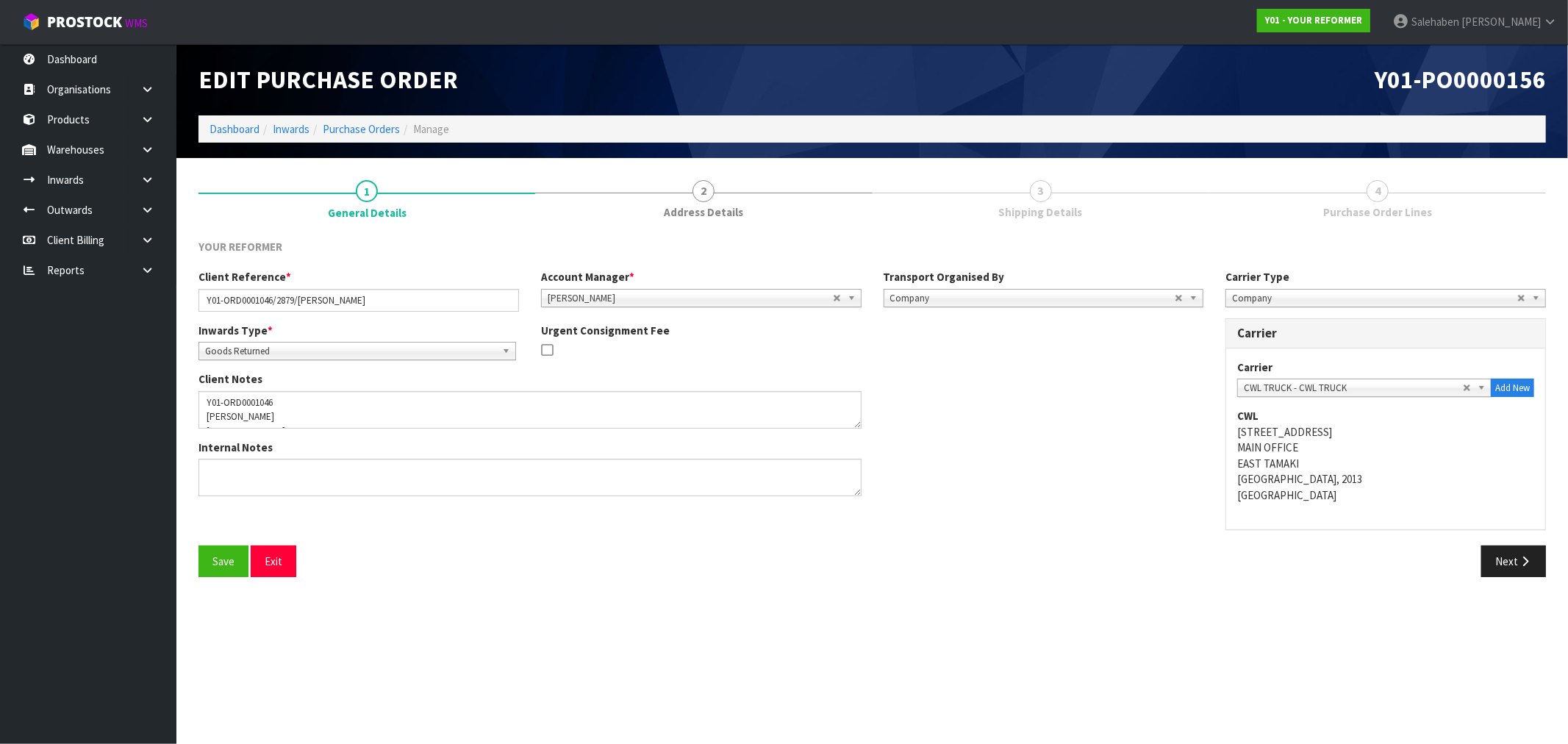
click at [1040, 200] on span "3" at bounding box center [1041, 191] width 22 height 22
click at [1515, 555] on button "Next" at bounding box center [1514, 561] width 65 height 32
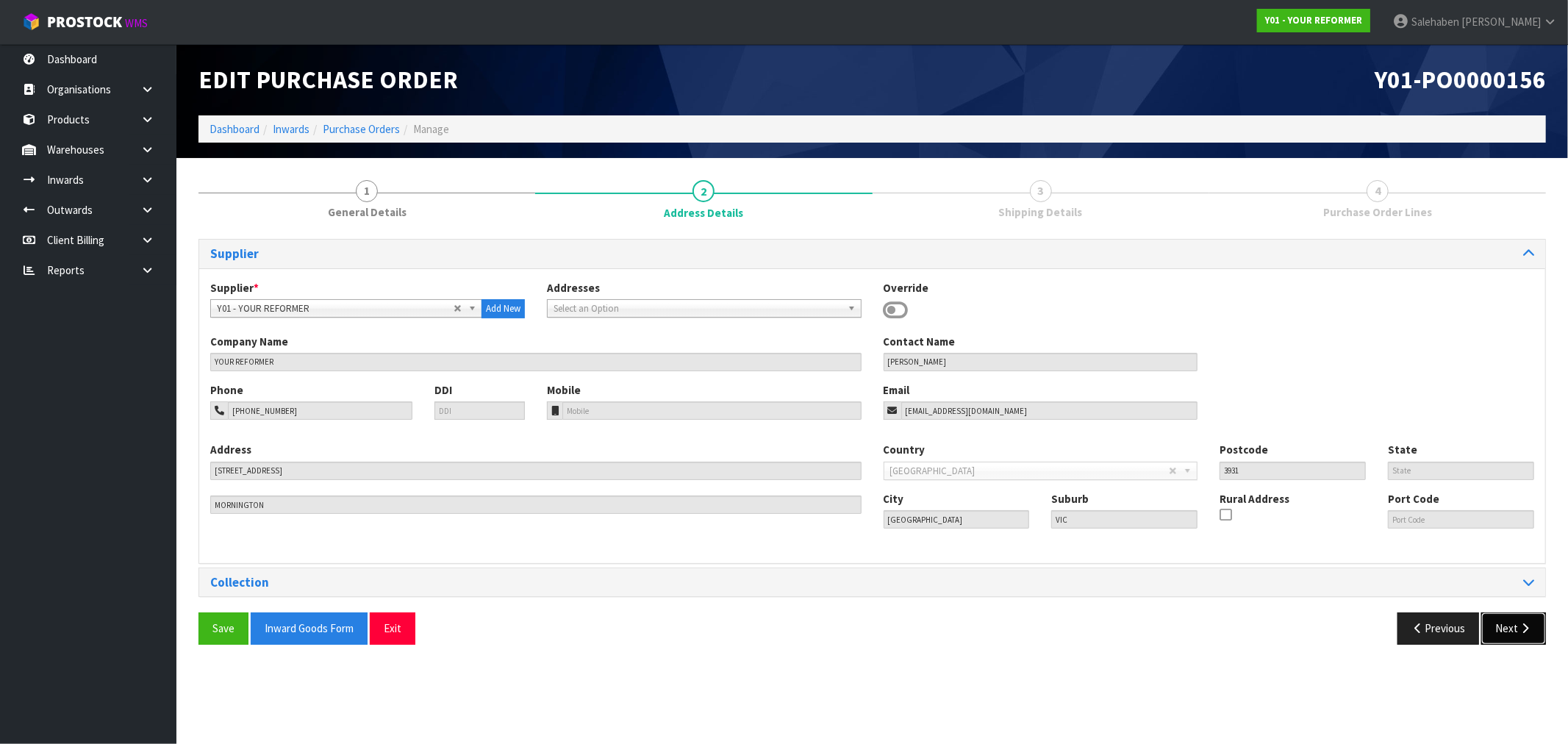
click at [1508, 624] on button "Next" at bounding box center [1514, 628] width 65 height 32
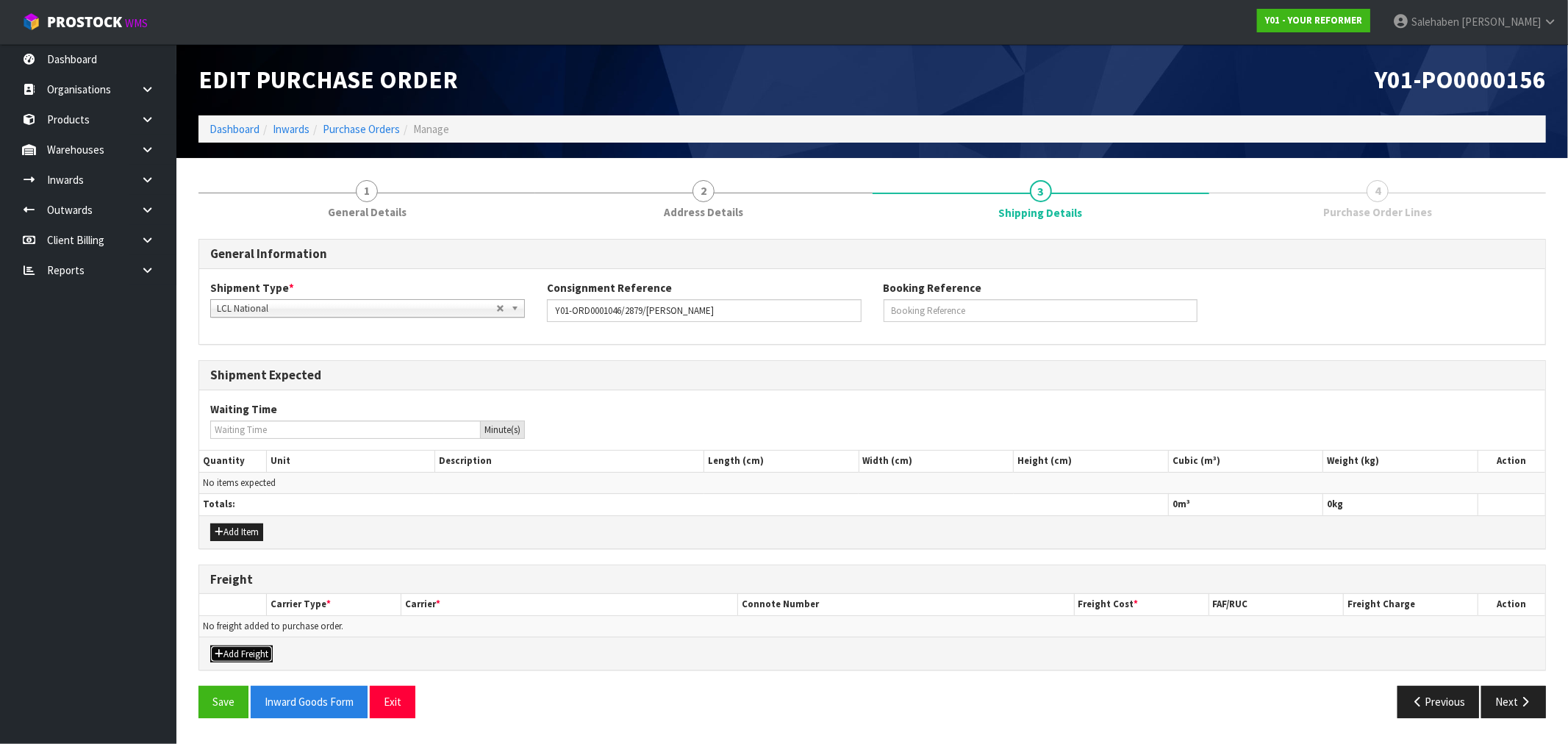
click at [246, 656] on button "Add Freight" at bounding box center [241, 654] width 62 height 17
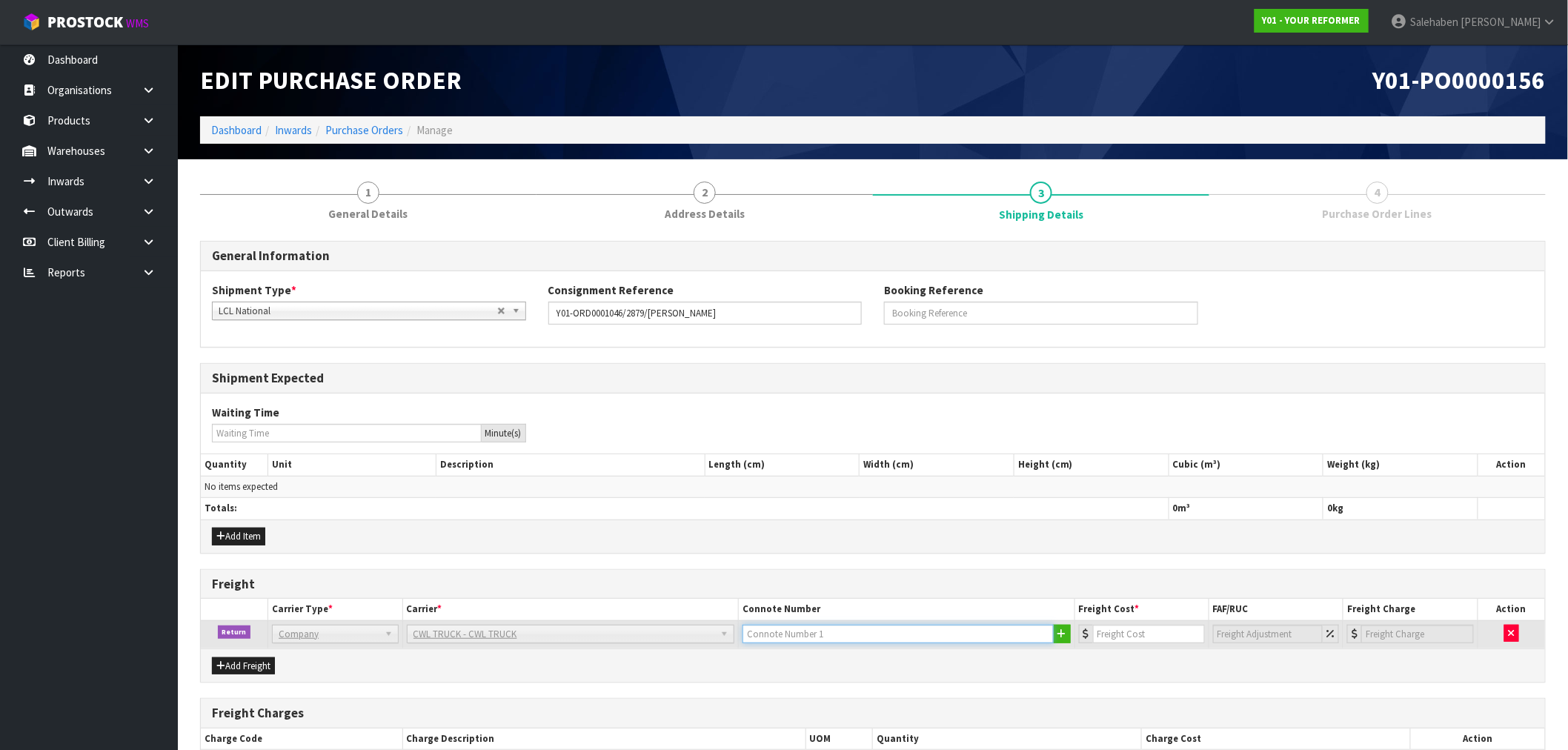
click at [814, 639] on input "text" at bounding box center [898, 634] width 311 height 18
type input "CWL TRUCK COLLECTED"
click at [1146, 633] on input "number" at bounding box center [1149, 634] width 112 height 18
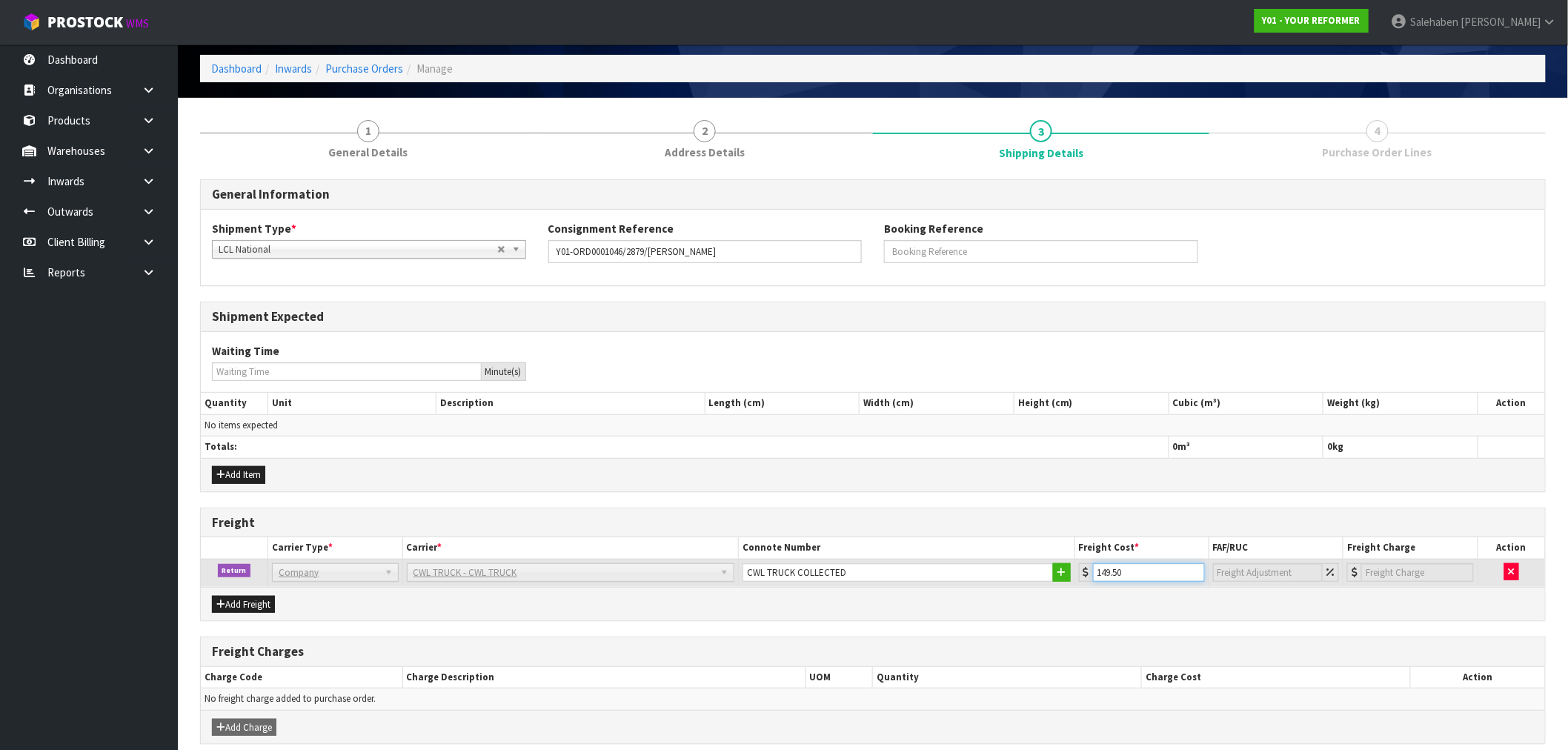
scroll to position [126, 0]
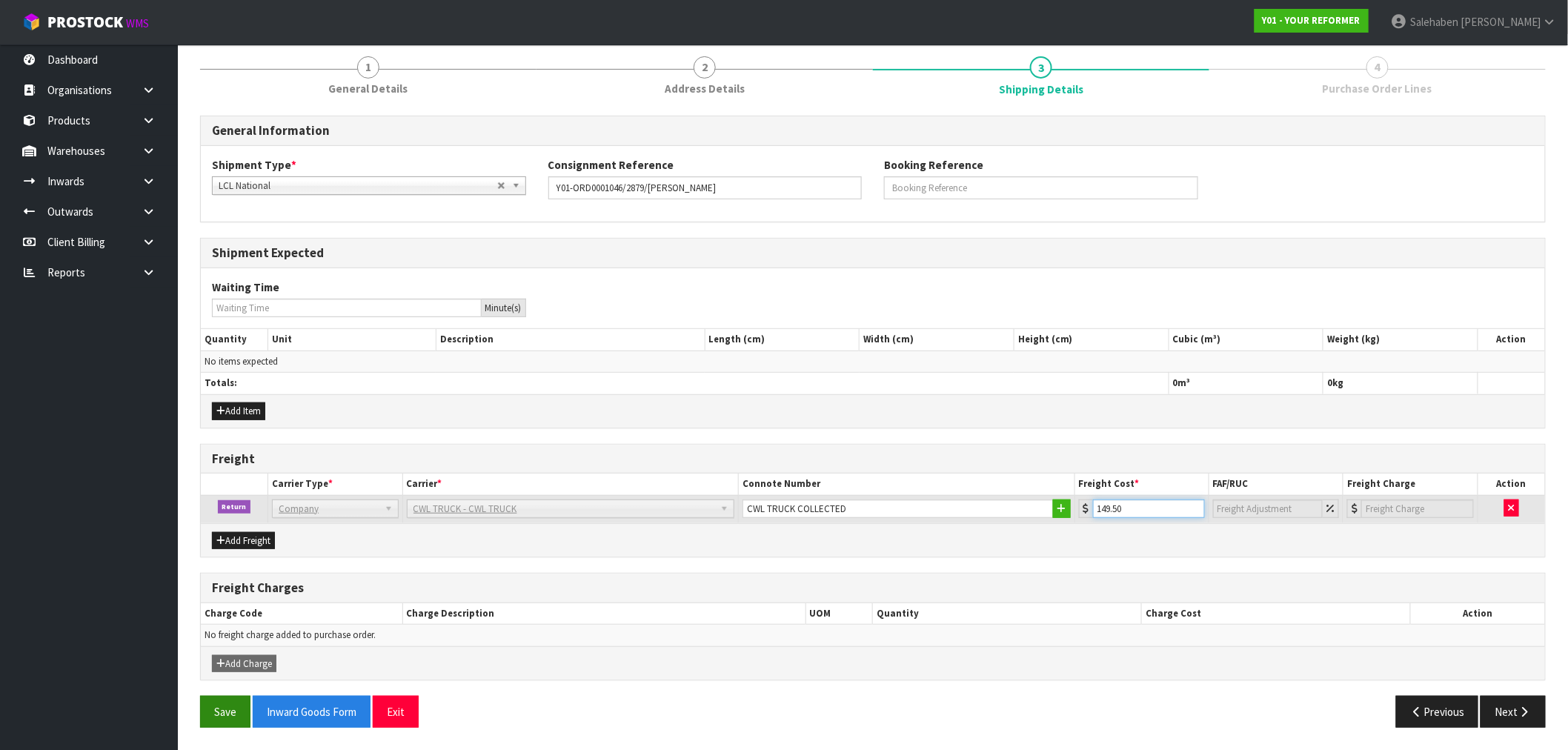
type input "149.50"
click at [221, 710] on button "Save" at bounding box center [225, 712] width 51 height 32
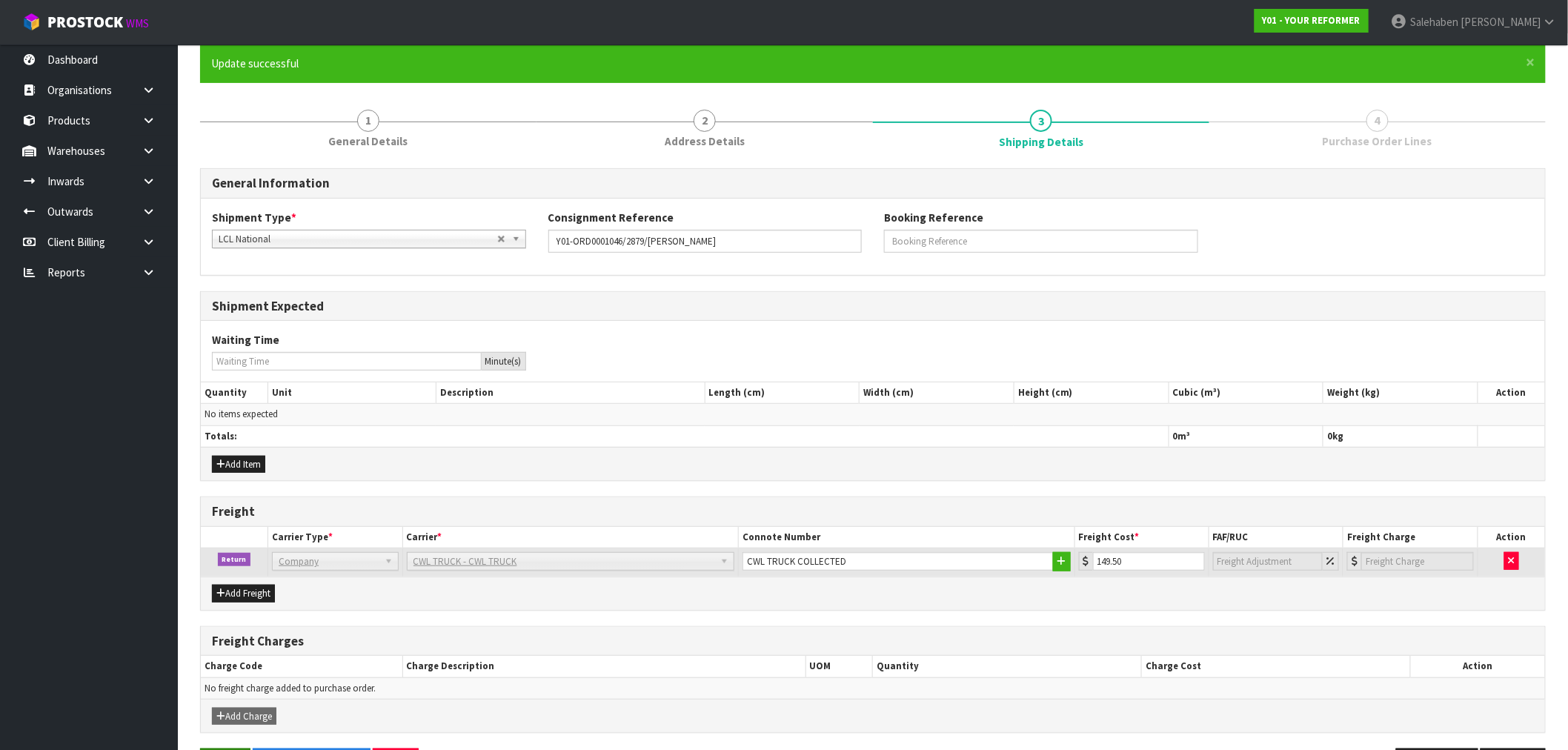
scroll to position [0, 0]
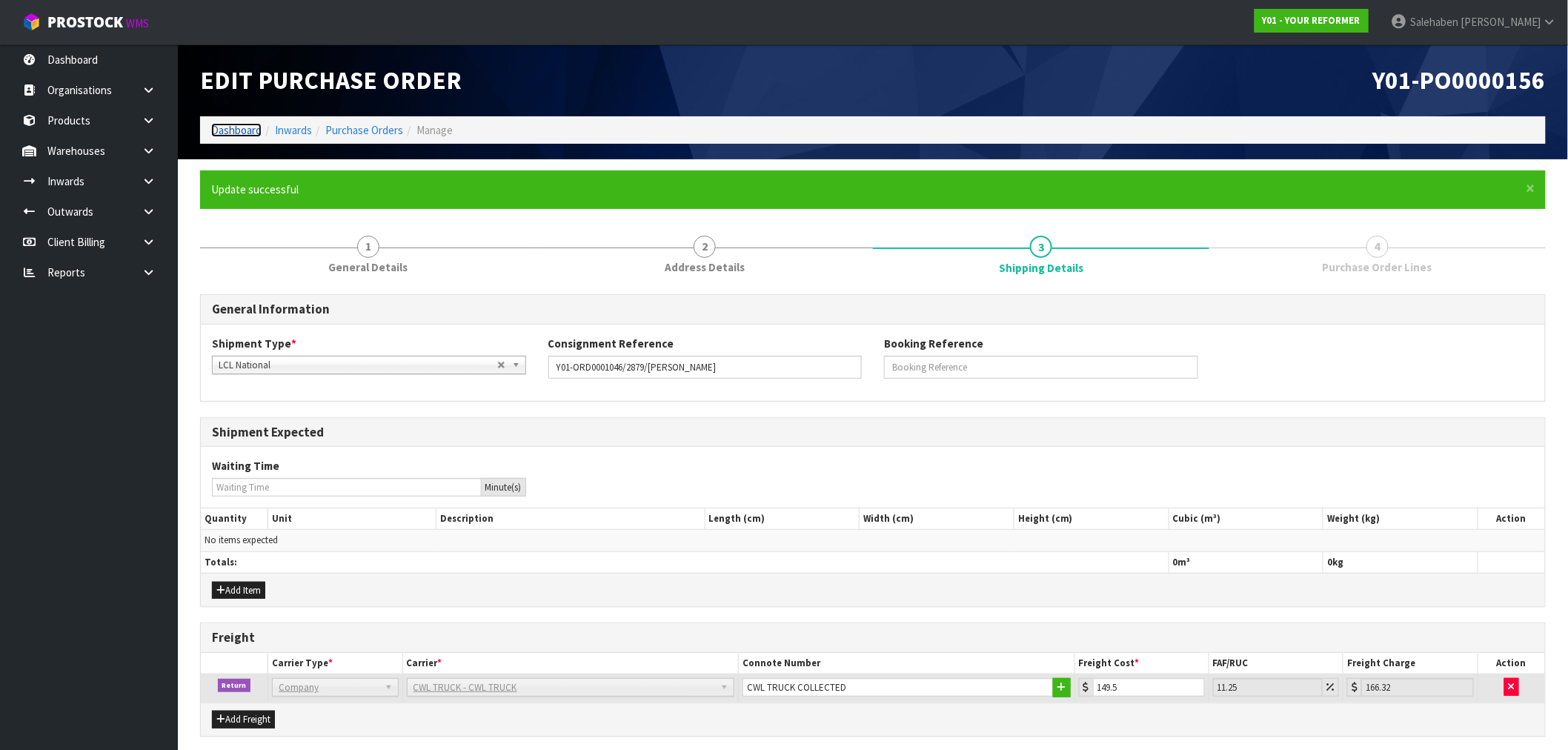
click at [226, 130] on link "Dashboard" at bounding box center [236, 130] width 51 height 14
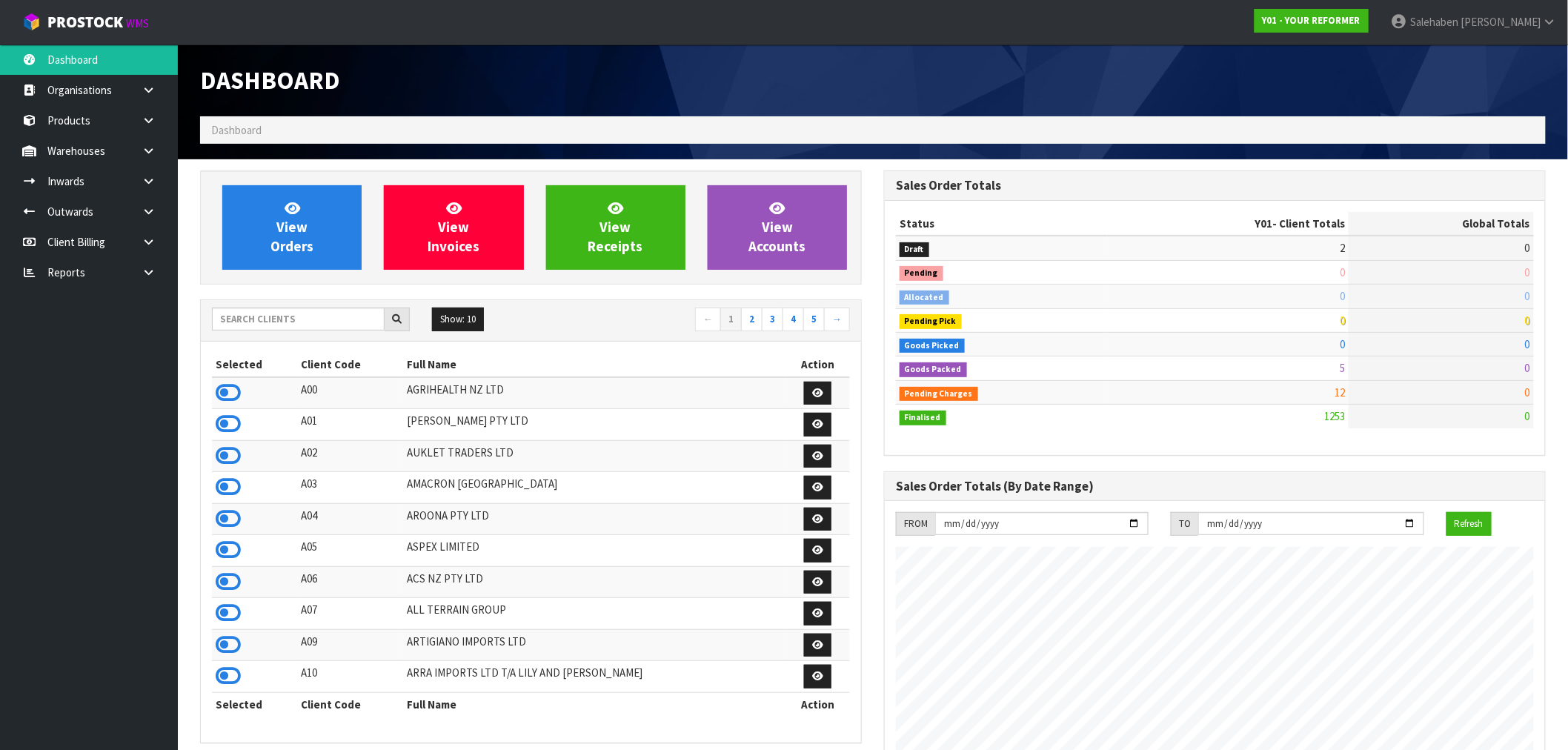
scroll to position [1123, 684]
click at [245, 320] on input "text" at bounding box center [298, 319] width 173 height 23
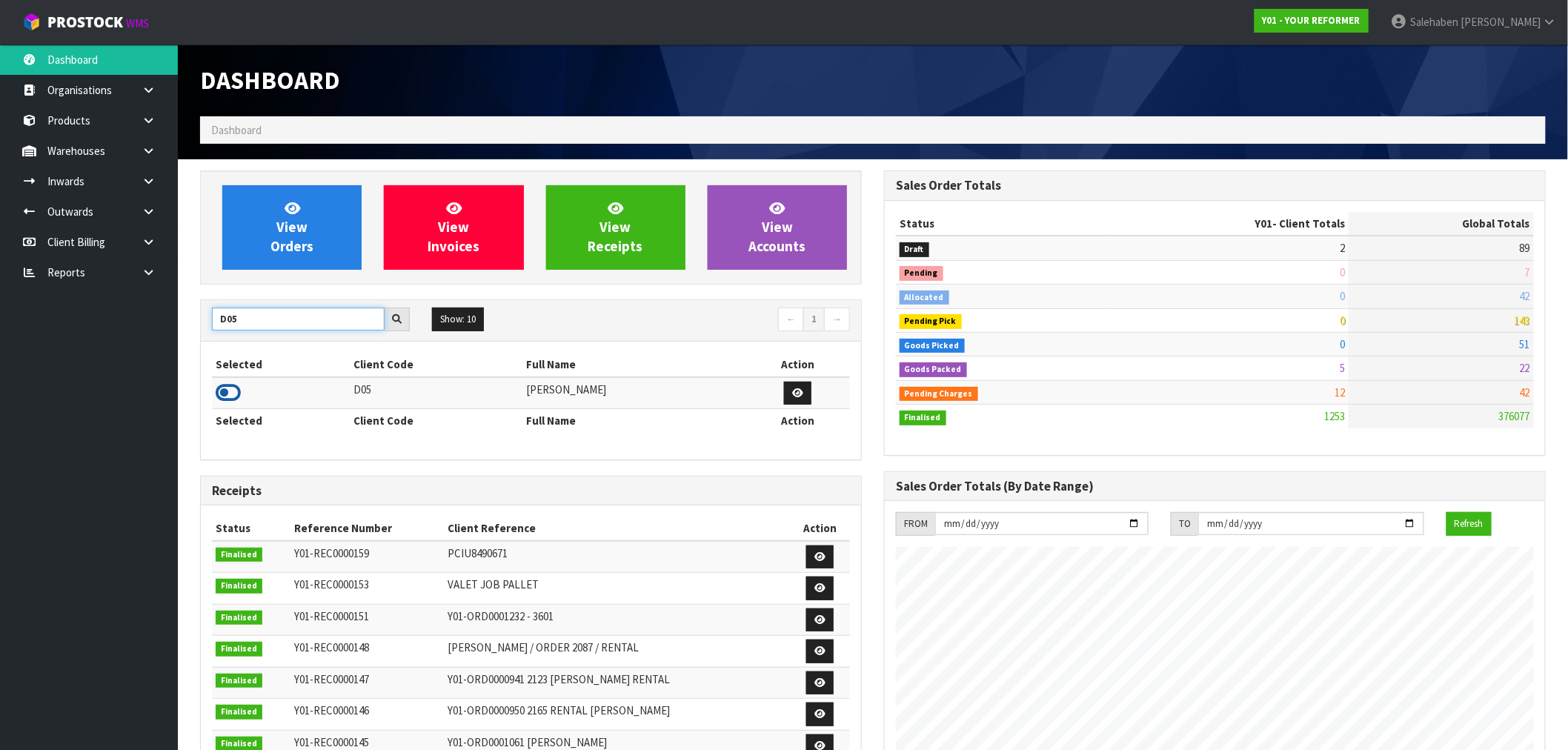
type input "D05"
click at [227, 389] on icon at bounding box center [228, 392] width 25 height 22
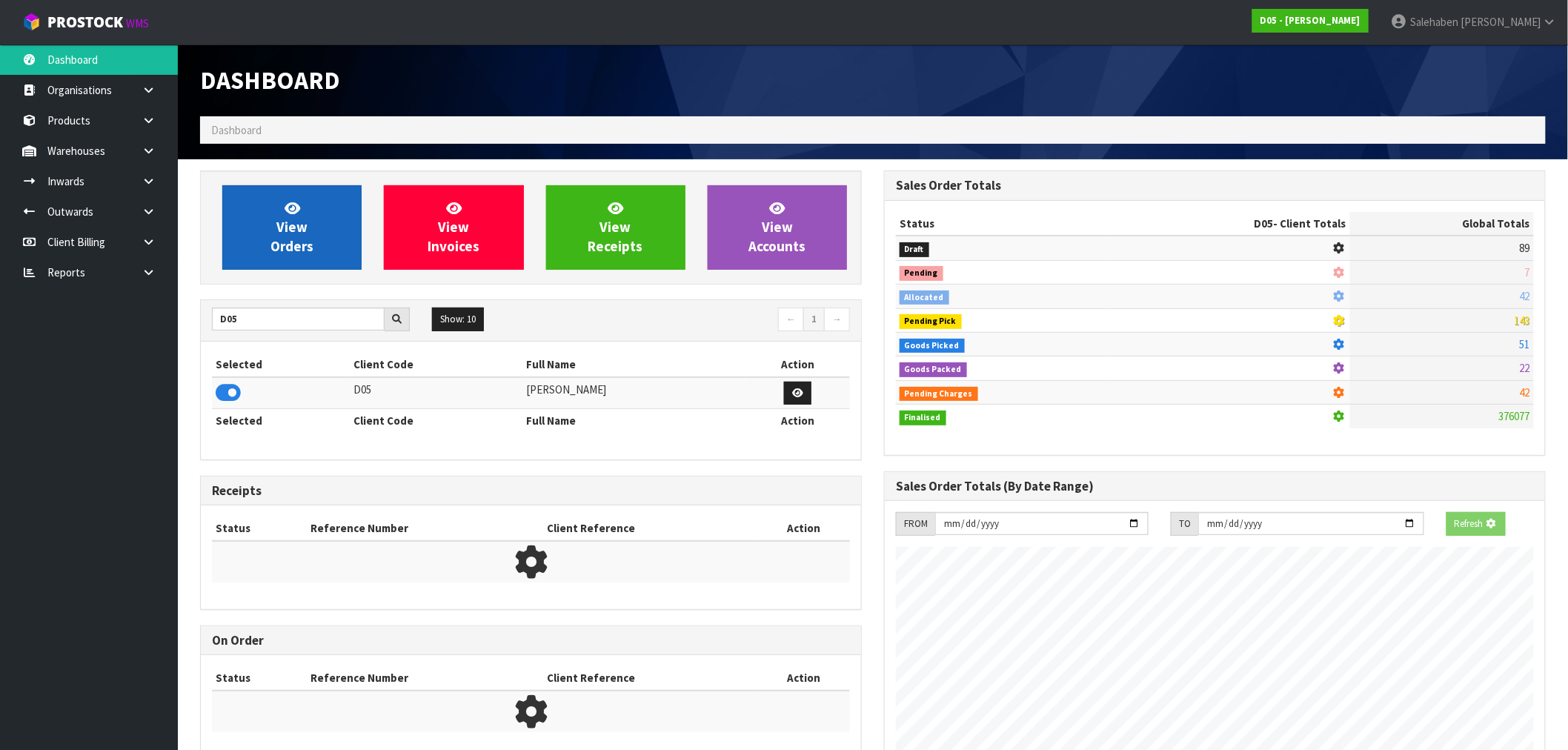
scroll to position [924, 684]
click at [305, 246] on span "View Orders" at bounding box center [292, 227] width 43 height 55
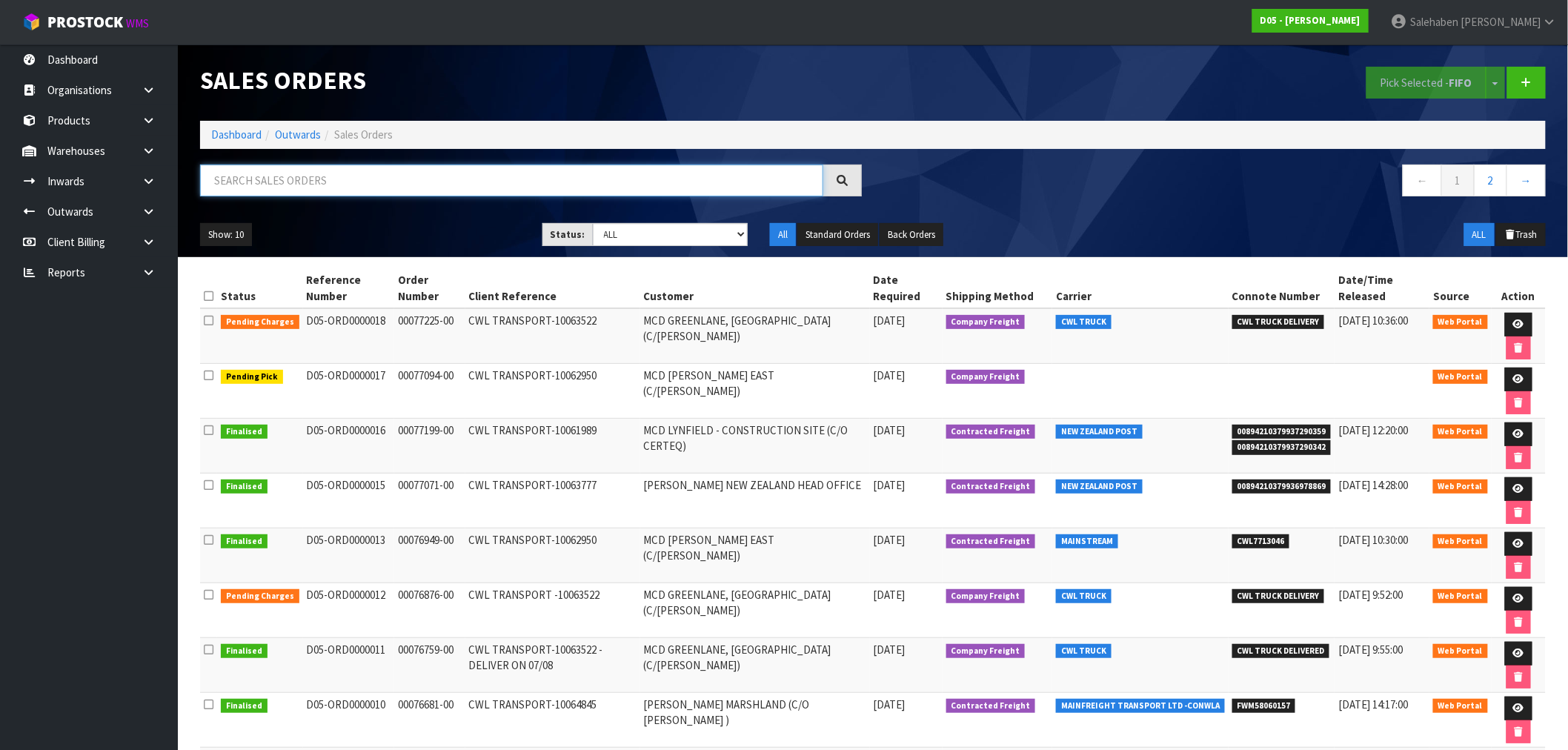
click at [356, 172] on input "text" at bounding box center [511, 180] width 623 height 32
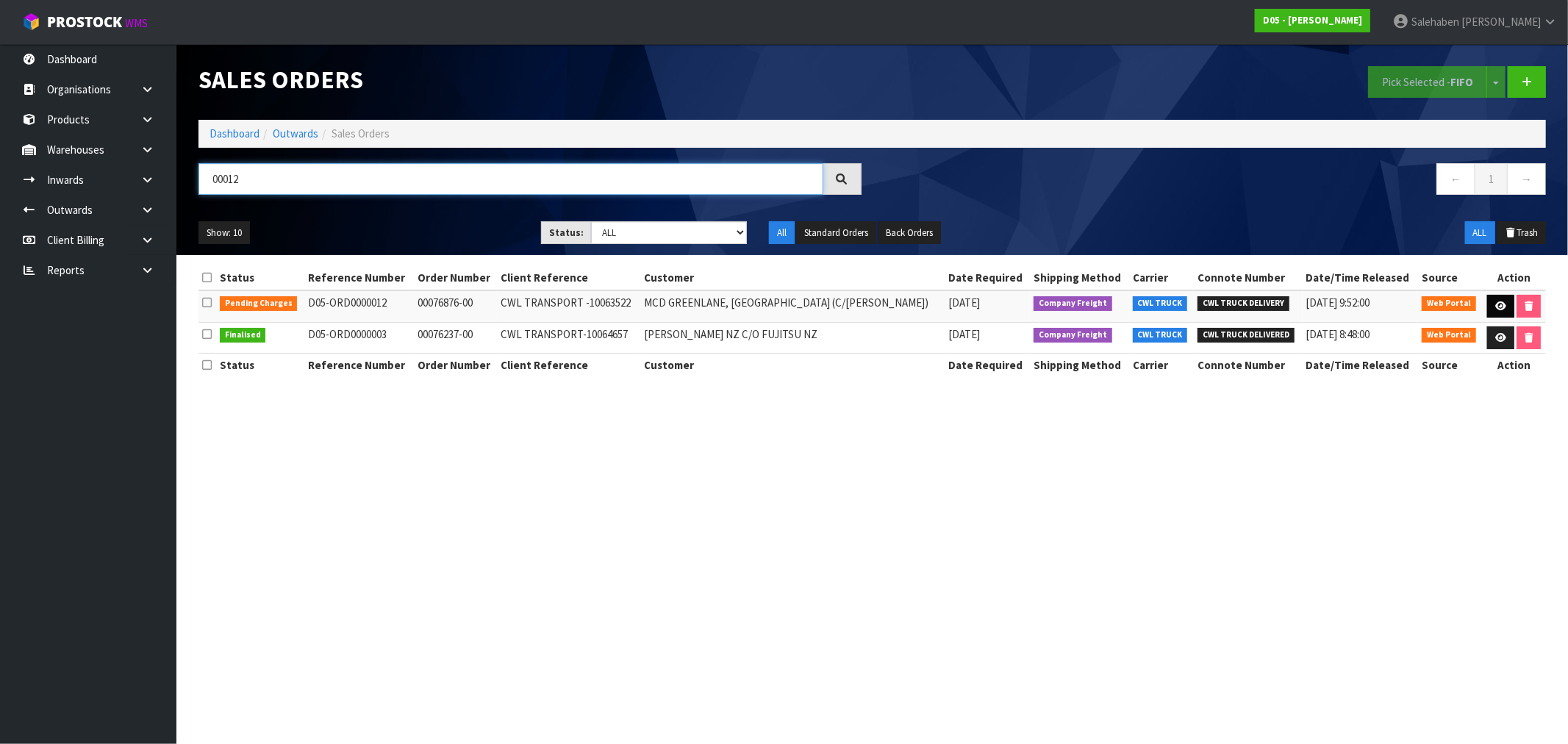
type input "00012"
click at [1489, 299] on link at bounding box center [1500, 306] width 27 height 23
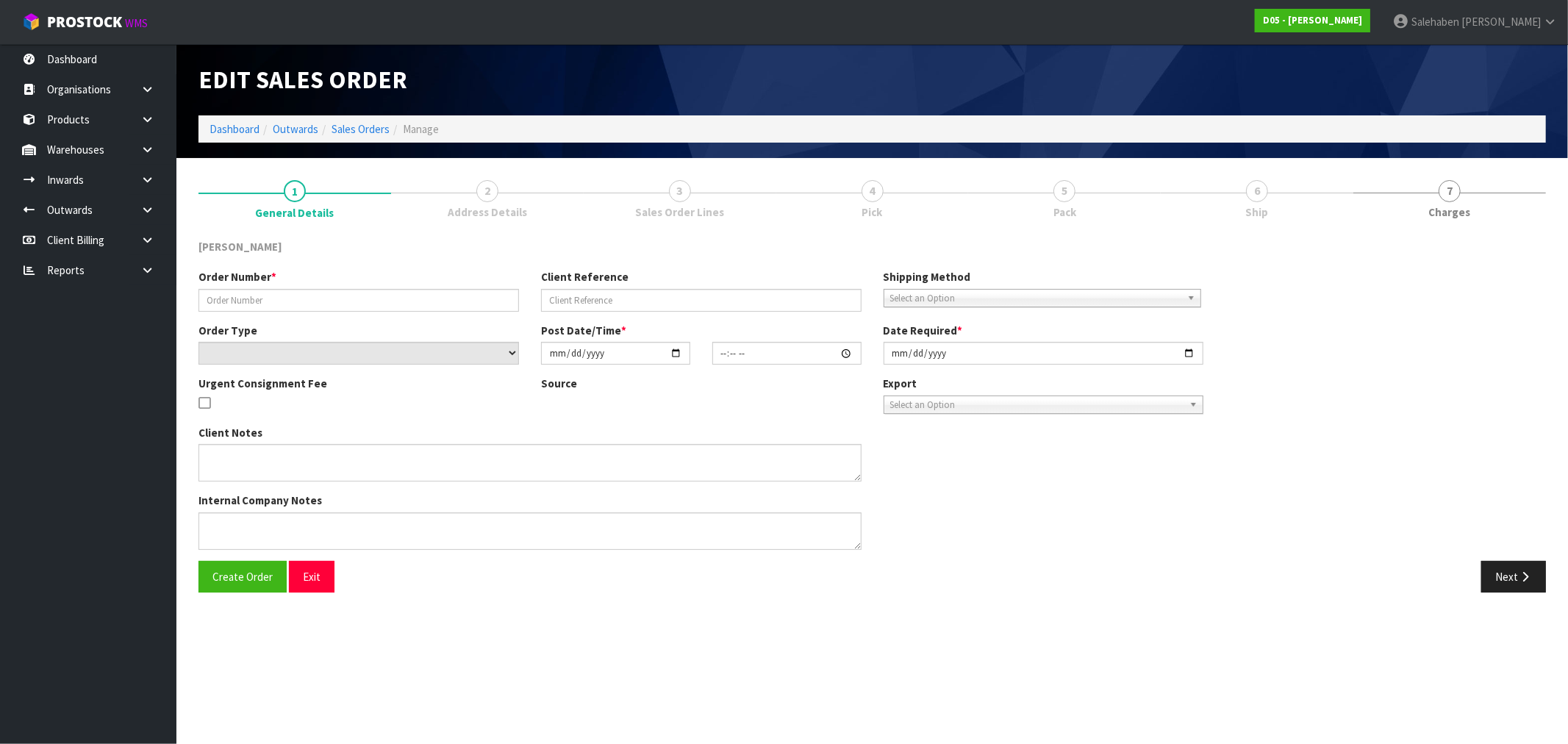
type input "00076876-00"
type input "CWL TRANSPORT -10063522"
select select "number:0"
type input "[DATE]"
type input "17:34:00.000"
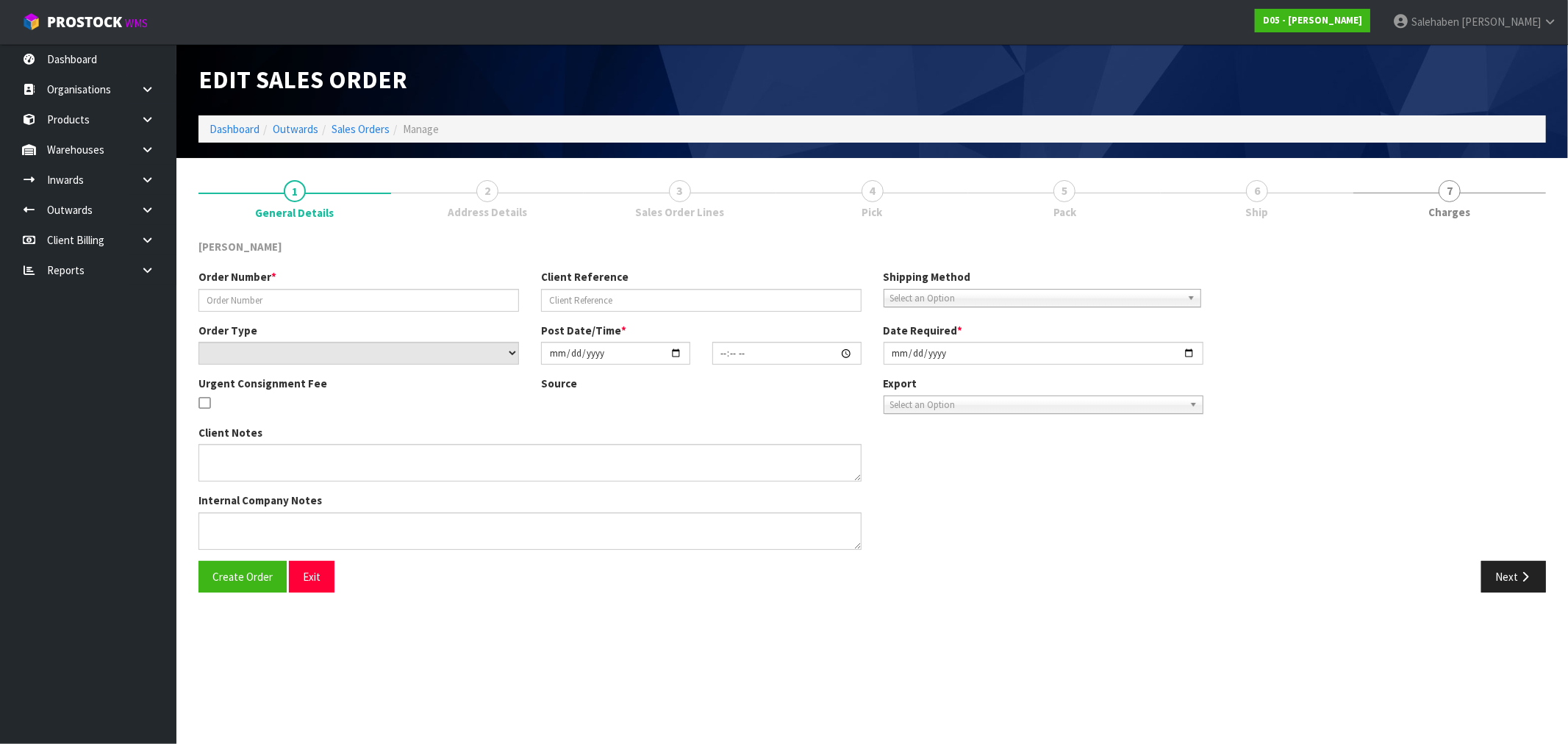
type input "[DATE]"
type textarea "SHIP DIRECT TO SITE DELIVER BY NO FORKLIFT ON SITE - DDD 11/8 -"
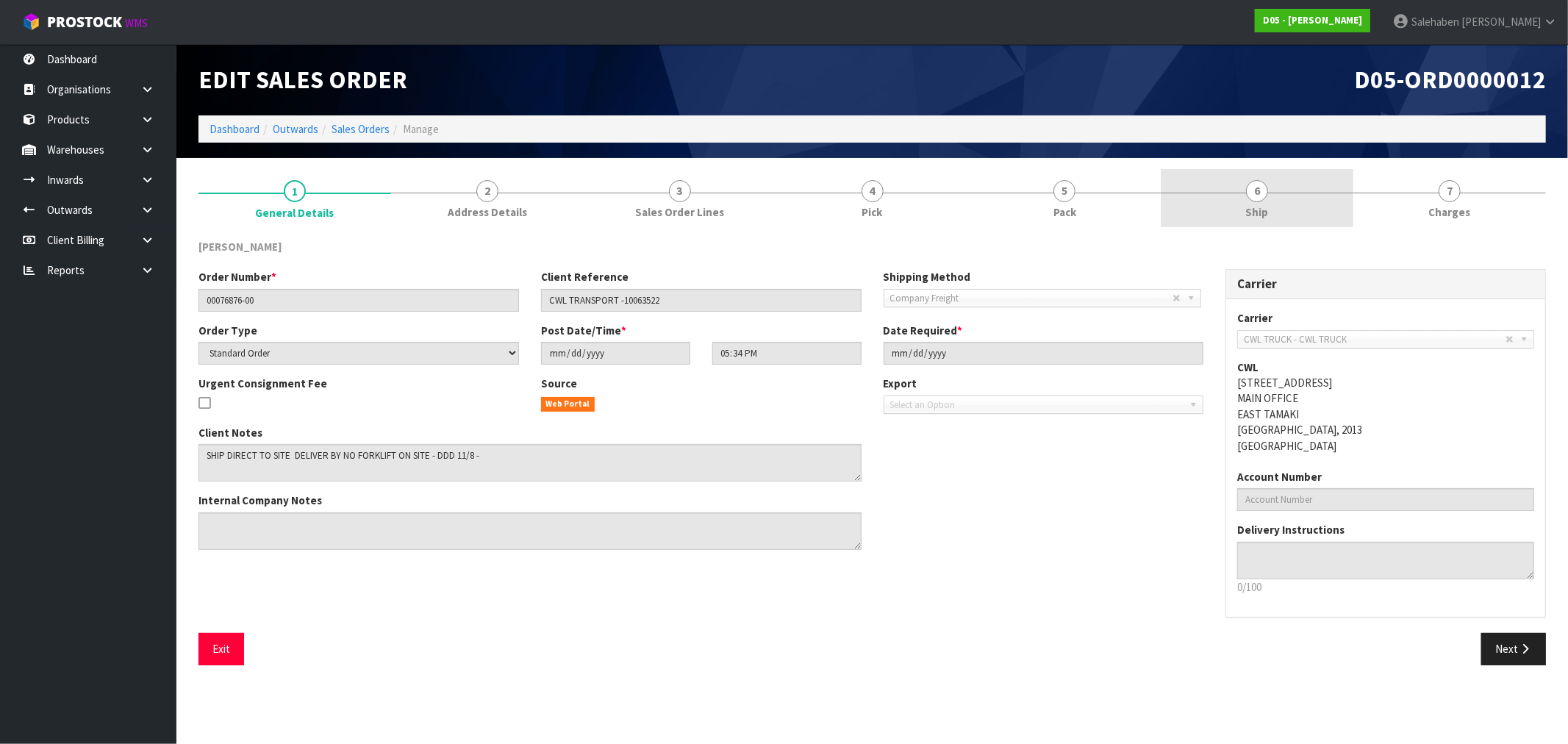
click at [1255, 204] on span "Ship" at bounding box center [1257, 212] width 23 height 16
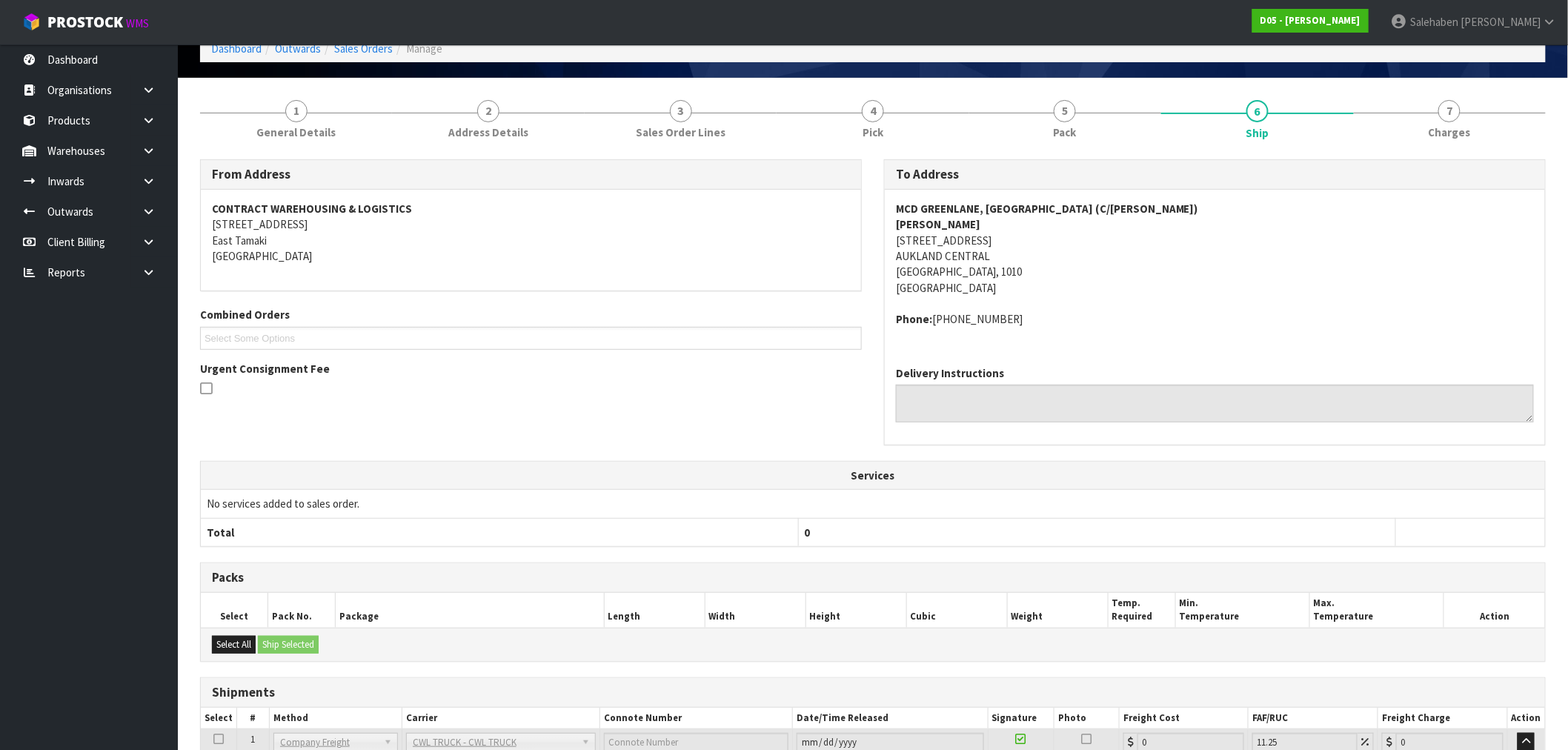
scroll to position [202, 0]
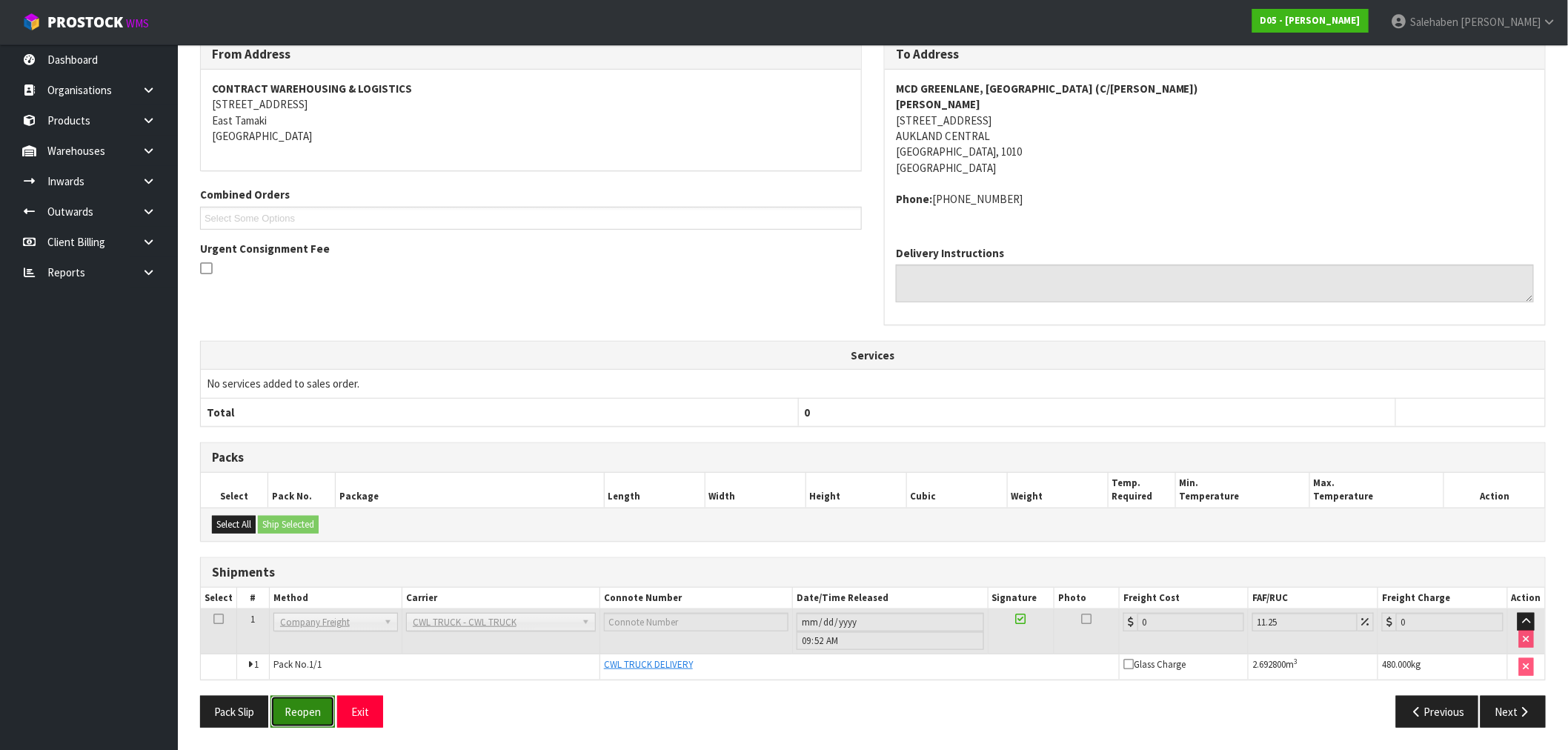
click at [298, 703] on button "Reopen" at bounding box center [302, 712] width 64 height 32
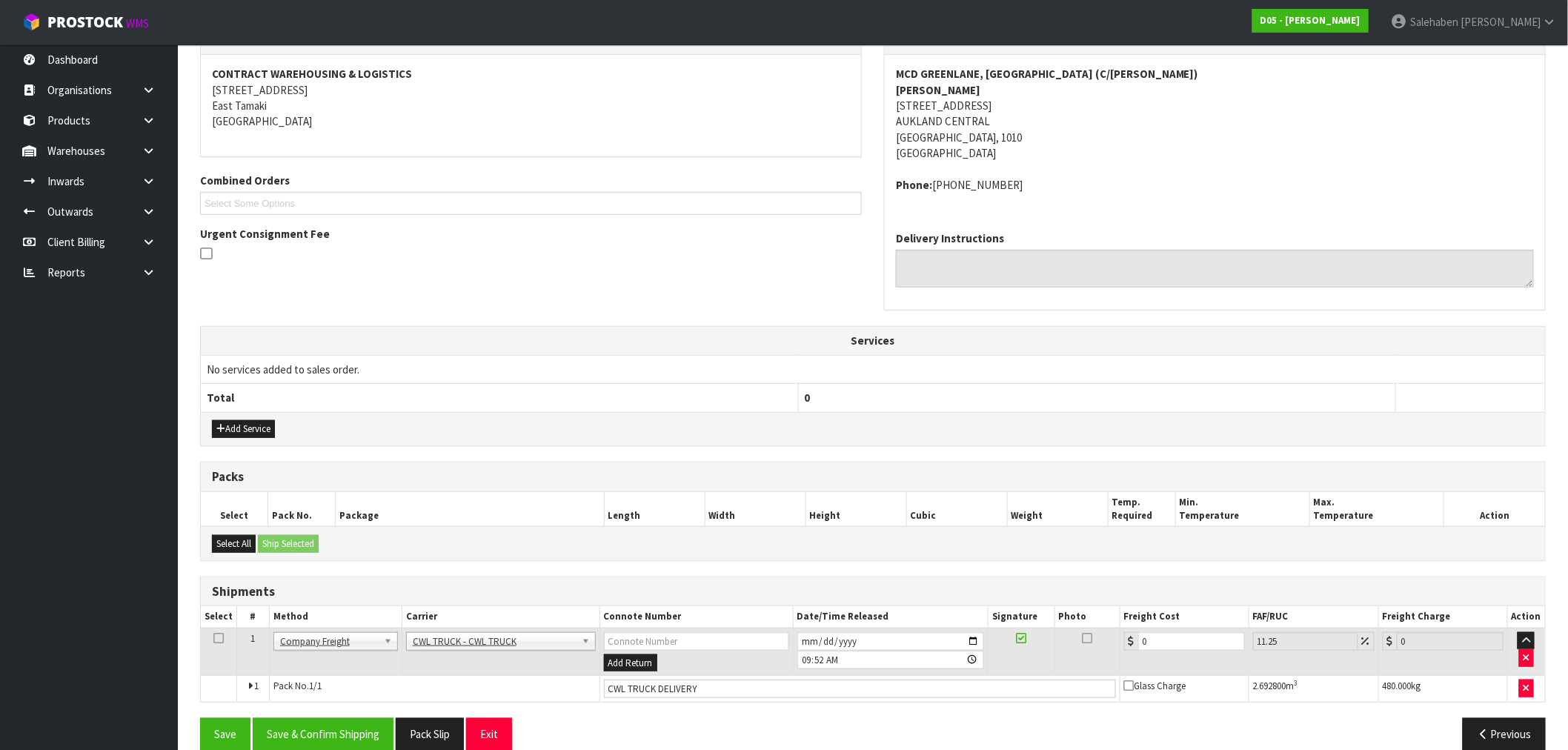
scroll to position [292, 0]
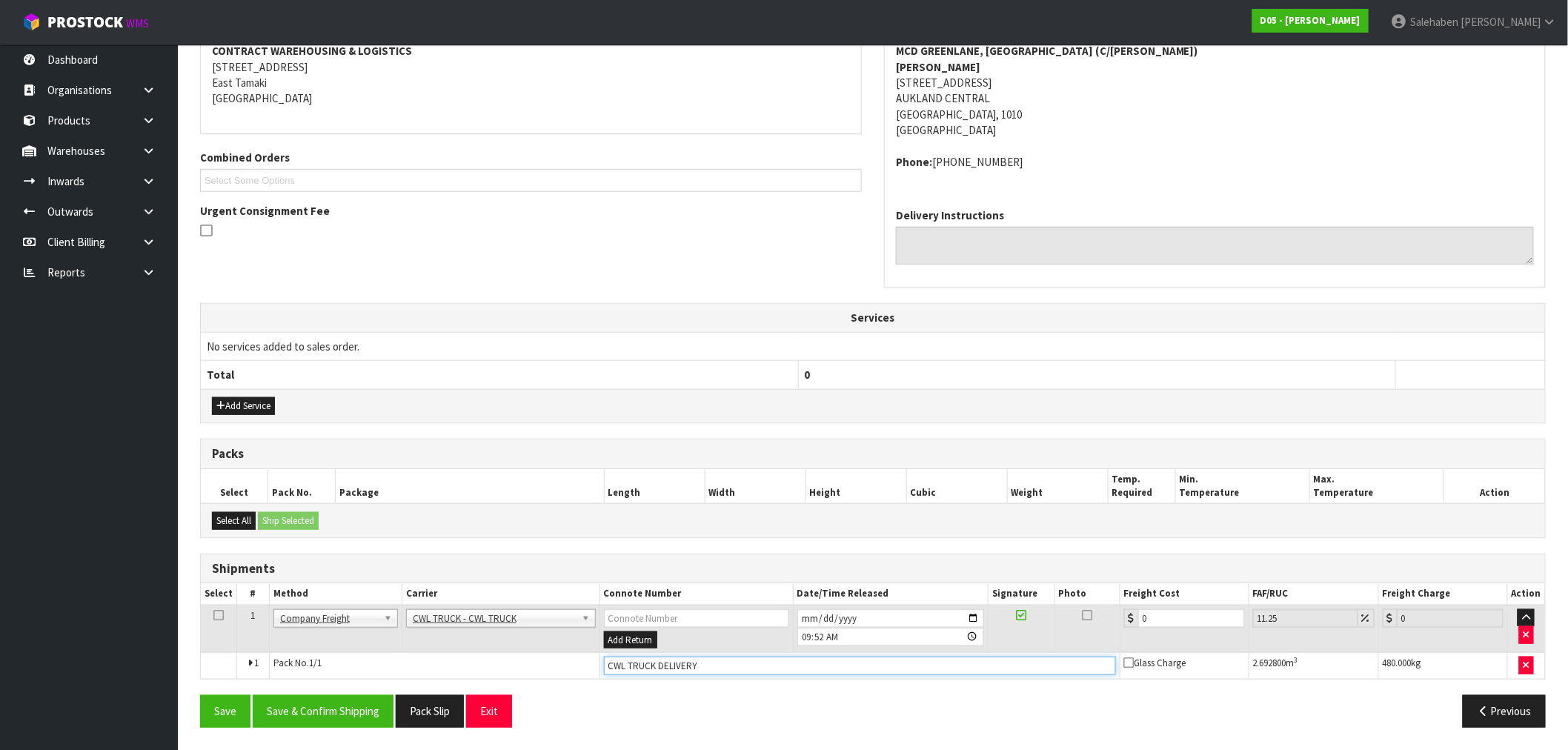
click at [716, 658] on input "CWL TRUCK DELIVERY" at bounding box center [860, 666] width 512 height 18
type input "CWL TRUCK DELIVERED"
drag, startPoint x: 1157, startPoint y: 615, endPoint x: 1098, endPoint y: 629, distance: 60.6
click at [1105, 627] on tr "1 Client Local Pickup Customer Local Pickup Company Freight Contracted Freight …" at bounding box center [873, 629] width 1345 height 48
type input "8"
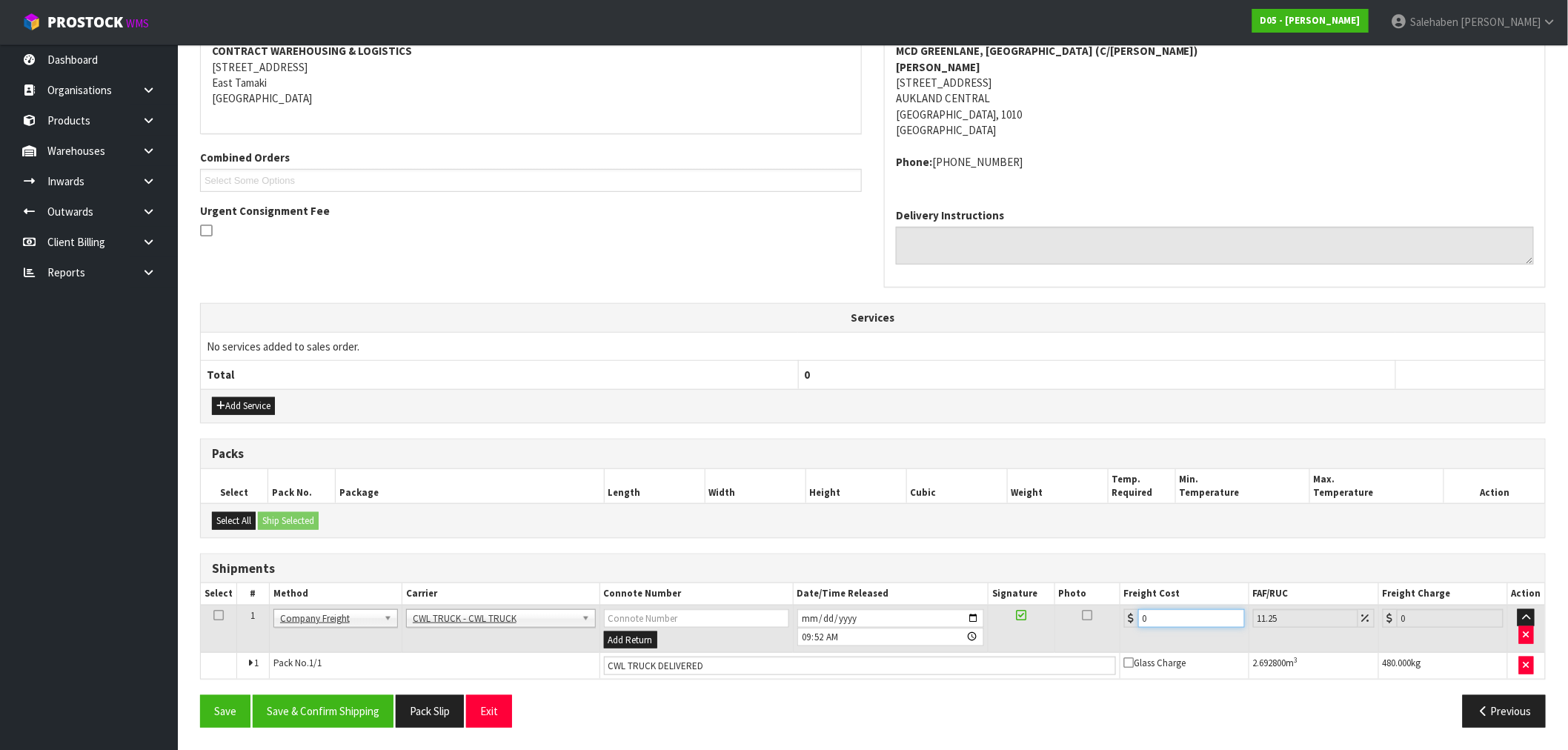
type input "8.9"
type input "84"
type input "93.45"
type input "84.3"
type input "93.78"
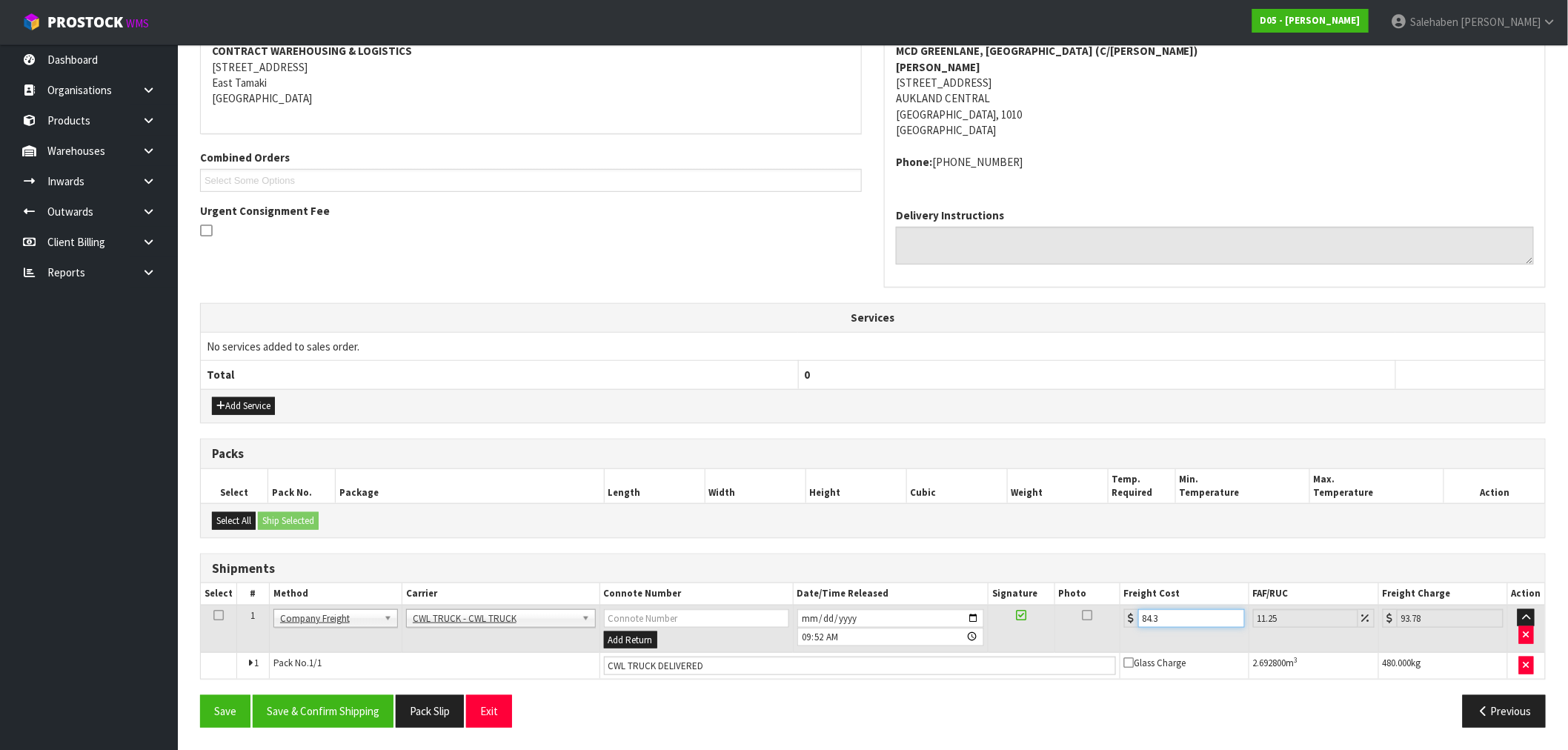
type input "84.32"
type input "93.81"
type input "84.32"
click at [317, 708] on button "Save & Confirm Shipping" at bounding box center [323, 711] width 141 height 32
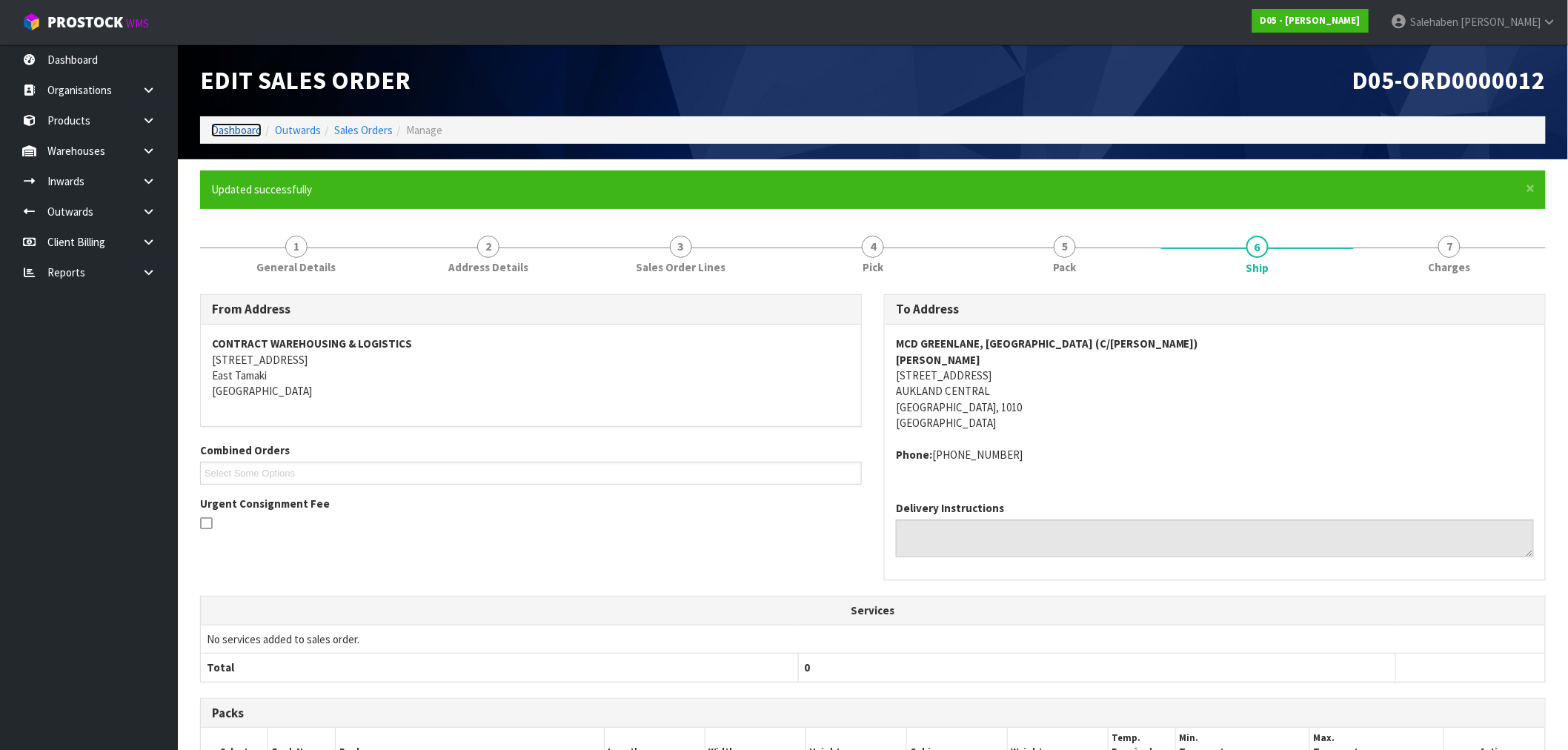
click at [240, 132] on link "Dashboard" at bounding box center [236, 130] width 51 height 14
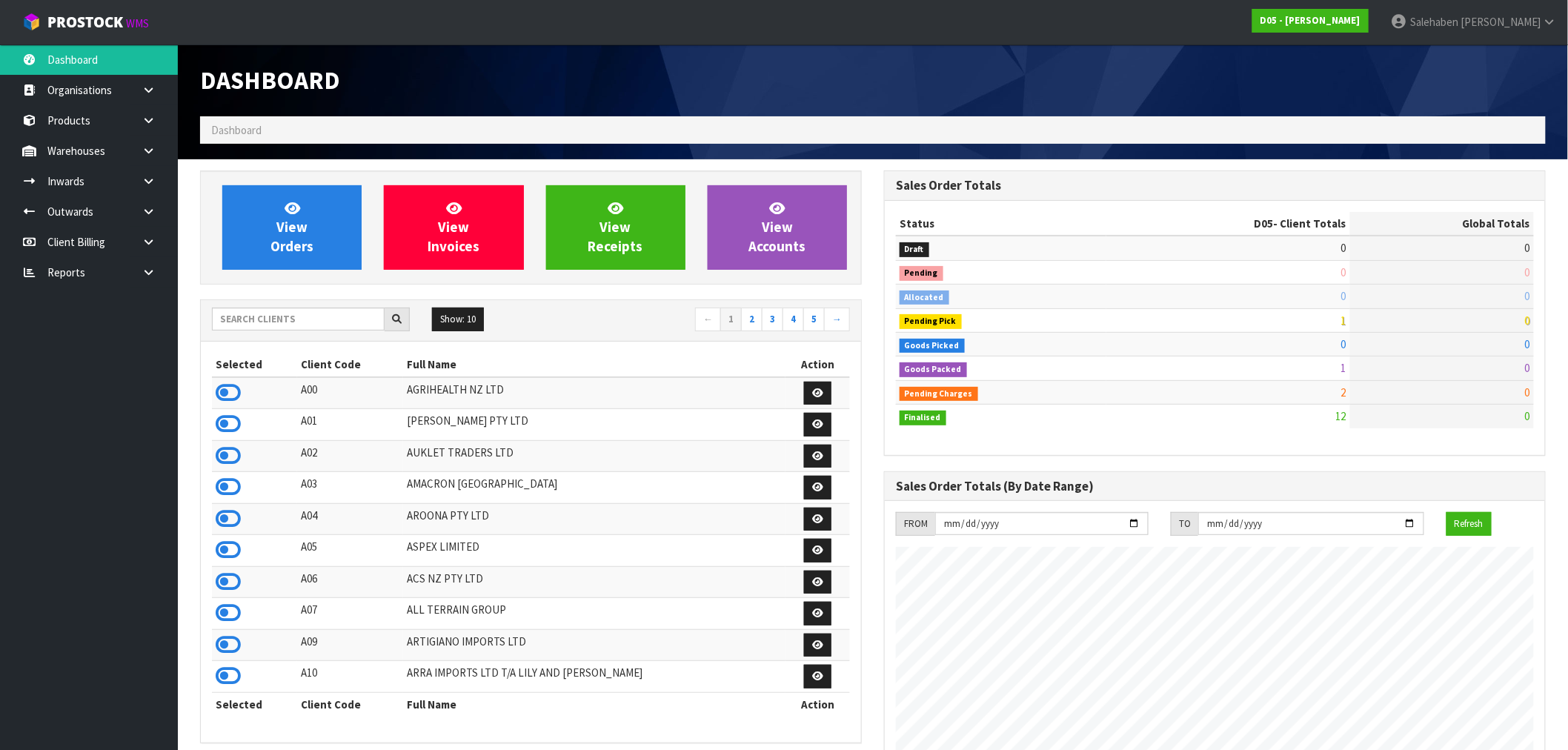
scroll to position [1123, 684]
click at [265, 325] on input "text" at bounding box center [298, 319] width 173 height 23
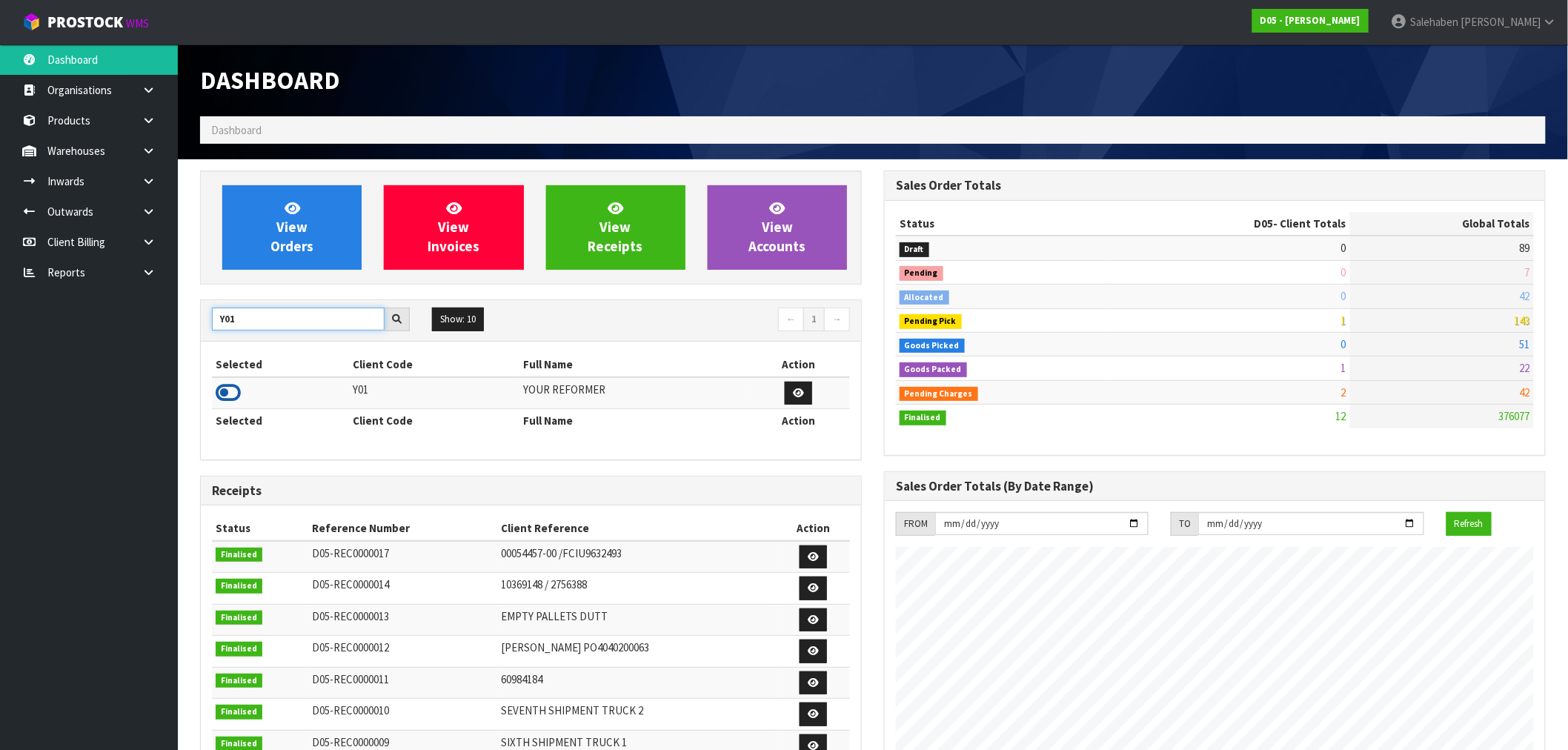
type input "Y01"
drag, startPoint x: 228, startPoint y: 389, endPoint x: 247, endPoint y: 353, distance: 40.7
click at [228, 389] on icon at bounding box center [228, 392] width 25 height 22
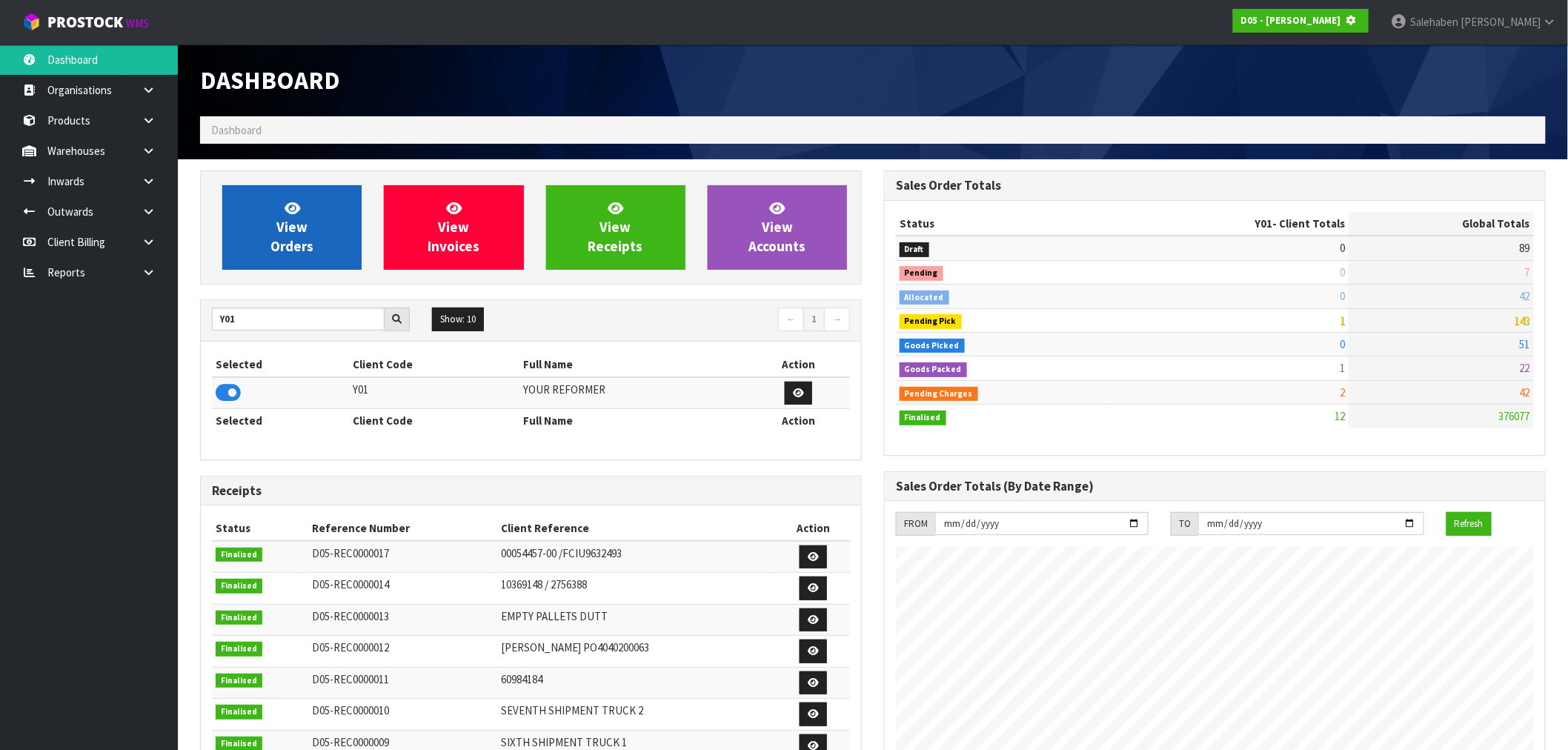
scroll to position [740299, 740454]
click at [280, 252] on span "View Orders" at bounding box center [292, 227] width 43 height 55
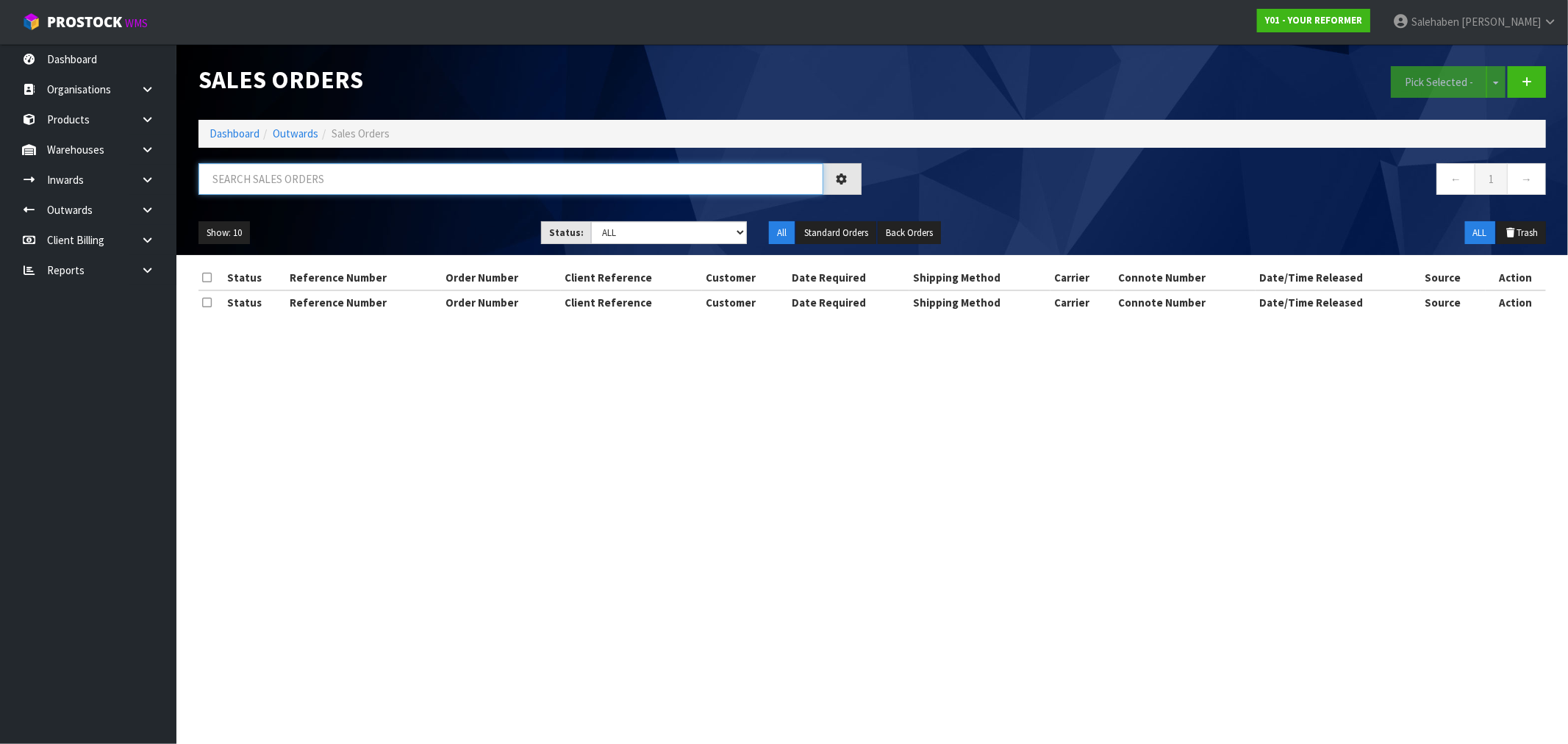
click at [276, 174] on input "text" at bounding box center [511, 179] width 625 height 32
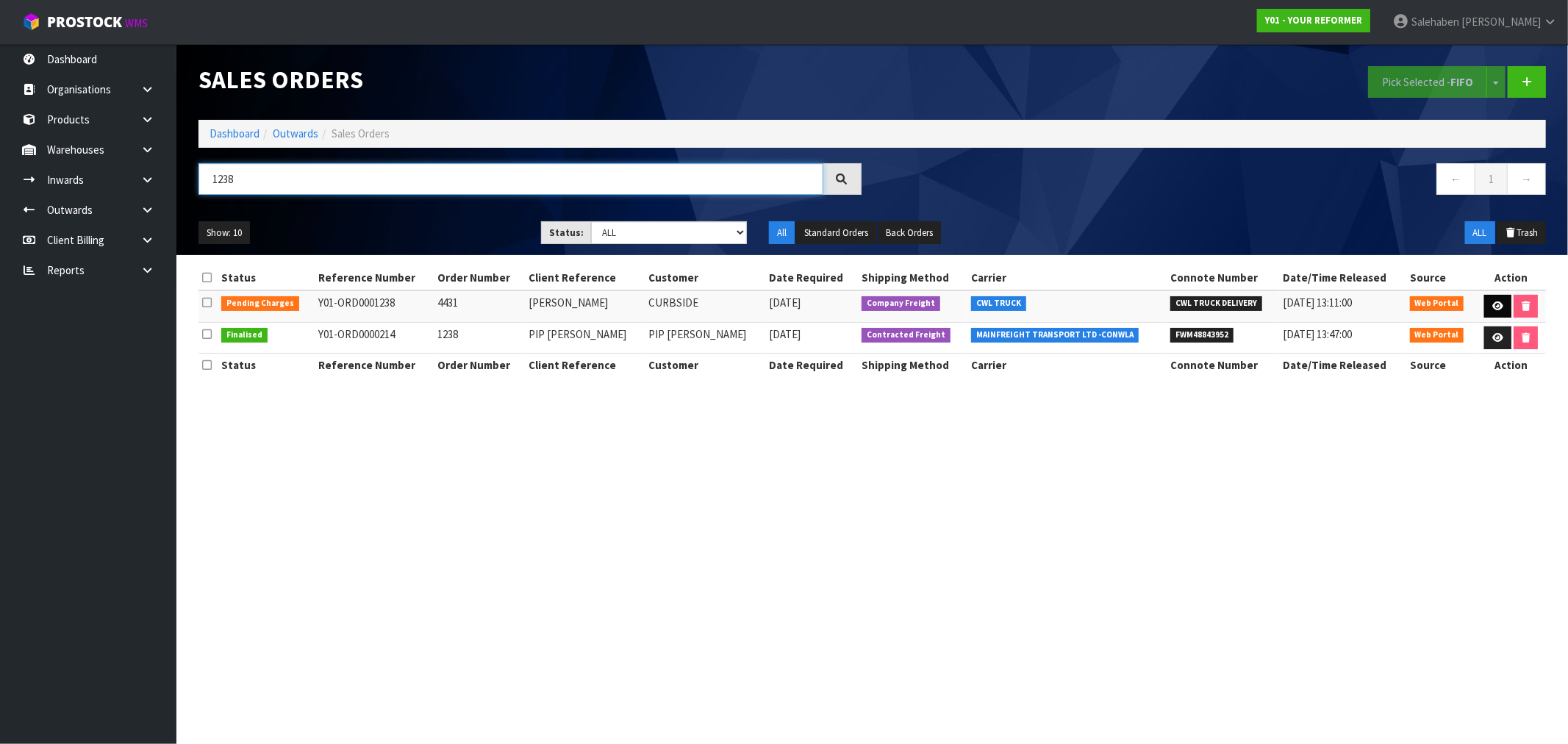
type input "1238"
click at [1501, 297] on link at bounding box center [1497, 306] width 27 height 23
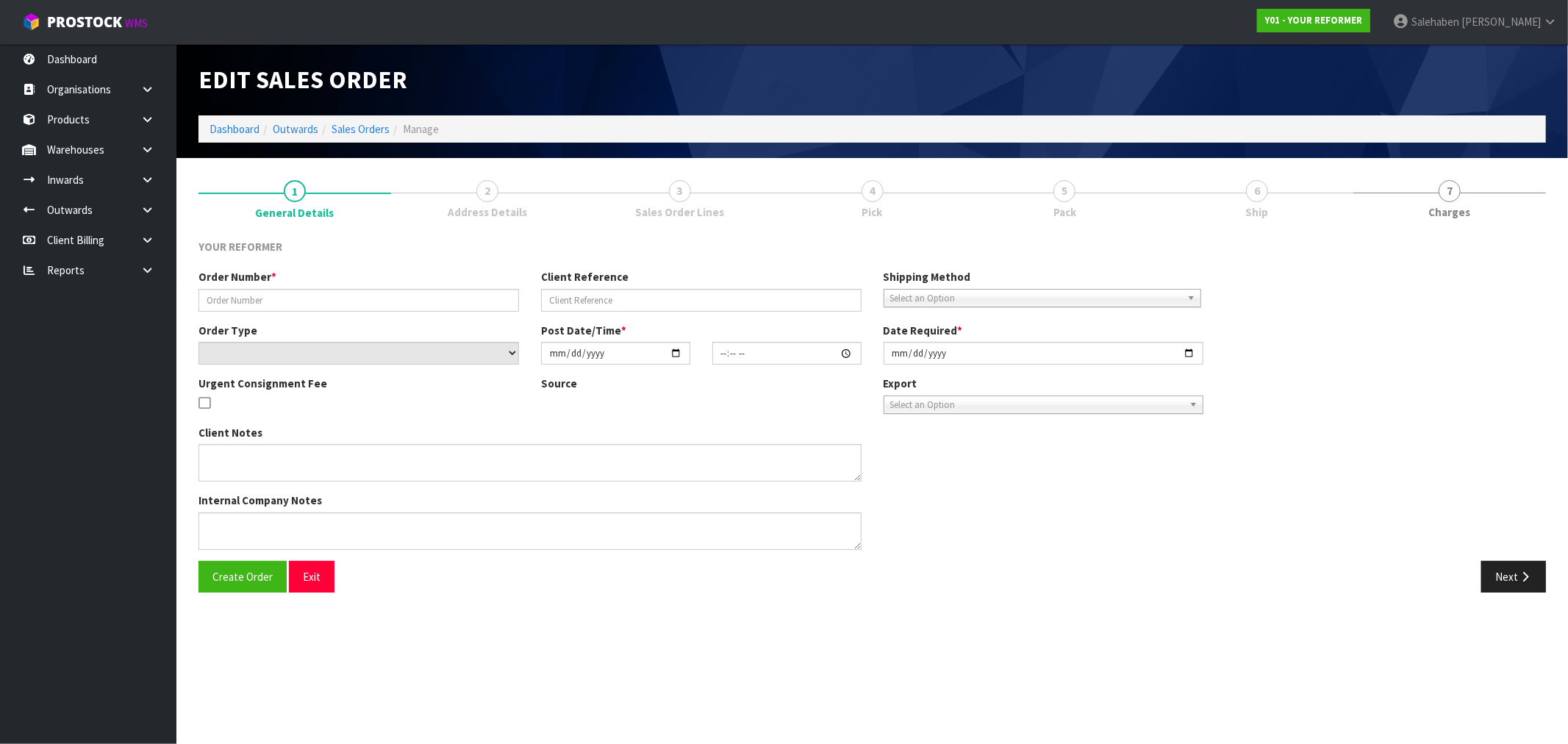
type input "4431"
type input "[PERSON_NAME]"
select select "number:0"
type input "[DATE]"
type input "17:03:00.000"
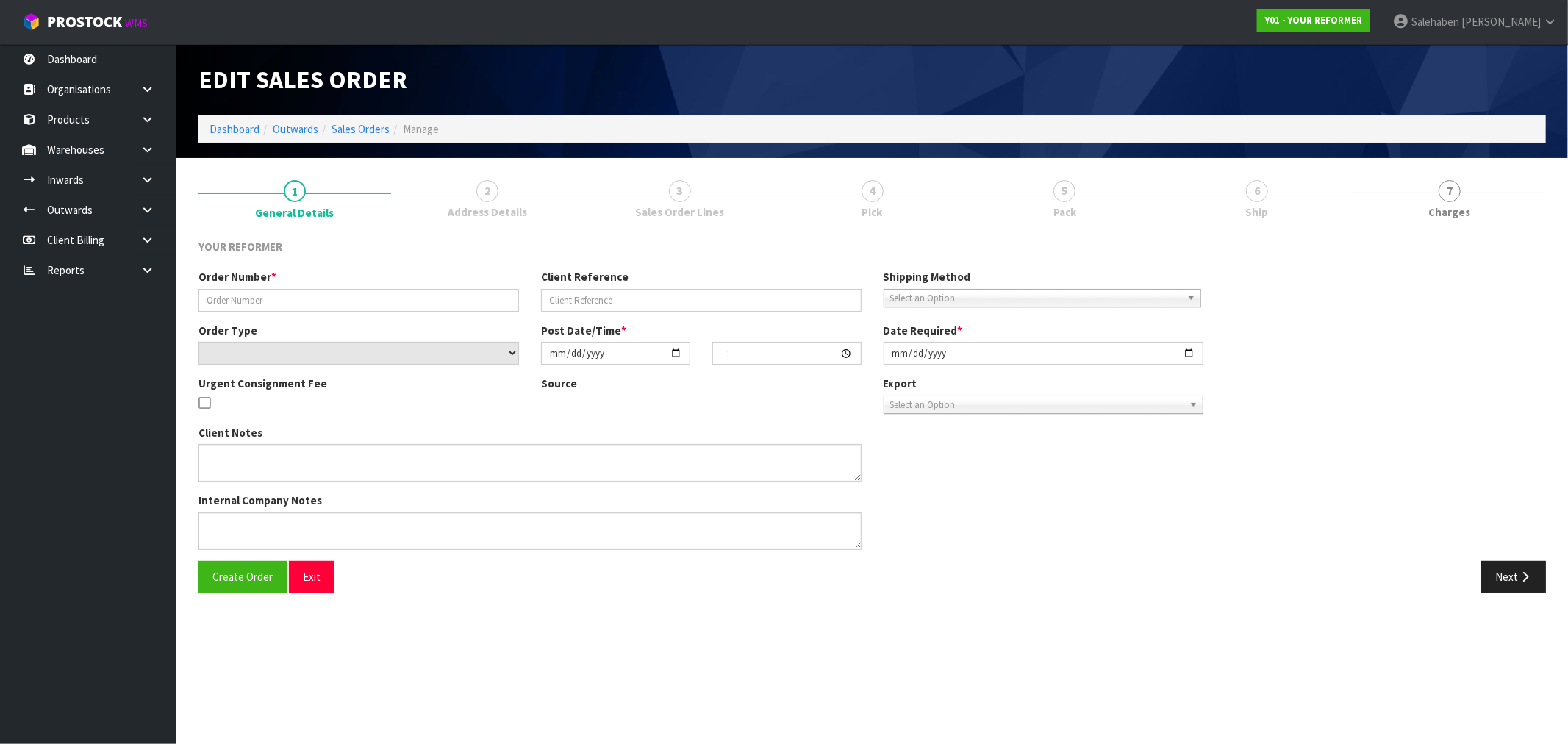
type input "[DATE]"
type textarea "[PERSON_NAME] [STREET_ADDRESS] [PHONE_NUMBER]"
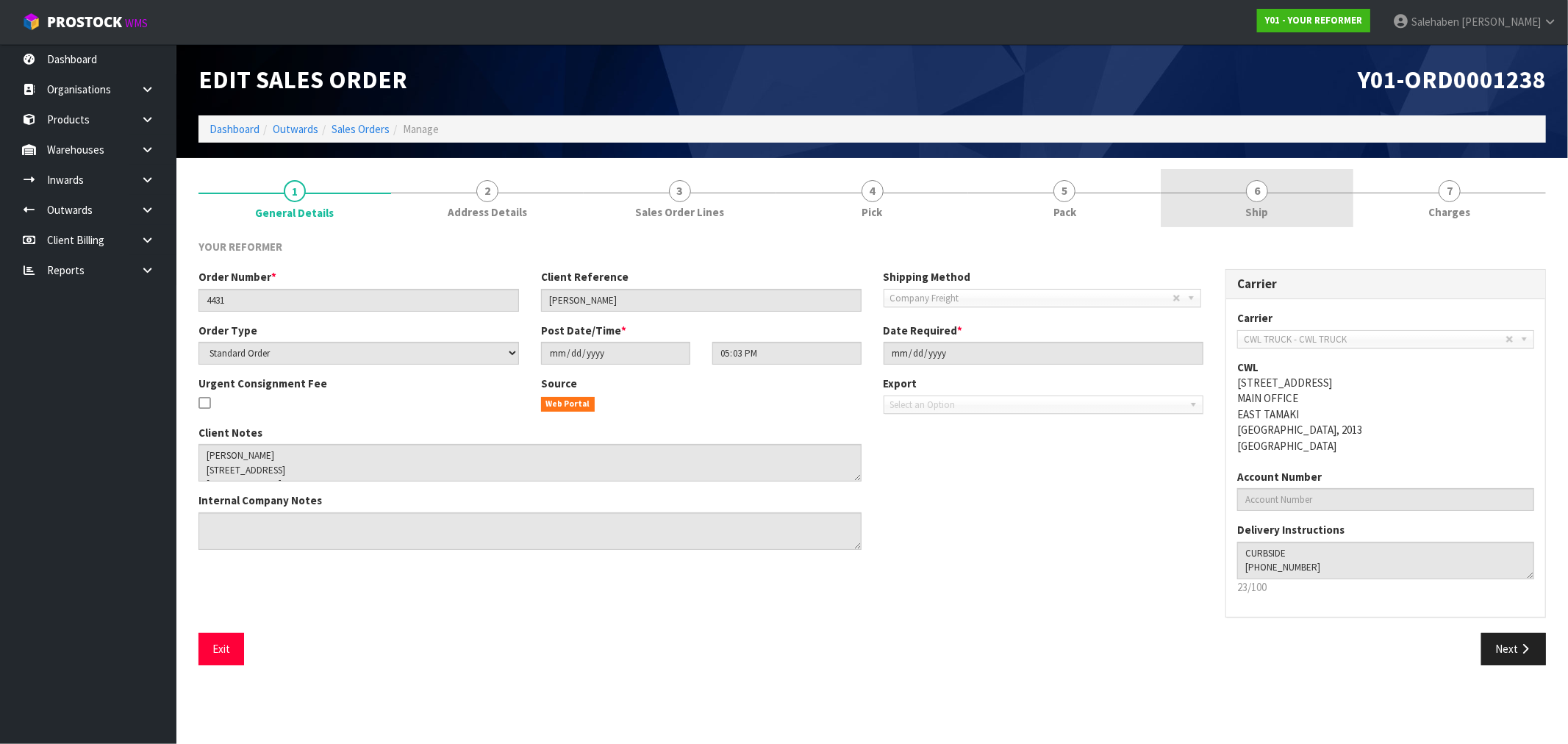
click at [1253, 204] on span "Ship" at bounding box center [1257, 212] width 23 height 16
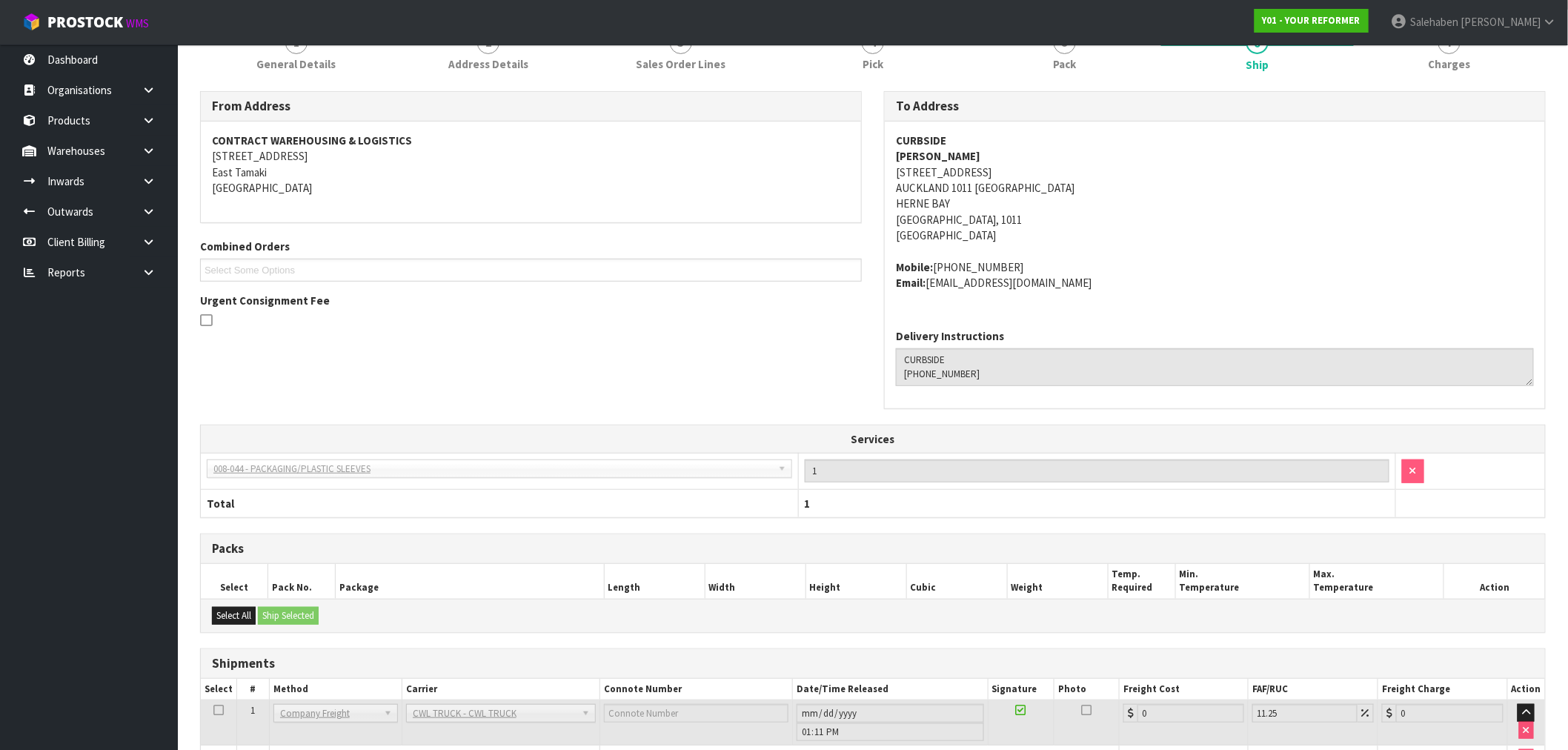
scroll to position [267, 0]
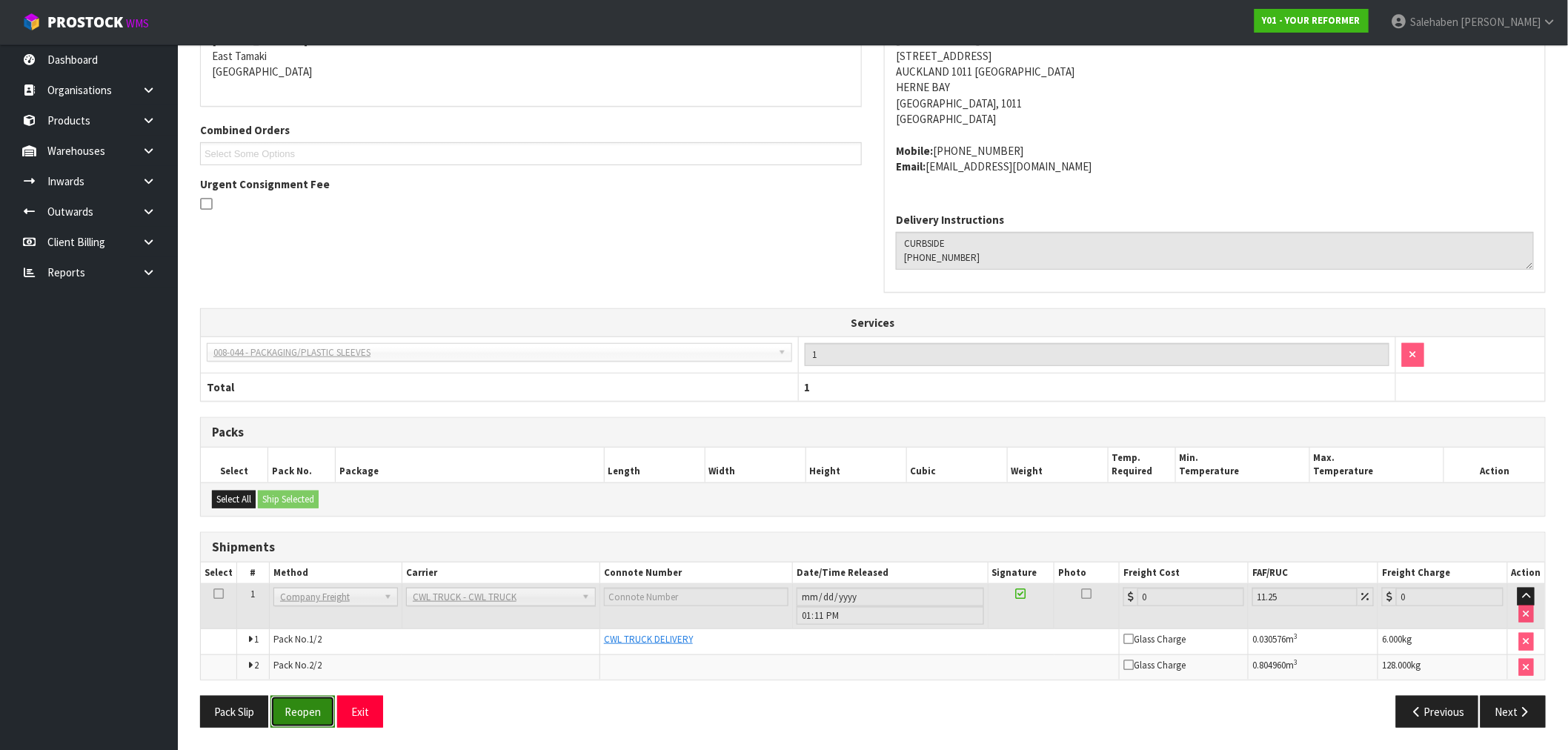
drag, startPoint x: 321, startPoint y: 708, endPoint x: 308, endPoint y: 713, distance: 13.9
click at [320, 708] on button "Reopen" at bounding box center [302, 712] width 64 height 32
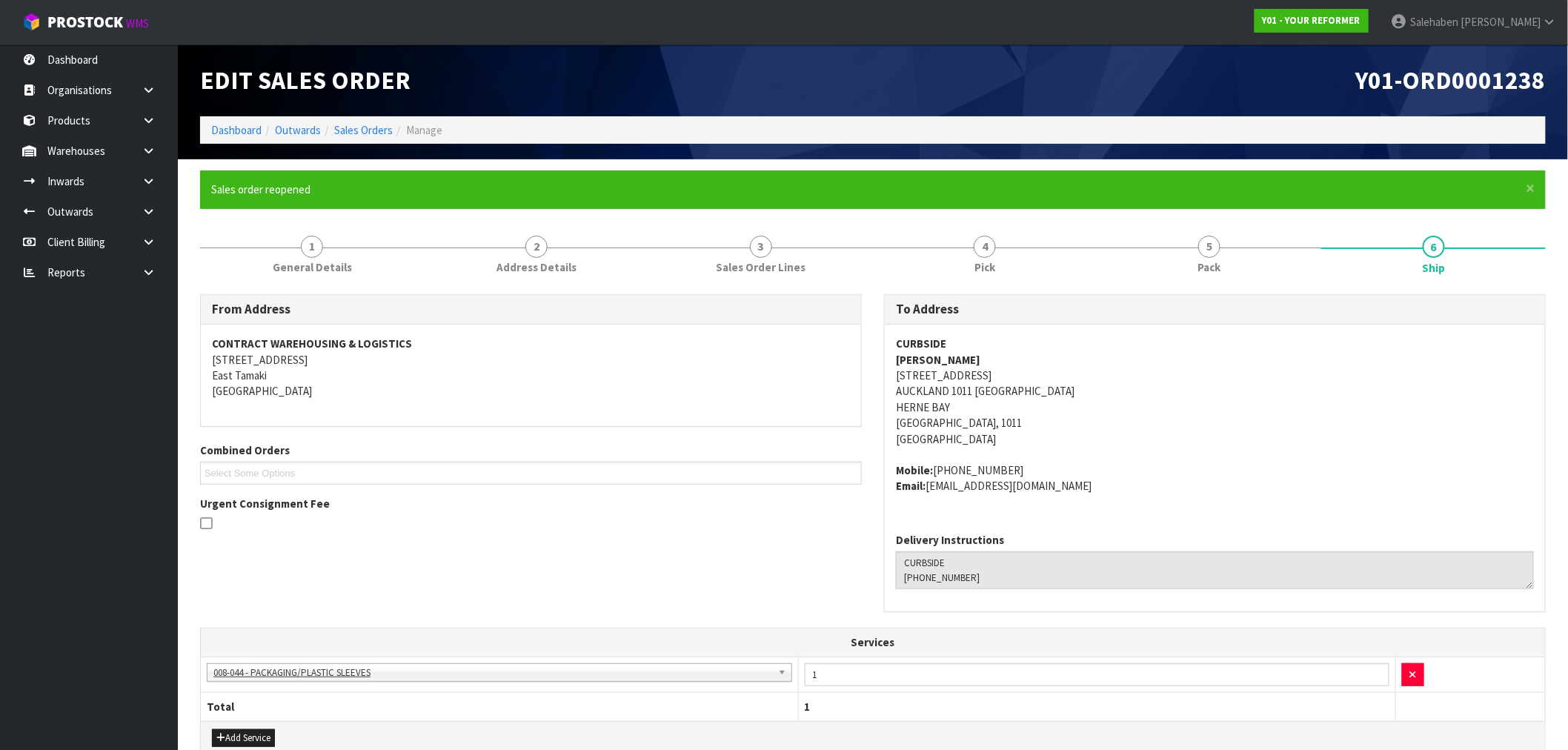
scroll to position [359, 0]
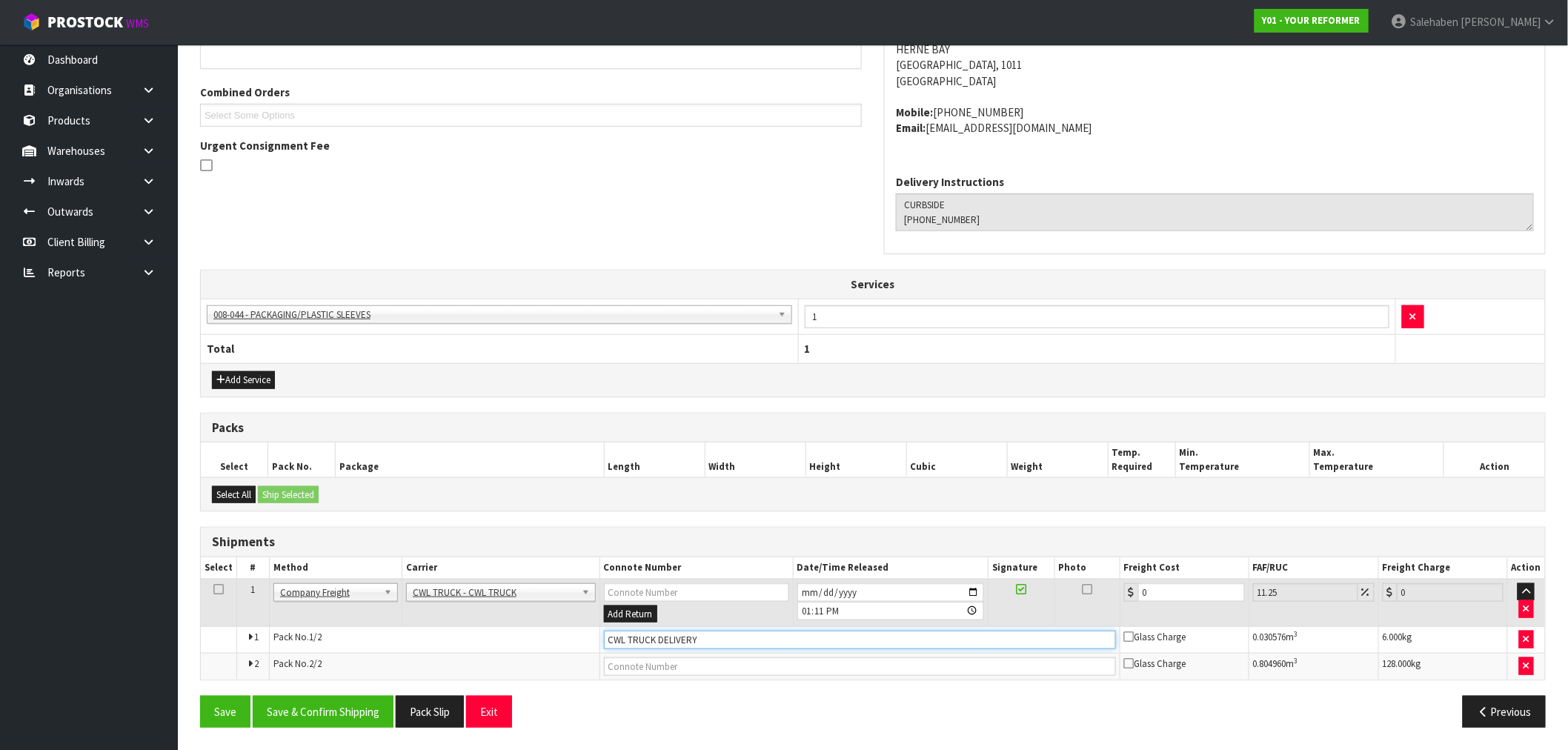
click at [729, 636] on input "CWL TRUCK DELIVERY" at bounding box center [860, 640] width 512 height 18
type input "CWL TRUCK DELIVERED"
drag, startPoint x: 1158, startPoint y: 587, endPoint x: 1072, endPoint y: 599, distance: 86.8
click at [1083, 595] on tr "1 Client Local Pickup Customer Local Pickup Company Freight Contracted Freight …" at bounding box center [873, 603] width 1345 height 48
type input "1"
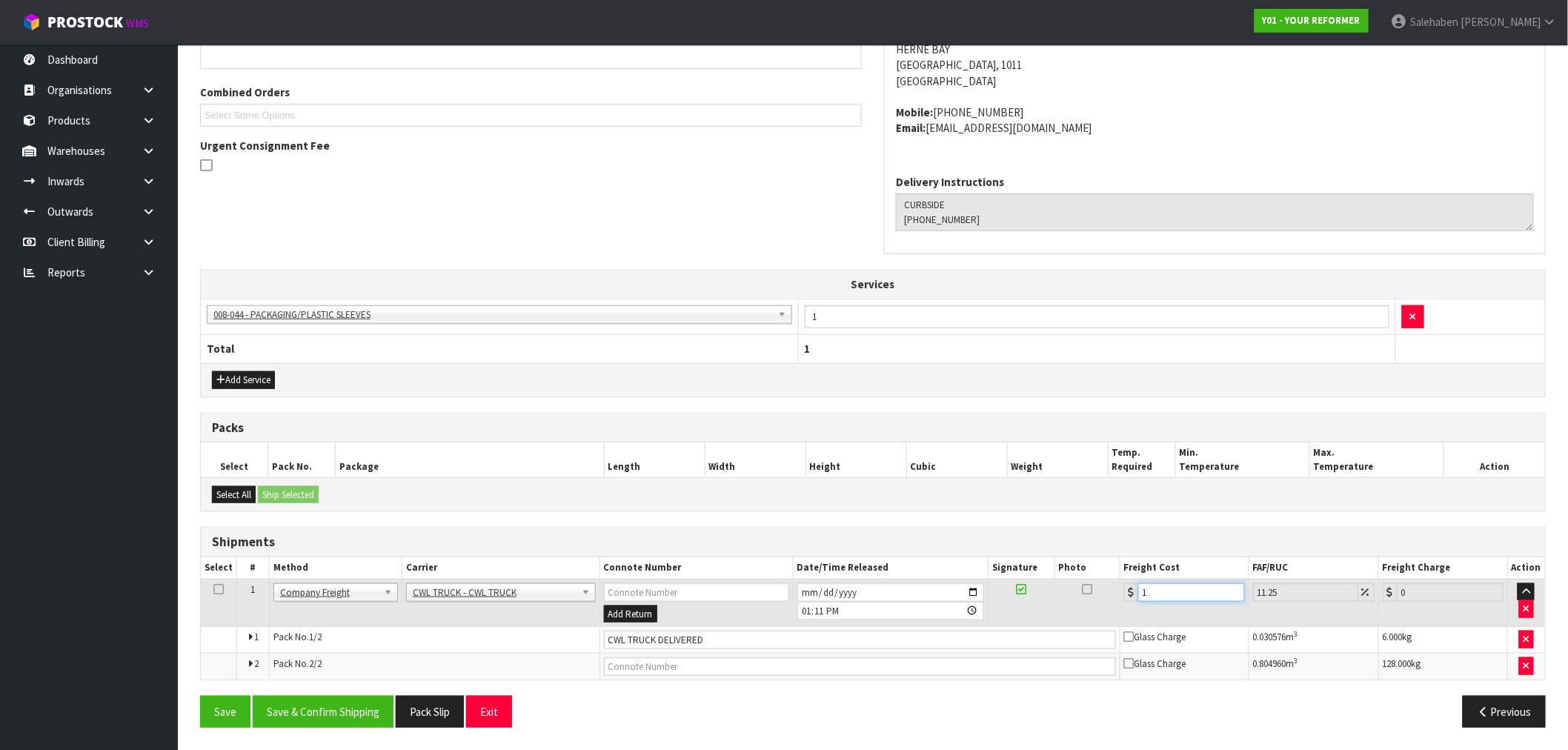
type input "1.11"
type input "14"
type input "15.58"
type input "149"
type input "165.76"
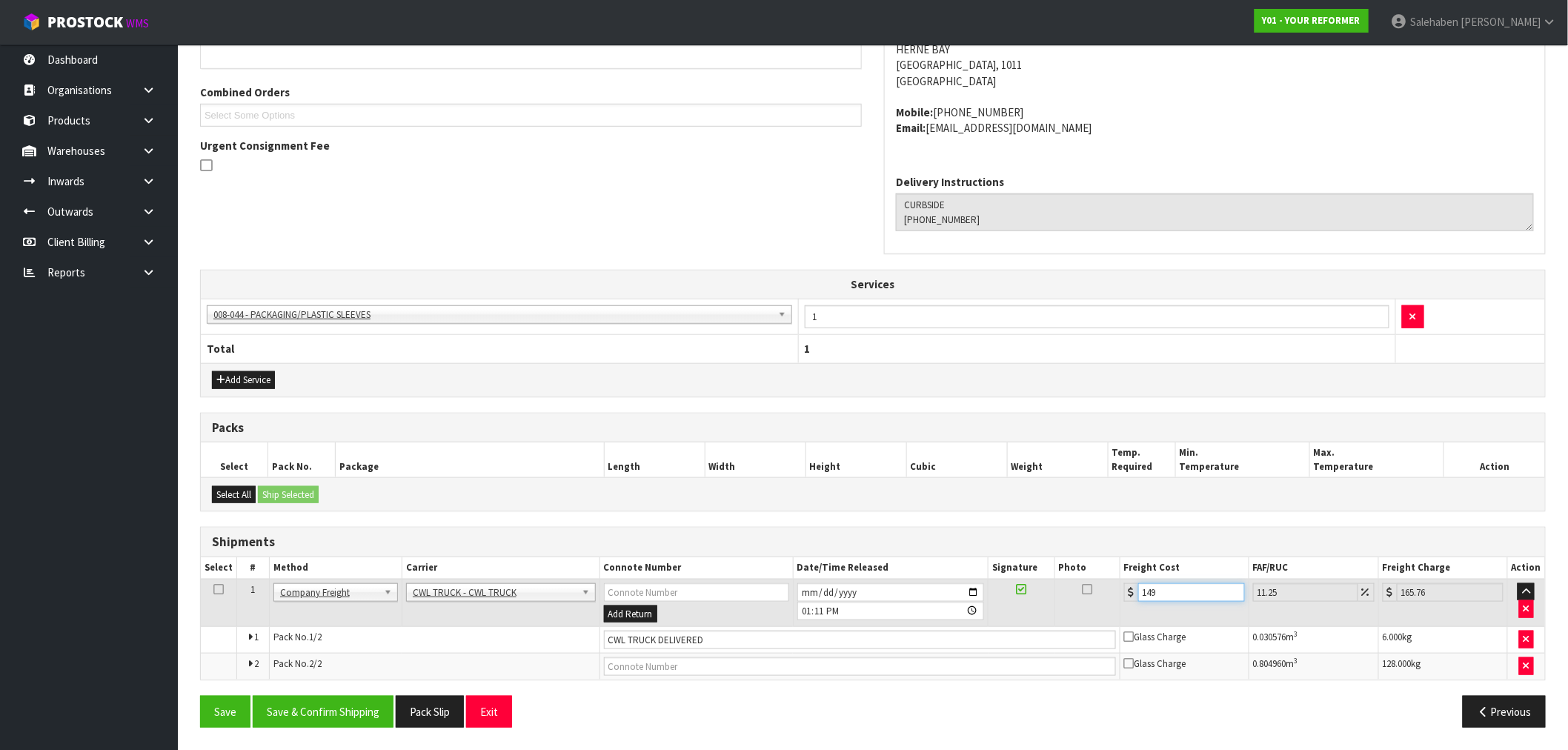
type input "149.4"
type input "166.21"
type input "149.42"
type input "166.23"
type input "149.42"
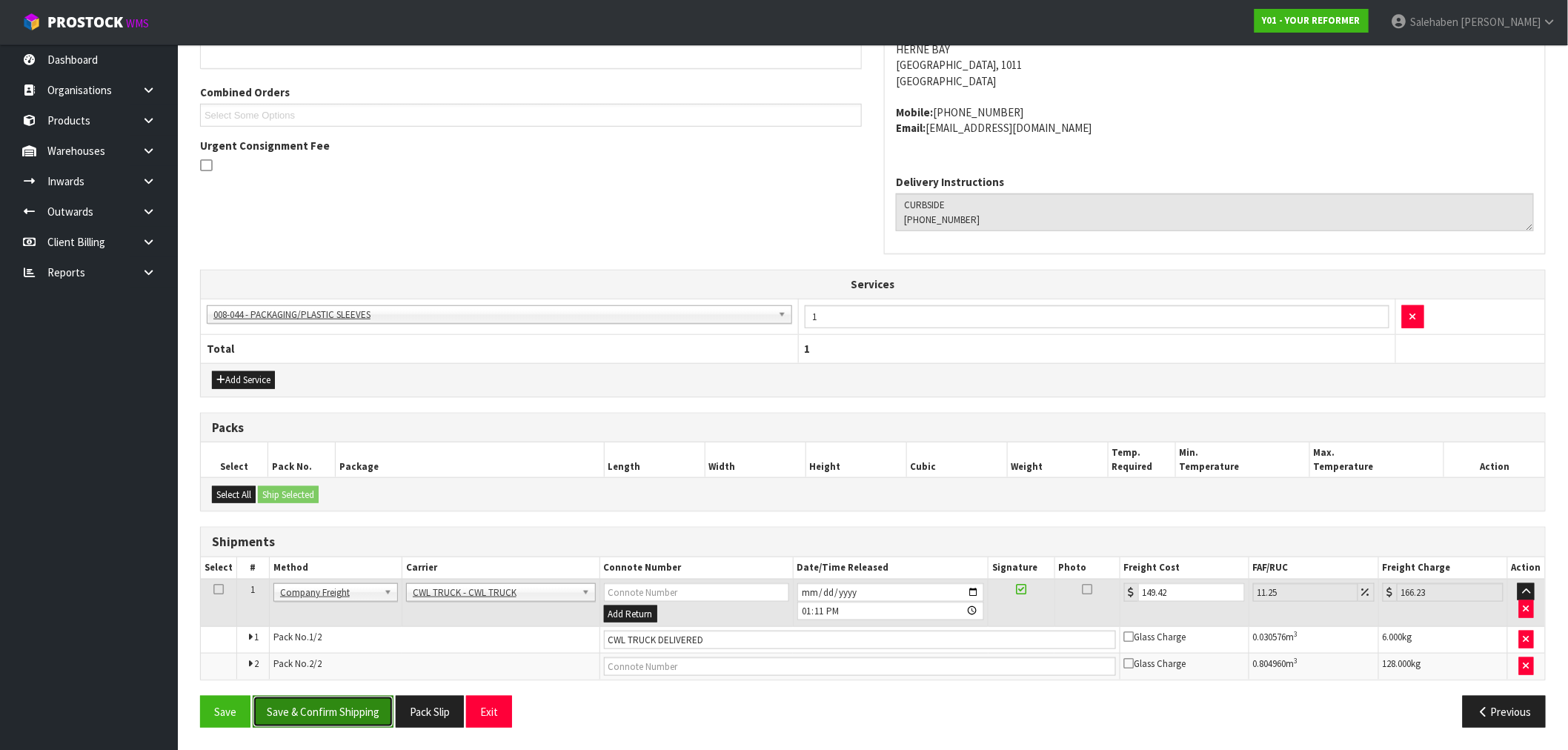
click at [311, 716] on button "Save & Confirm Shipping" at bounding box center [323, 712] width 141 height 32
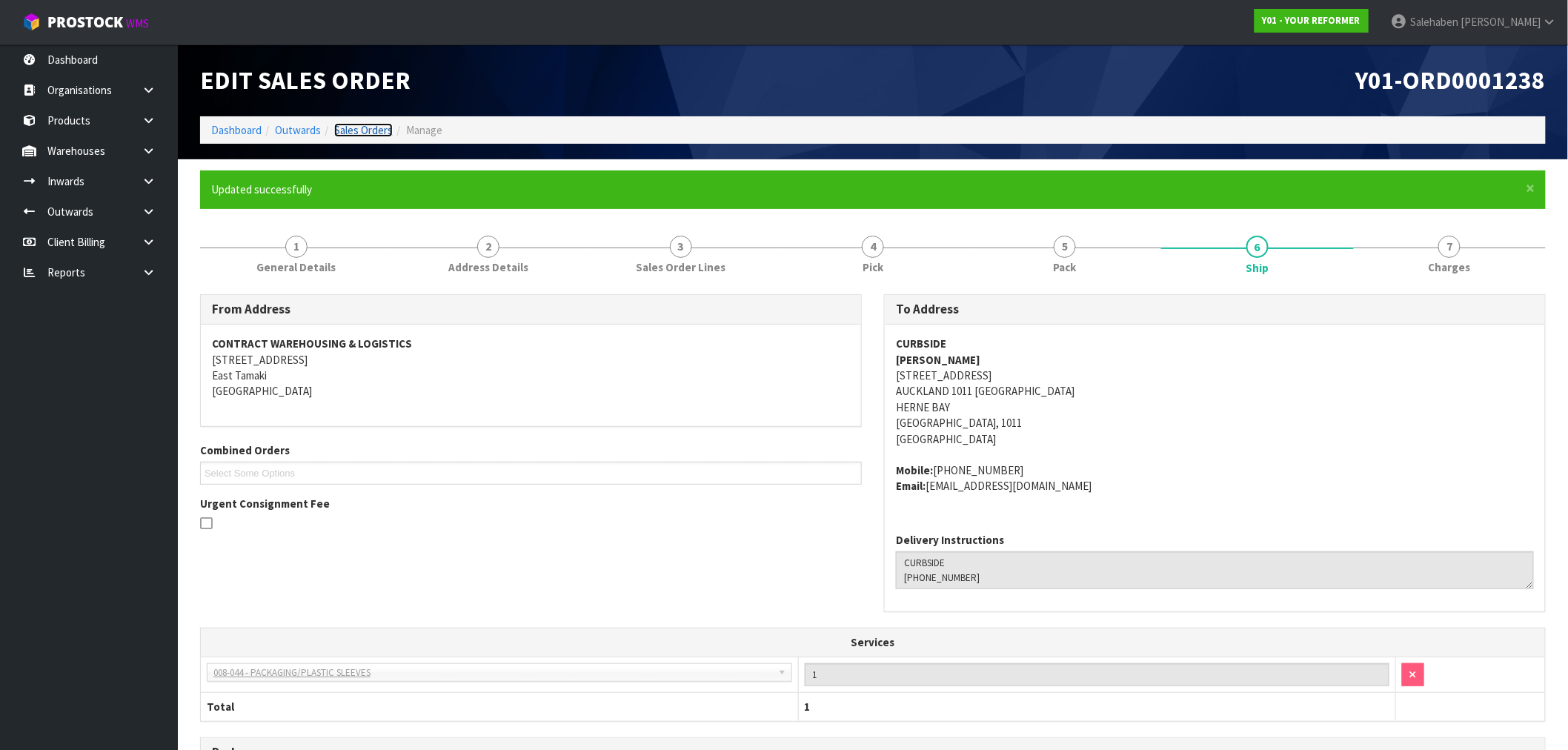
click at [360, 123] on link "Sales Orders" at bounding box center [363, 130] width 58 height 14
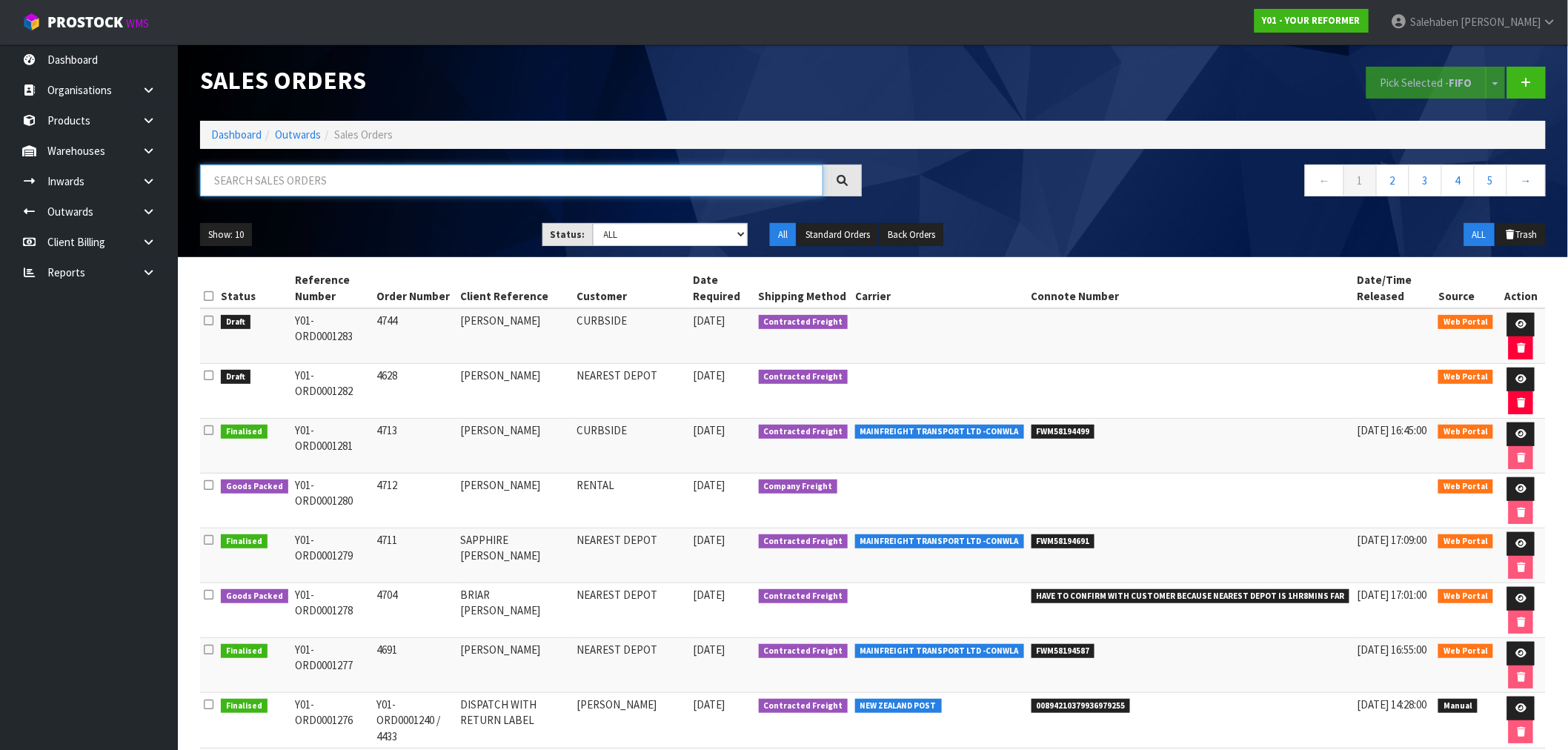
click at [314, 180] on input "text" at bounding box center [511, 180] width 623 height 32
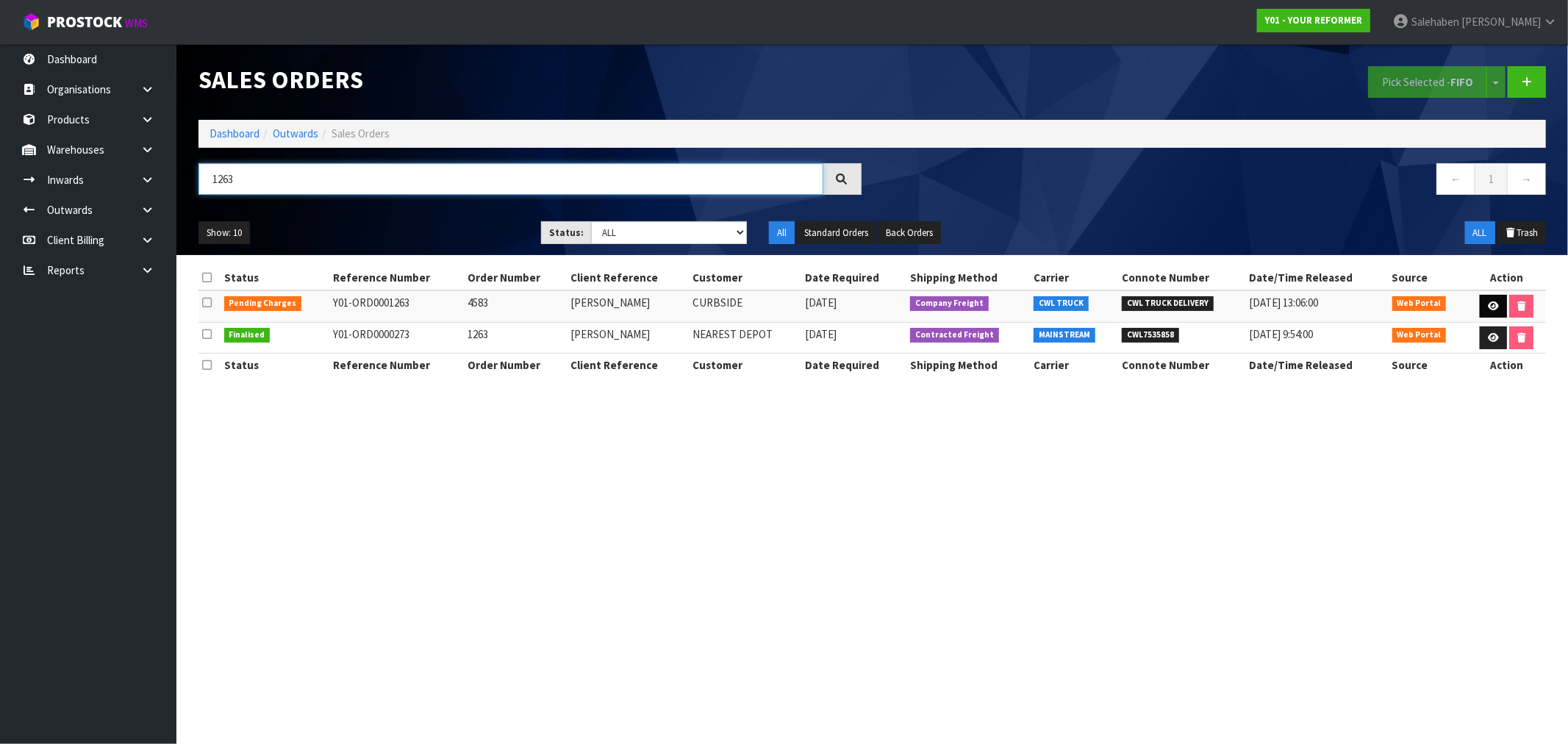
type input "1263"
click at [1495, 307] on icon at bounding box center [1493, 306] width 11 height 10
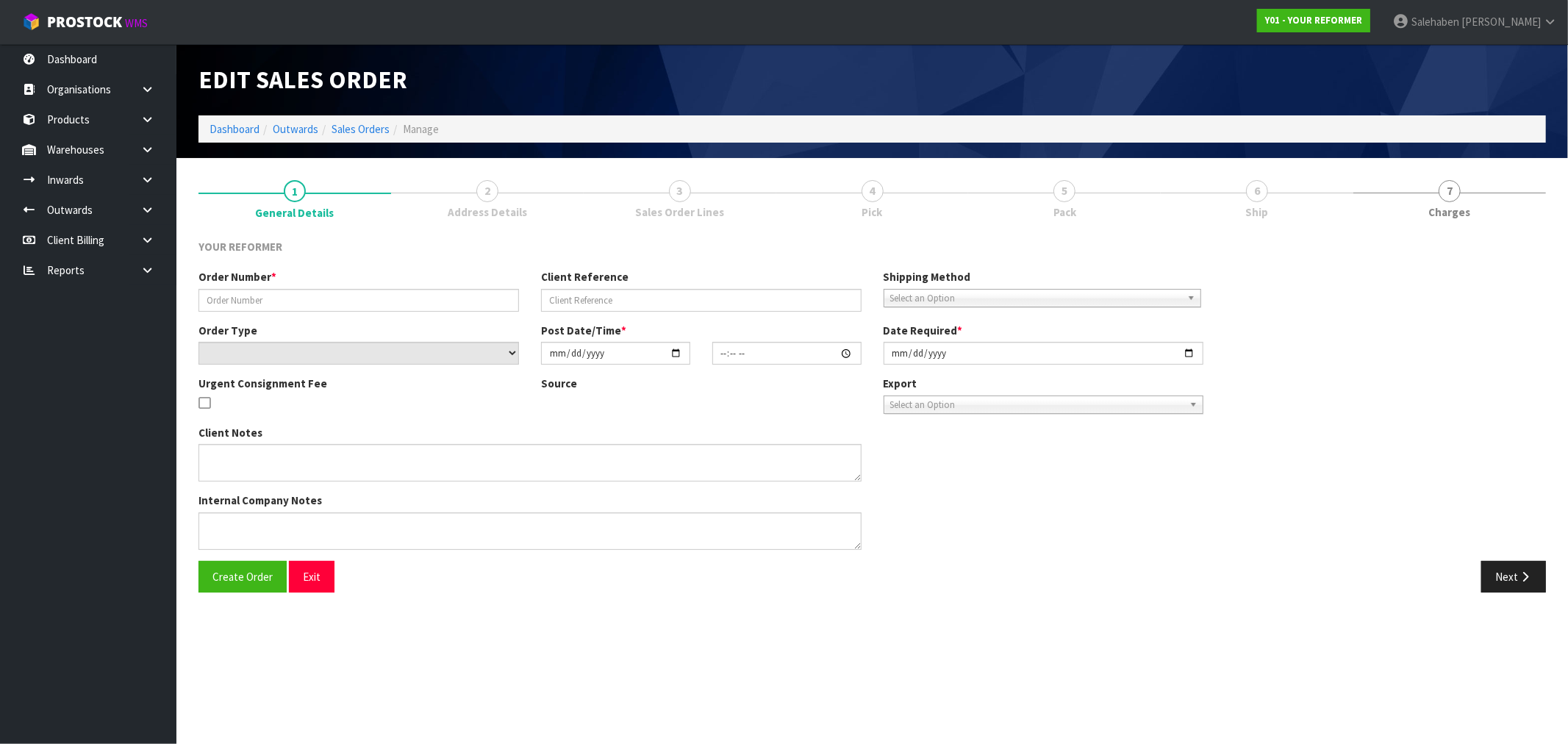
type input "4583"
type input "[PERSON_NAME]"
select select "number:0"
type input "[DATE]"
type input "12:18:00.000"
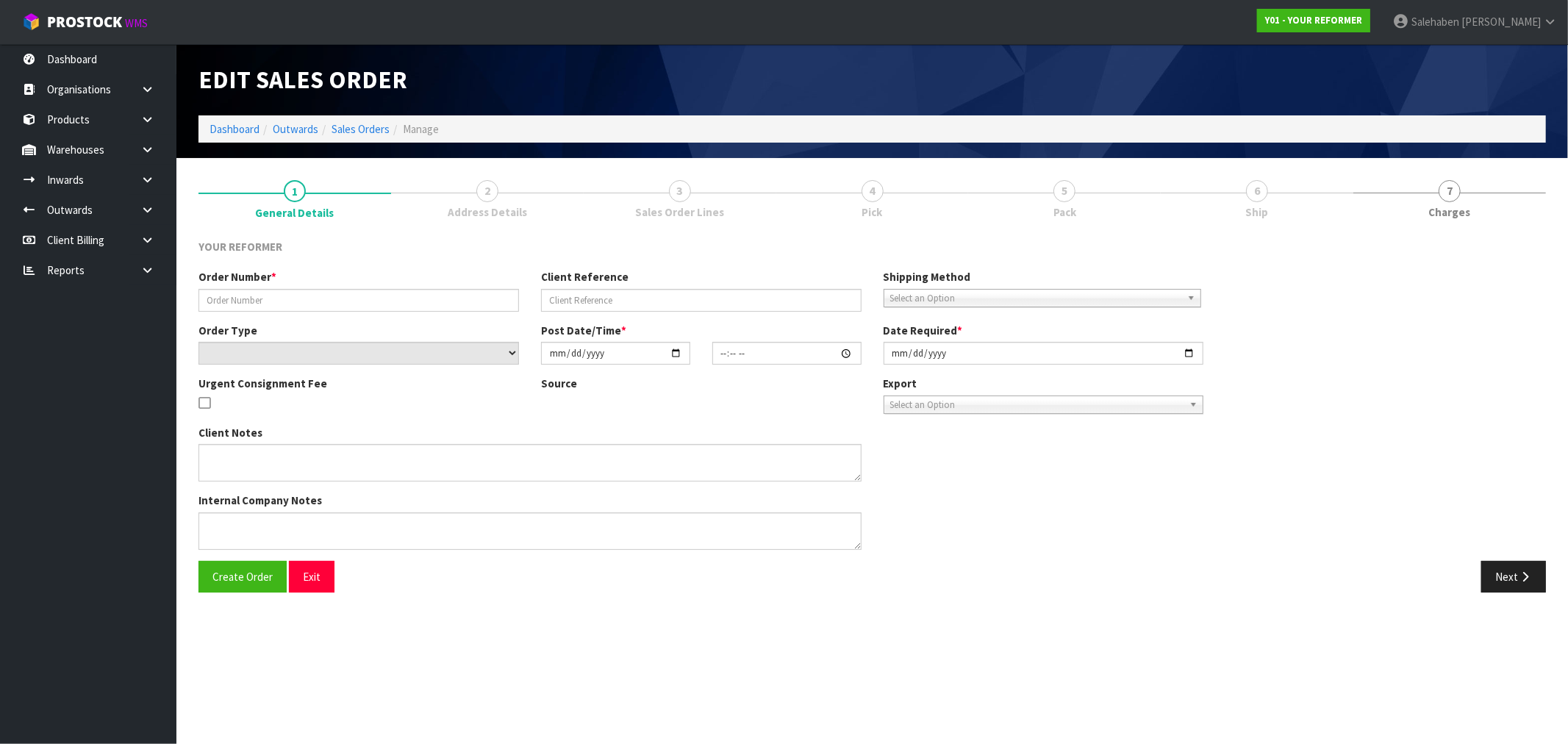
type input "[DATE]"
type textarea "[PERSON_NAME] [STREET_ADDRESS][PERSON_NAME] [PHONE_NUMBER]"
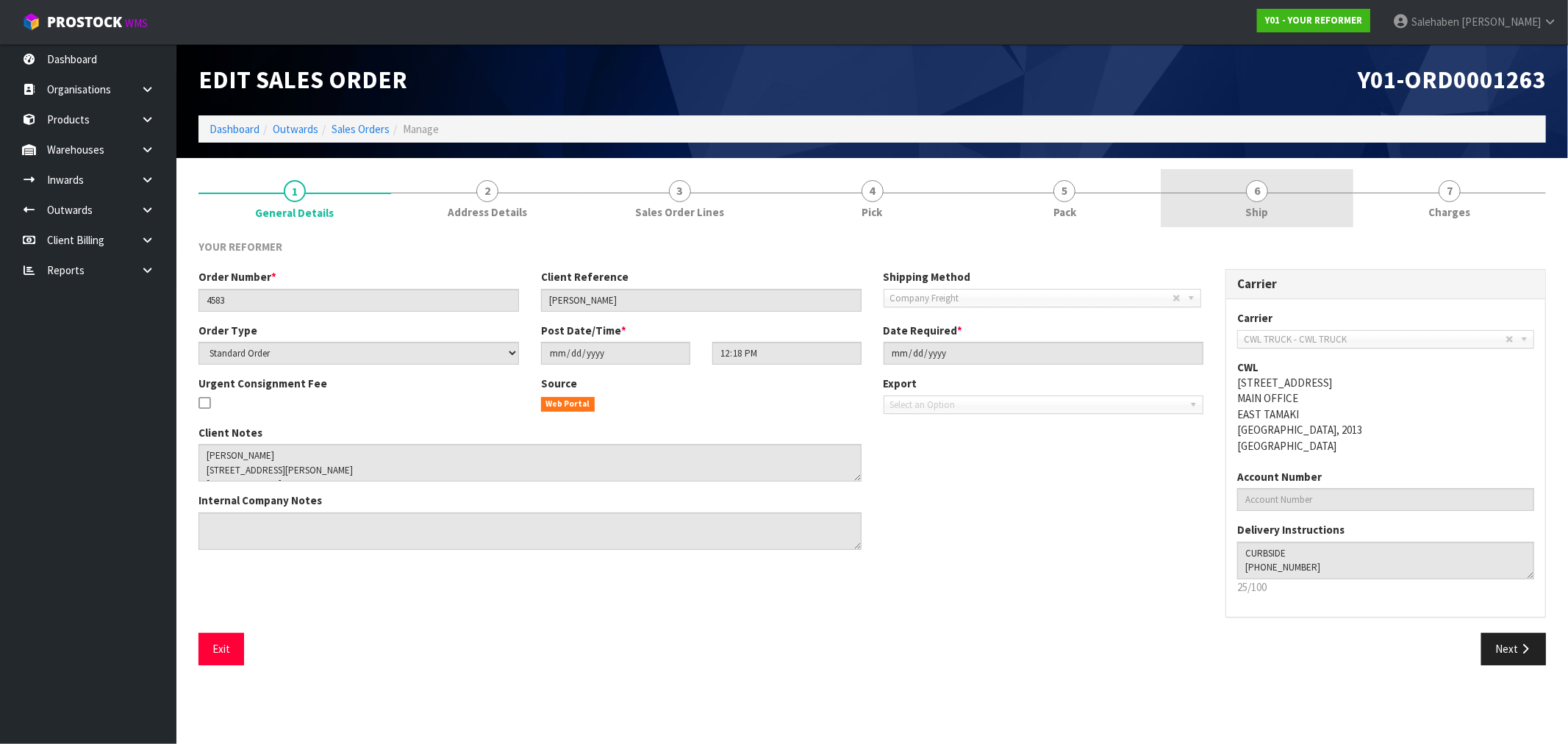
click at [1253, 214] on span "Ship" at bounding box center [1257, 212] width 23 height 16
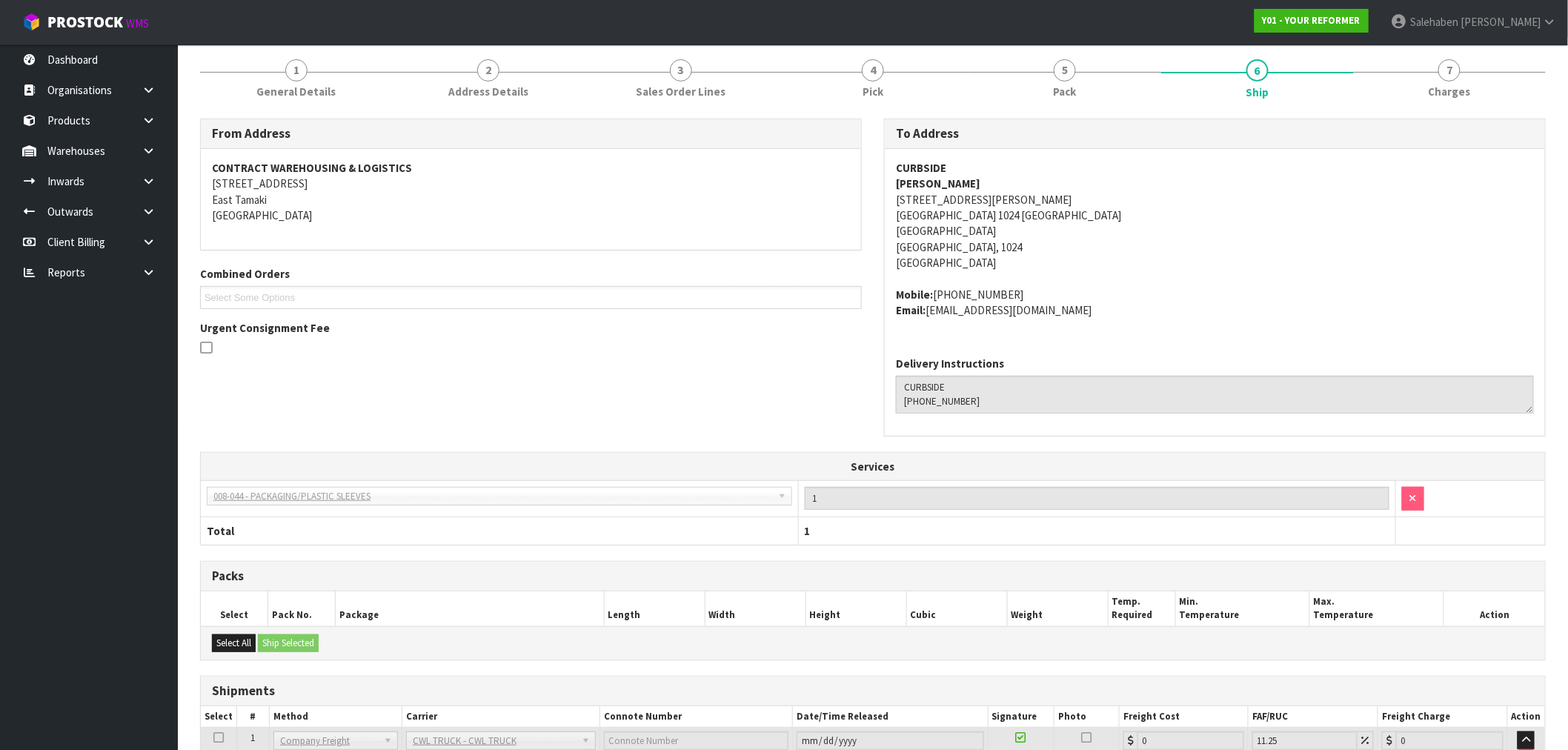
scroll to position [267, 0]
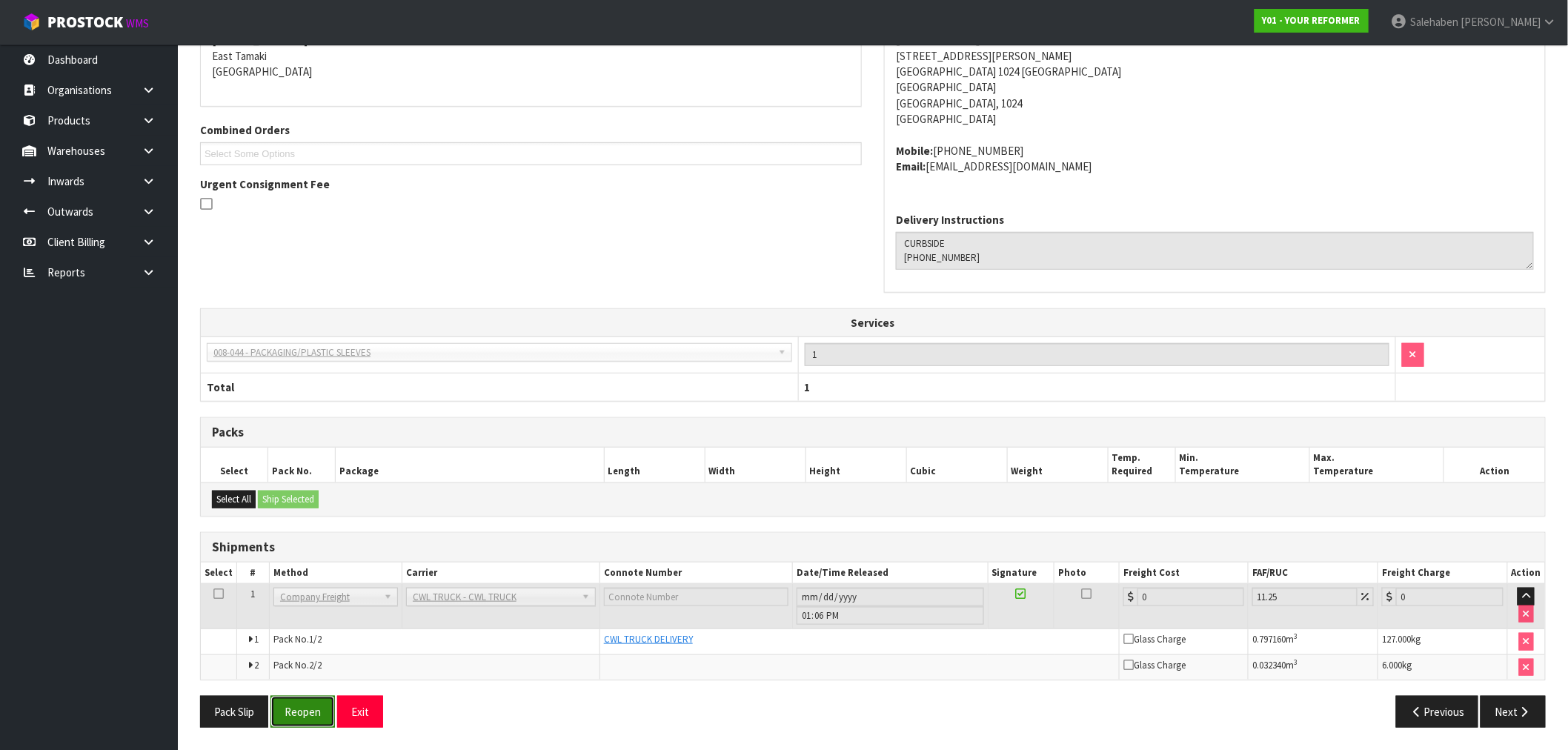
click at [300, 722] on button "Reopen" at bounding box center [302, 712] width 64 height 32
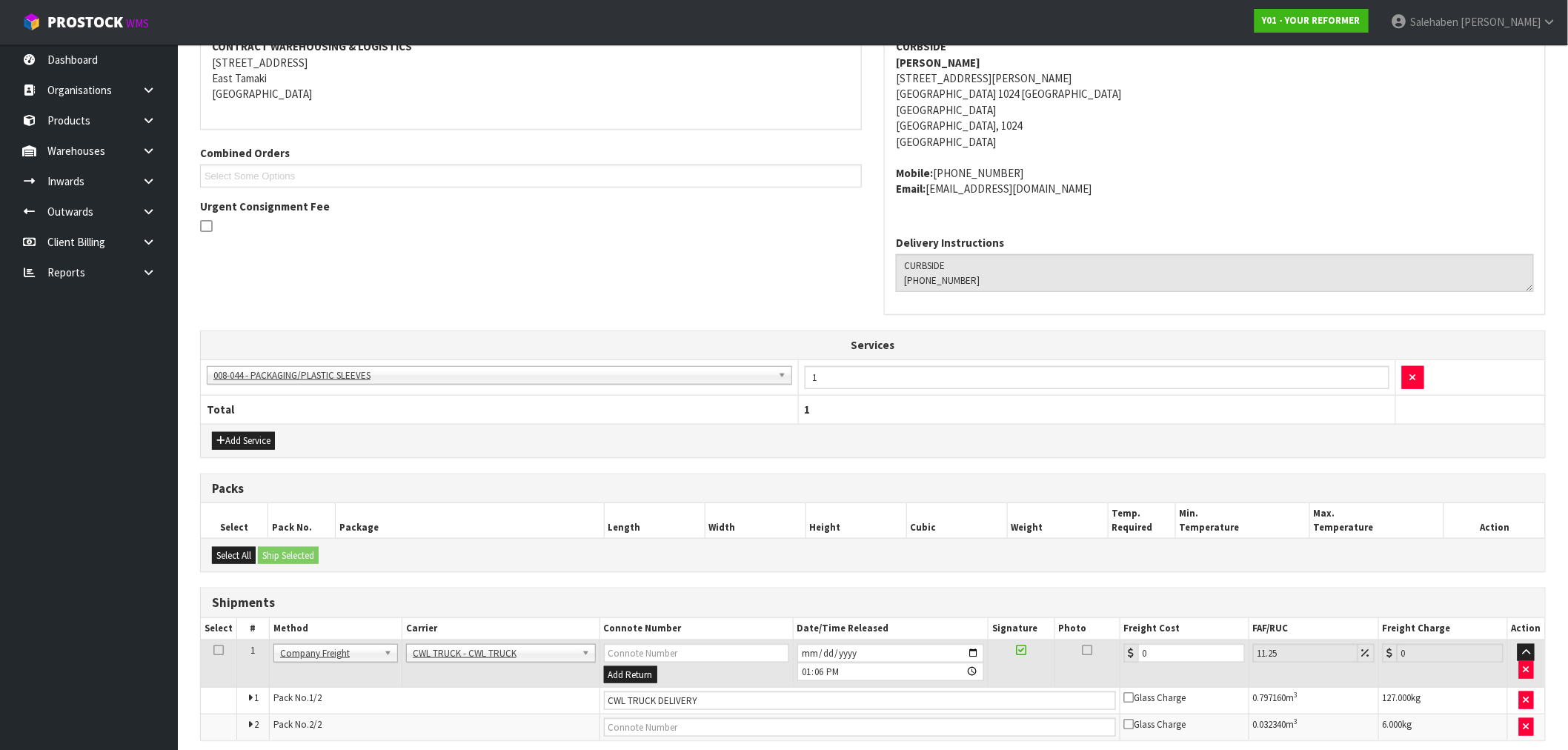
scroll to position [359, 0]
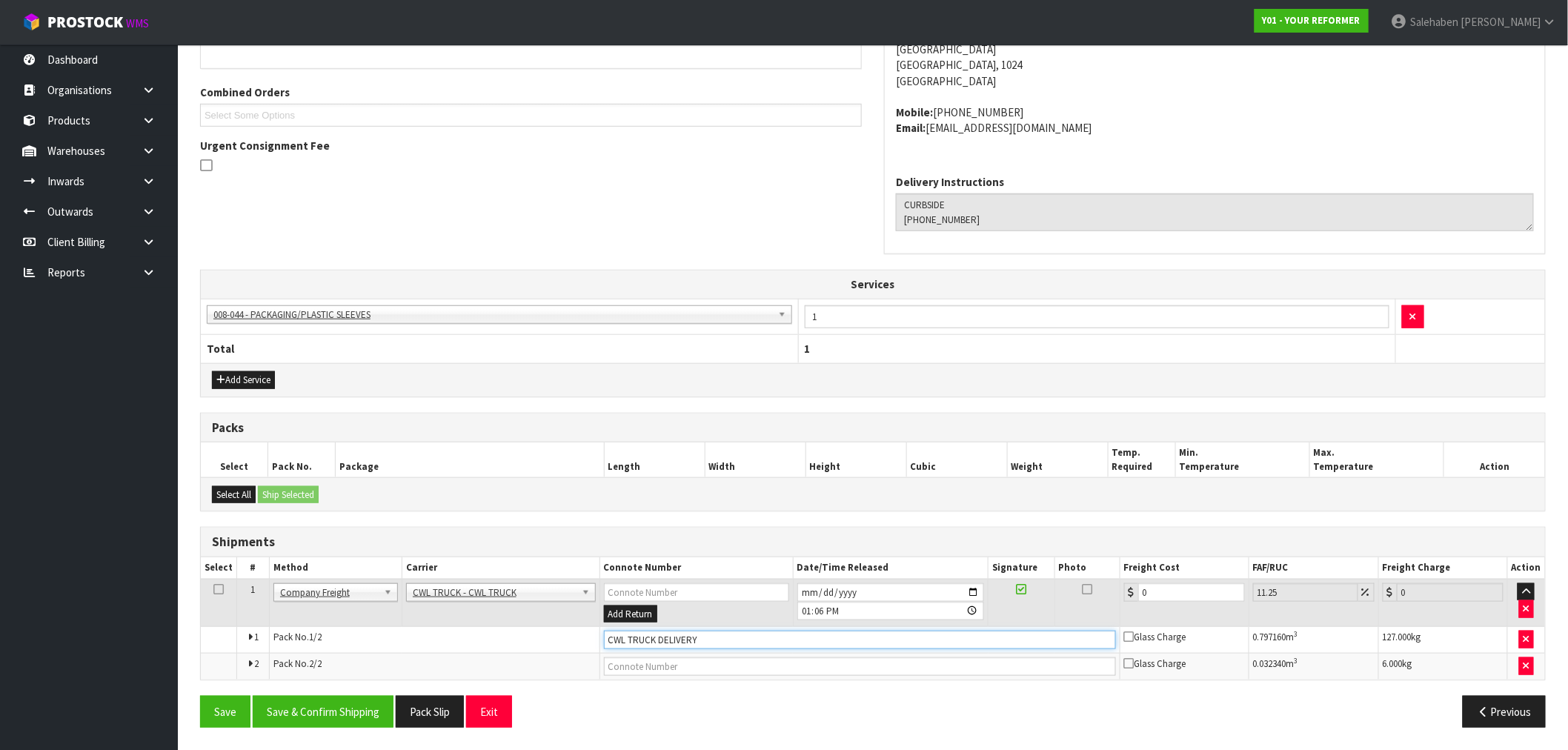
click at [715, 639] on input "CWL TRUCK DELIVERY" at bounding box center [860, 640] width 512 height 18
type input "CWL TRUCK DELIVERED"
drag, startPoint x: 1128, startPoint y: 596, endPoint x: 1104, endPoint y: 603, distance: 25.0
click at [1121, 596] on td "0" at bounding box center [1184, 603] width 129 height 48
type input "1"
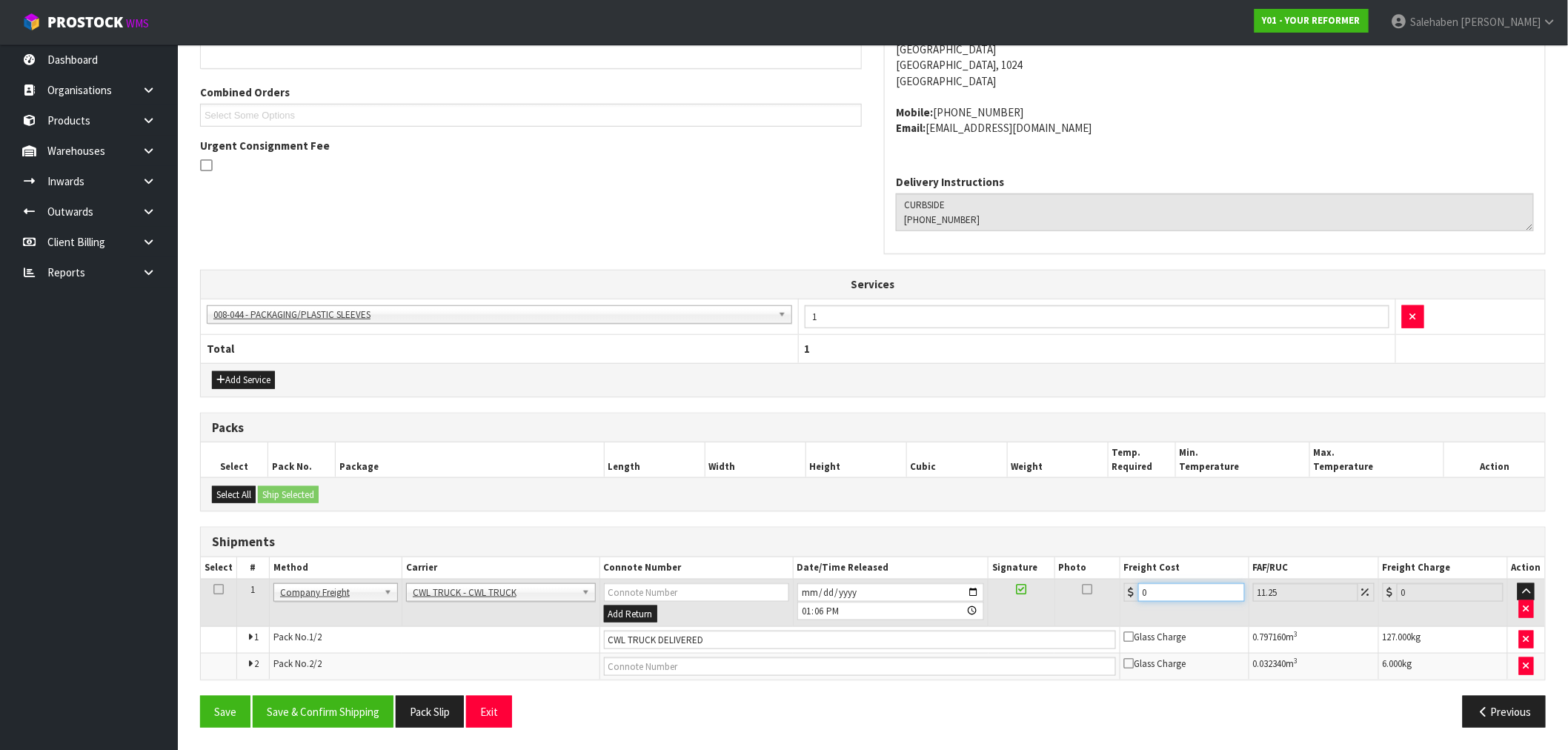
type input "1.11"
type input "17"
type input "18.91"
type input "175"
type input "194.69"
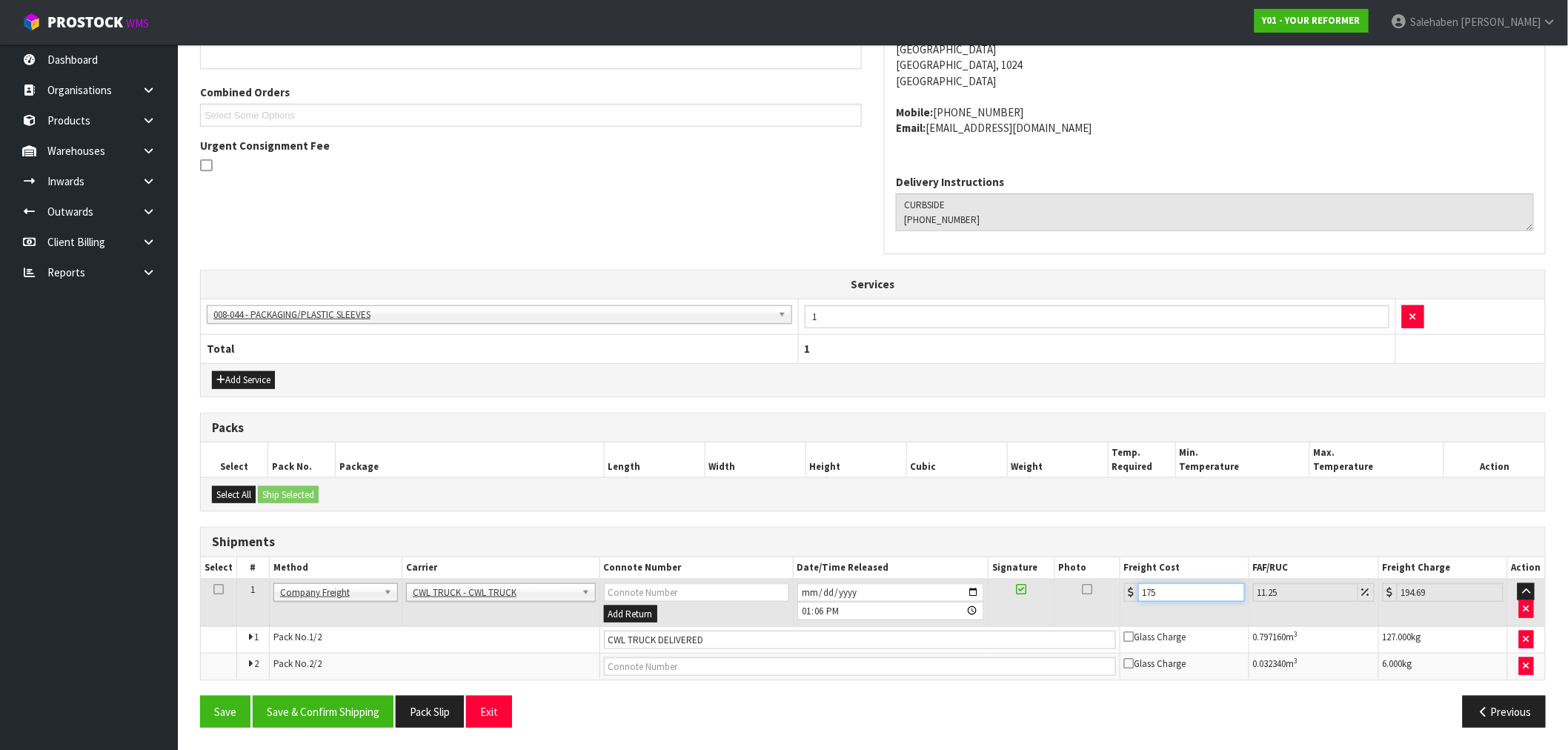
type input "175.5"
type input "195.24"
type input "175.50"
click at [353, 702] on button "Save & Confirm Shipping" at bounding box center [323, 712] width 141 height 32
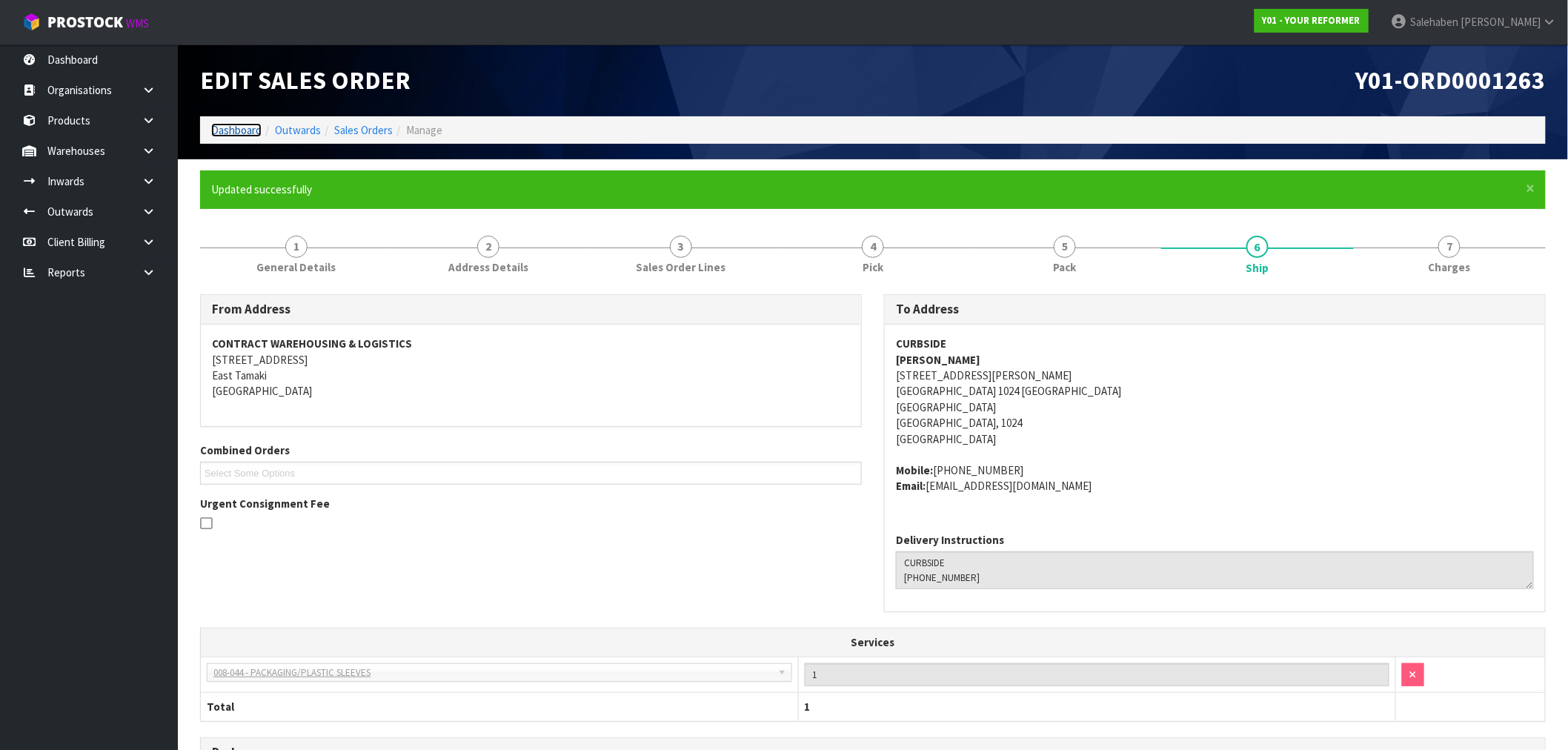
click at [226, 131] on link "Dashboard" at bounding box center [236, 130] width 51 height 14
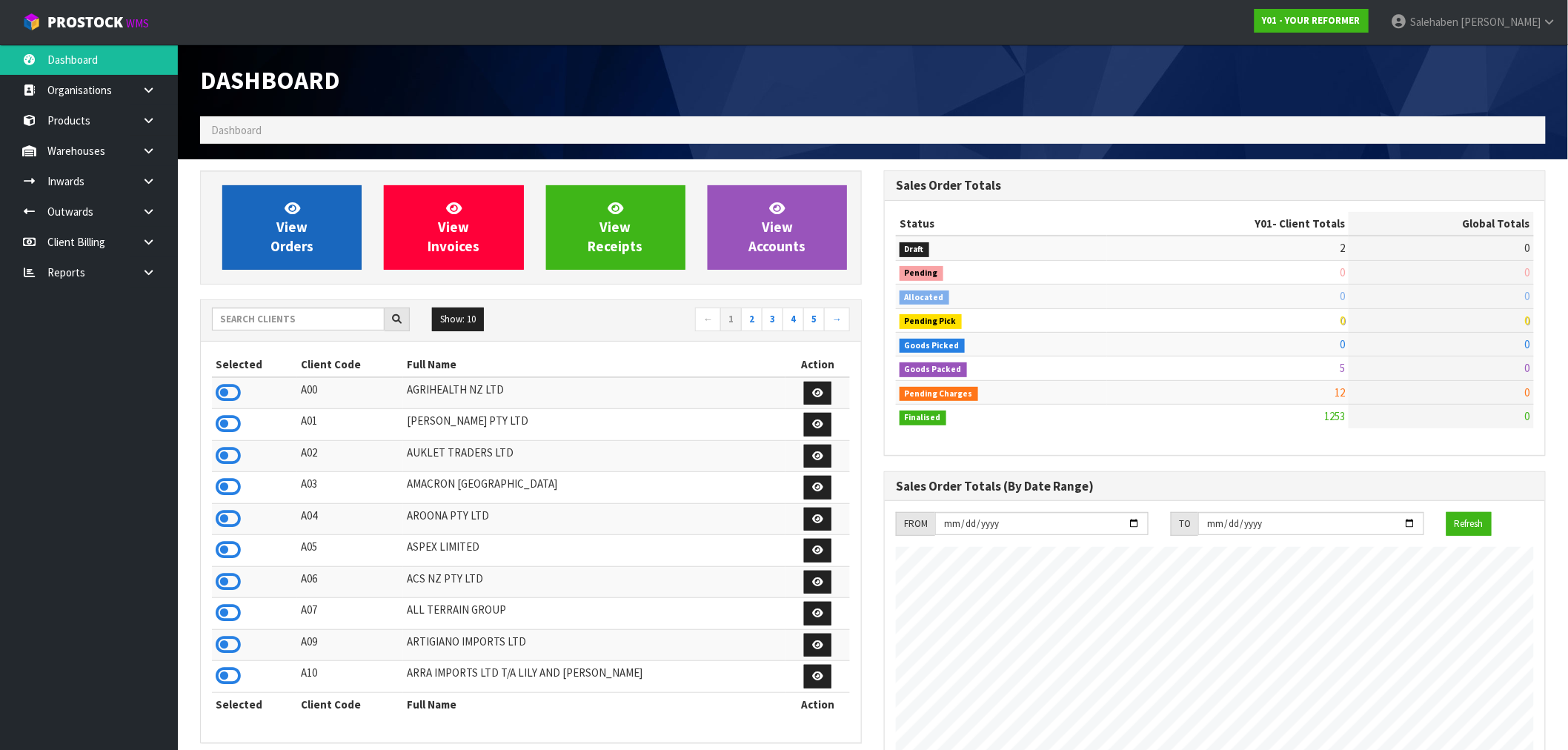
scroll to position [1123, 684]
drag, startPoint x: 325, startPoint y: 233, endPoint x: 317, endPoint y: 239, distance: 10.0
click at [325, 233] on link "View Orders" at bounding box center [292, 228] width 139 height 85
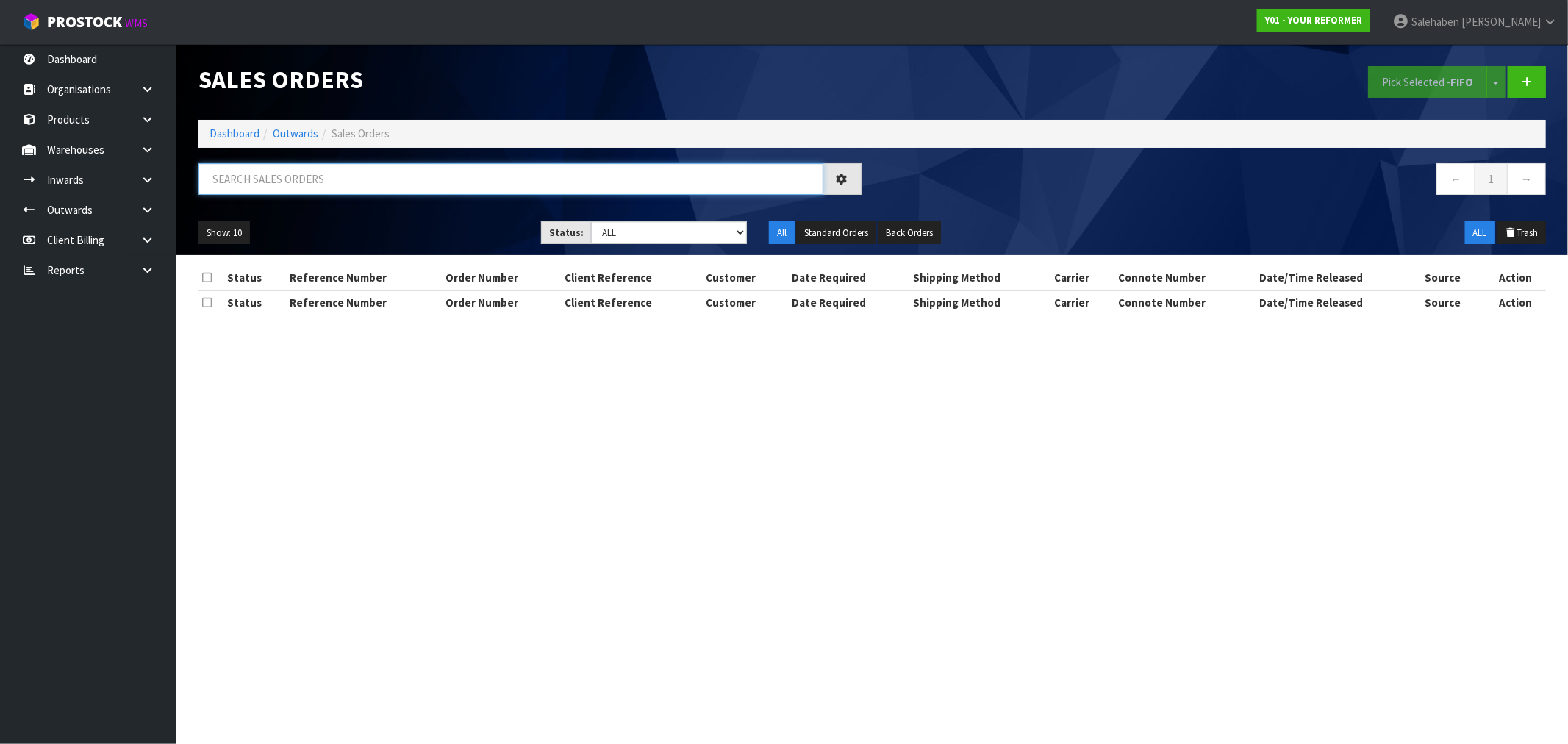
click at [314, 183] on input "text" at bounding box center [511, 179] width 625 height 32
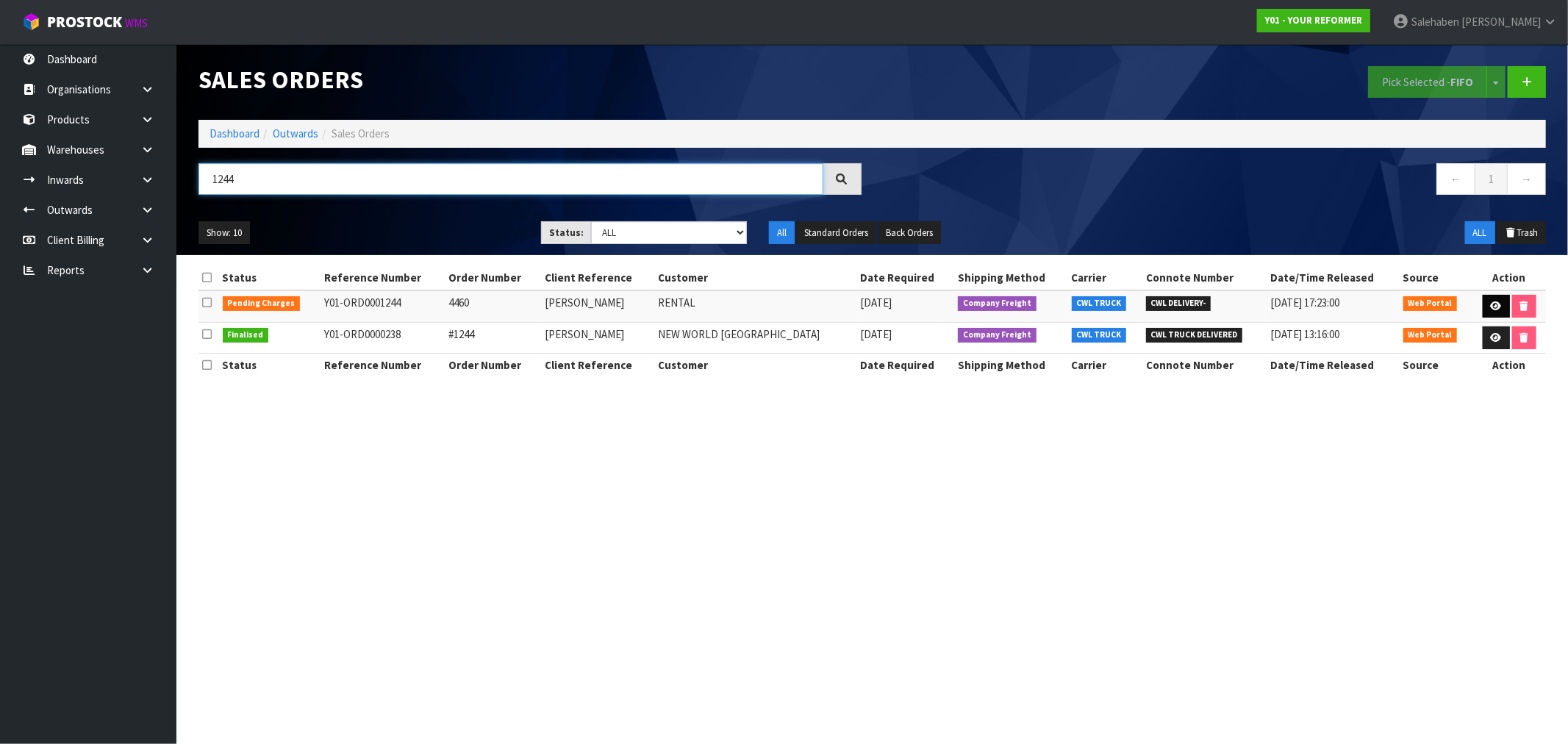
type input "1244"
click at [1498, 307] on link at bounding box center [1496, 306] width 27 height 23
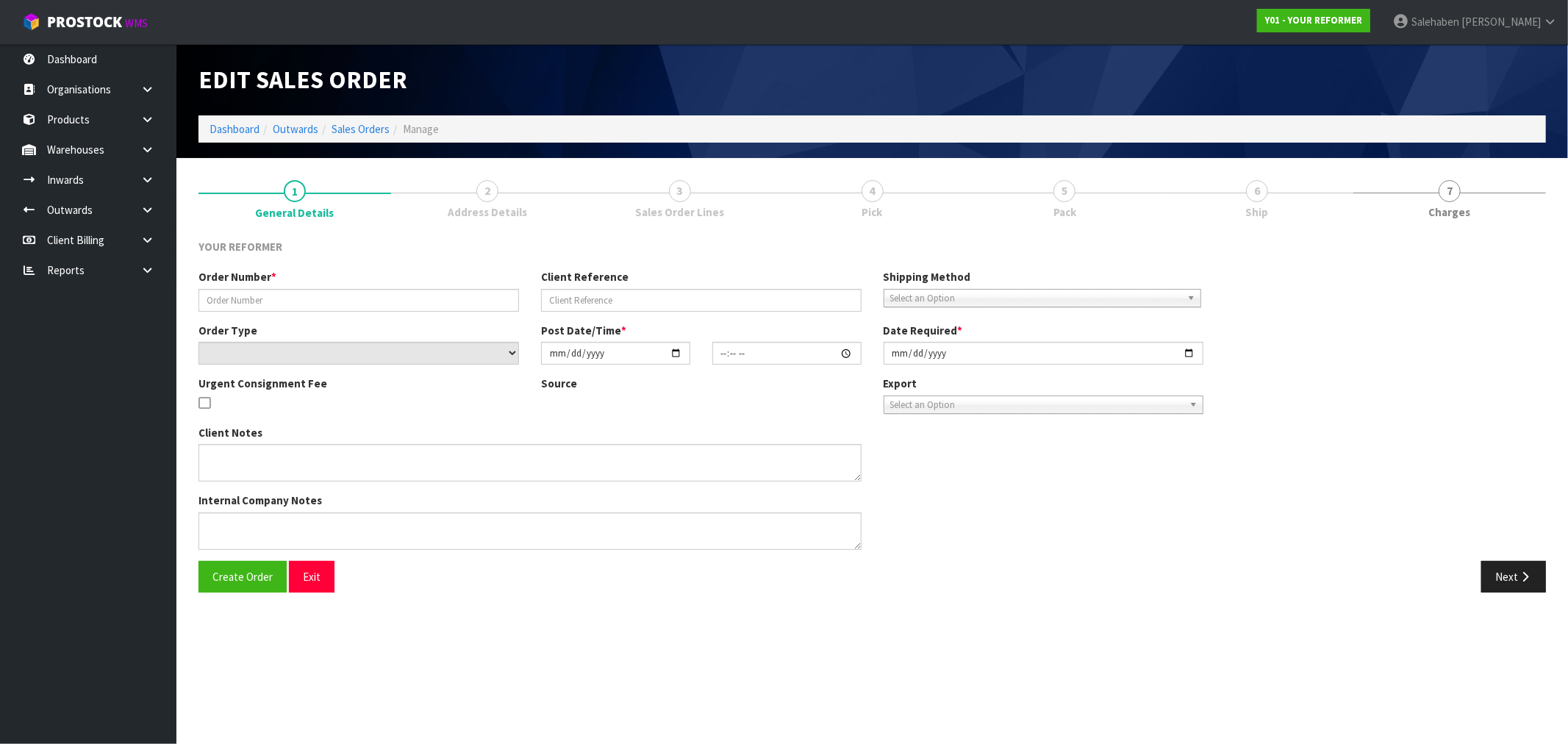
type input "4460"
type input "[PERSON_NAME]"
select select "number:0"
type input "[DATE]"
type input "11:07:00.000"
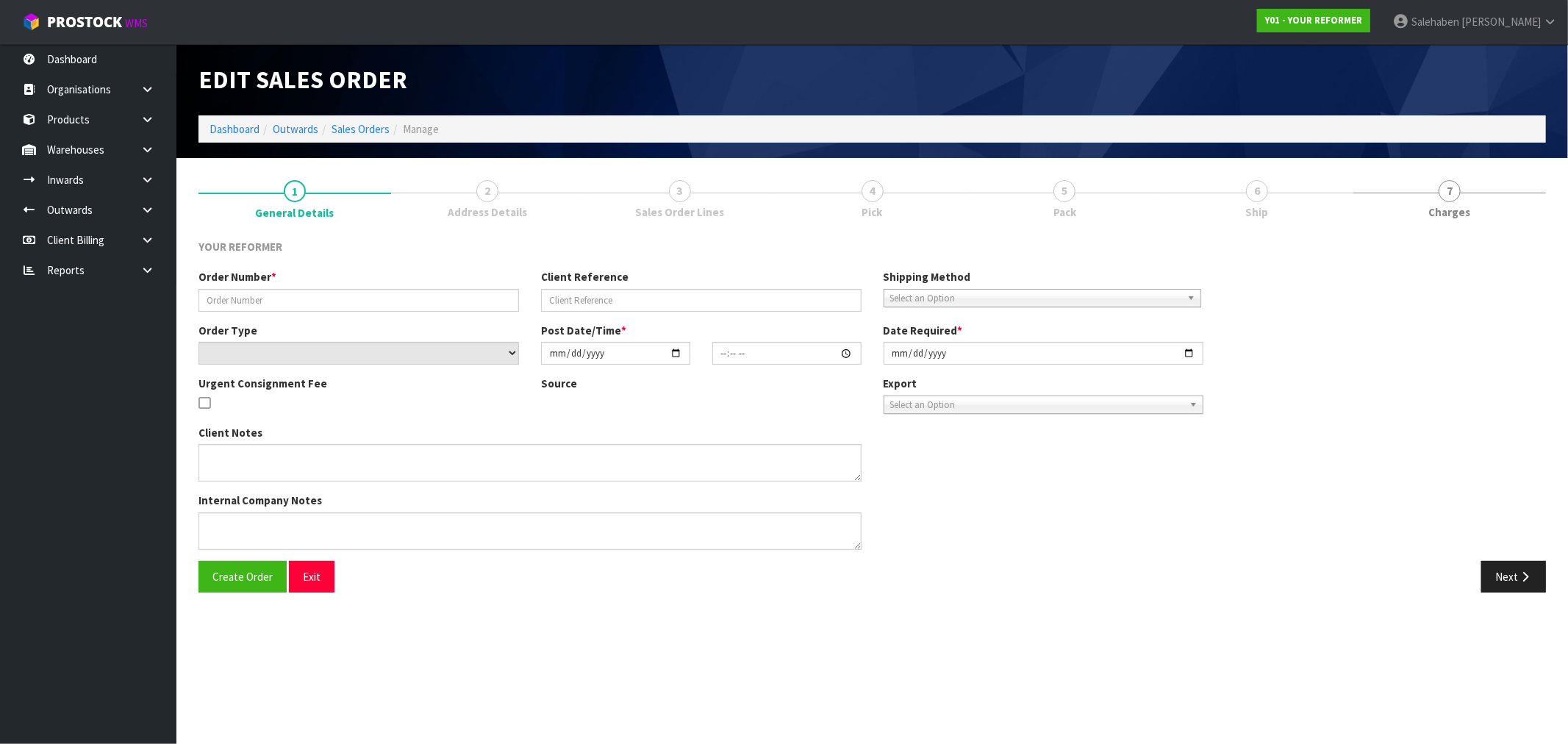
type input "[DATE]"
type textarea "[PERSON_NAME] [STREET_ADDRESS] [PHONE_NUMBER]"
type textarea "PLEASE CONTACT CUSTOMER VIA EMAIL, SHE HAS JUST REQUESTED"
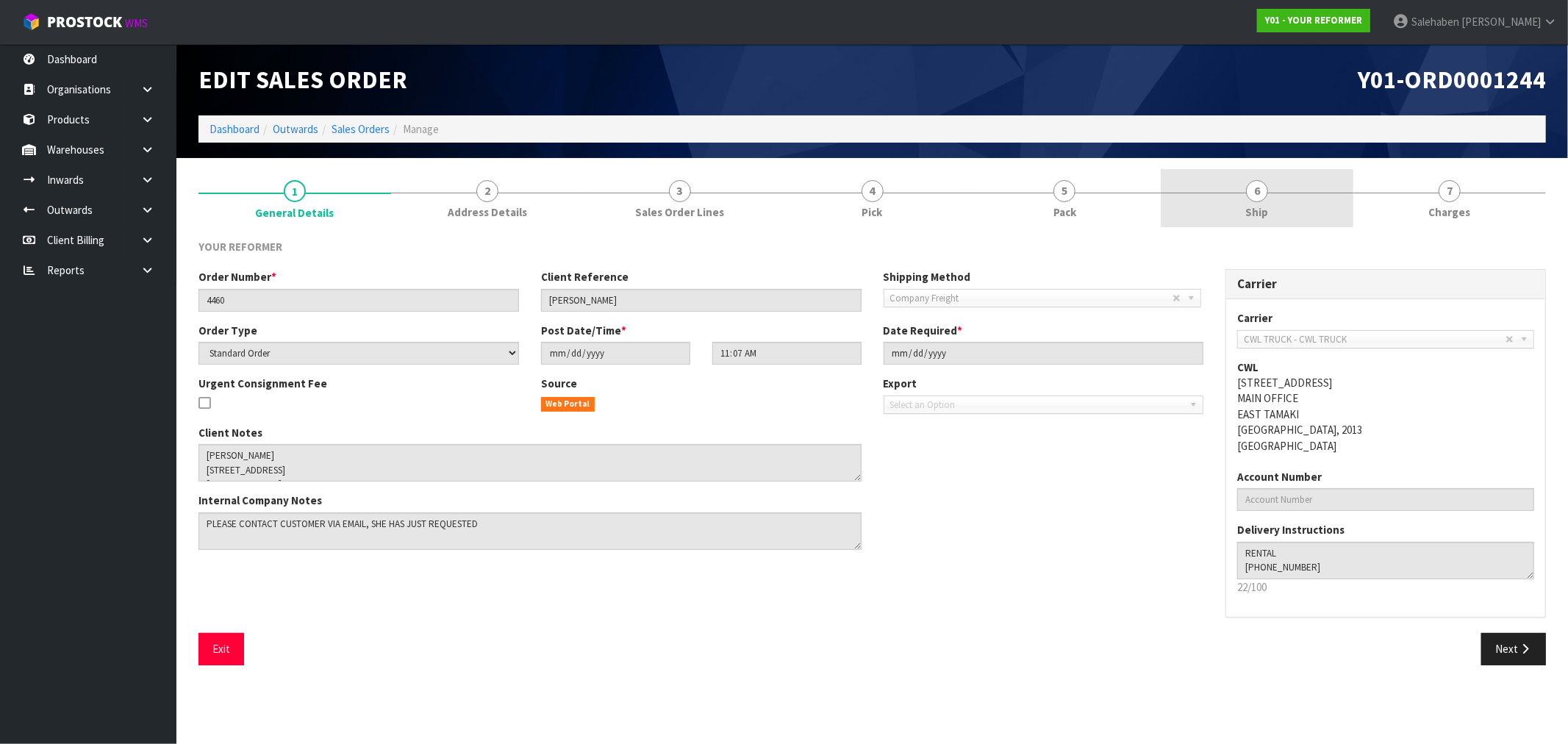
click at [1263, 192] on span "6" at bounding box center [1256, 191] width 22 height 22
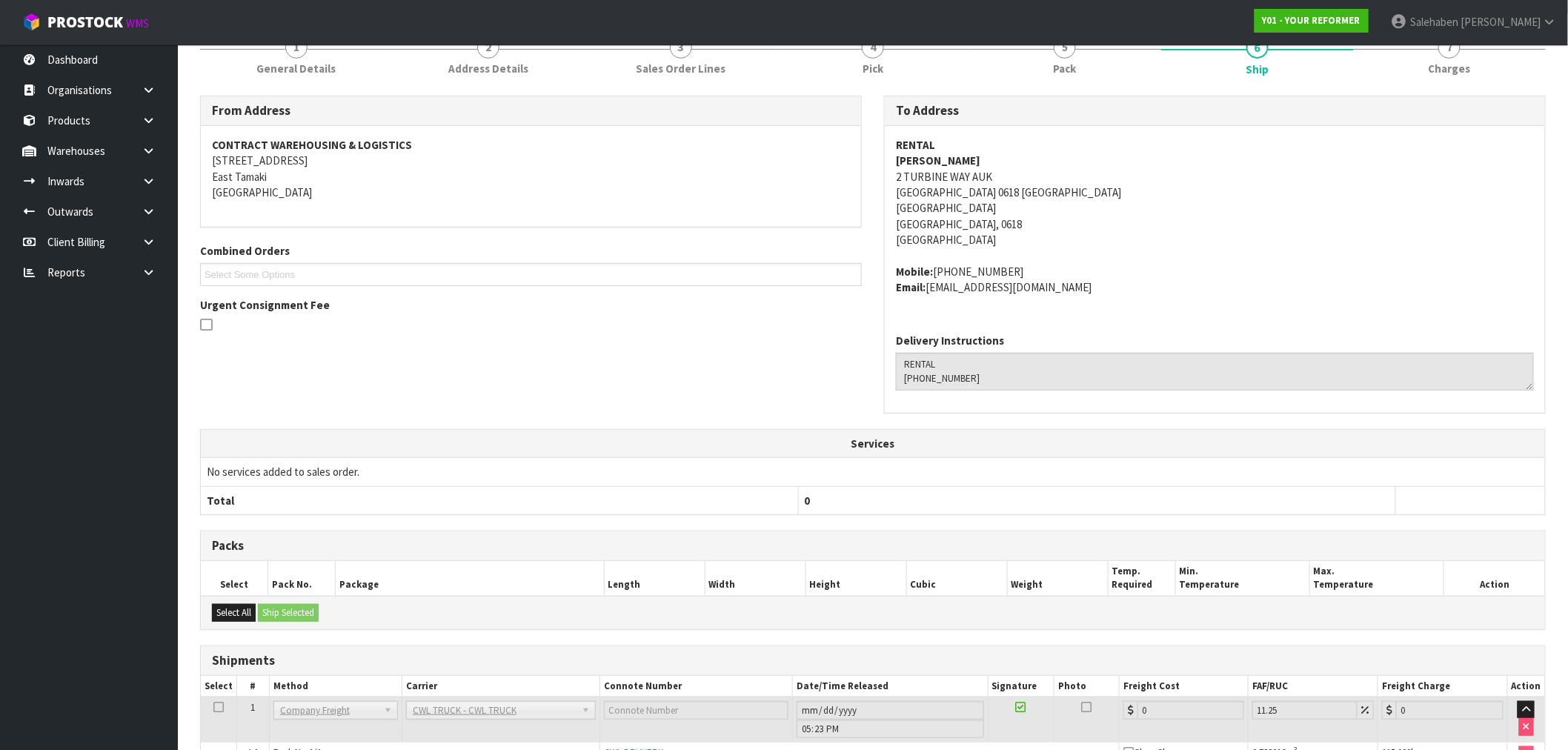
scroll to position [233, 0]
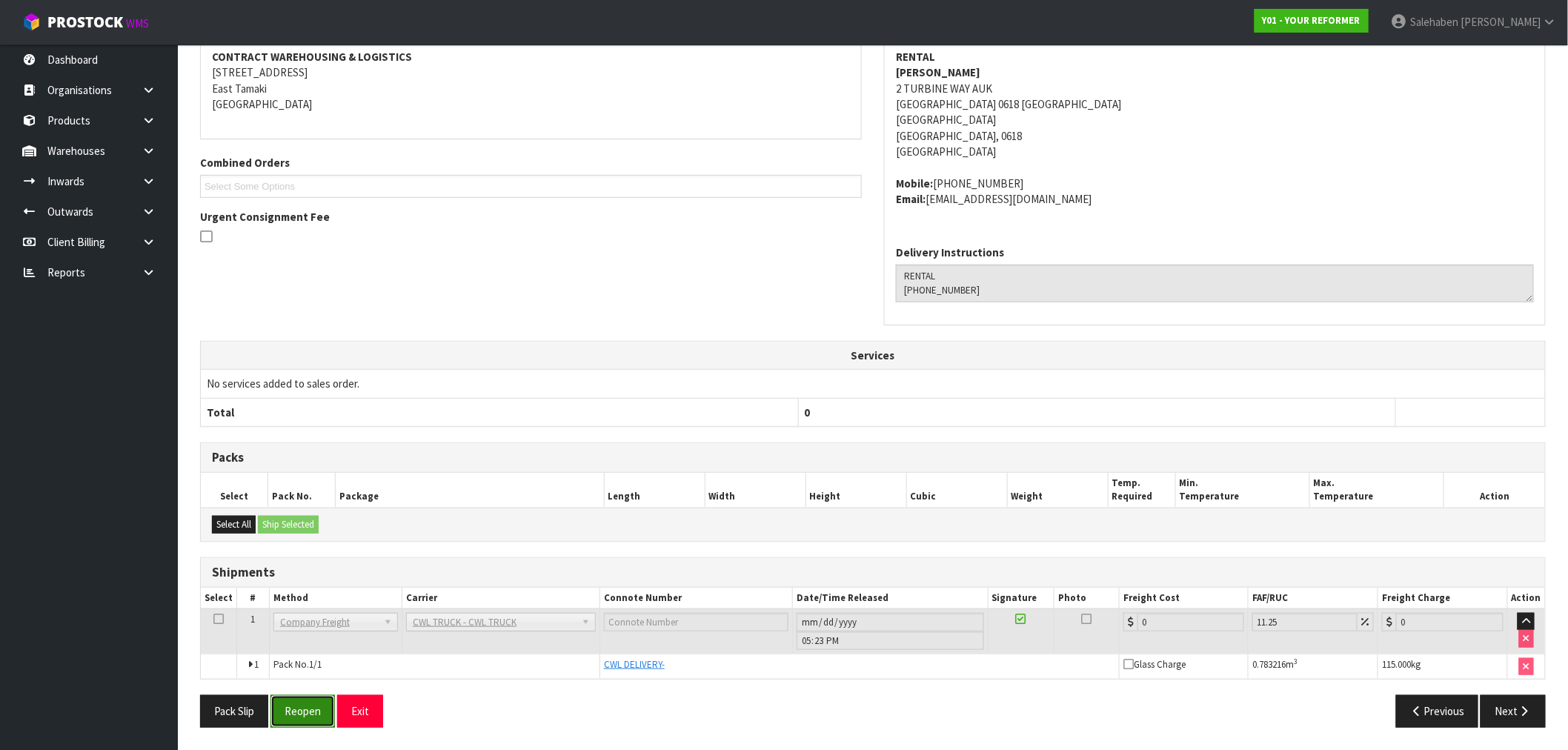
click at [307, 708] on button "Reopen" at bounding box center [302, 711] width 64 height 32
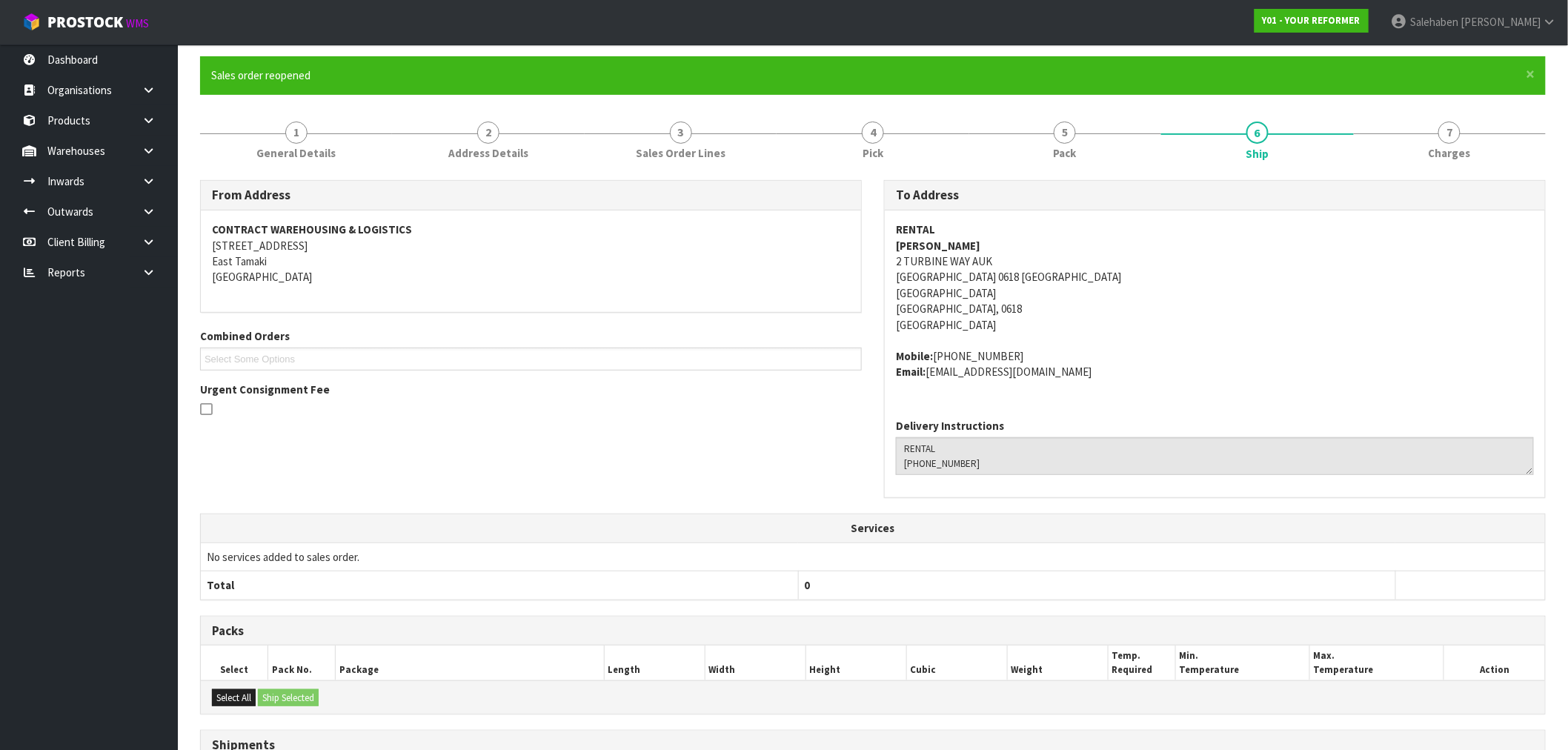
scroll to position [287, 0]
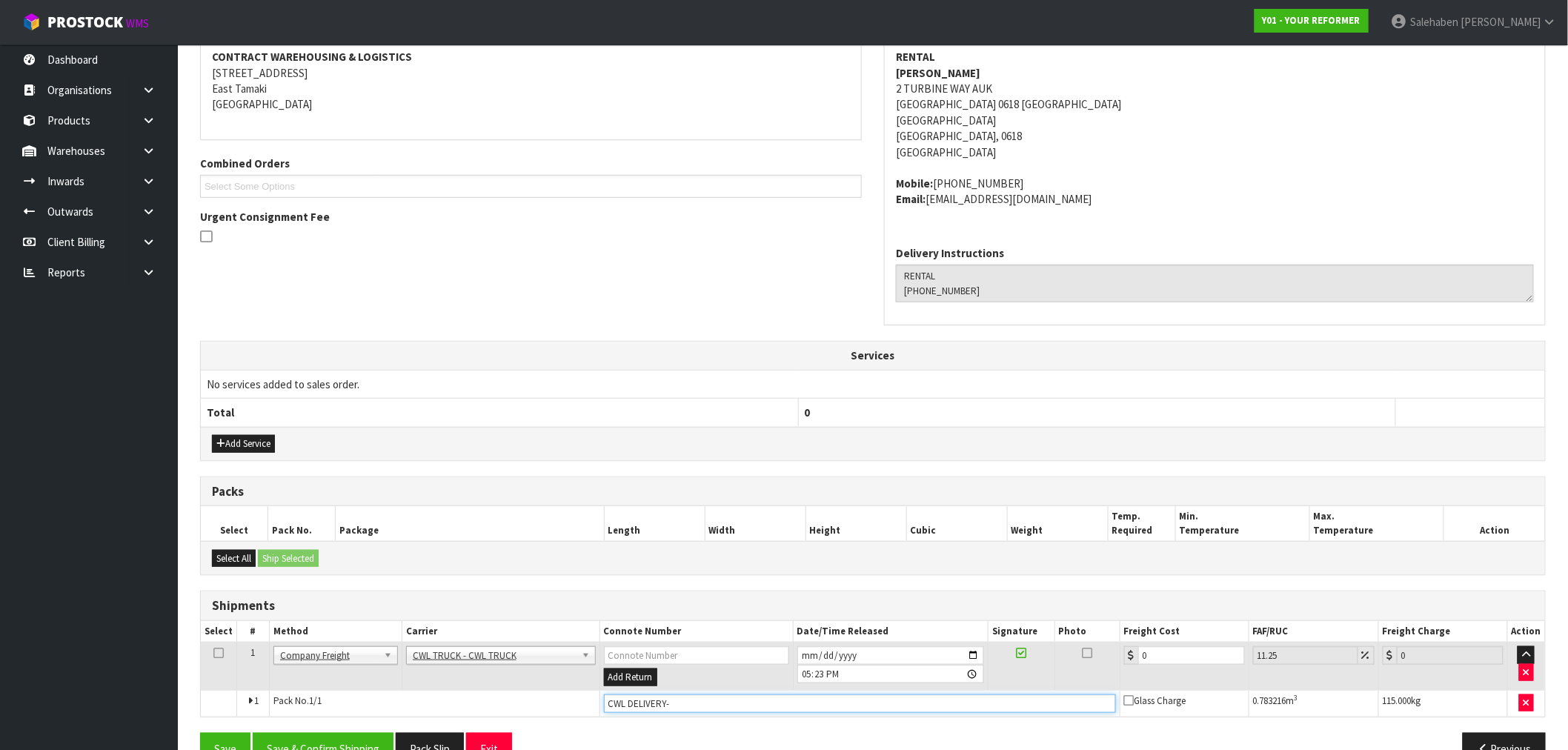
click at [626, 698] on input "CWL DELIVERY-" at bounding box center [860, 704] width 512 height 18
click at [706, 710] on input "CWL TRUCK DELIVERY-" at bounding box center [860, 704] width 512 height 18
type input "CWL TRUCK DELIVERYED"
drag, startPoint x: 1143, startPoint y: 657, endPoint x: 1094, endPoint y: 658, distance: 49.0
click at [1116, 657] on tr "1 Client Local Pickup Customer Local Pickup Company Freight Contracted Freight …" at bounding box center [873, 667] width 1345 height 48
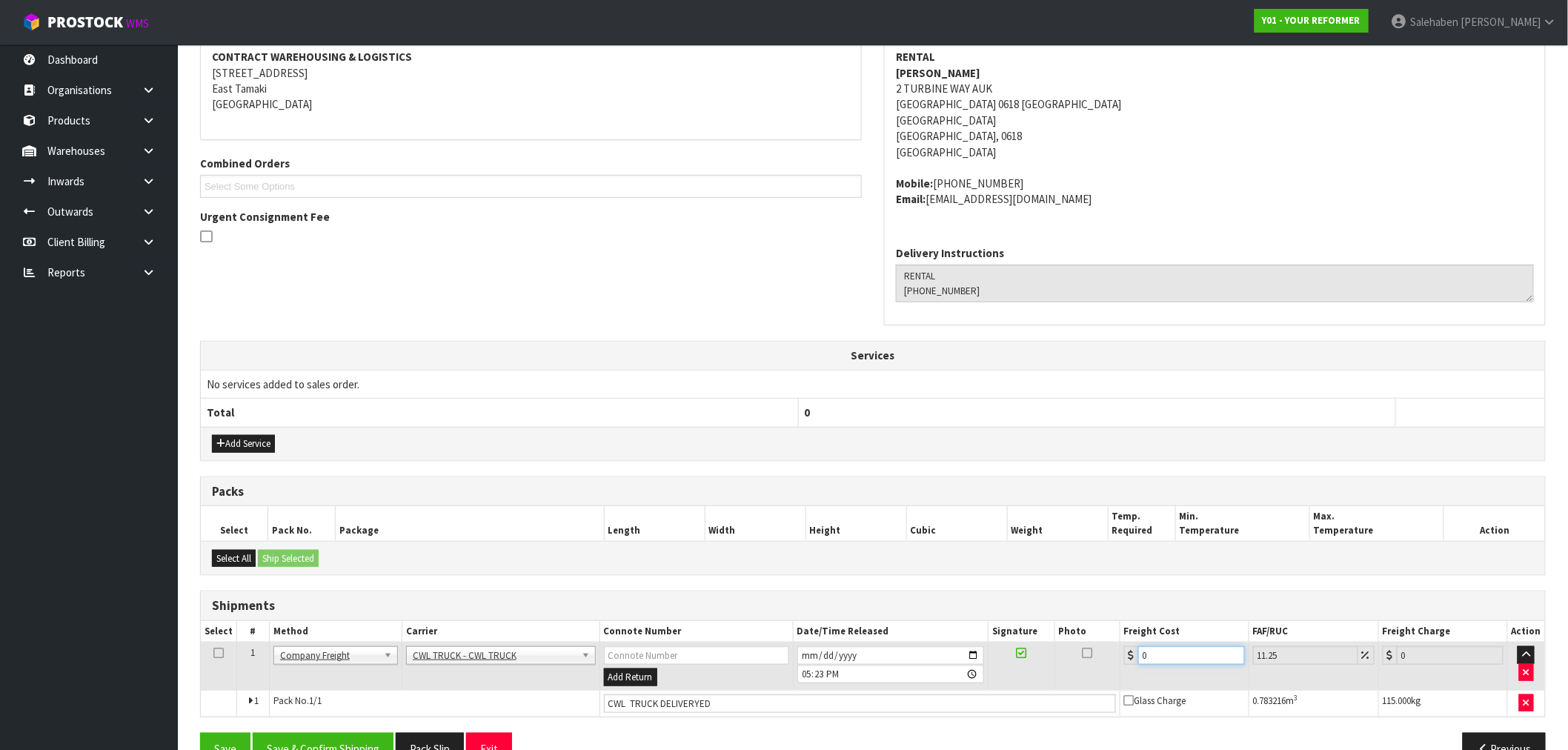
type input "1"
type input "1.11"
type input "14"
type input "15.58"
type input "143"
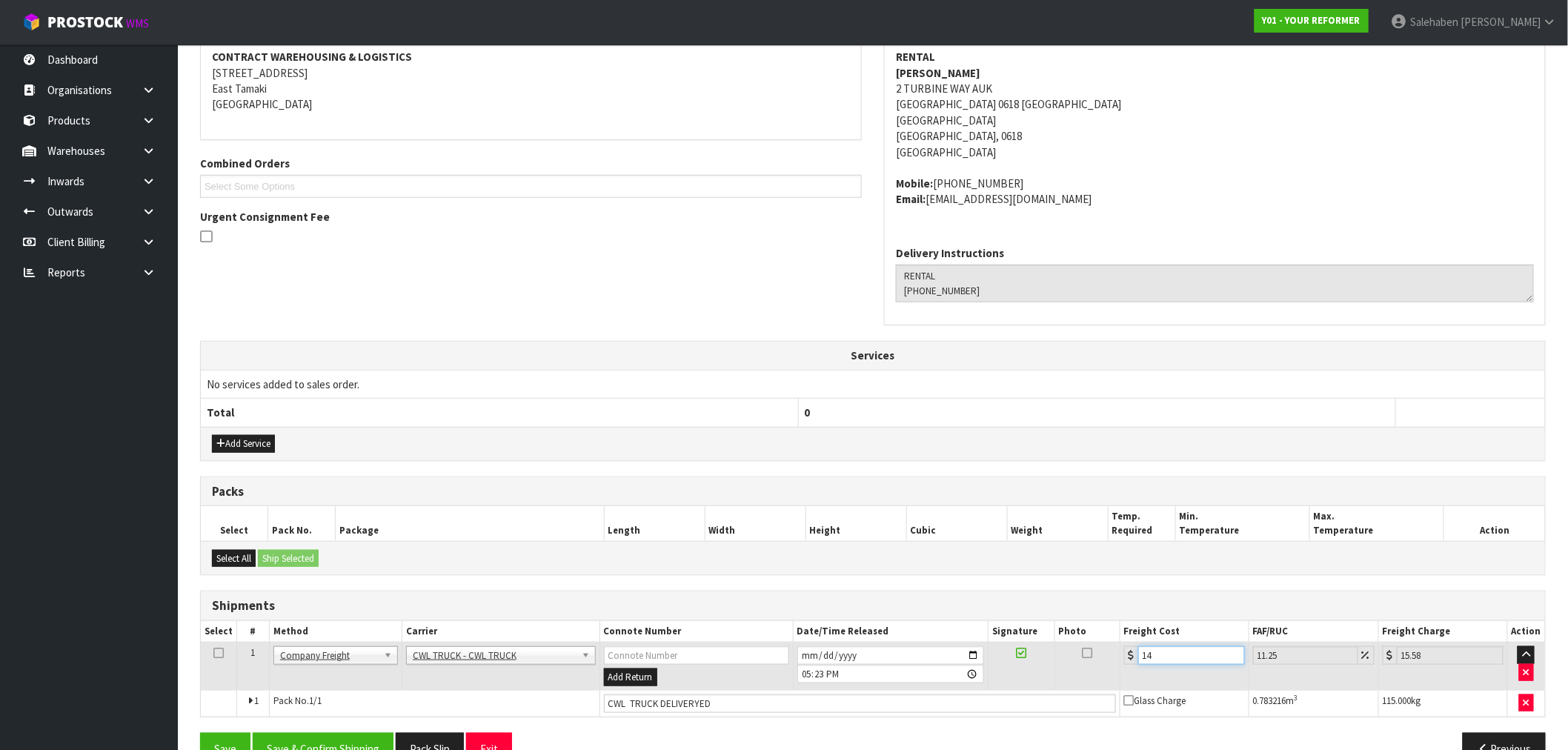
type input "159.09"
type input "143.5"
type input "159.64"
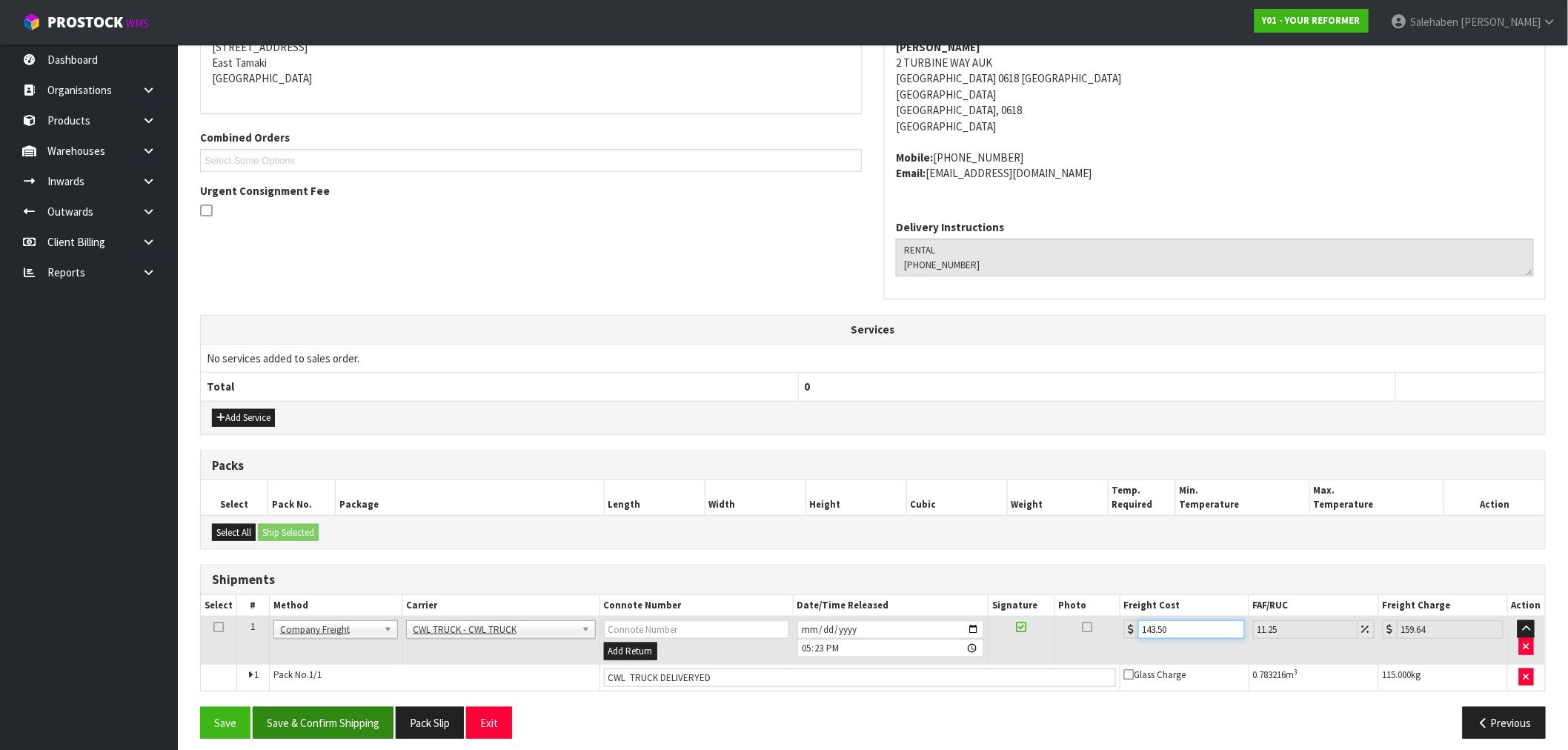
scroll to position [324, 0]
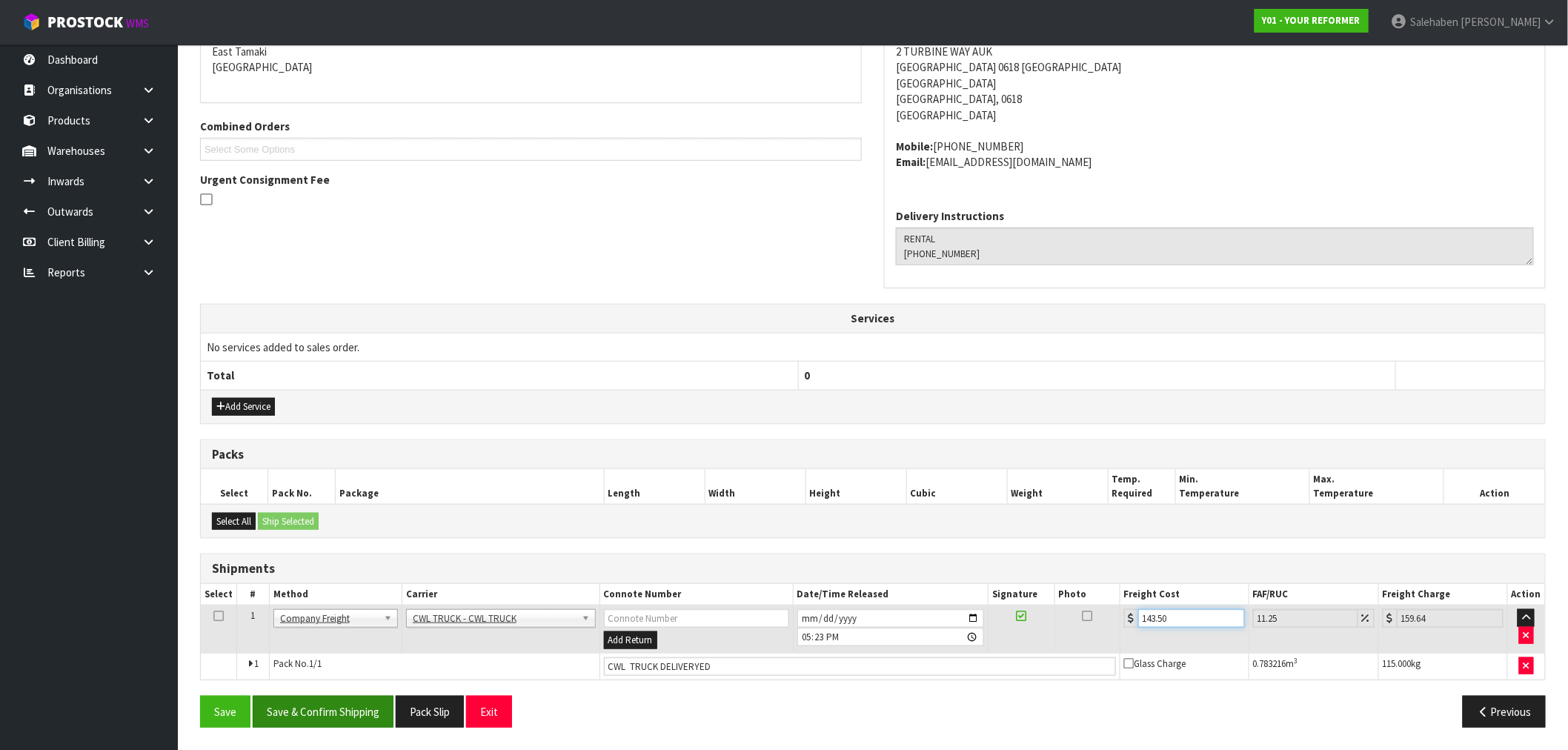
type input "143.50"
click at [314, 711] on button "Save & Confirm Shipping" at bounding box center [323, 712] width 141 height 32
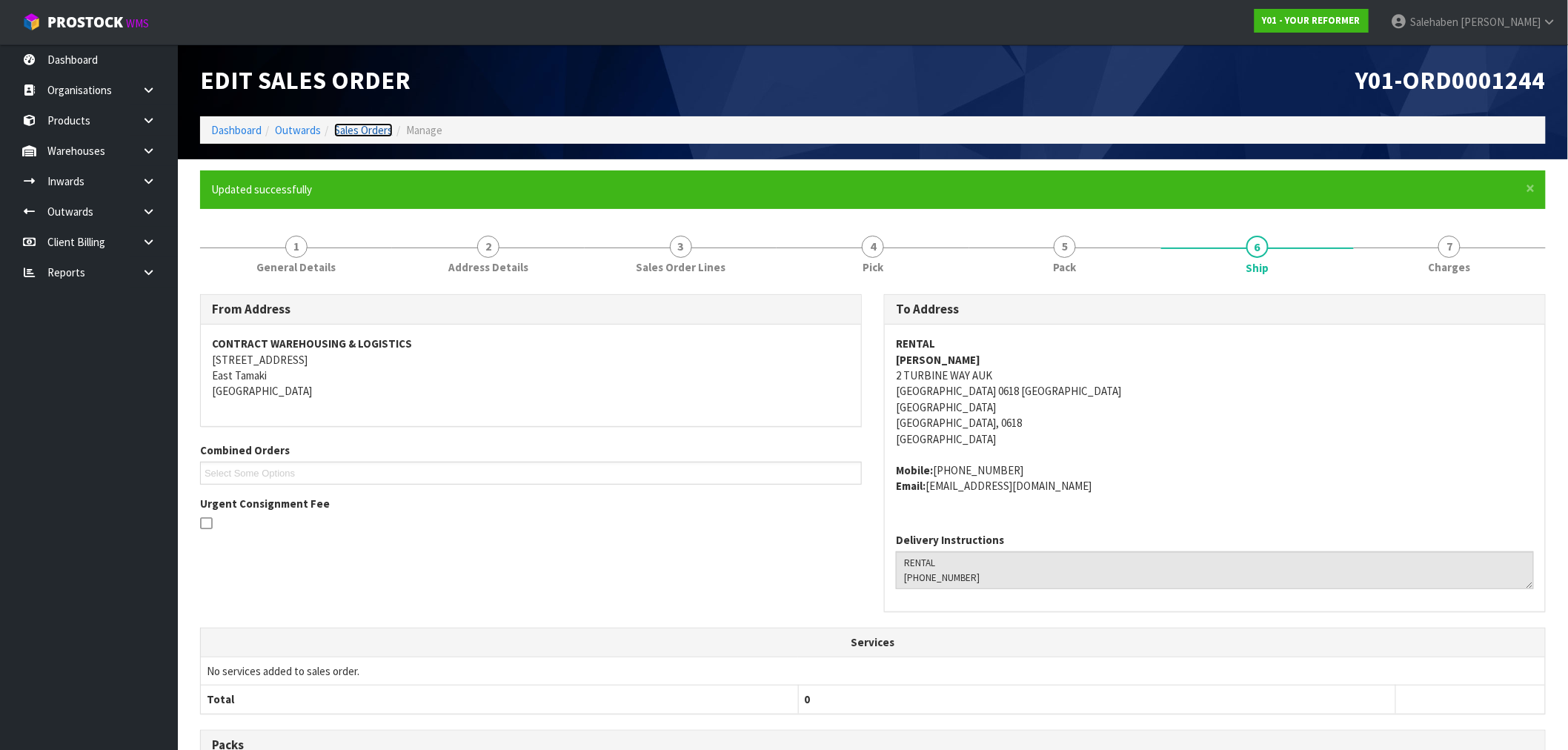
drag, startPoint x: 358, startPoint y: 126, endPoint x: 350, endPoint y: 129, distance: 8.5
click at [356, 127] on link "Sales Orders" at bounding box center [363, 130] width 58 height 14
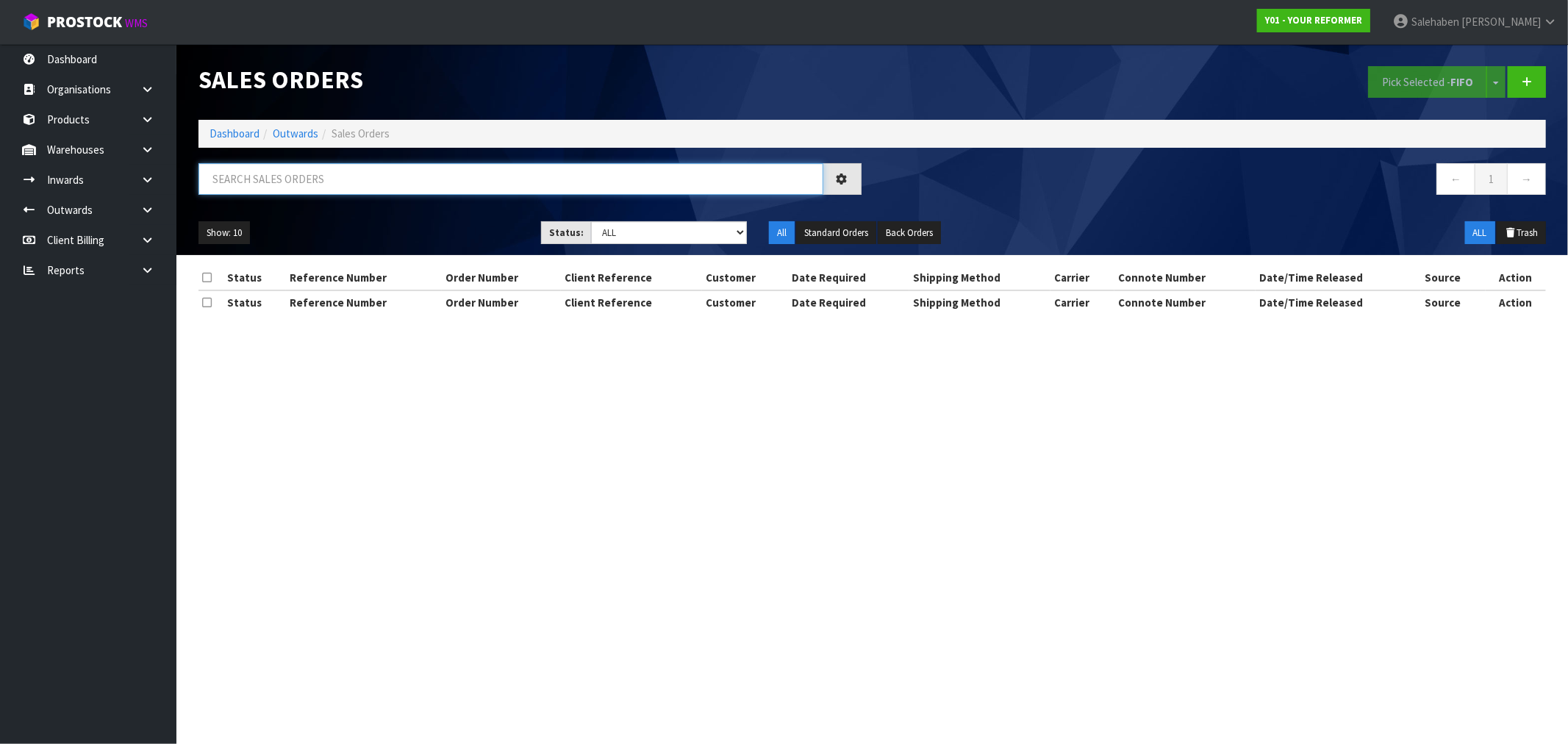
click at [279, 181] on input "text" at bounding box center [511, 179] width 625 height 32
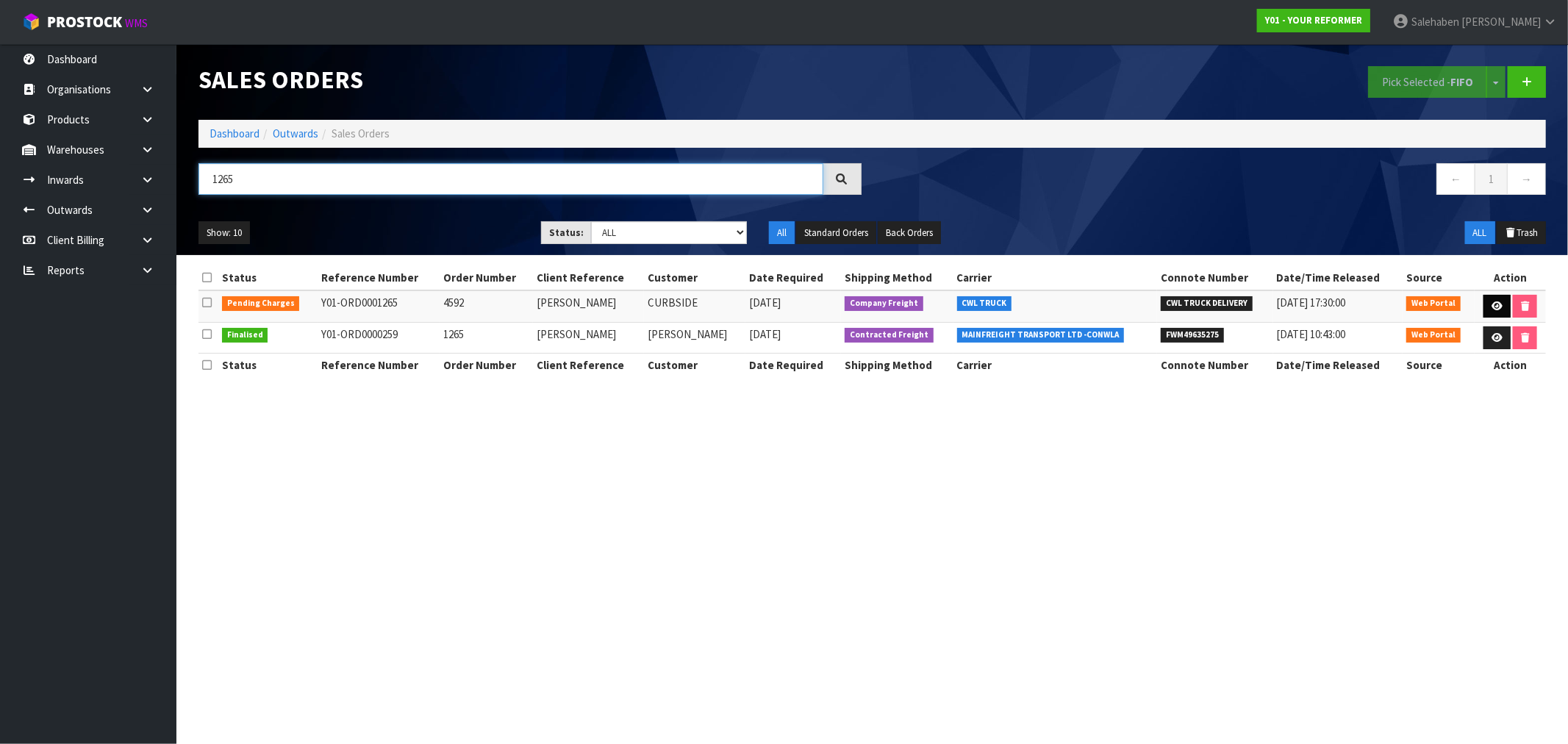
type input "1265"
click at [1496, 304] on icon at bounding box center [1497, 306] width 11 height 10
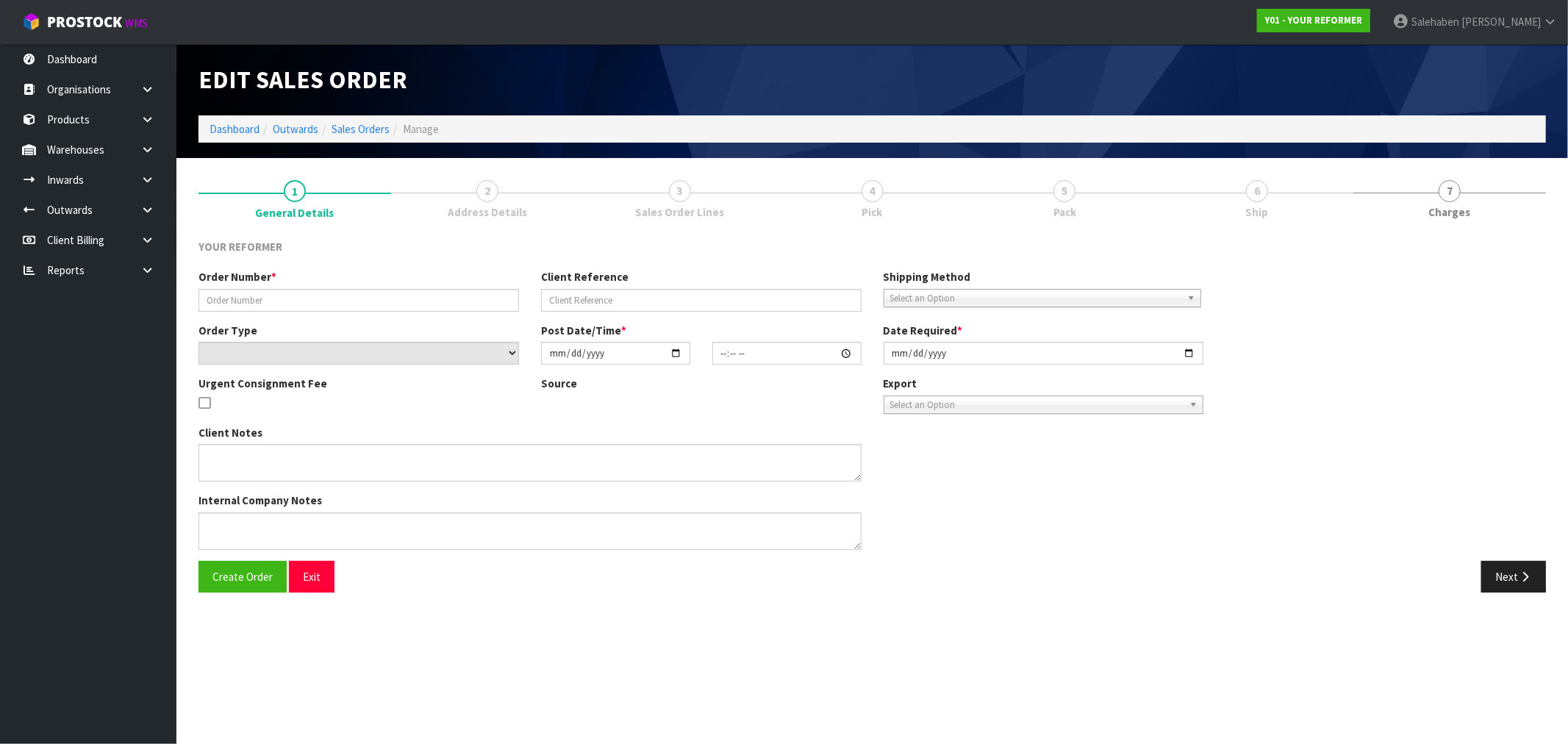
type input "4592"
type input "[PERSON_NAME]"
select select "number:0"
type input "[DATE]"
type input "09:32:00.000"
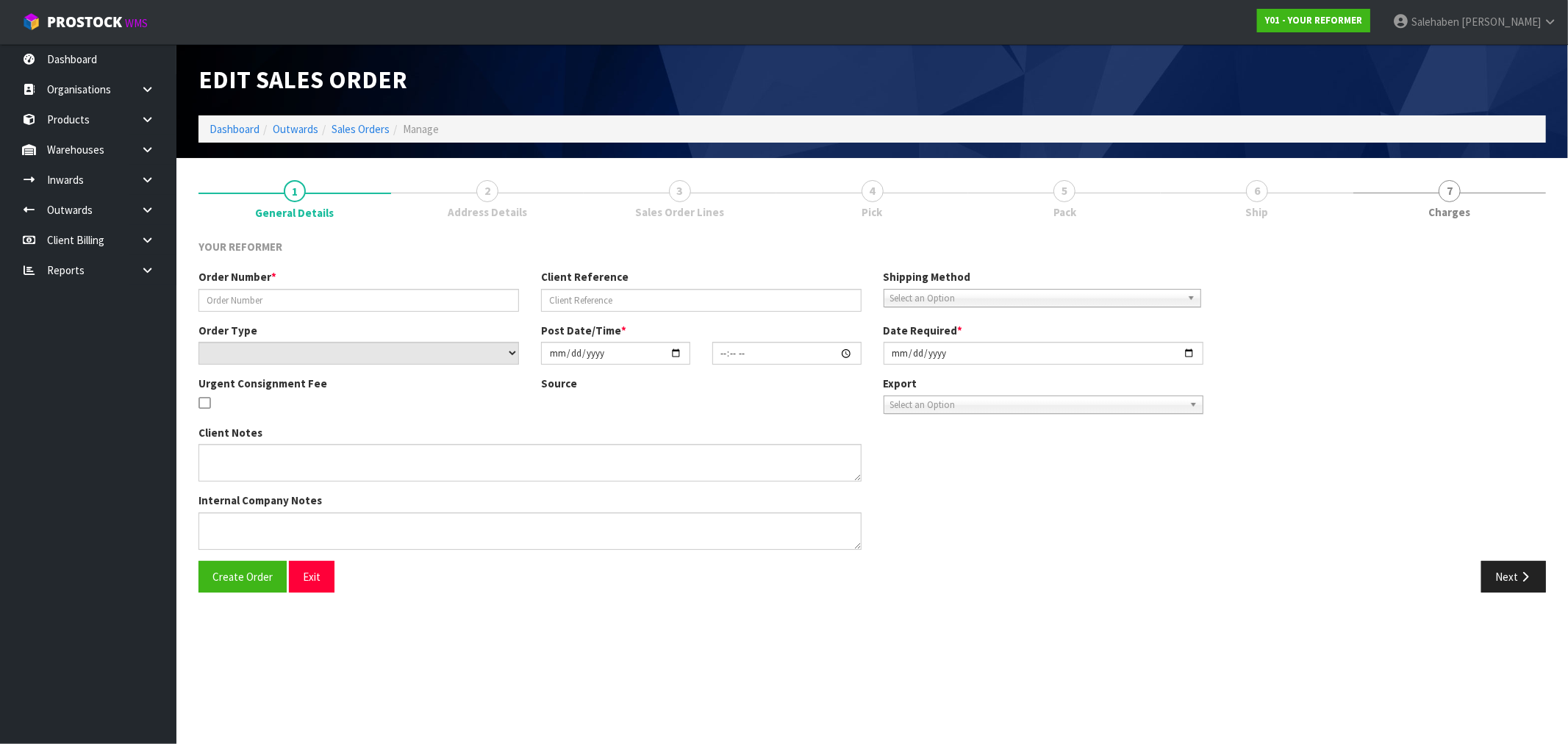
type input "[DATE]"
type textarea "[PERSON_NAME] [STREET_ADDRESS][PERSON_NAME] [PHONE_NUMBER]"
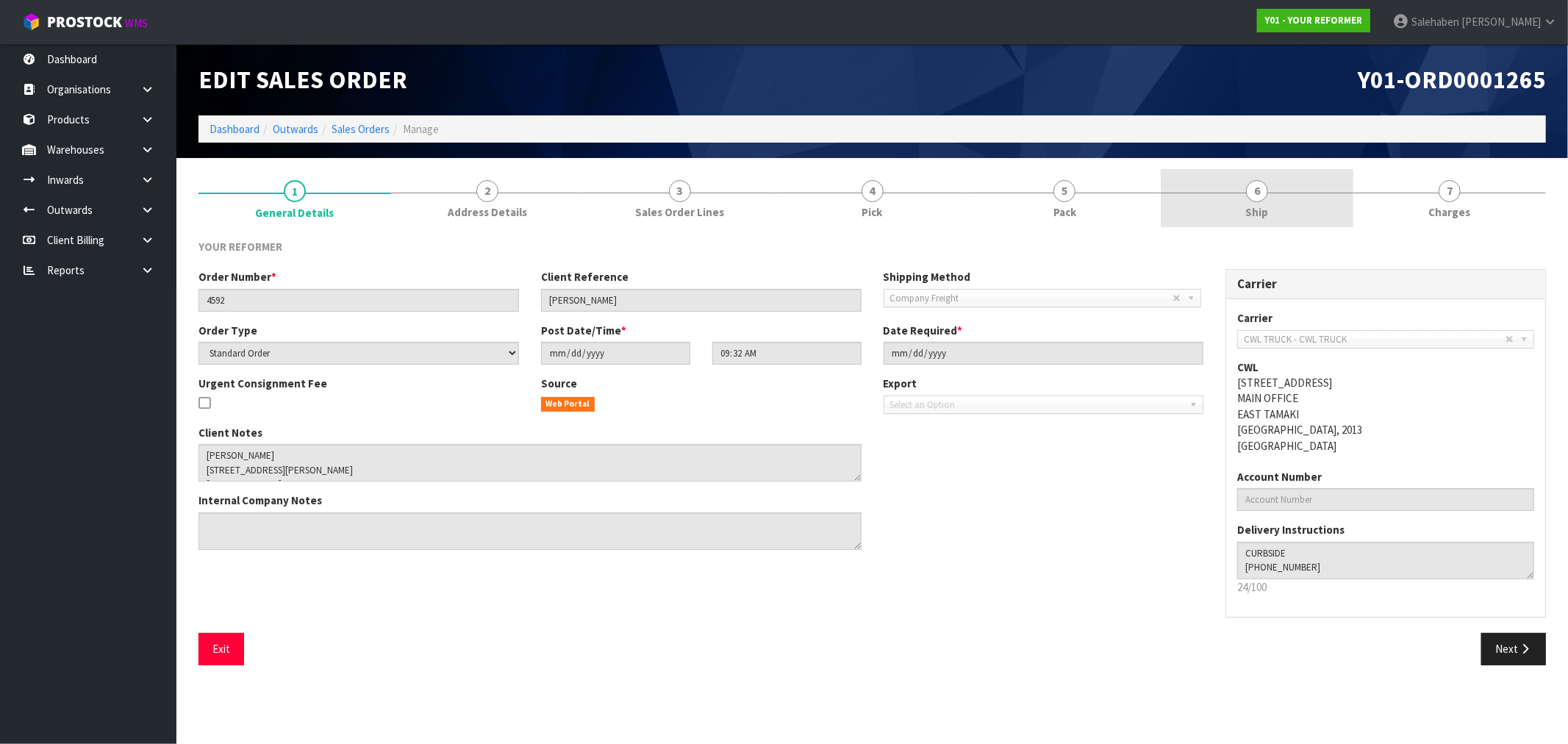
click at [1255, 216] on span "Ship" at bounding box center [1257, 212] width 23 height 16
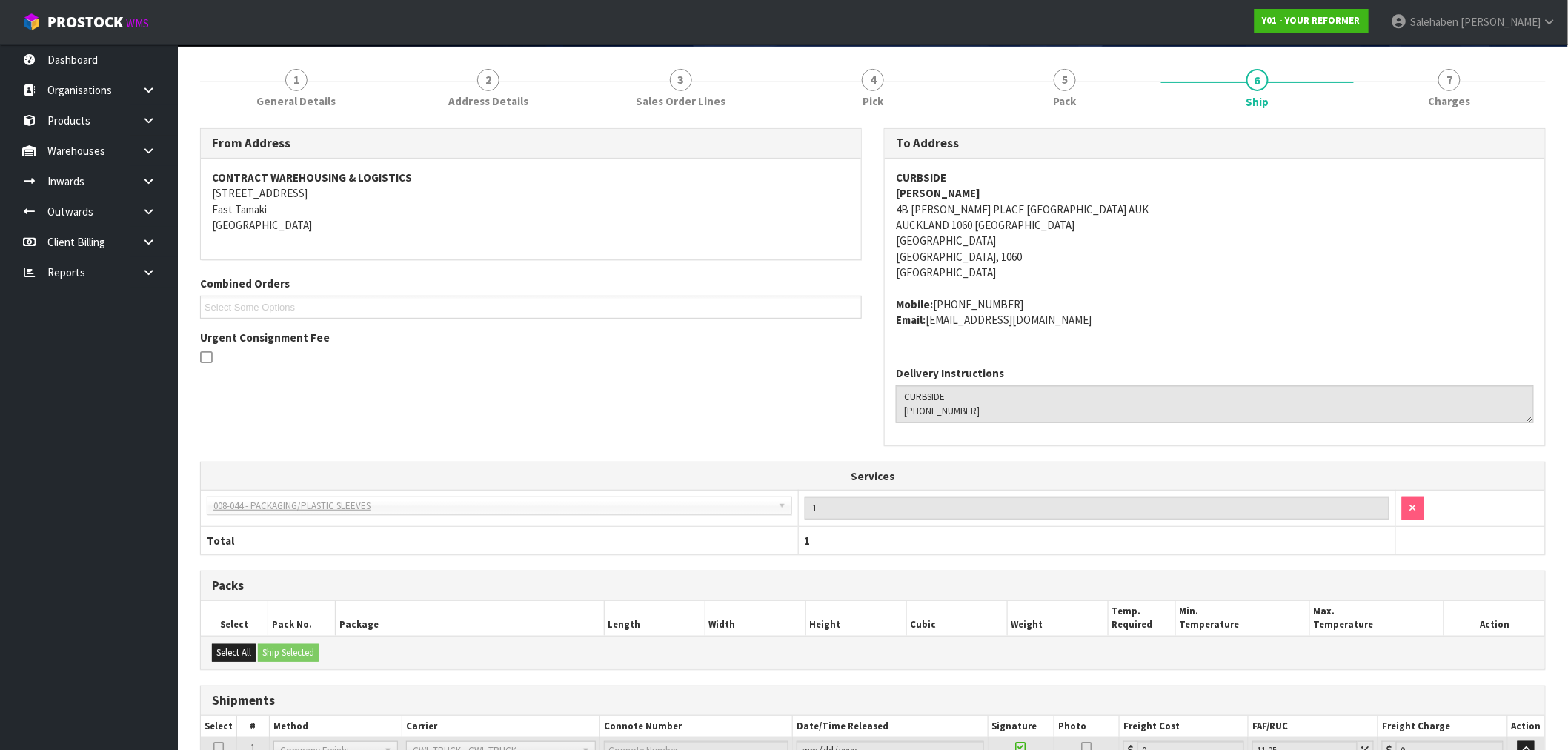
scroll to position [267, 0]
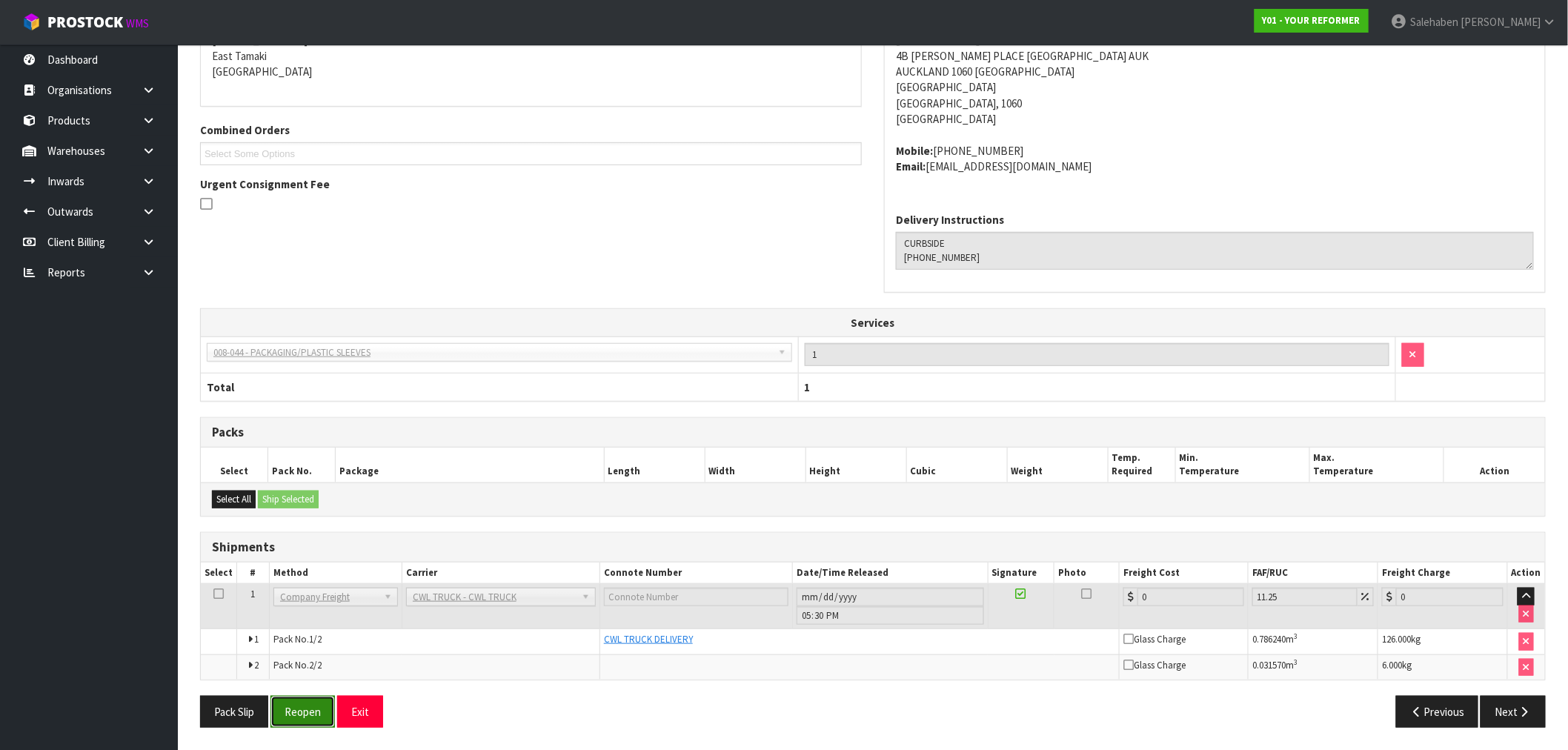
click at [301, 704] on button "Reopen" at bounding box center [302, 712] width 64 height 32
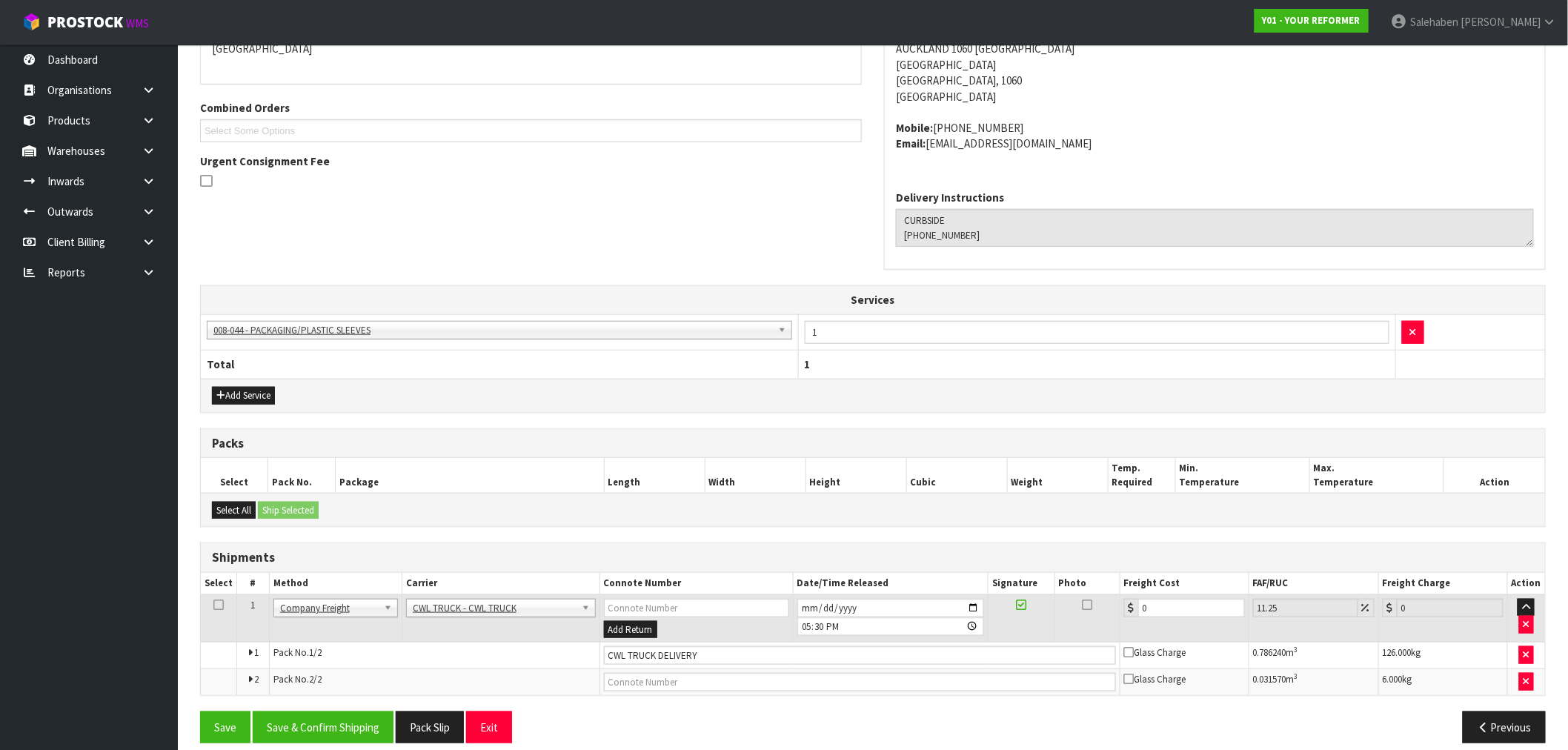
scroll to position [359, 0]
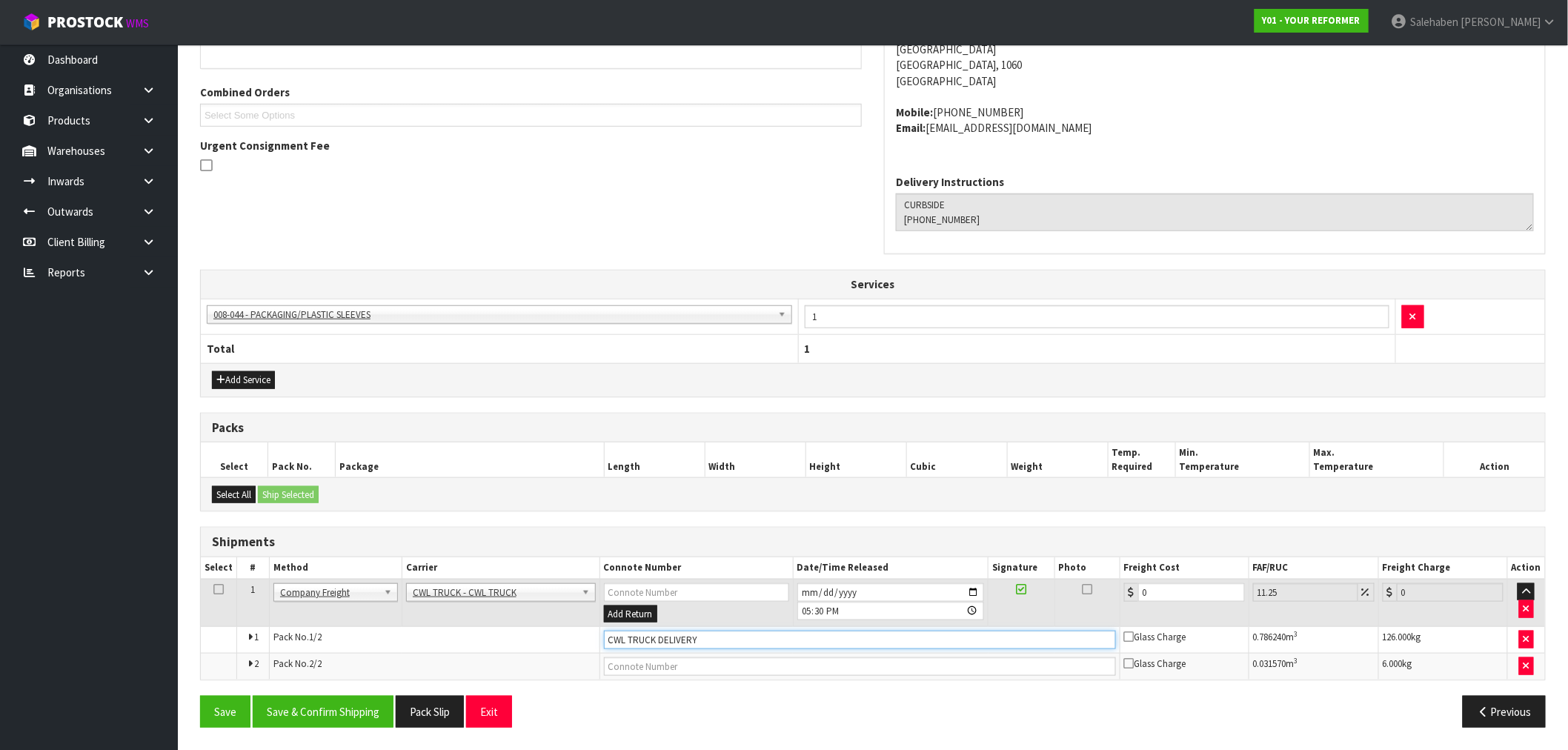
click at [730, 640] on input "CWL TRUCK DELIVERY" at bounding box center [860, 640] width 512 height 18
type input "CWL TRUCK DELIVERED"
drag, startPoint x: 1162, startPoint y: 594, endPoint x: 1086, endPoint y: 605, distance: 76.8
click at [1089, 604] on tr "1 Client Local Pickup Customer Local Pickup Company Freight Contracted Freight …" at bounding box center [873, 603] width 1345 height 48
type input "1"
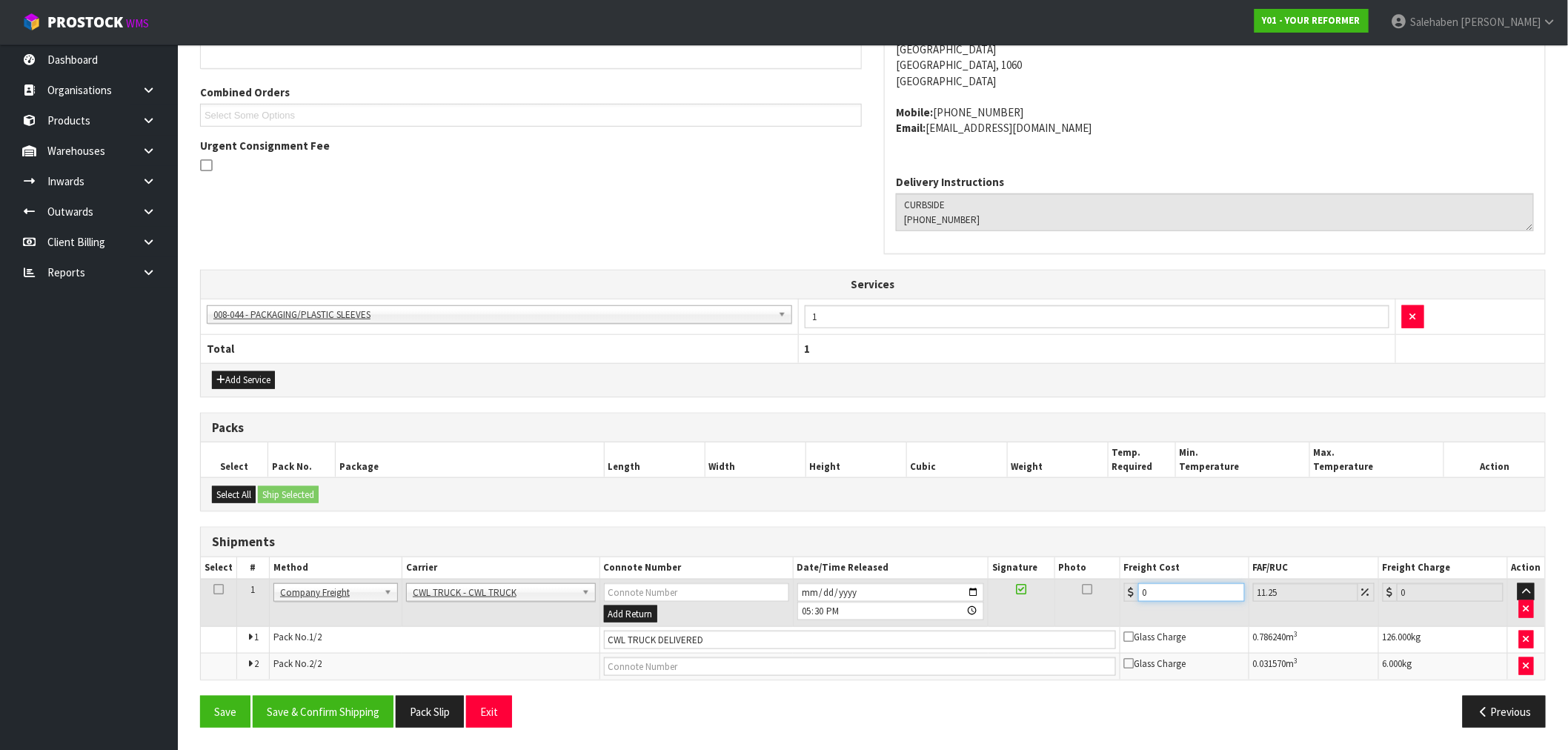
type input "1.11"
type input "15"
type input "16.69"
type input "156"
type input "173.55"
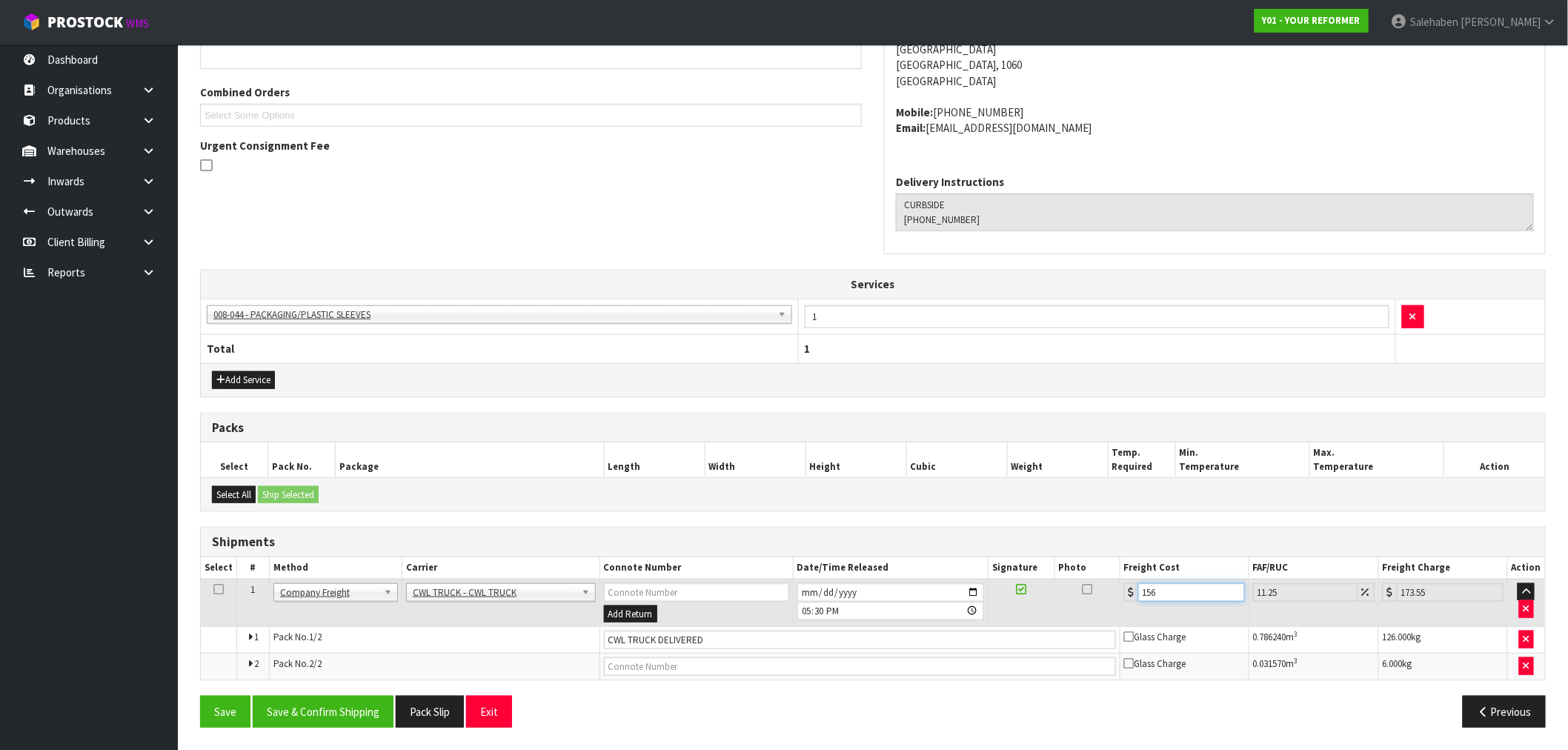
type input "156.8"
type input "174.44"
type input "156.88"
type input "174.53"
type input "156.88"
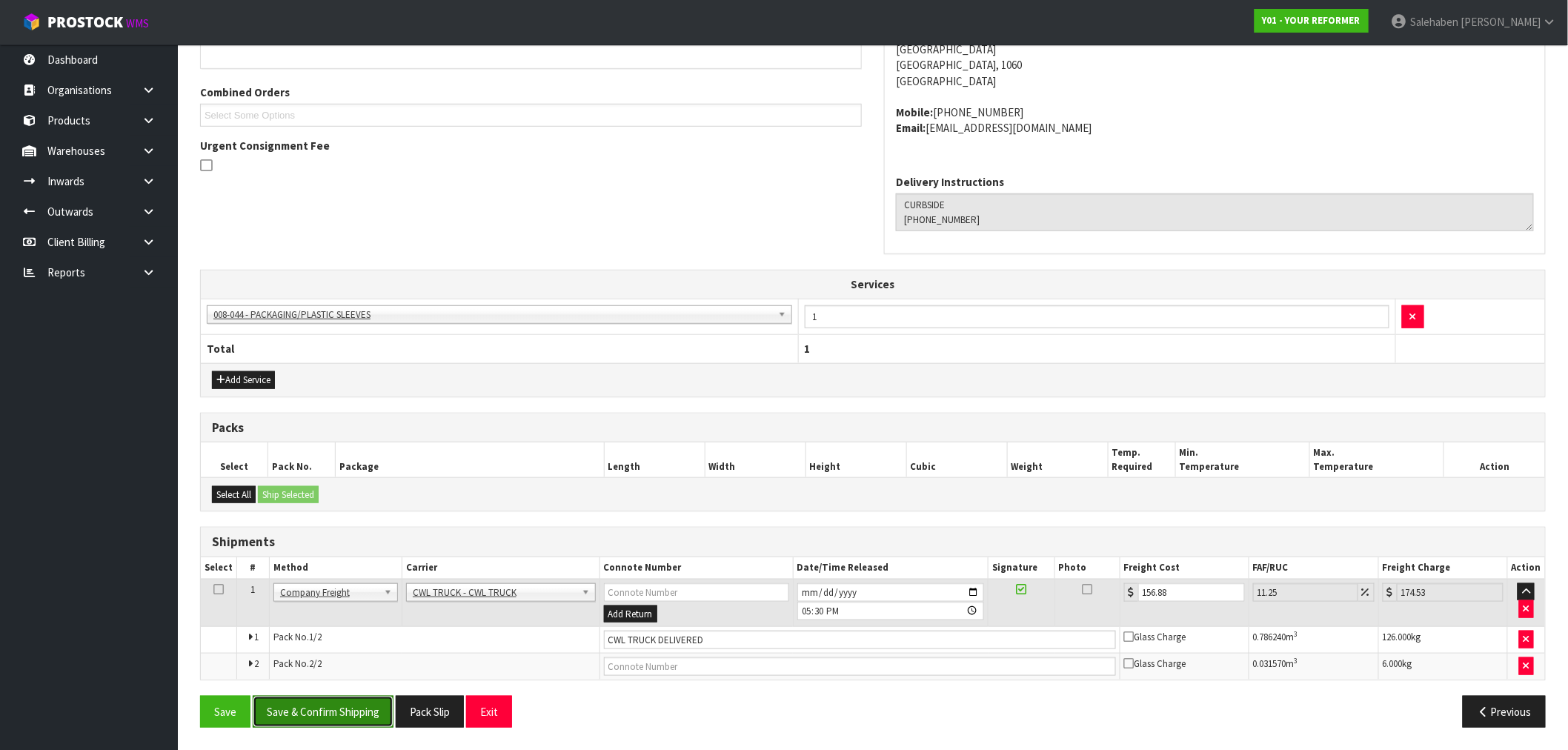
click at [334, 706] on button "Save & Confirm Shipping" at bounding box center [323, 712] width 141 height 32
